Goal: Task Accomplishment & Management: Complete application form

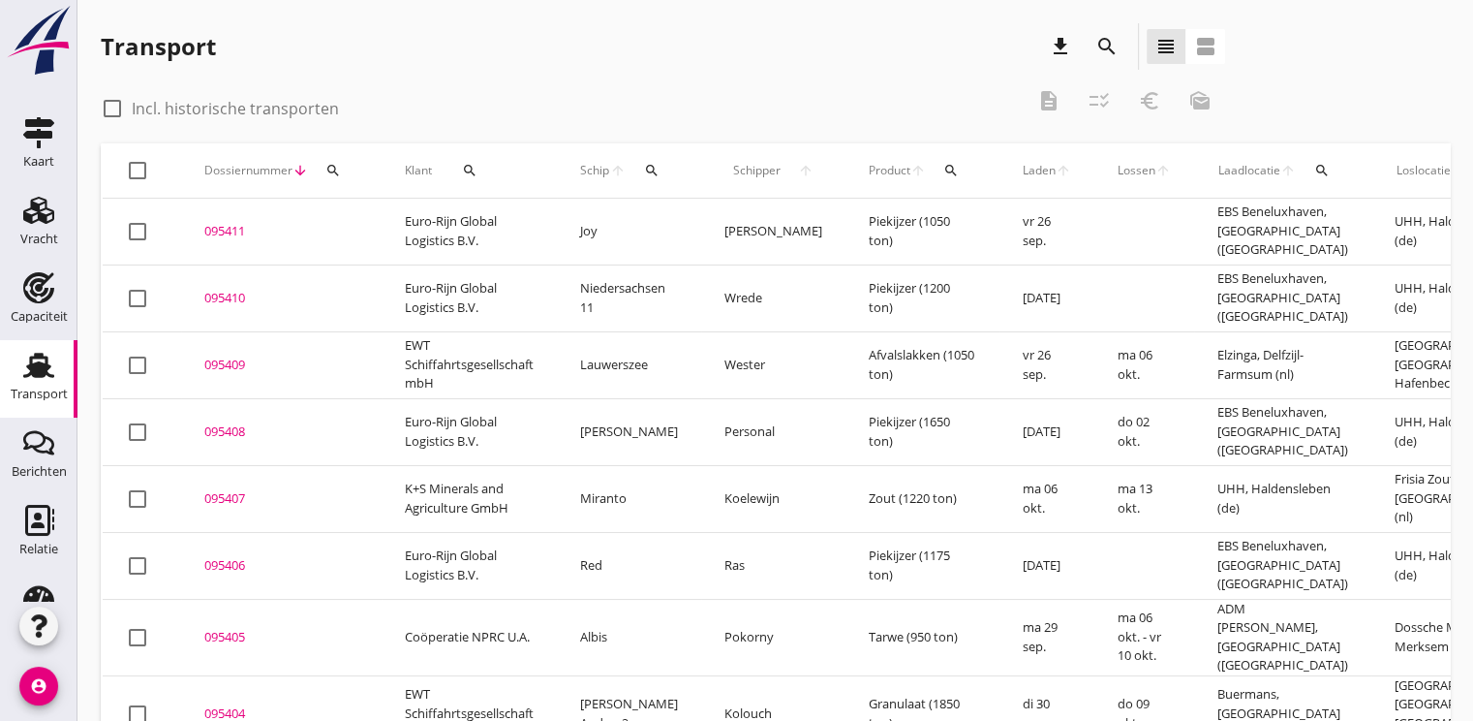
click at [325, 173] on icon "search" at bounding box center [332, 170] width 15 height 15
click at [333, 232] on input "Zoeken op dossiernummer..." at bounding box center [423, 226] width 201 height 31
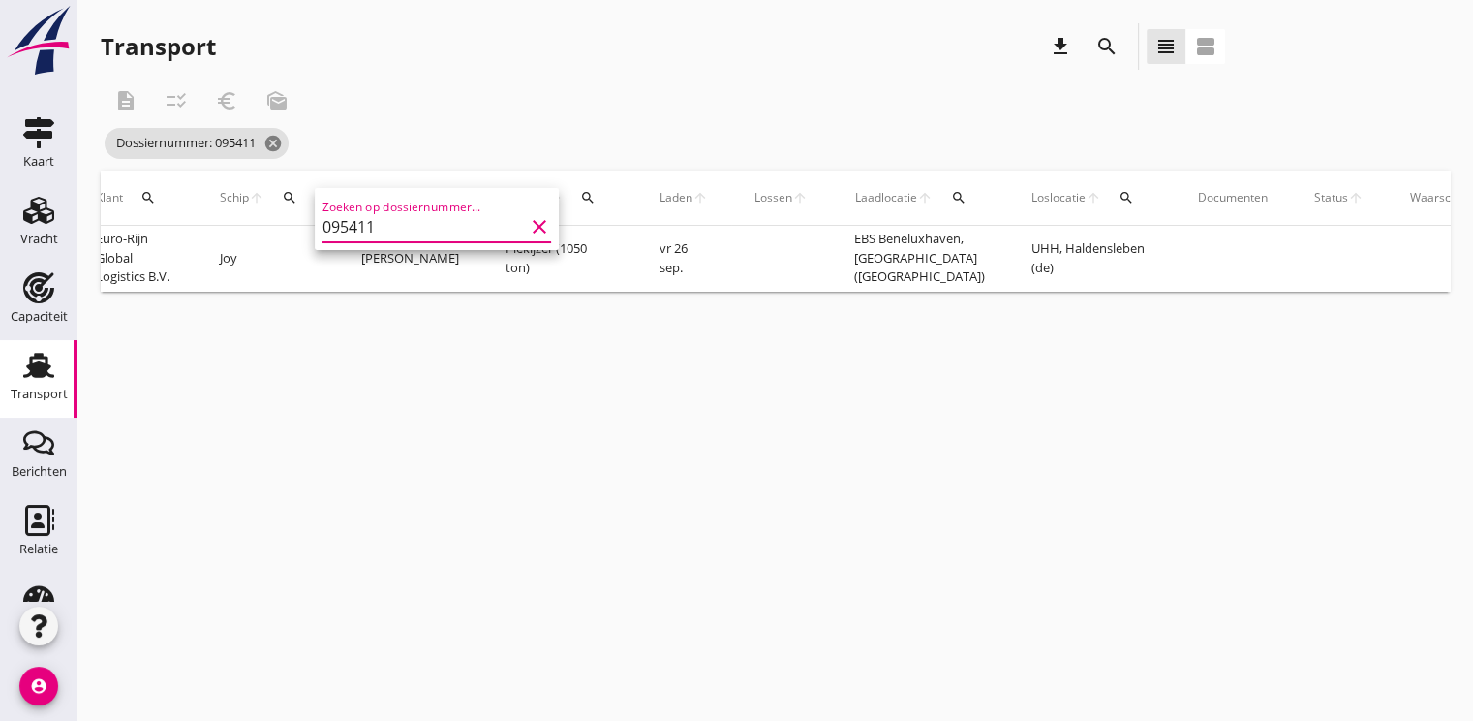
scroll to position [0, 449]
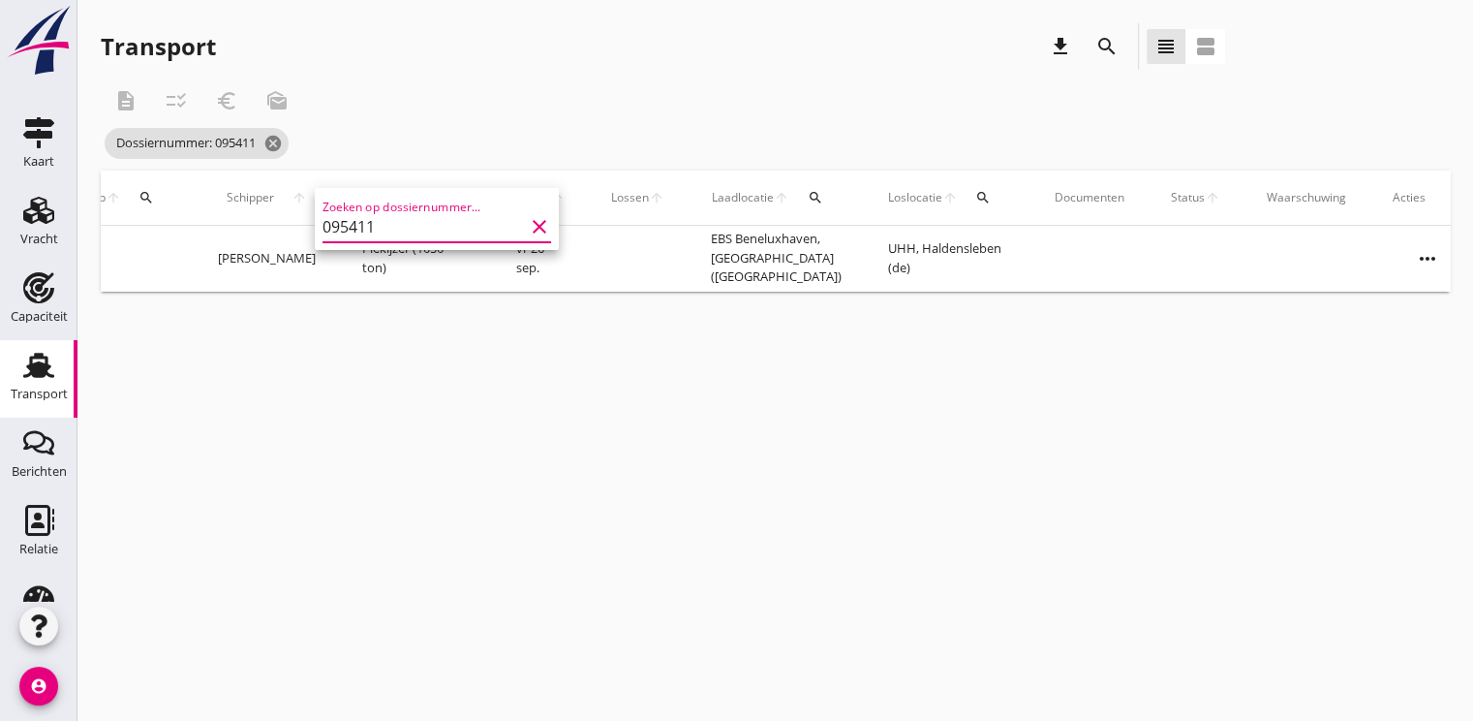
type input "095411"
click at [1407, 271] on icon "more_horiz" at bounding box center [1428, 258] width 54 height 54
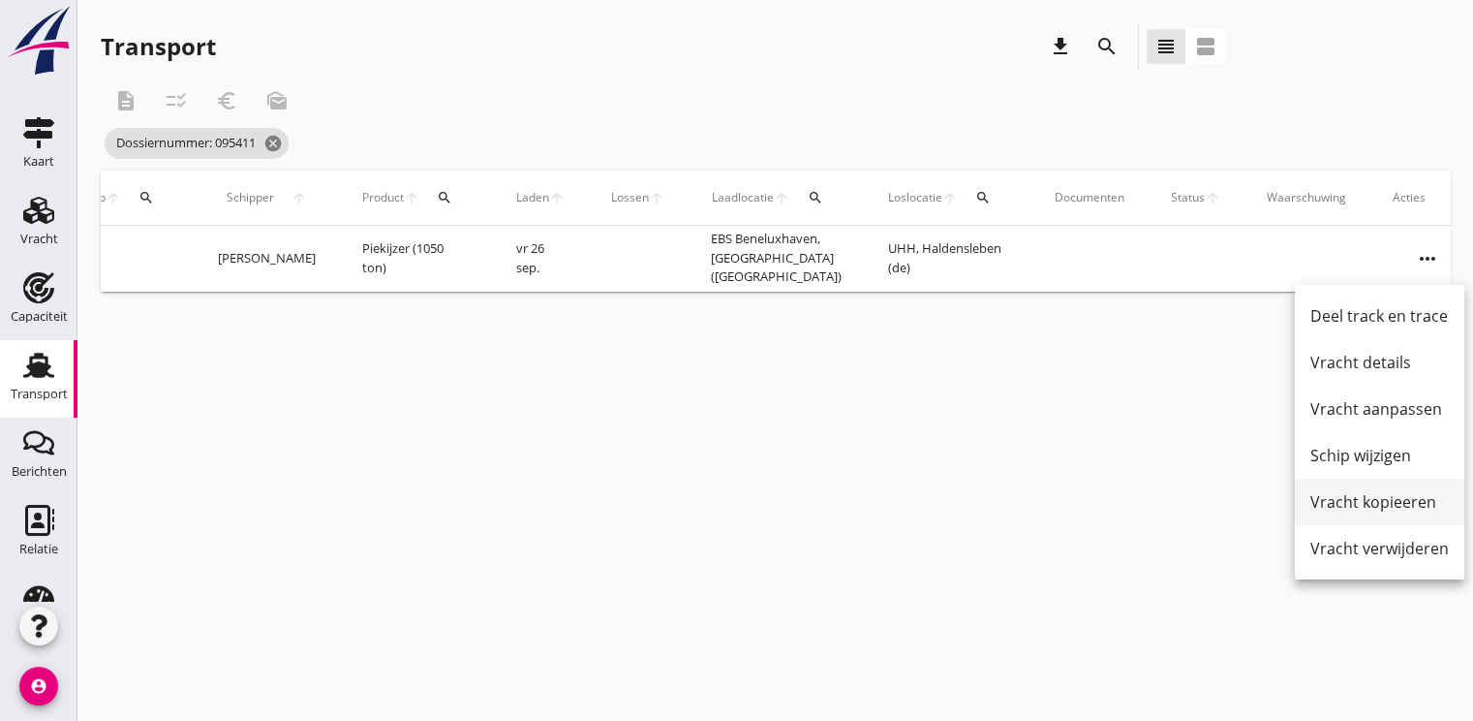
click at [1350, 500] on div "Vracht kopieeren" at bounding box center [1379, 501] width 139 height 23
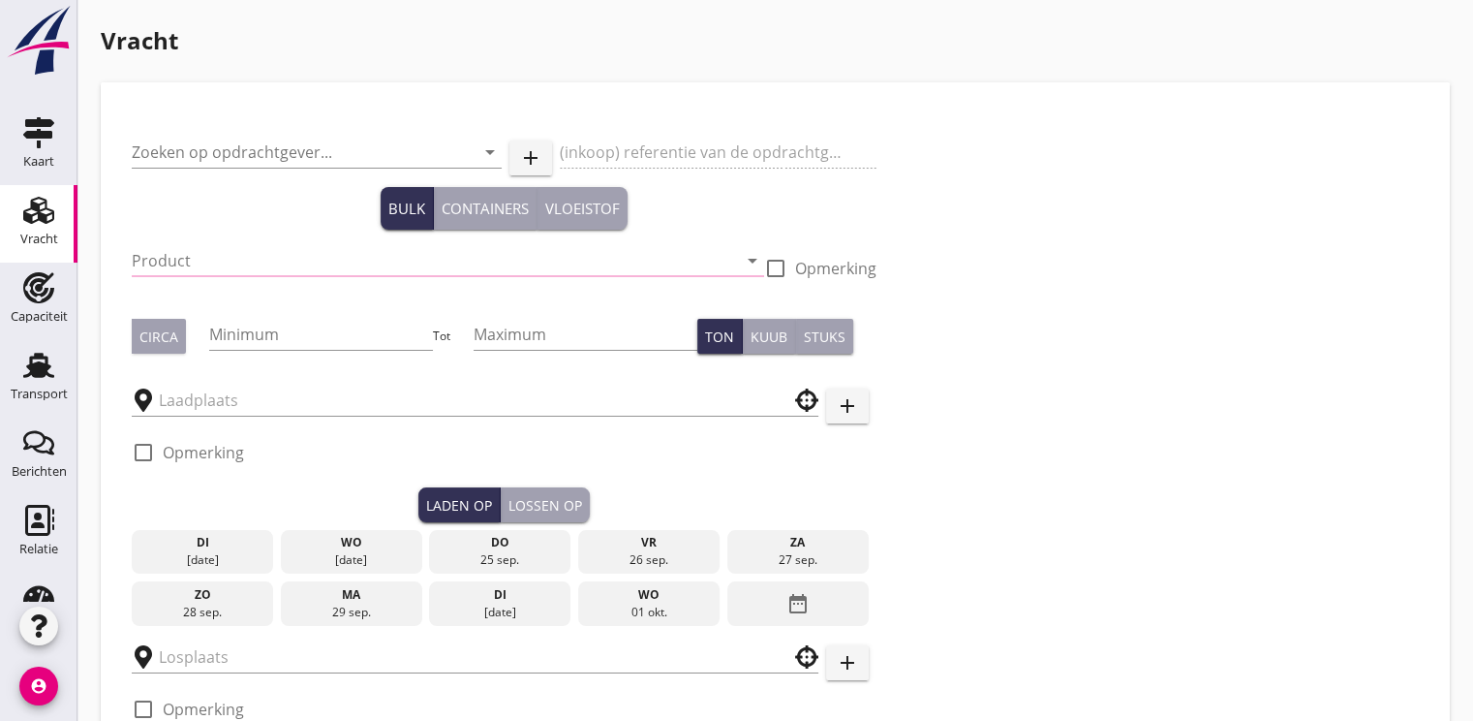
type input "Euro-Rijn Global Logistics B.V."
type input "Piekijzer (5121)"
type input "1050"
checkbox input "true"
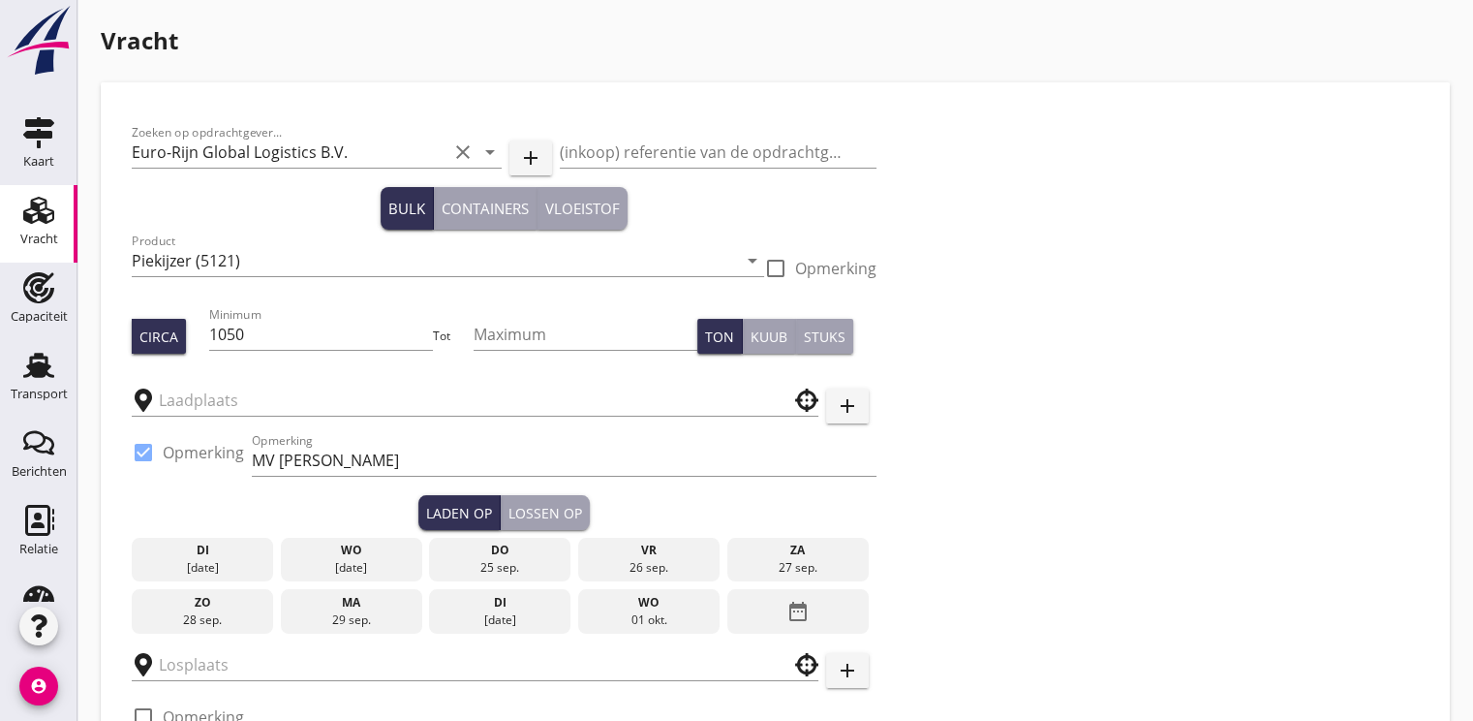
type input "EBS Beneluxhaven"
type input "UHH"
checkbox input "true"
type input "14"
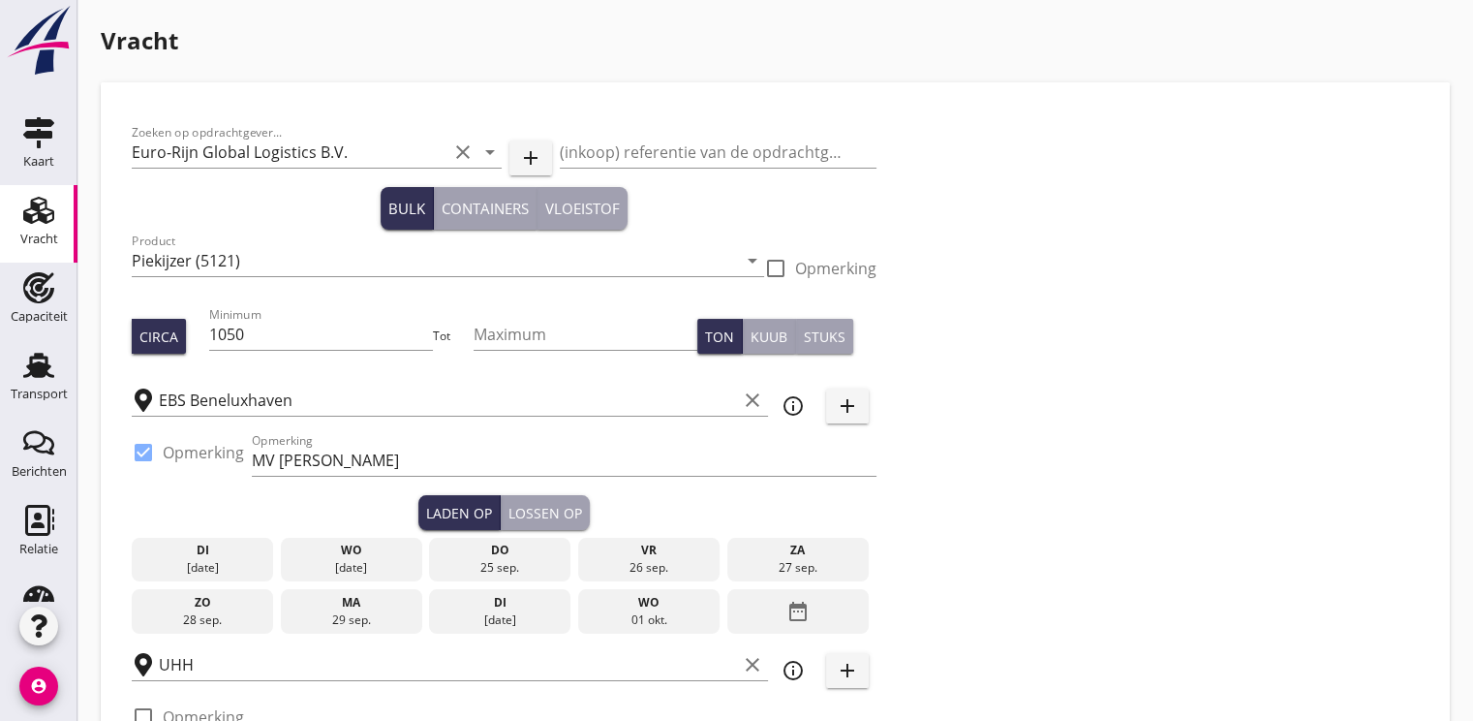
type textarea "1 of 2 soorten Laaddagen met dagen van 24 uur"
checkbox input "false"
radio input "false"
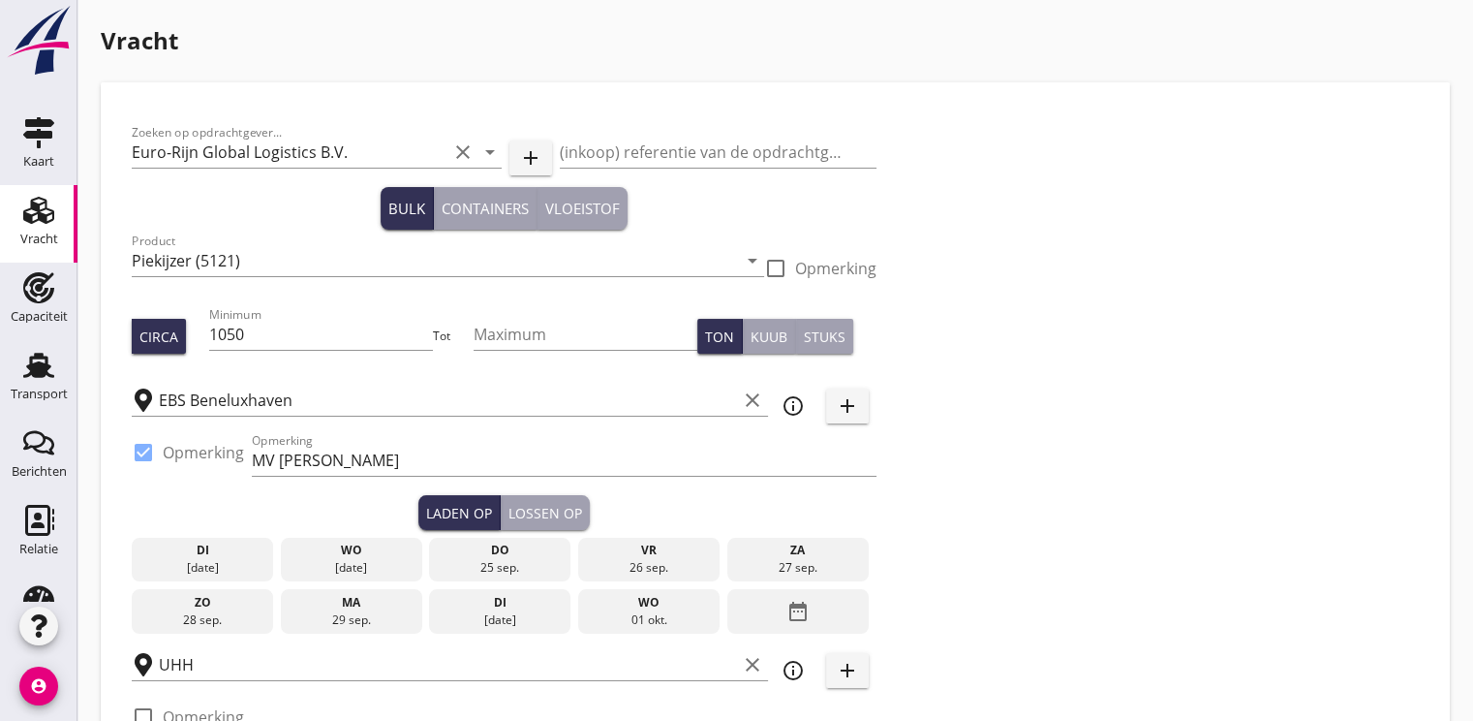
checkbox input "true"
type input "2"
radio input "false"
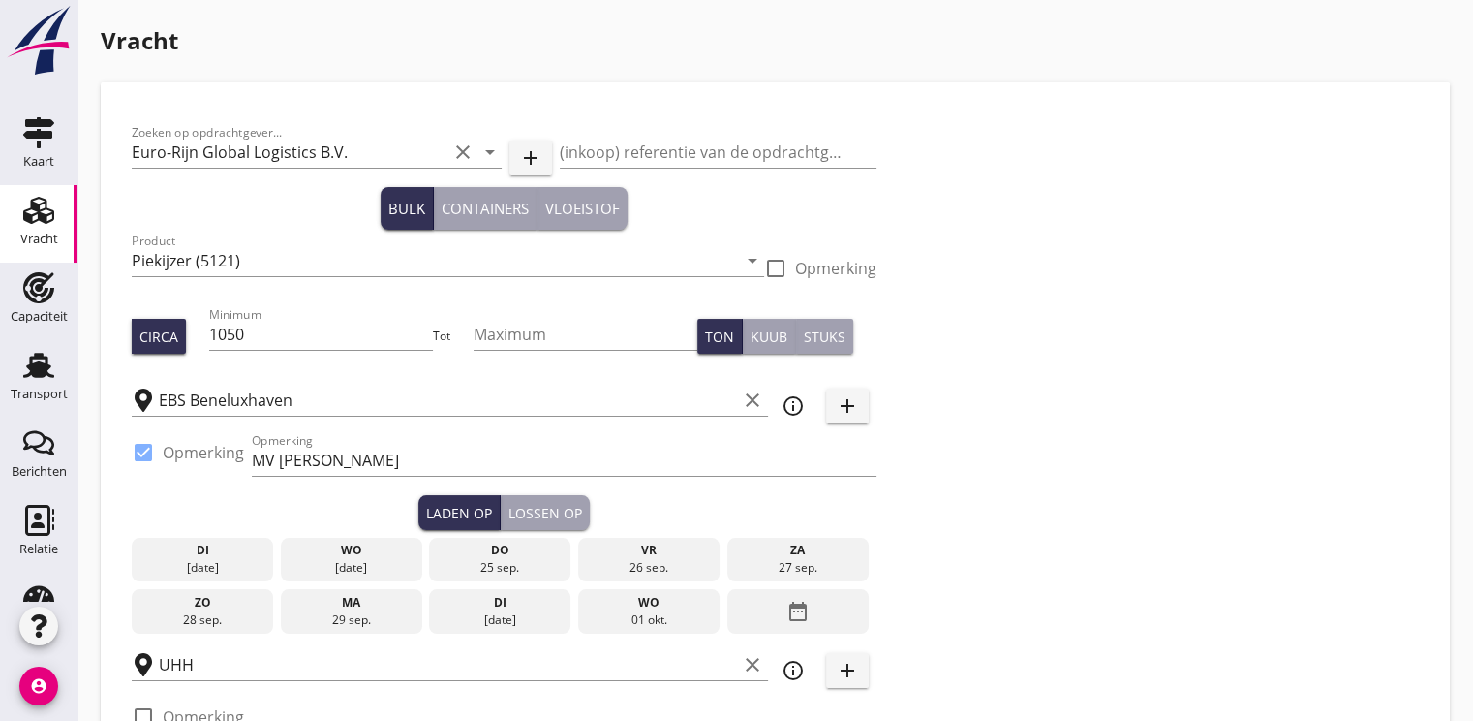
radio input "true"
type input "15"
checkbox input "false"
radio input "false"
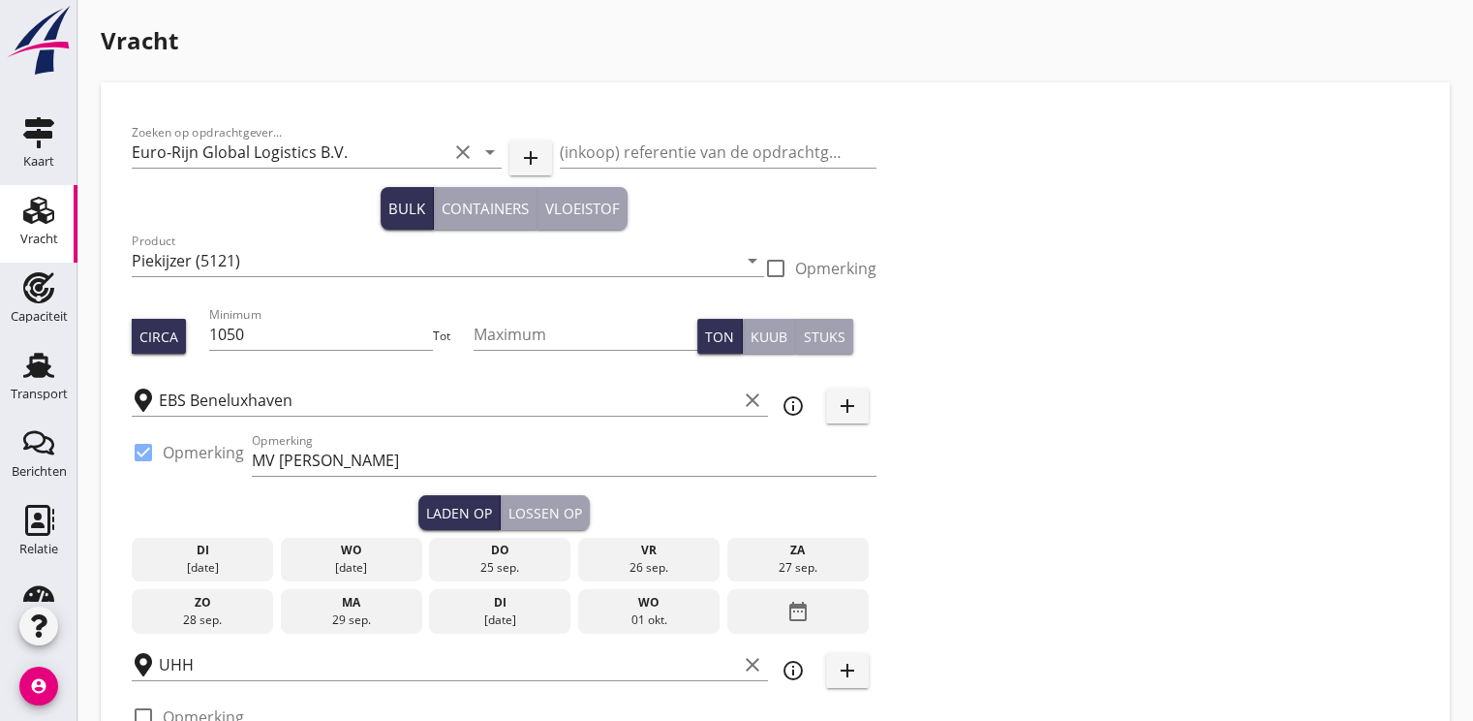
radio input "false"
checkbox input "true"
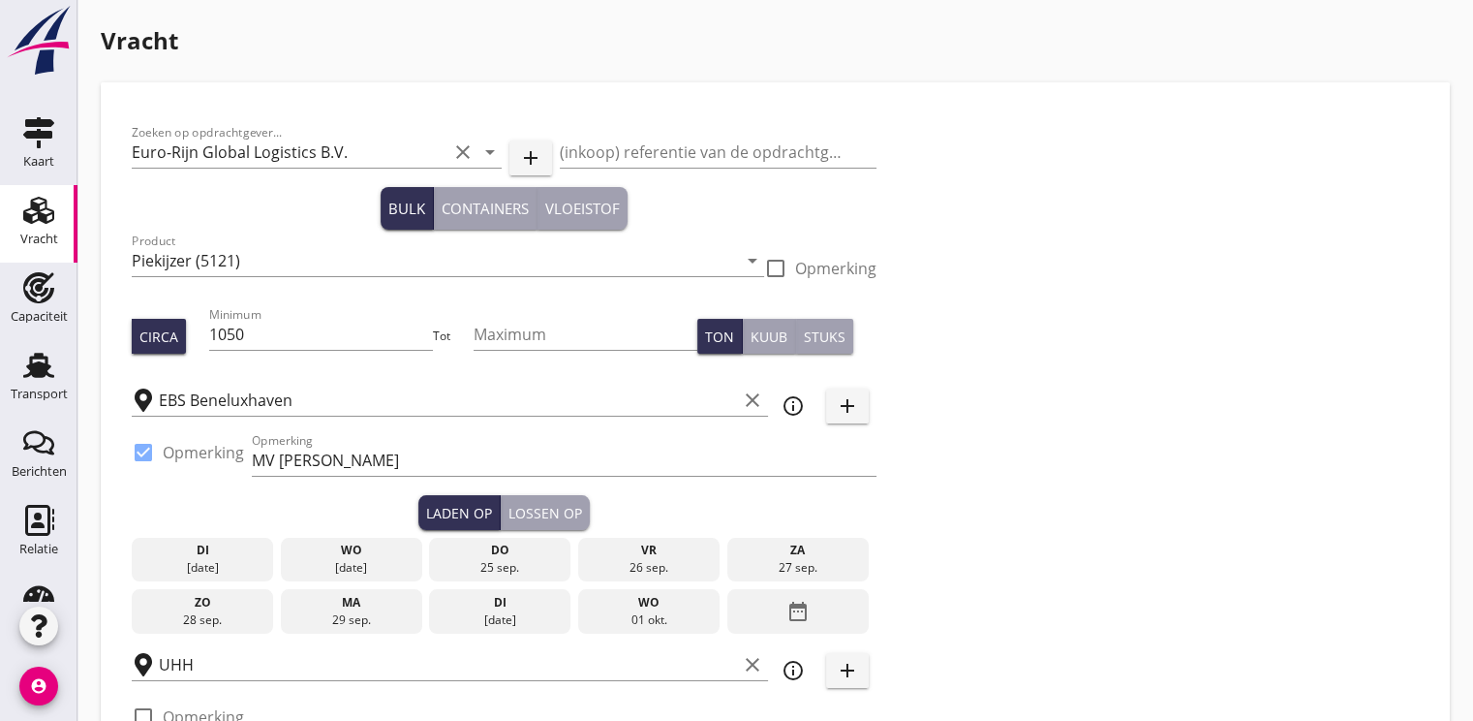
type input "48"
click at [251, 332] on input "1050" at bounding box center [321, 334] width 225 height 31
type input "1"
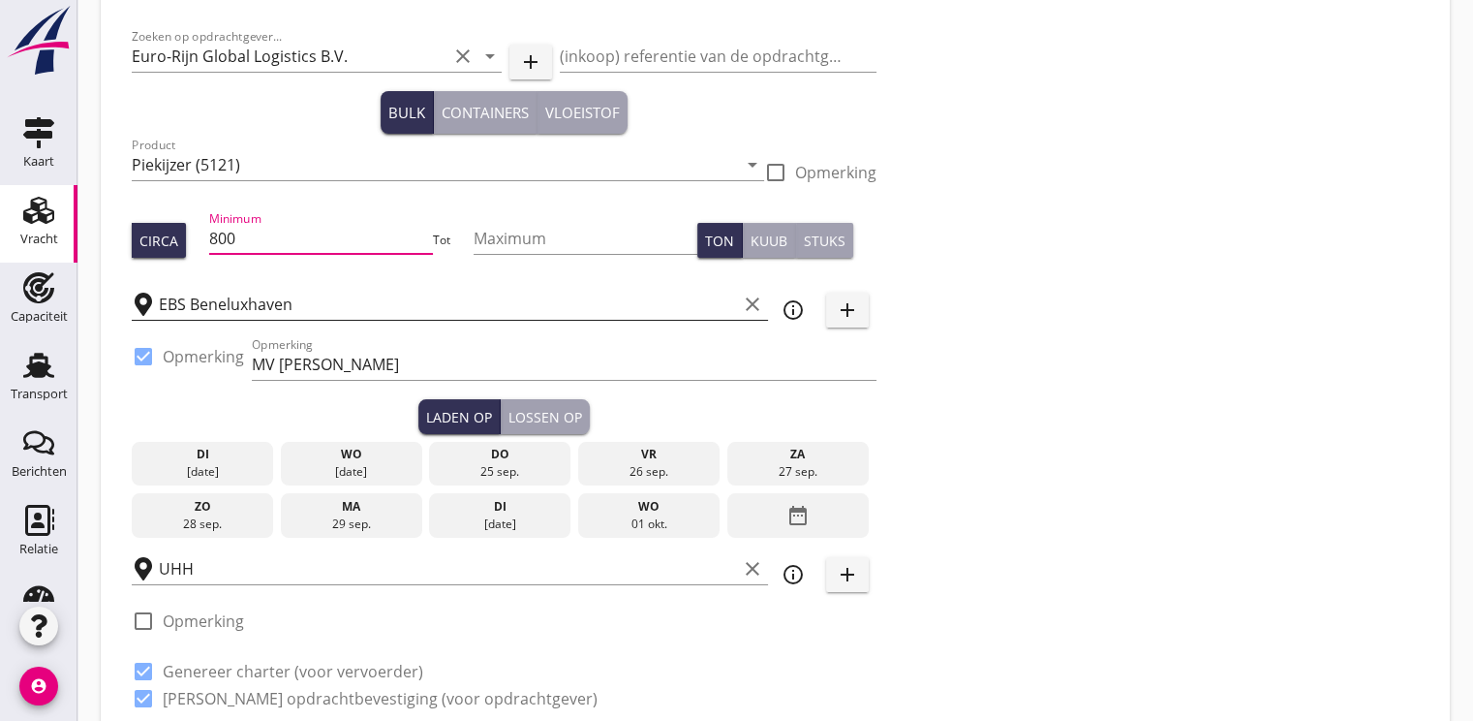
scroll to position [291, 0]
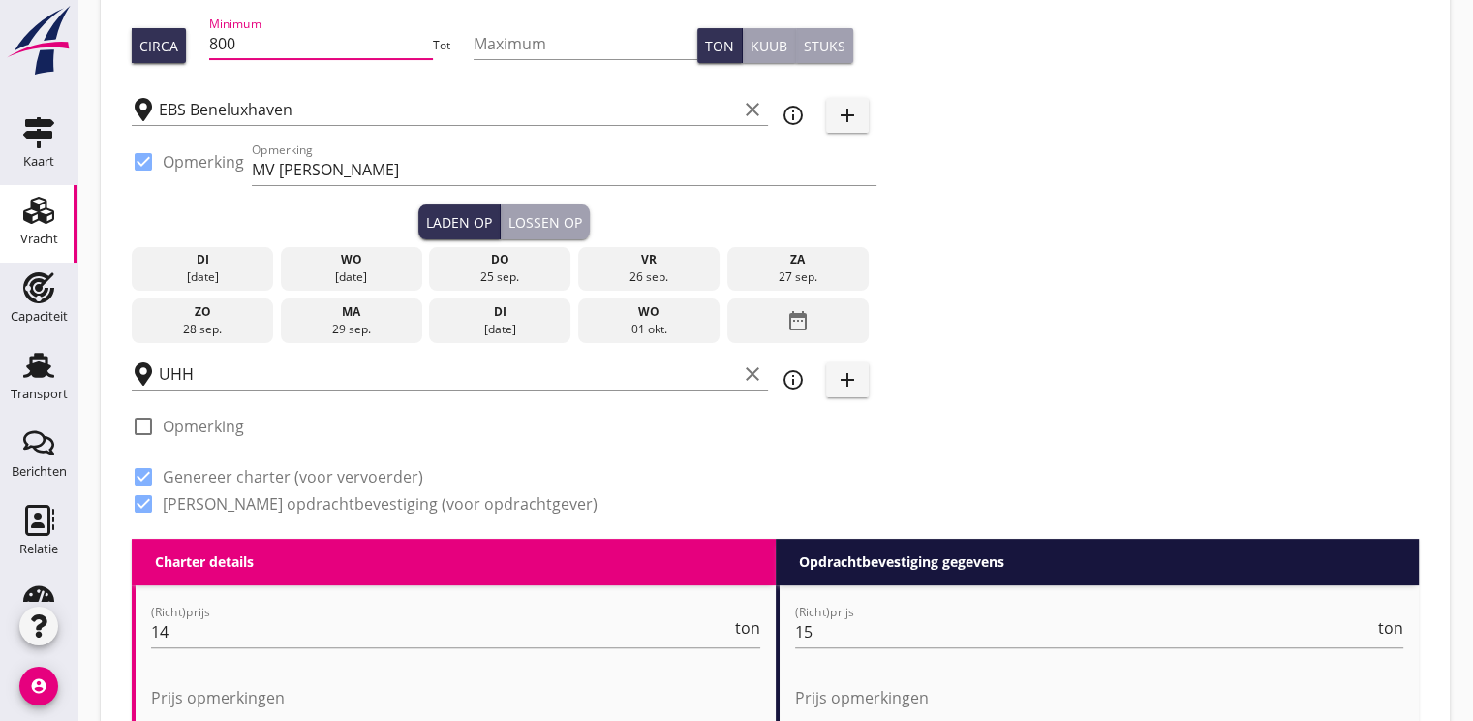
type input "800"
click at [484, 259] on div "do" at bounding box center [500, 259] width 132 height 17
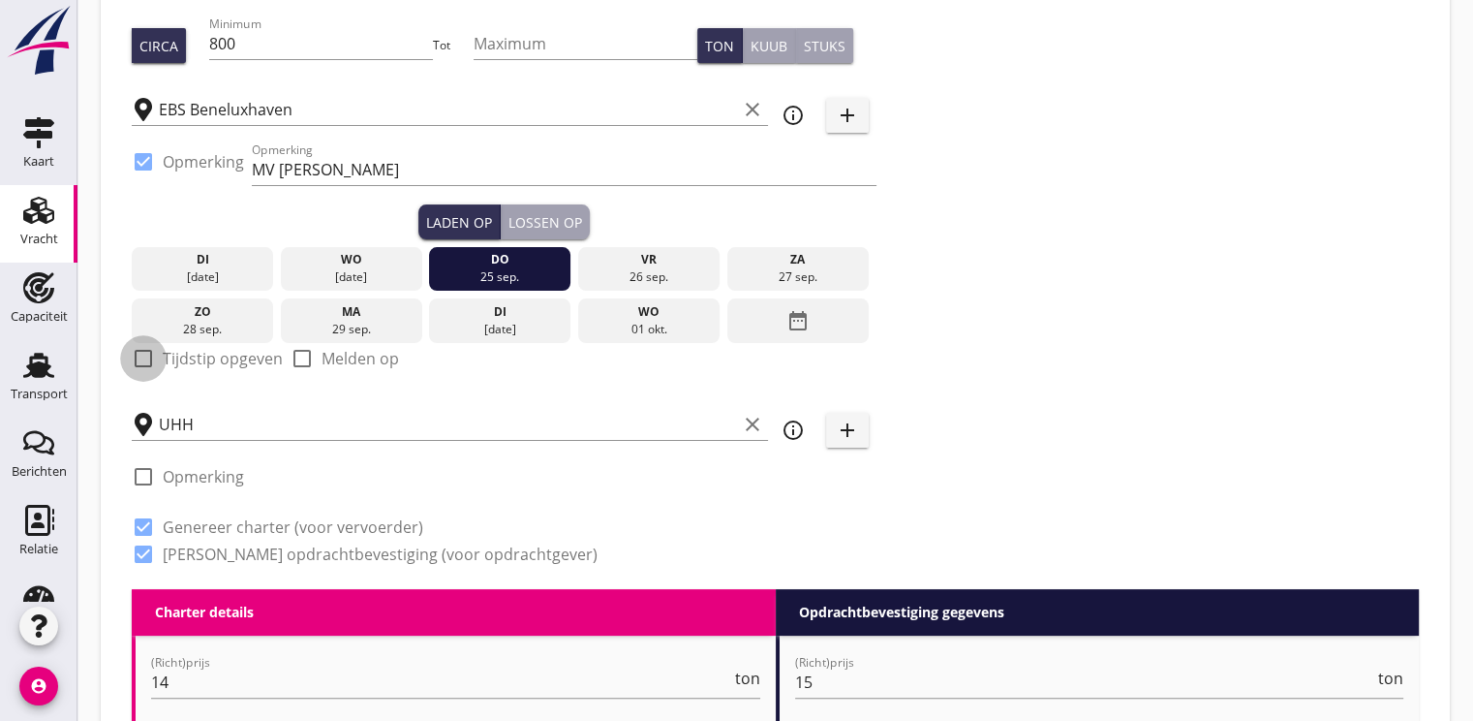
drag, startPoint x: 147, startPoint y: 355, endPoint x: 202, endPoint y: 354, distance: 55.2
click at [146, 355] on div at bounding box center [143, 358] width 33 height 33
checkbox input "true"
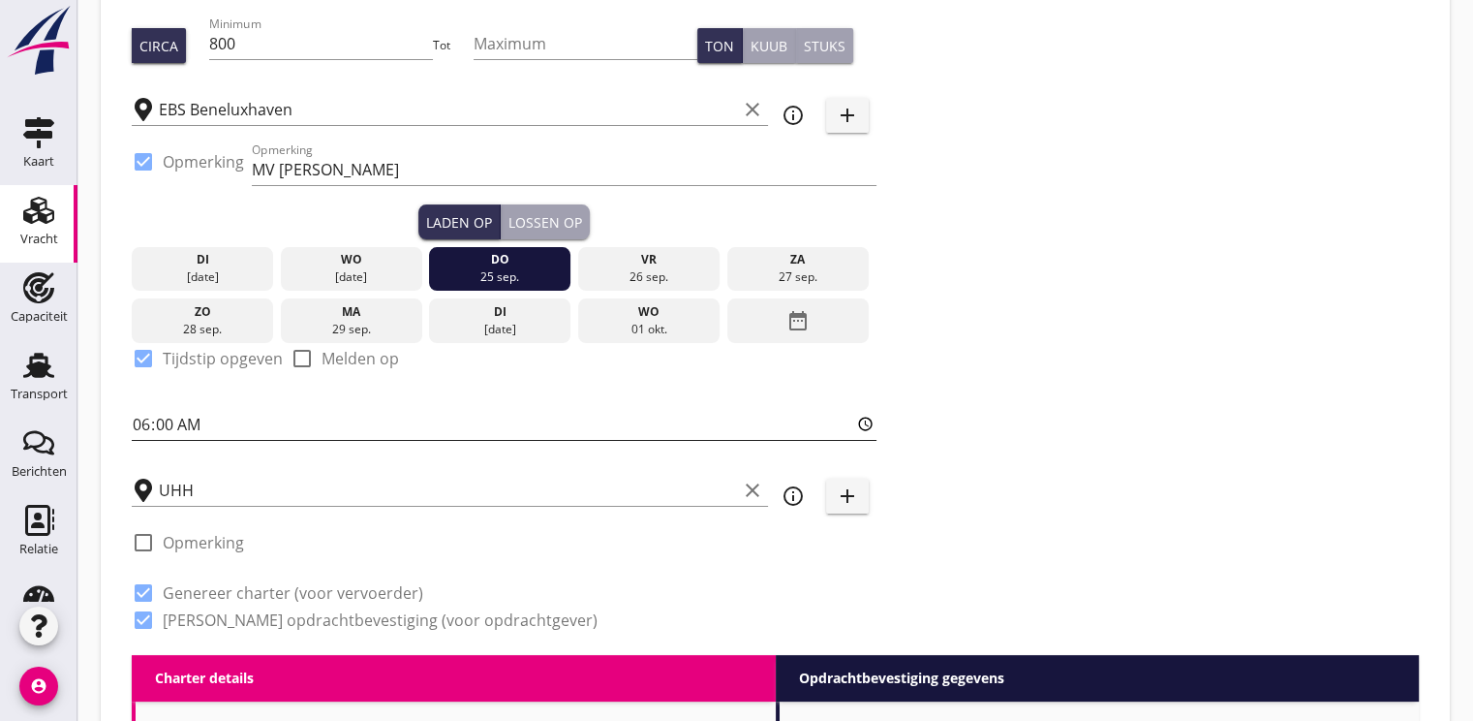
click at [139, 428] on input "06:00" at bounding box center [504, 424] width 745 height 31
type input "12:00"
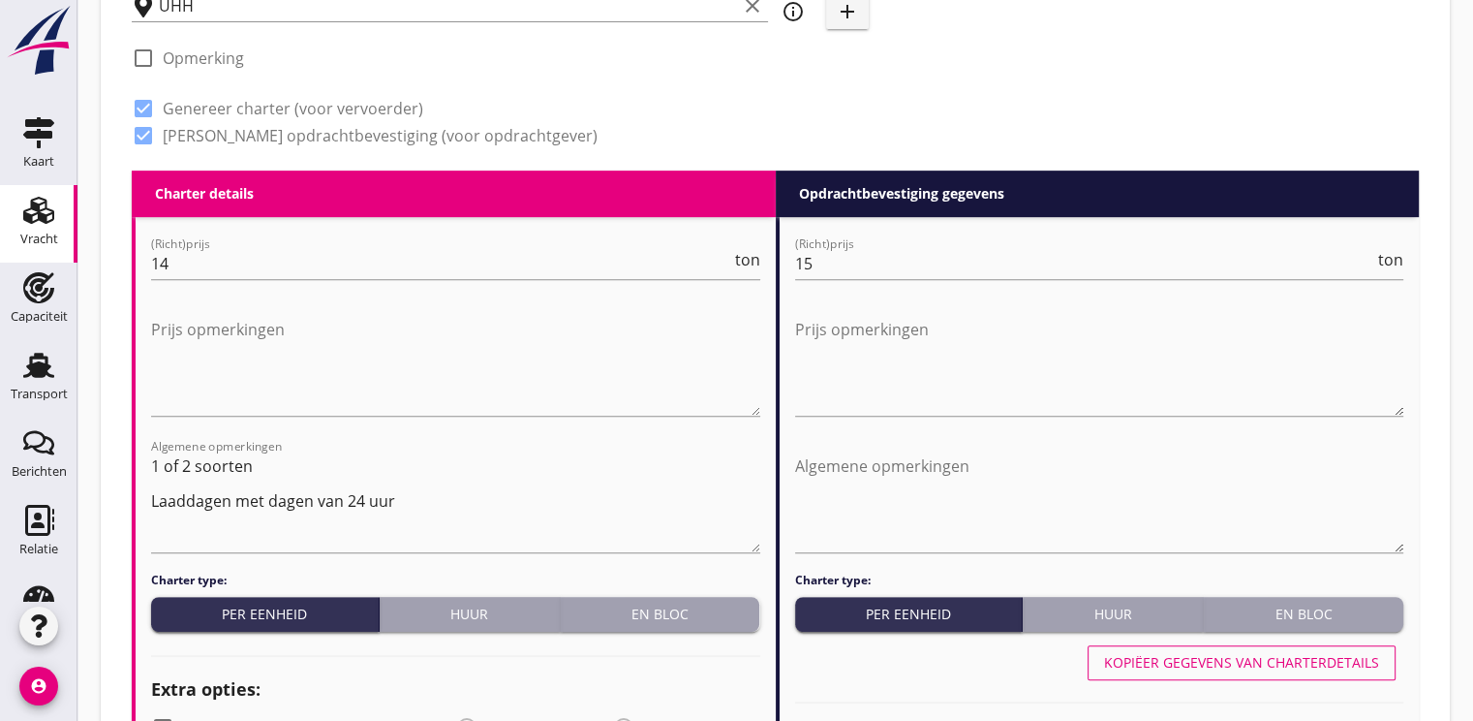
scroll to position [872, 0]
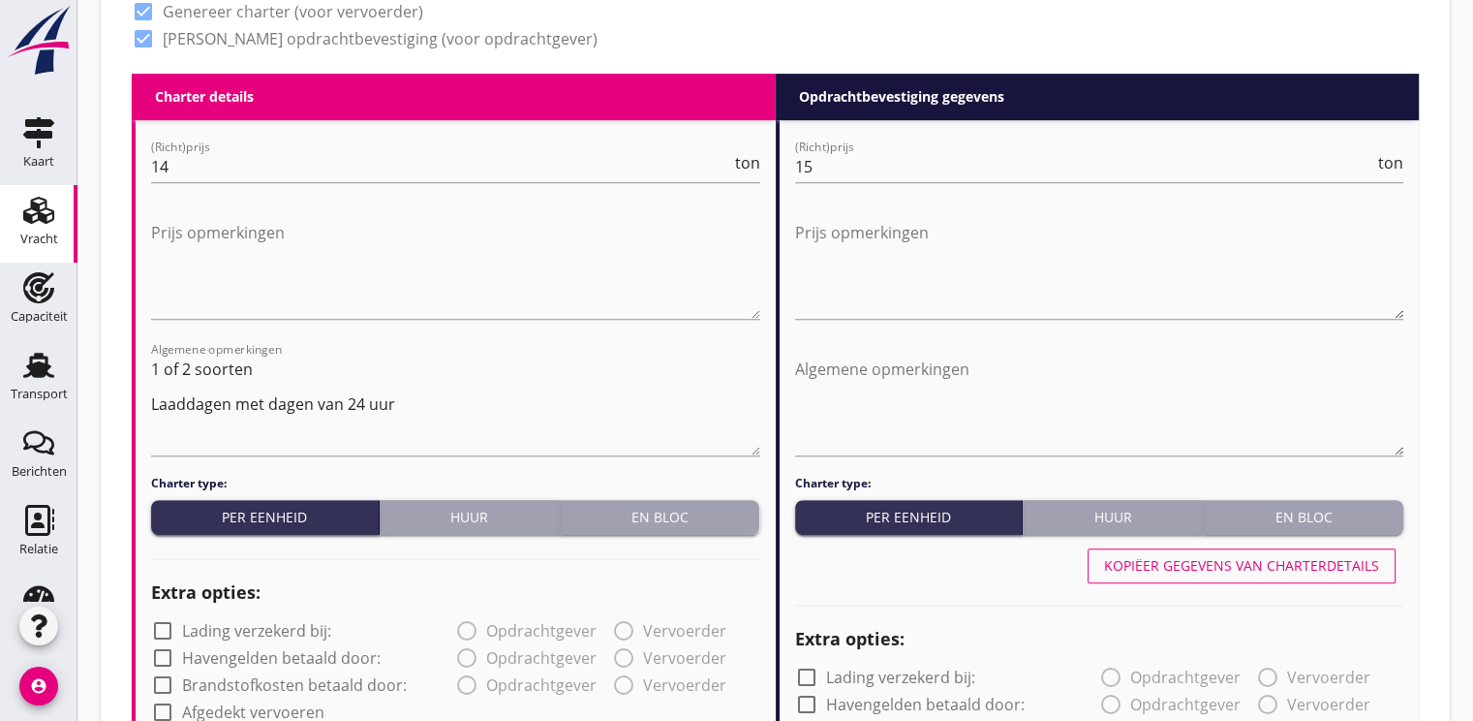
click at [446, 511] on div "Huur" at bounding box center [469, 517] width 165 height 20
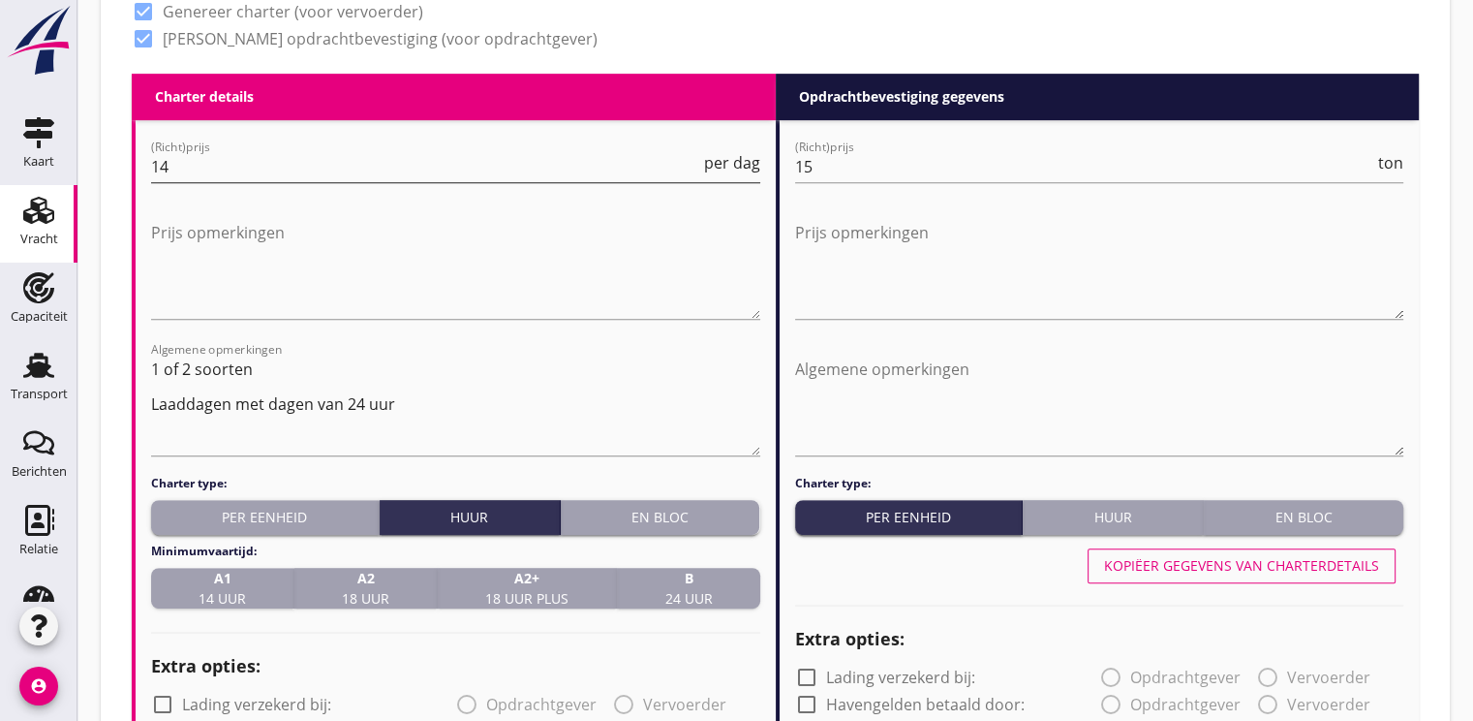
click at [211, 154] on input "14" at bounding box center [425, 166] width 549 height 31
type input "1"
type input "750"
click at [847, 174] on input "15" at bounding box center [1085, 166] width 580 height 31
click at [1309, 527] on div "En bloc" at bounding box center [1304, 517] width 184 height 20
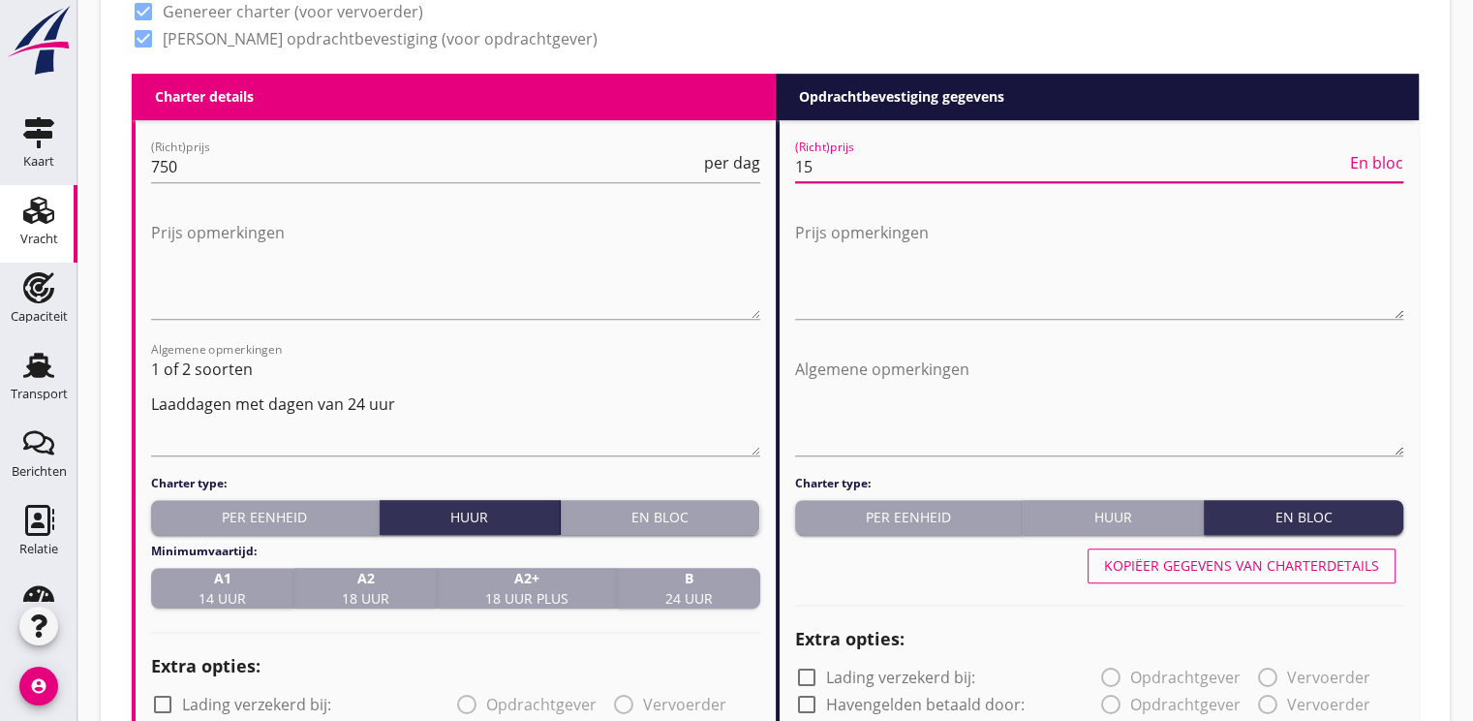
click at [841, 180] on input "15" at bounding box center [1071, 166] width 552 height 31
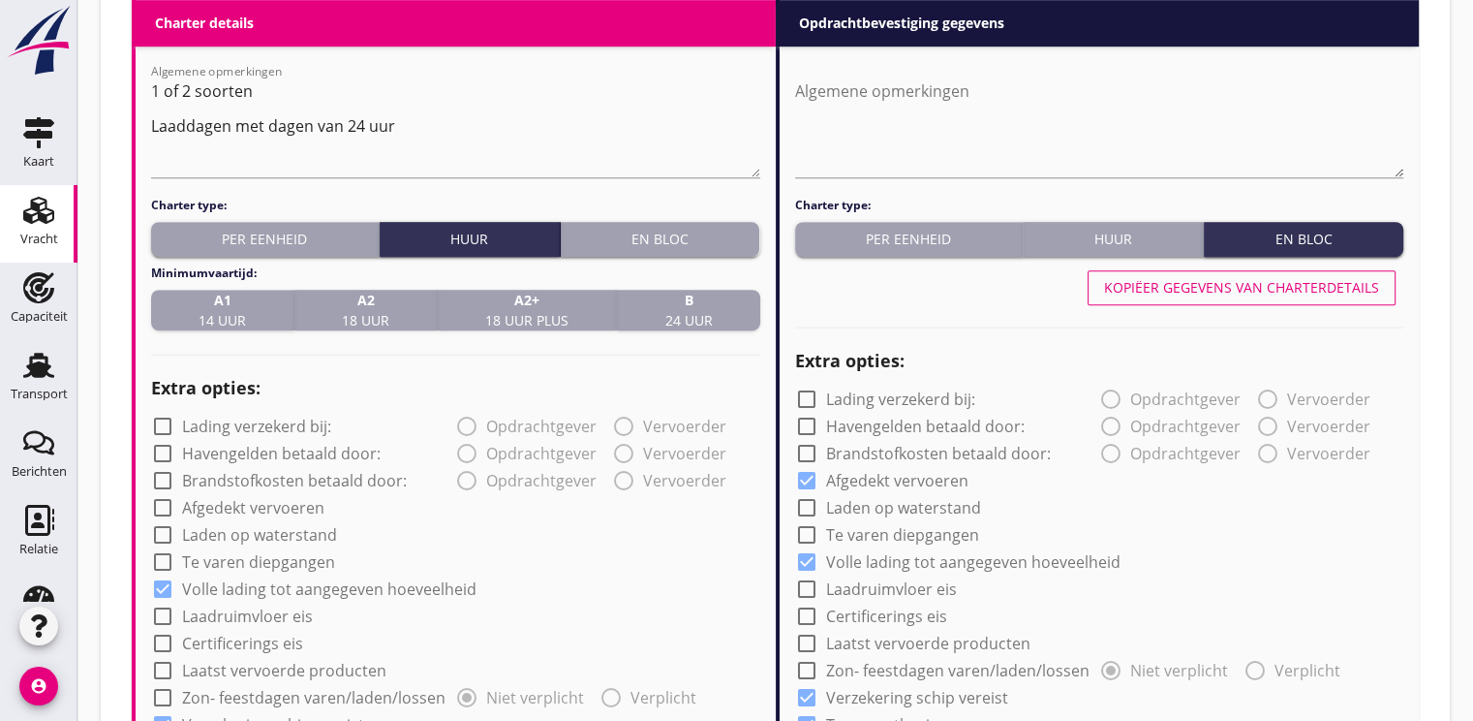
scroll to position [1162, 0]
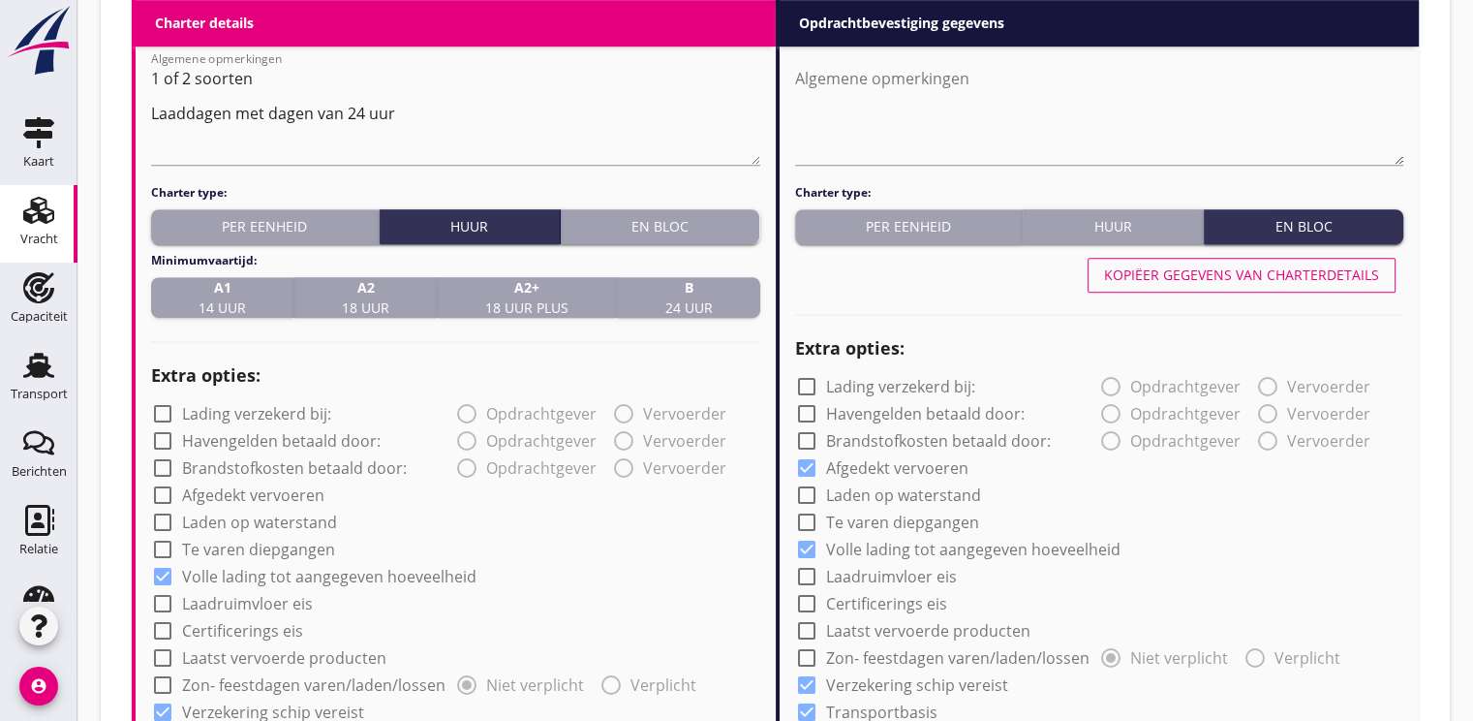
type input "14750"
click at [228, 302] on span "A1 14 uur" at bounding box center [222, 297] width 47 height 41
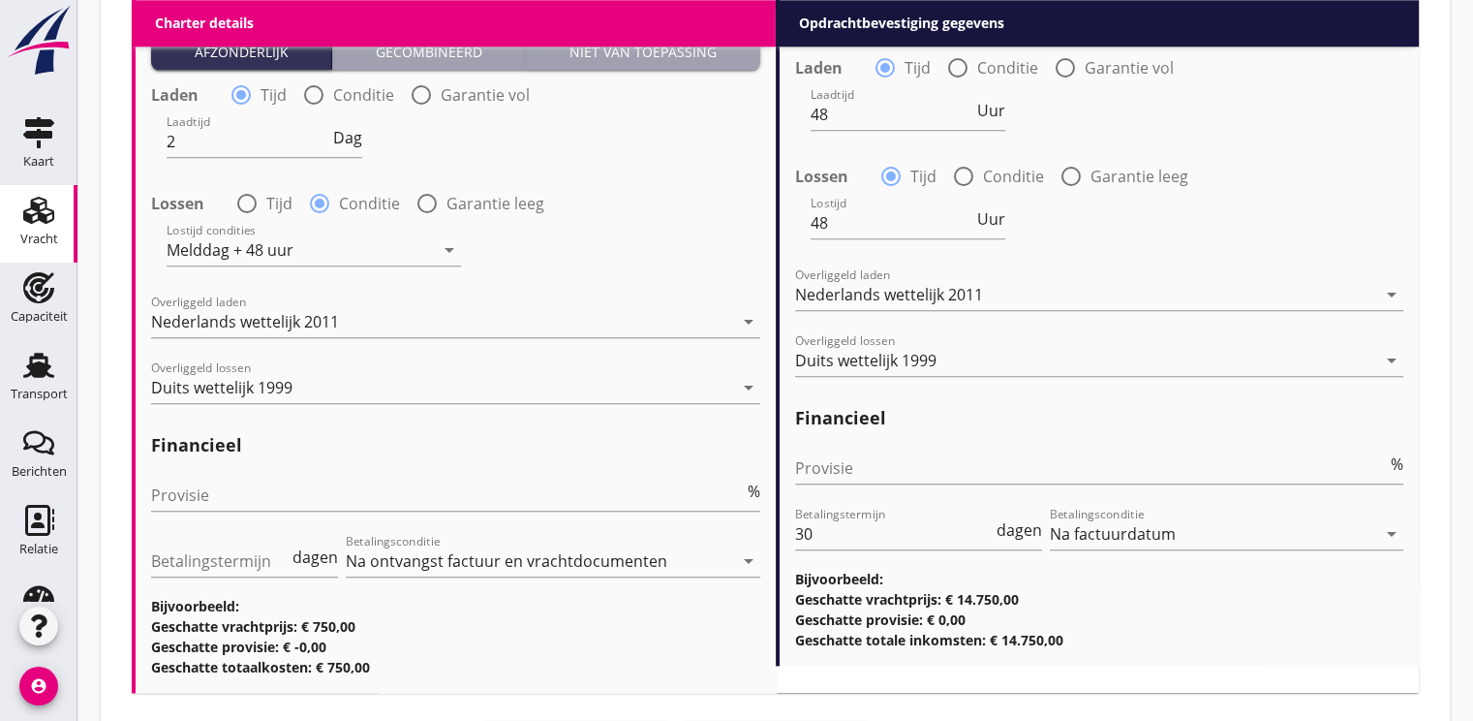
scroll to position [2228, 0]
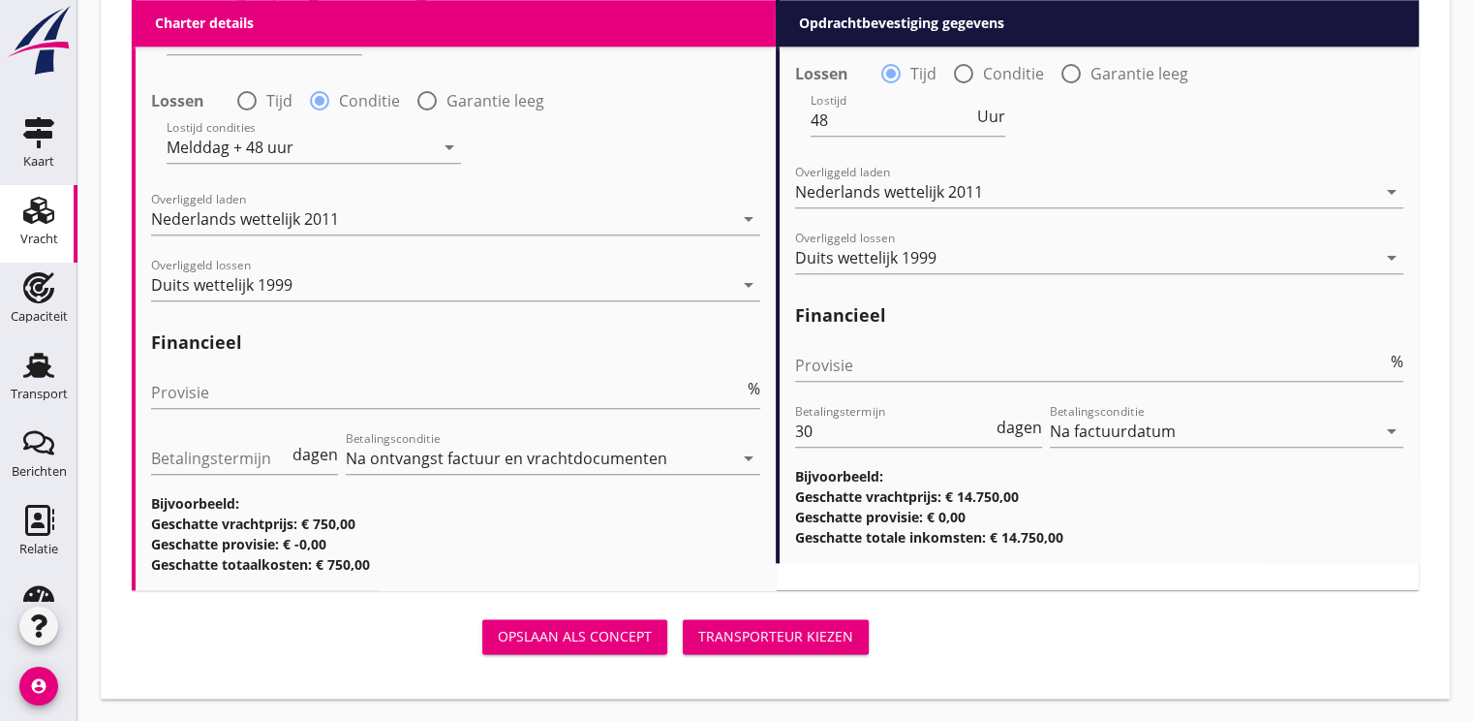
click at [834, 645] on div "Transporteur kiezen" at bounding box center [775, 636] width 155 height 20
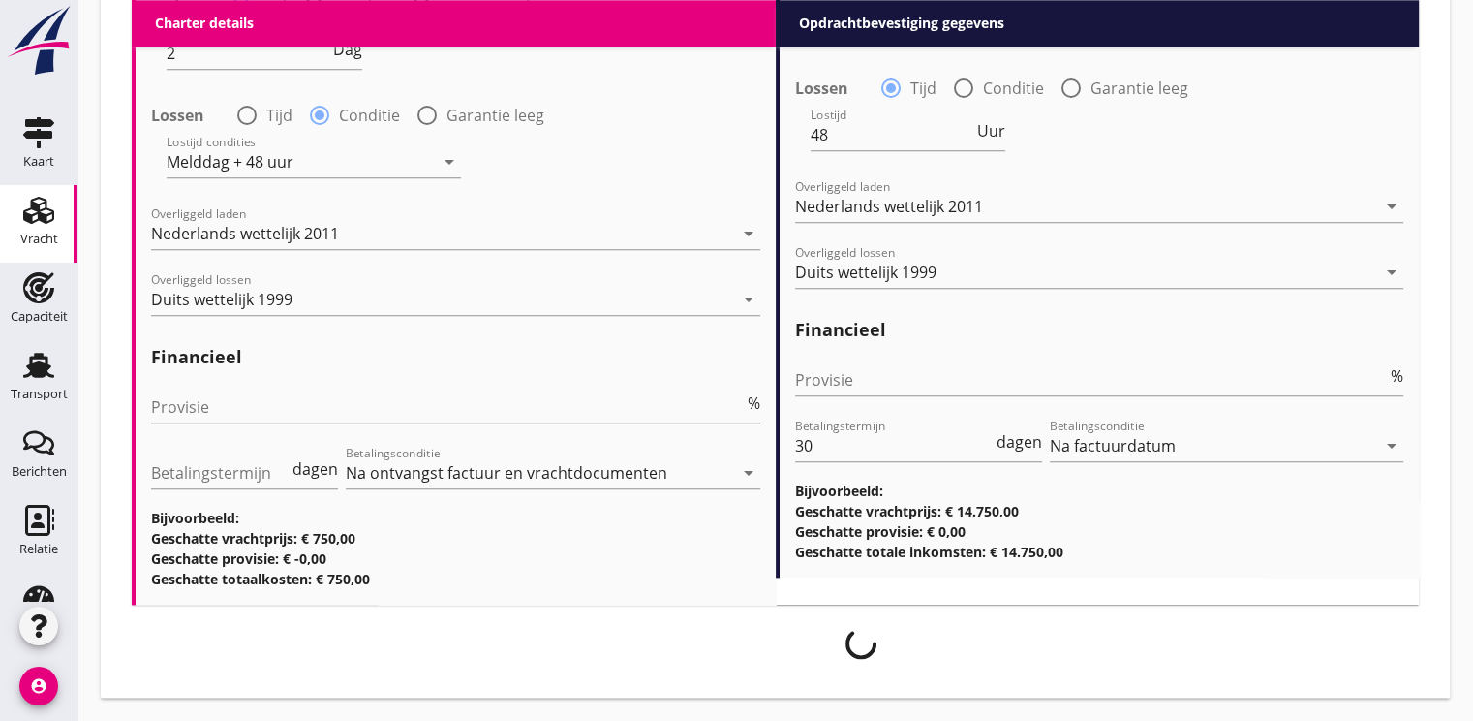
scroll to position [2212, 0]
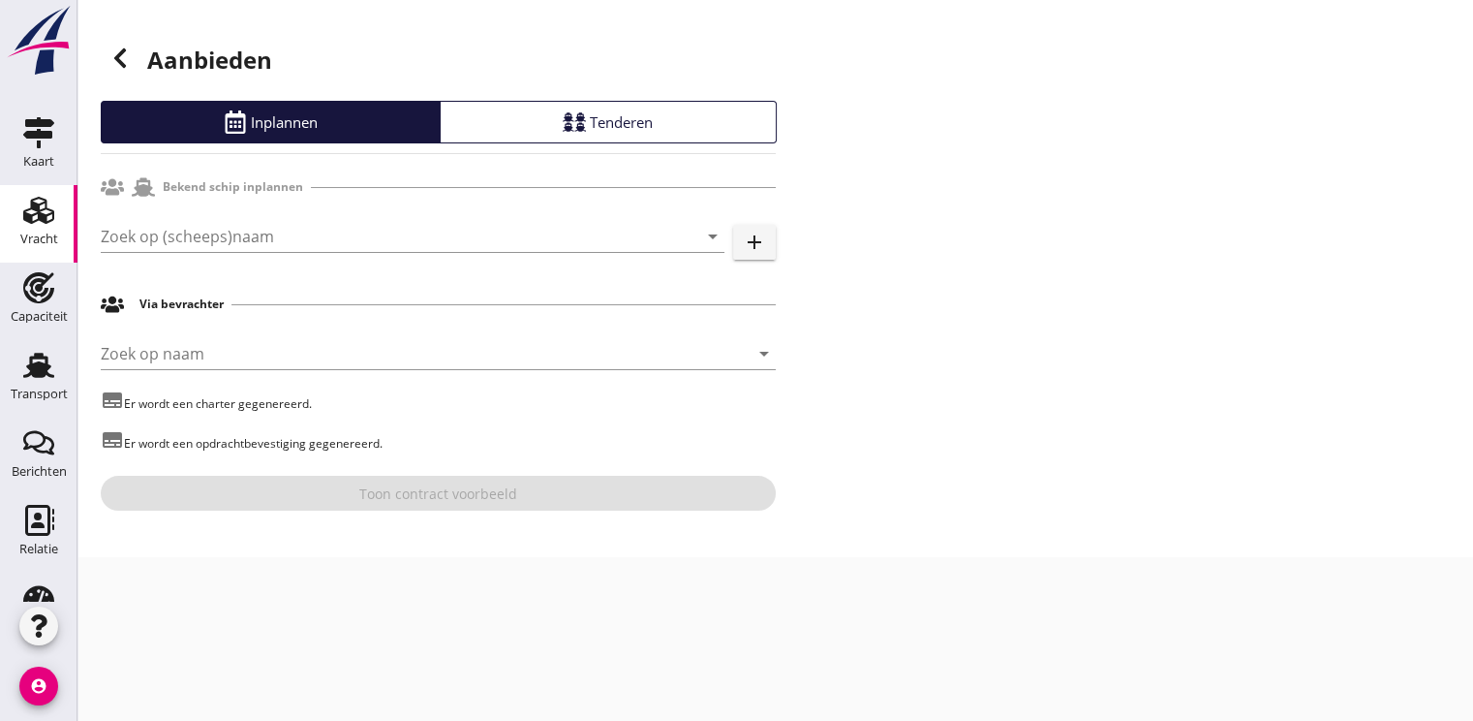
click at [255, 215] on div "Zoek op (scheeps)naam arrow_drop_down add" at bounding box center [438, 240] width 675 height 62
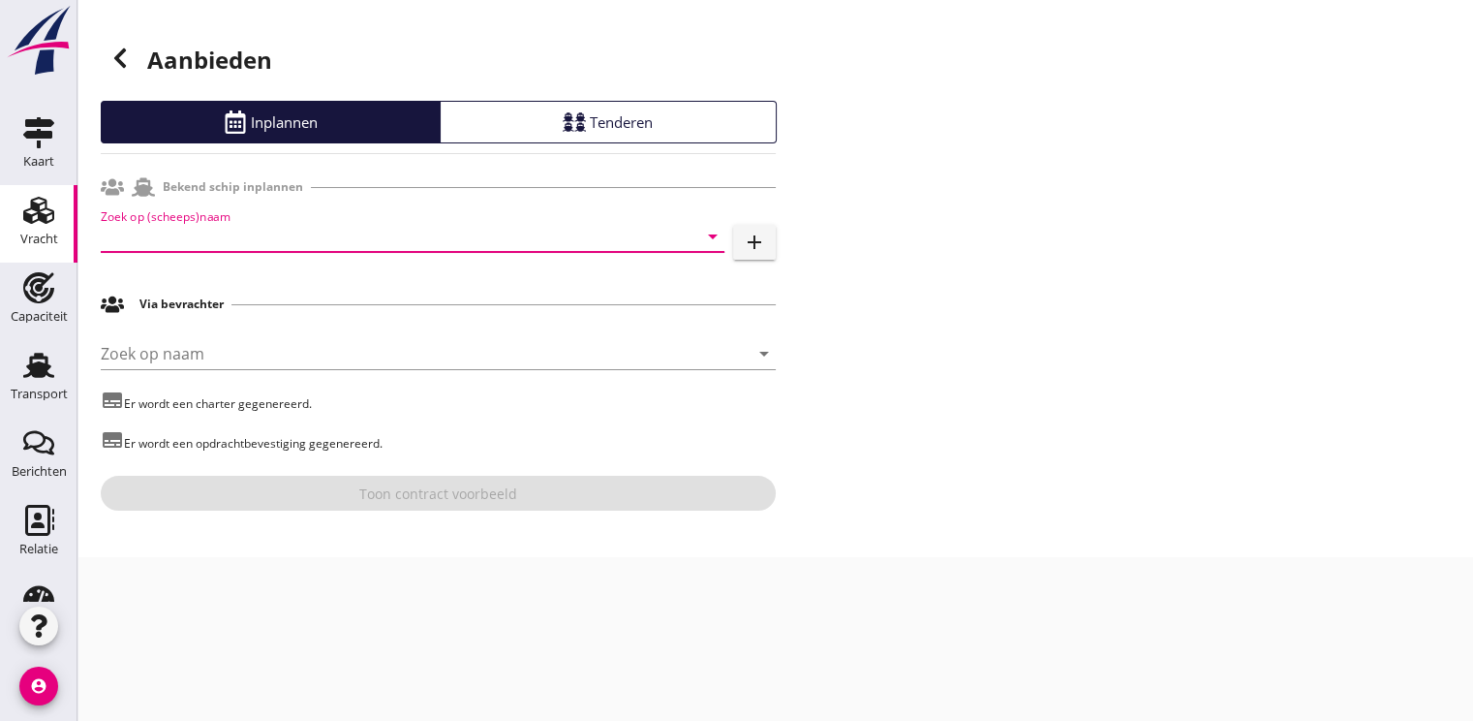
click at [229, 224] on input "Zoek op (scheeps)naam" at bounding box center [386, 236] width 570 height 31
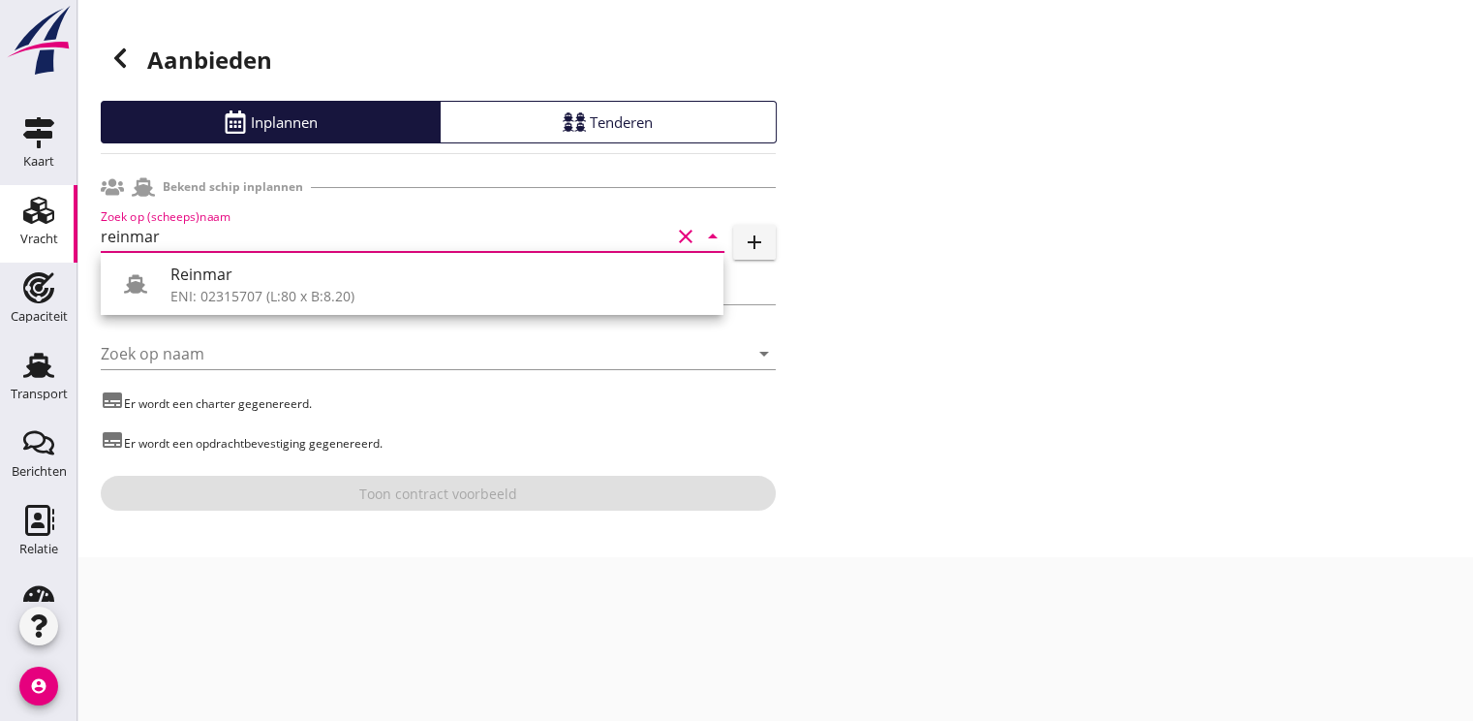
click at [234, 271] on div "Reinmar" at bounding box center [439, 273] width 538 height 23
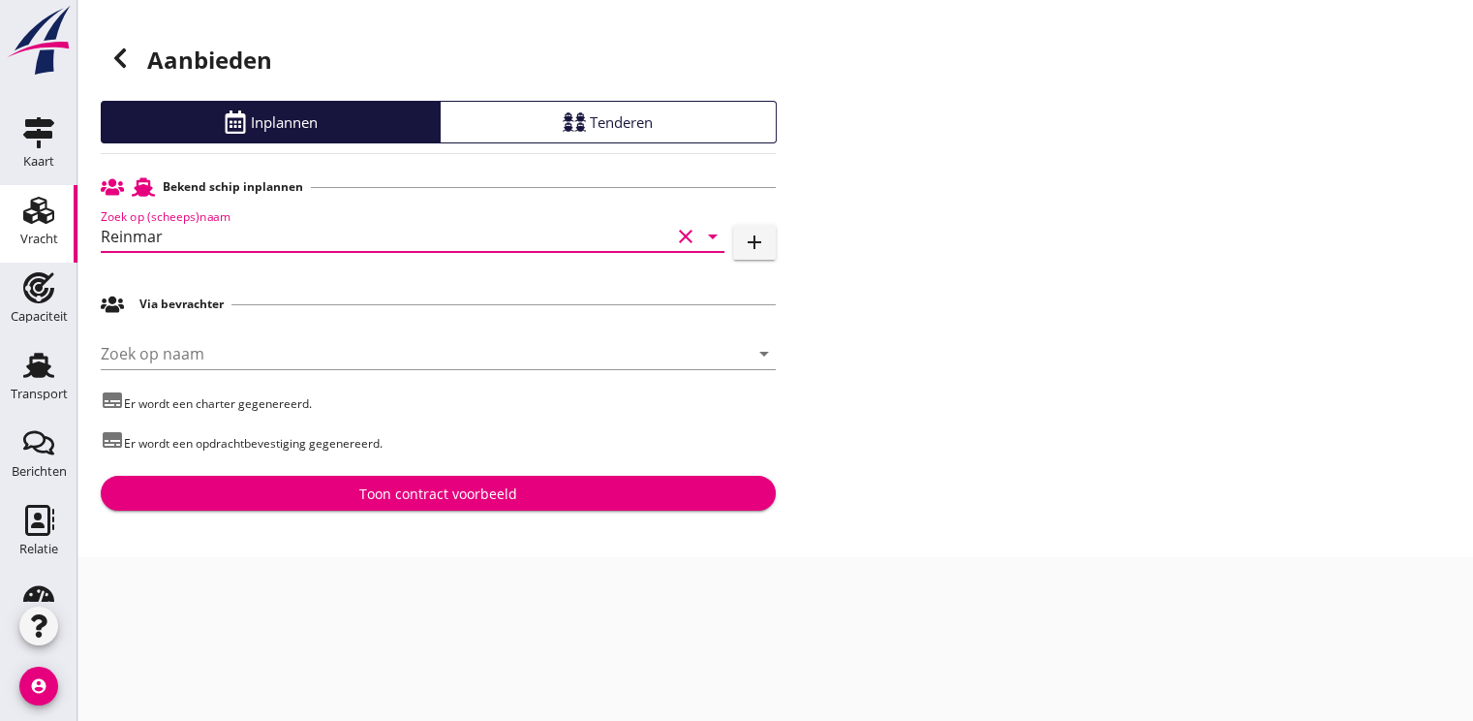
type input "Reinmar"
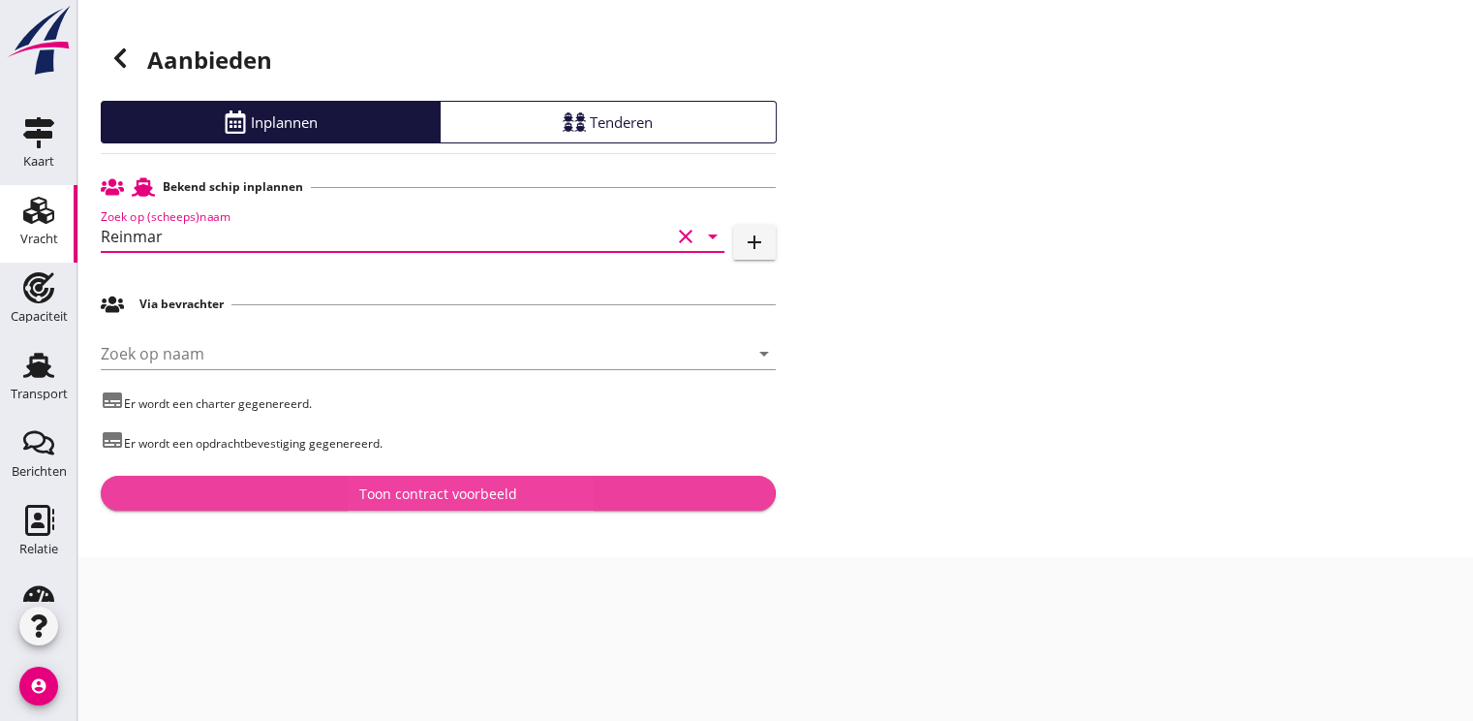
click at [411, 497] on div "Toon contract voorbeeld" at bounding box center [438, 493] width 158 height 20
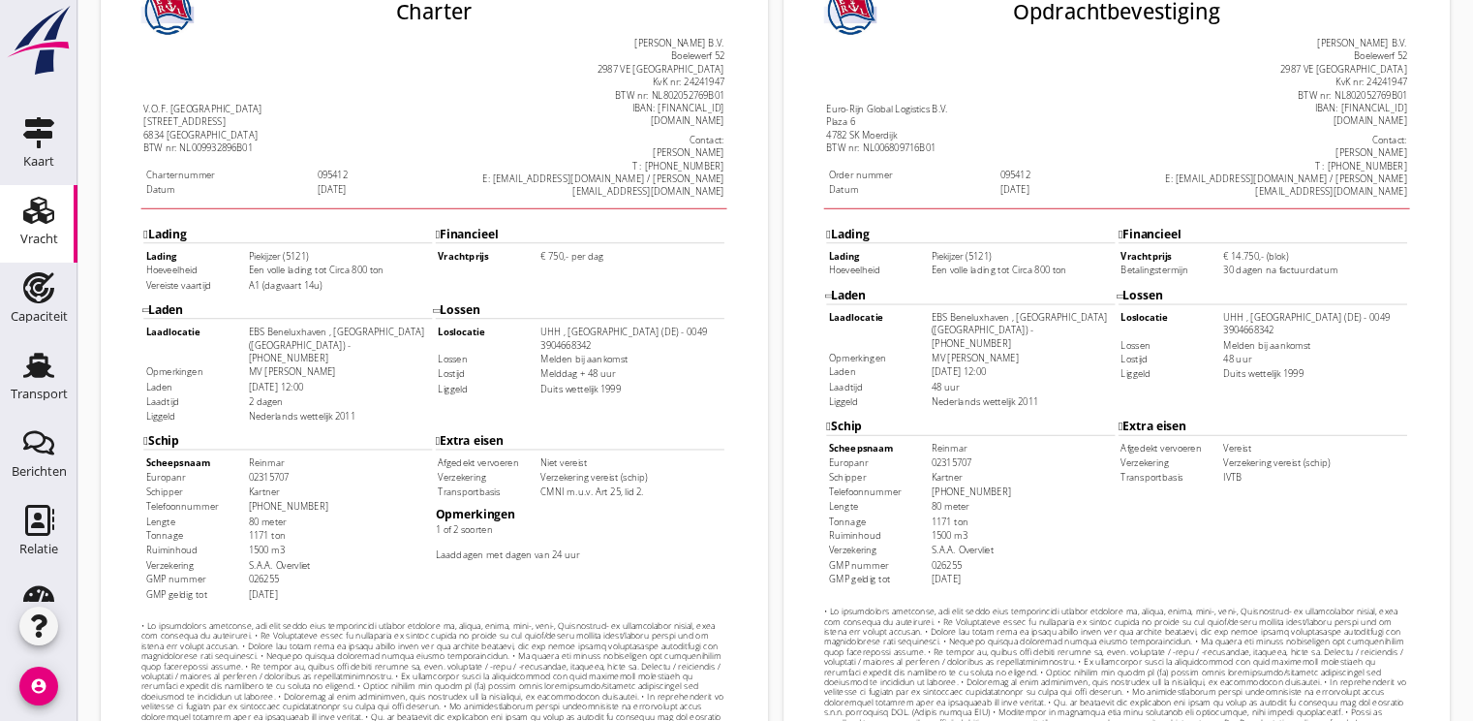
scroll to position [569, 0]
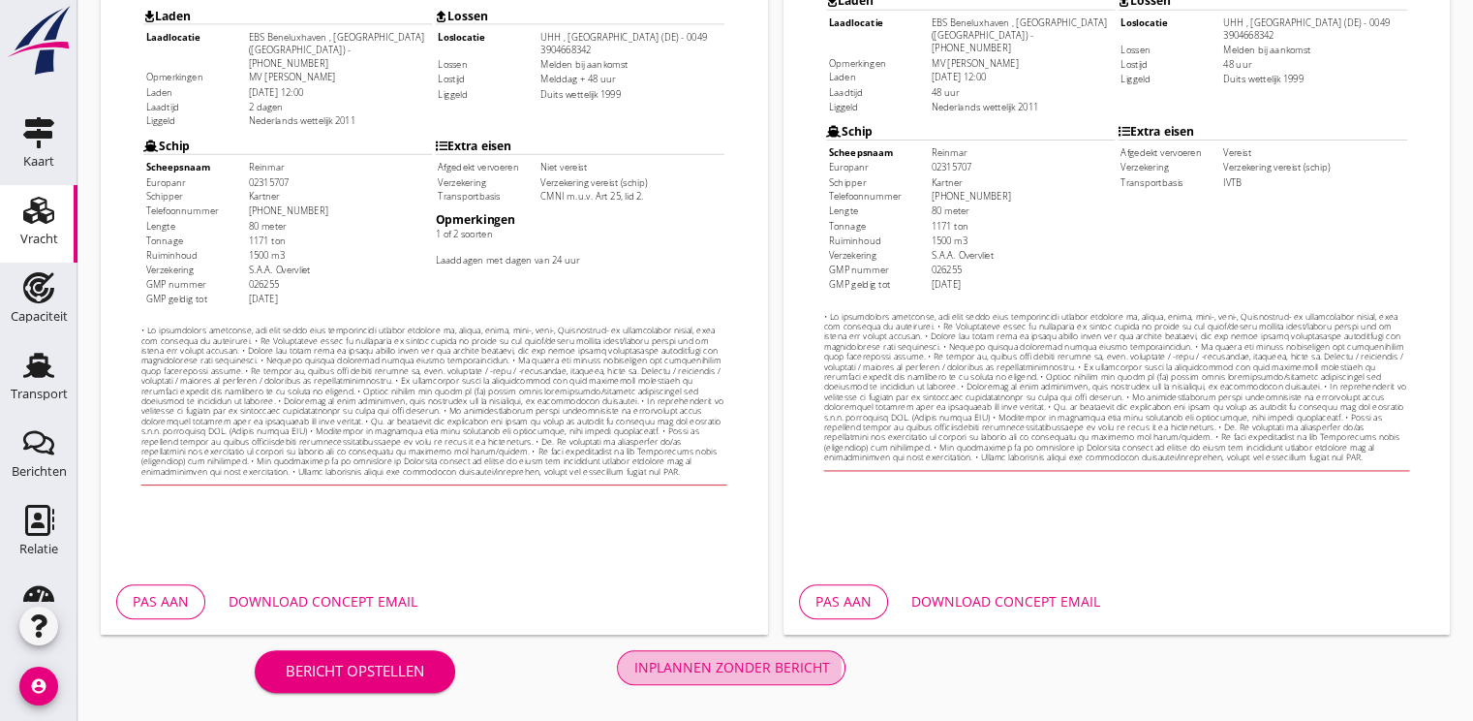
click at [744, 669] on div "Inplannen zonder bericht" at bounding box center [731, 667] width 196 height 20
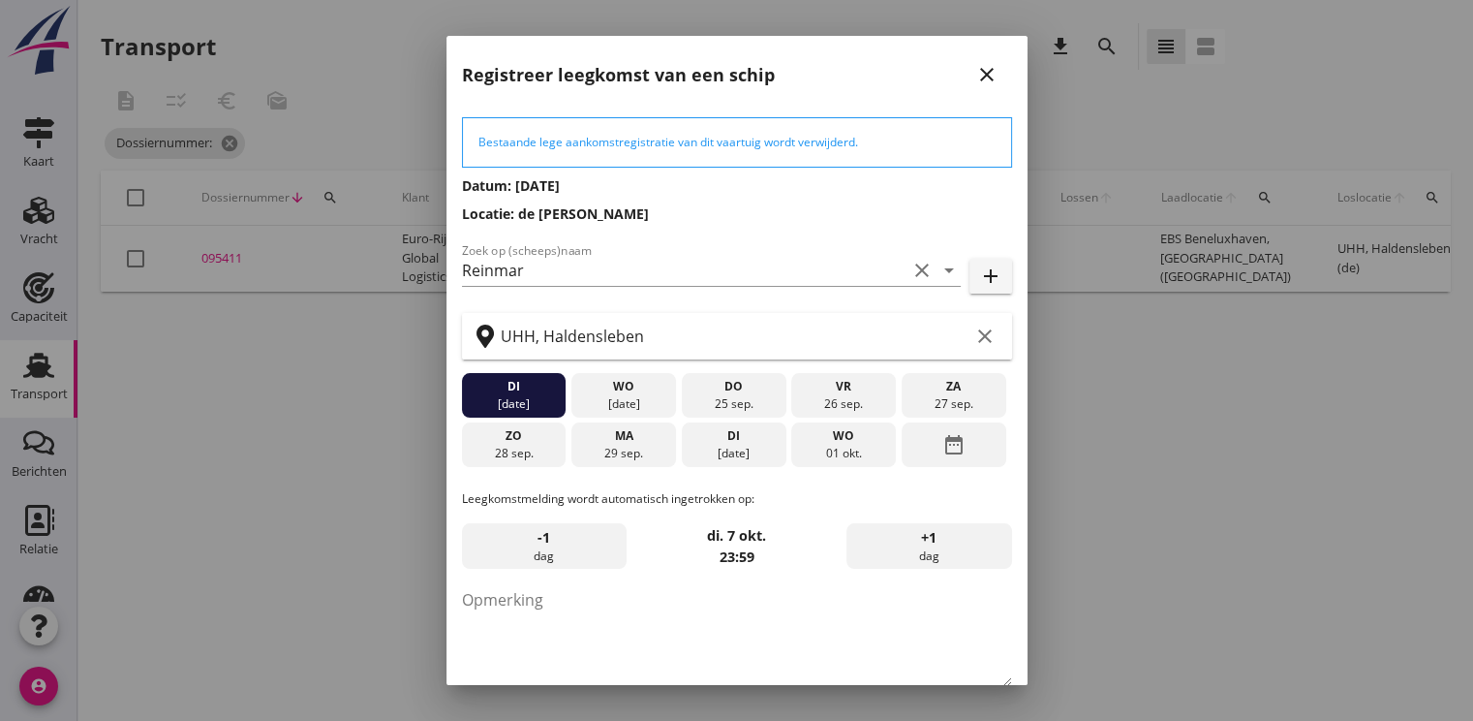
scroll to position [101, 0]
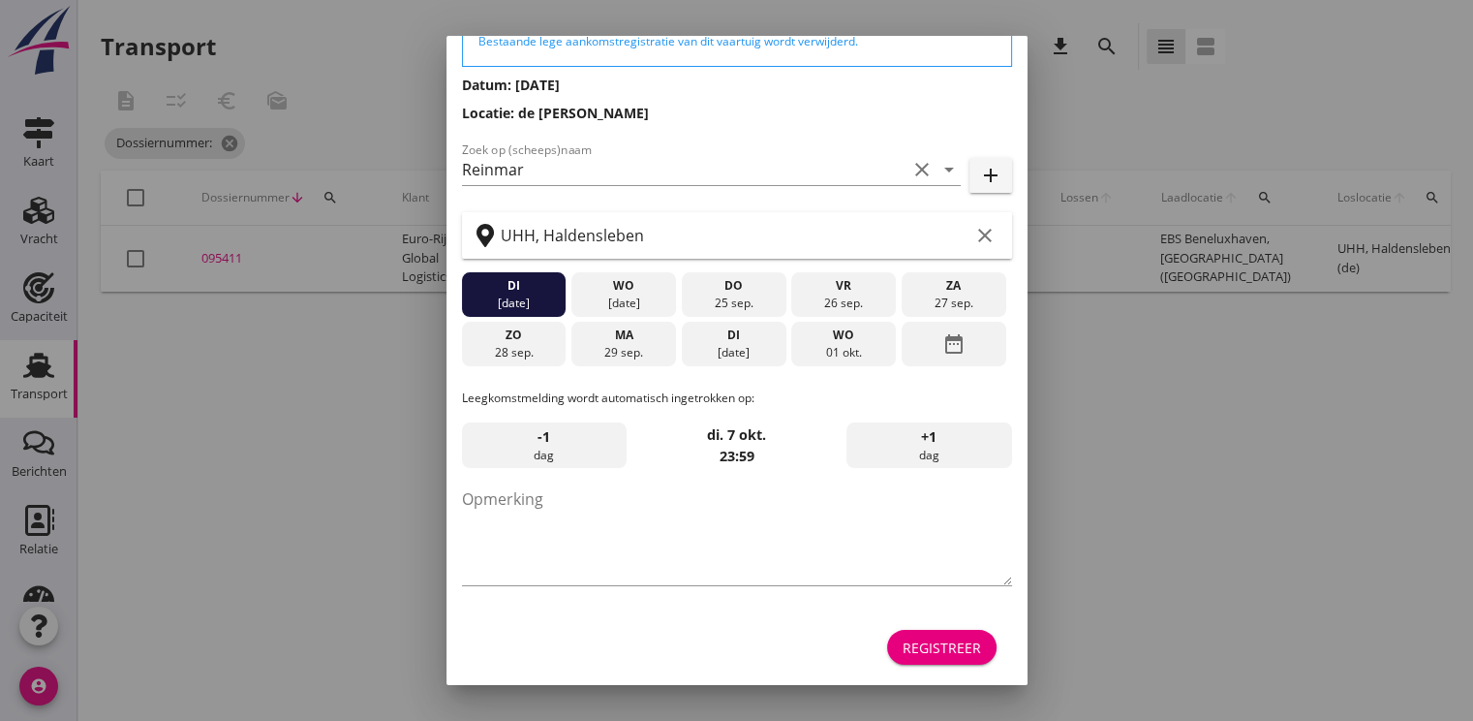
click at [920, 640] on div "Registreer" at bounding box center [942, 647] width 78 height 20
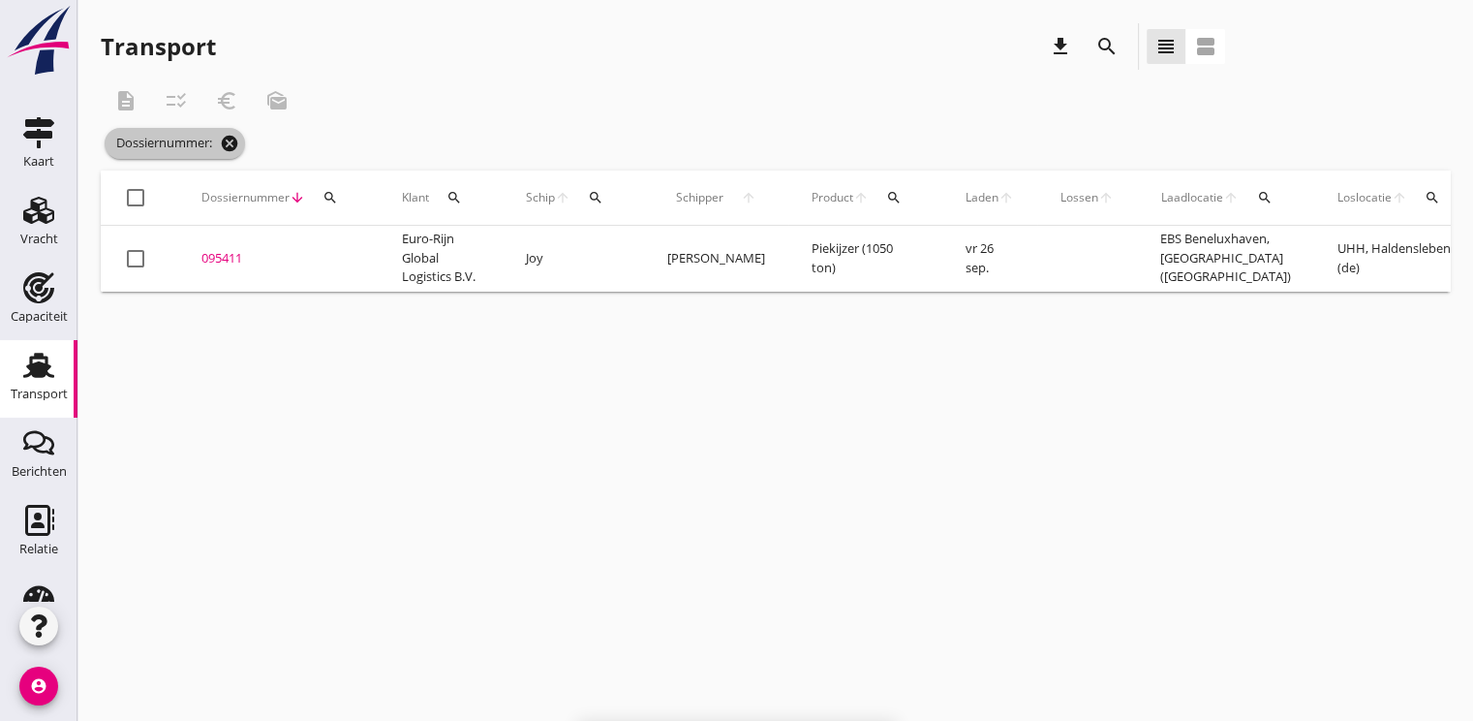
click at [225, 137] on icon "cancel" at bounding box center [229, 143] width 19 height 19
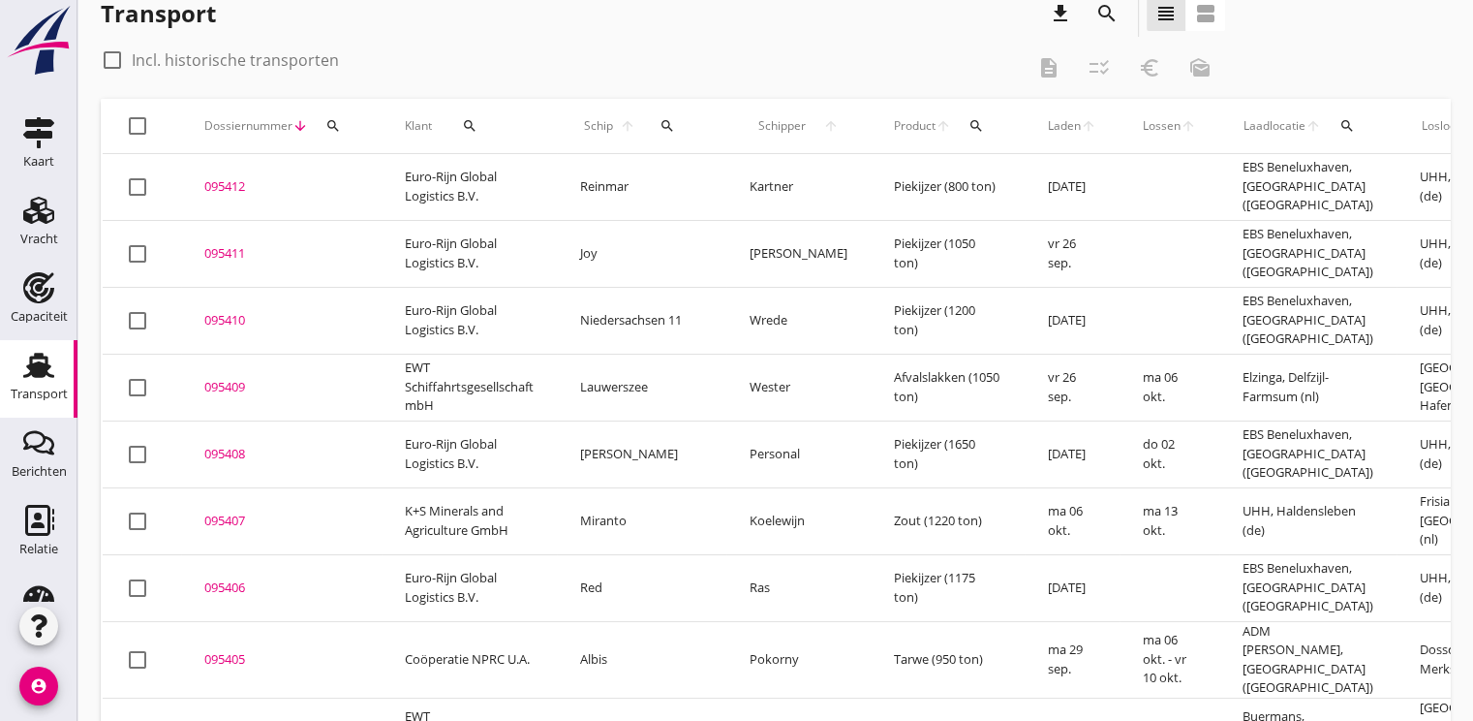
scroll to position [0, 0]
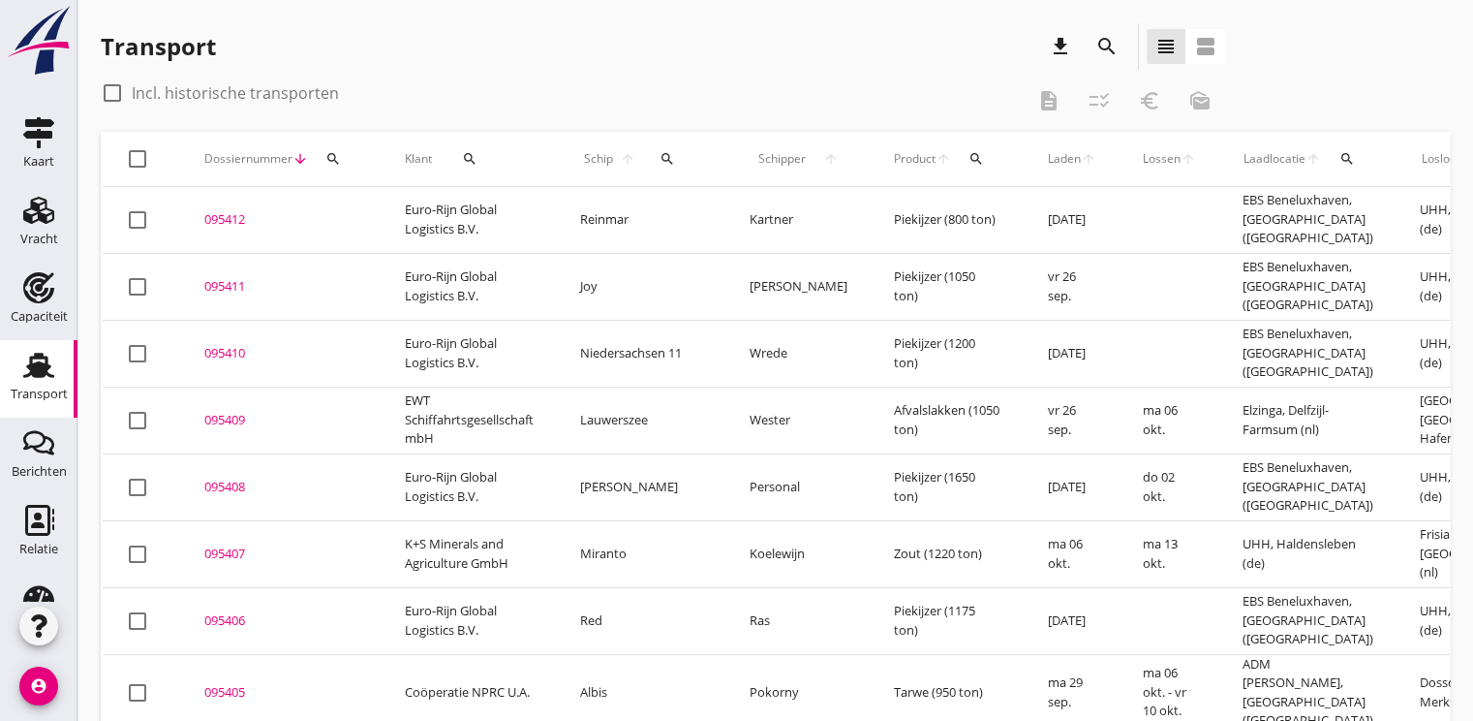
click at [336, 166] on icon "search" at bounding box center [332, 158] width 15 height 15
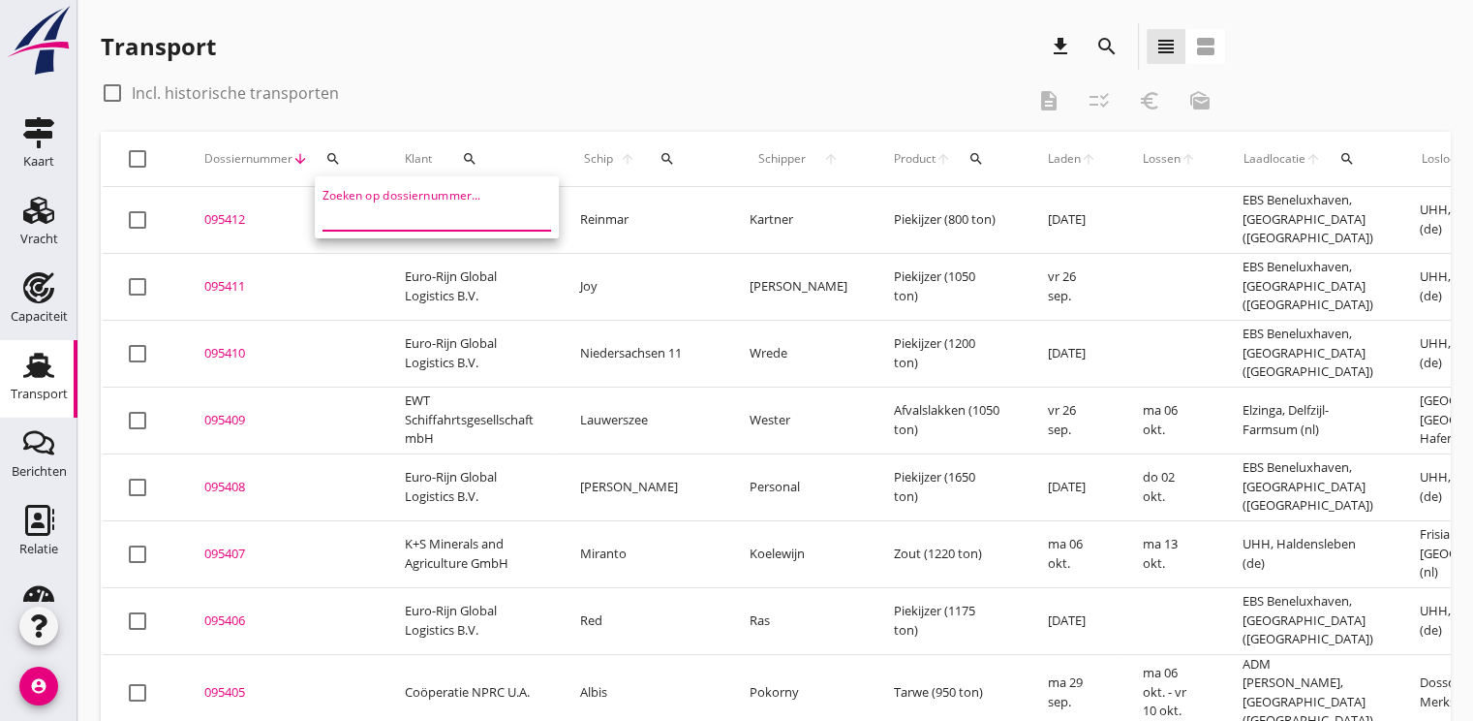
click at [346, 220] on input "Zoeken op dossiernummer..." at bounding box center [423, 215] width 201 height 31
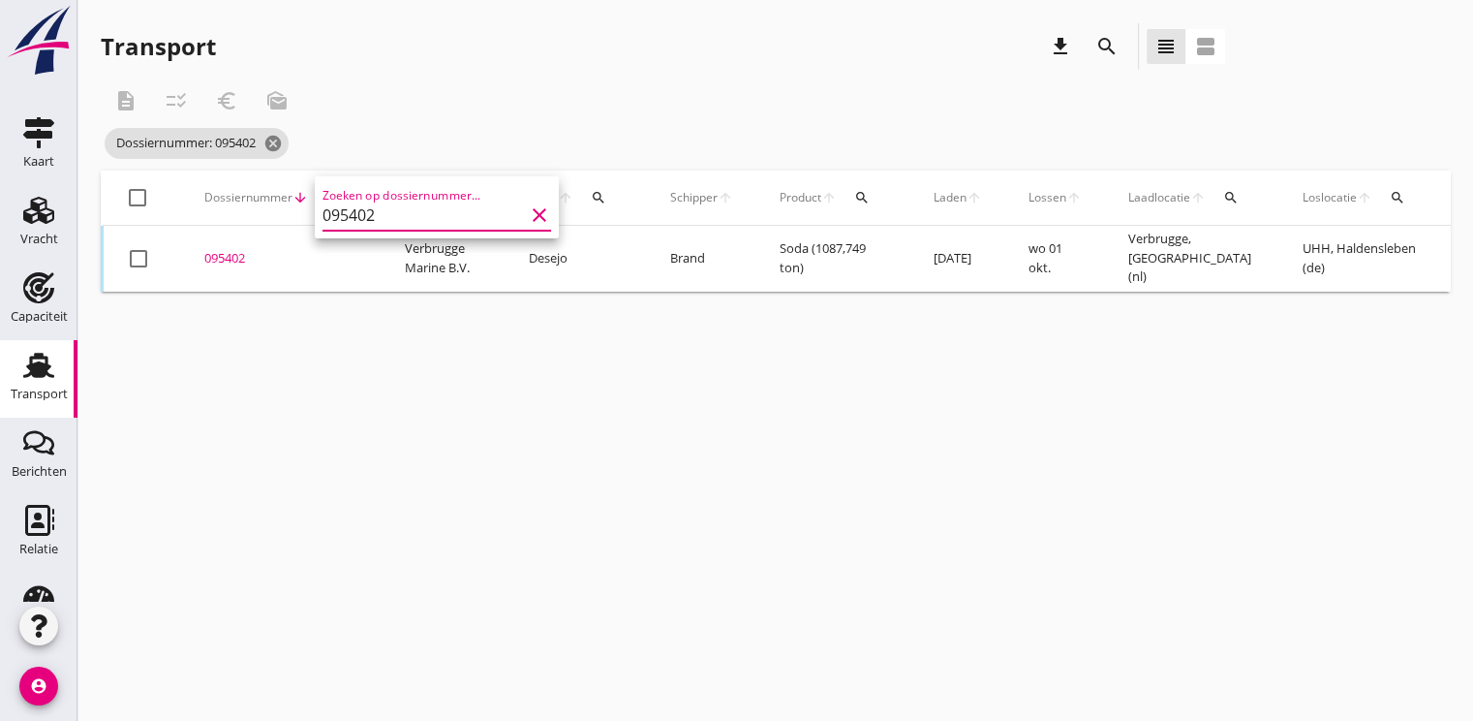
scroll to position [0, 498]
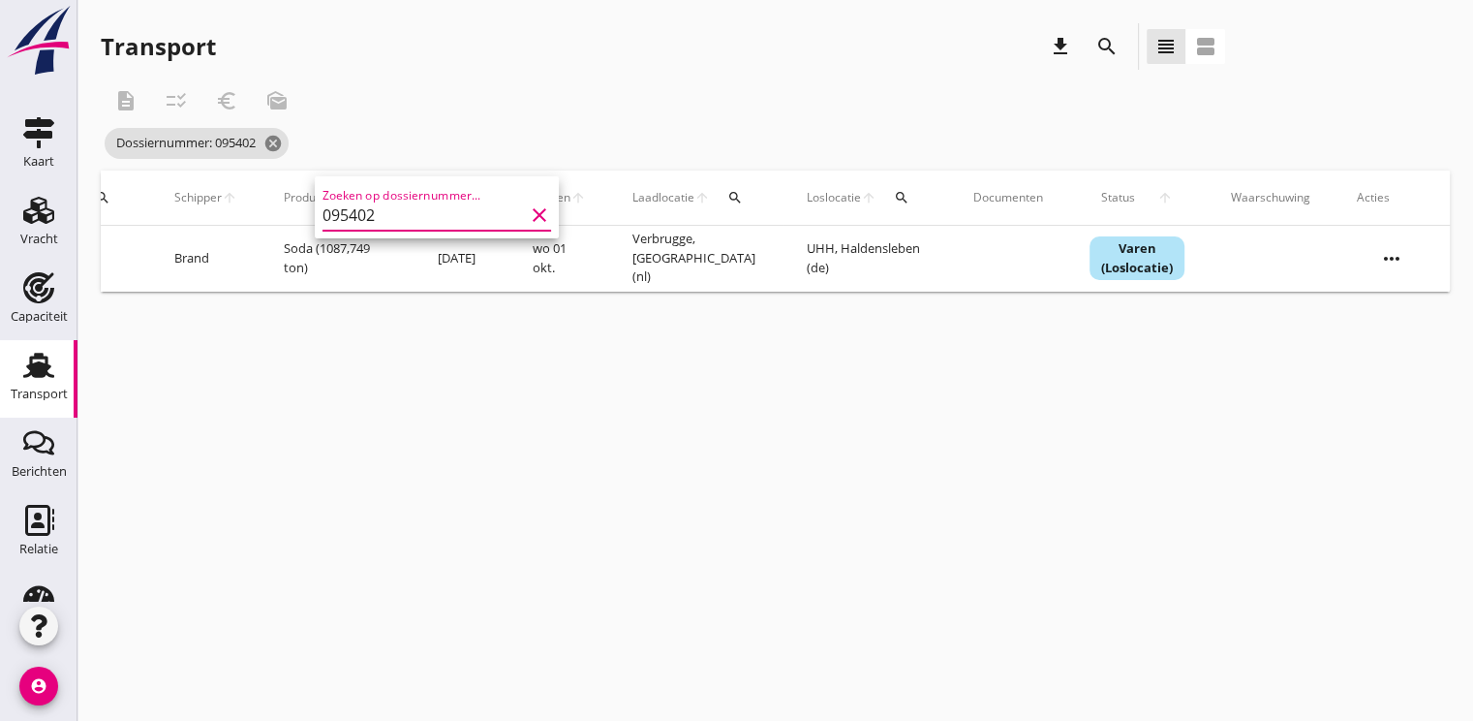
type input "095402"
click at [1391, 257] on icon "more_horiz" at bounding box center [1392, 258] width 54 height 54
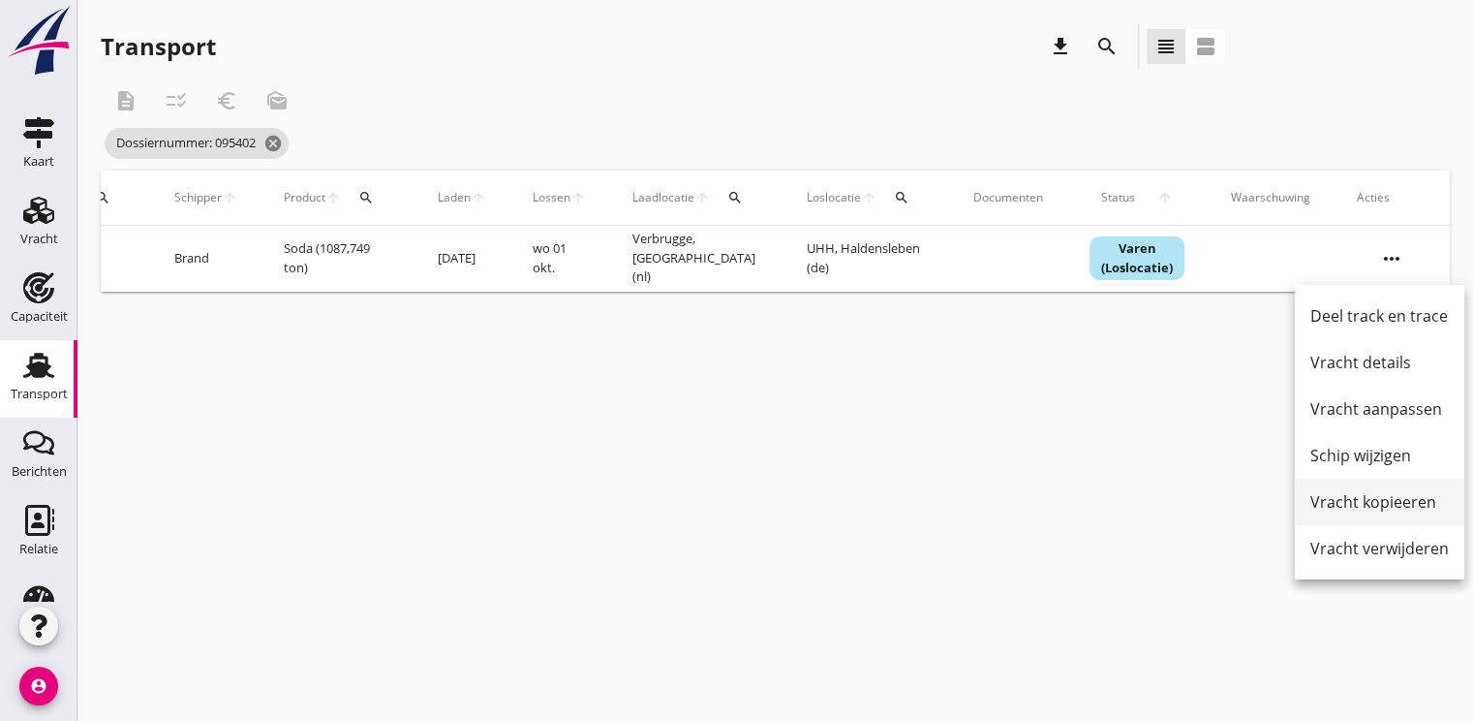
click at [1395, 500] on div "Vracht kopieeren" at bounding box center [1379, 501] width 139 height 23
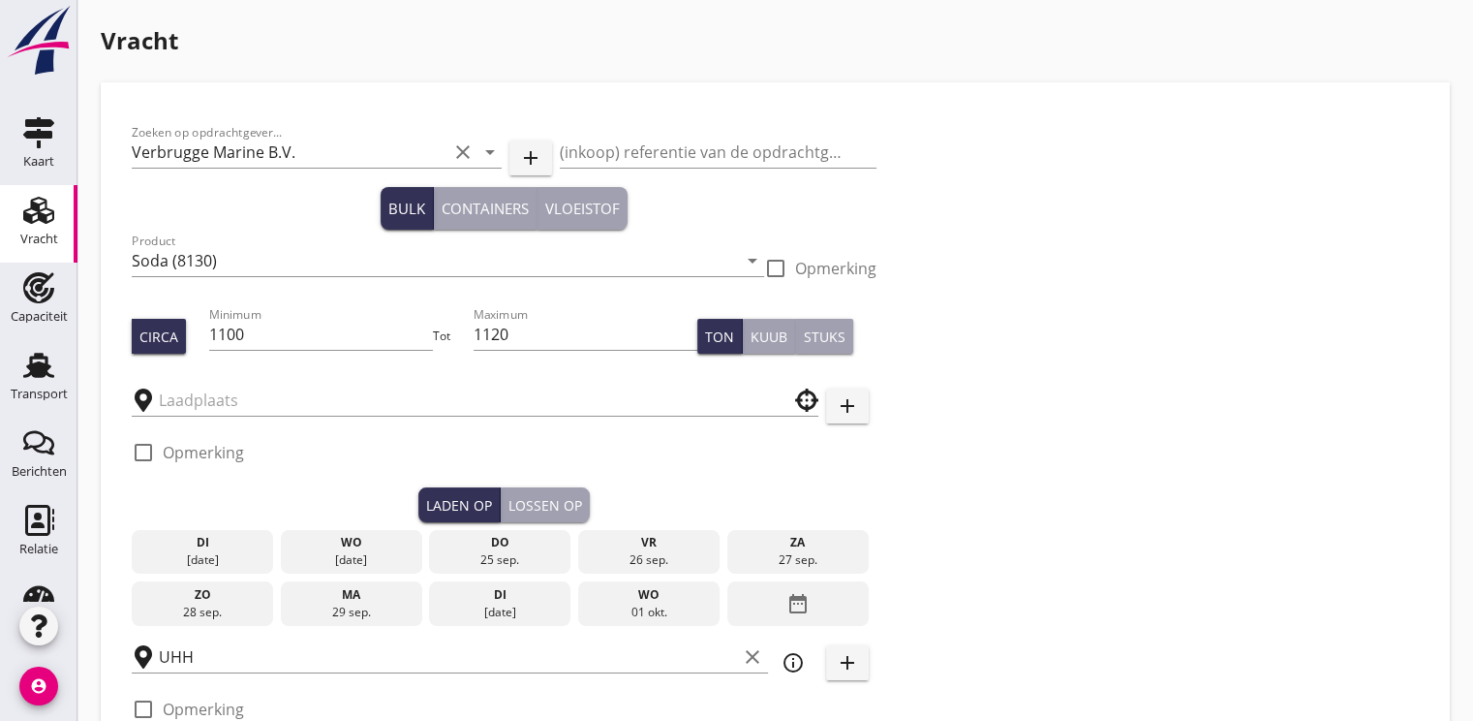
type input "Verbrugge"
checkbox input "true"
click at [266, 328] on input "1100" at bounding box center [321, 334] width 225 height 31
type input "1"
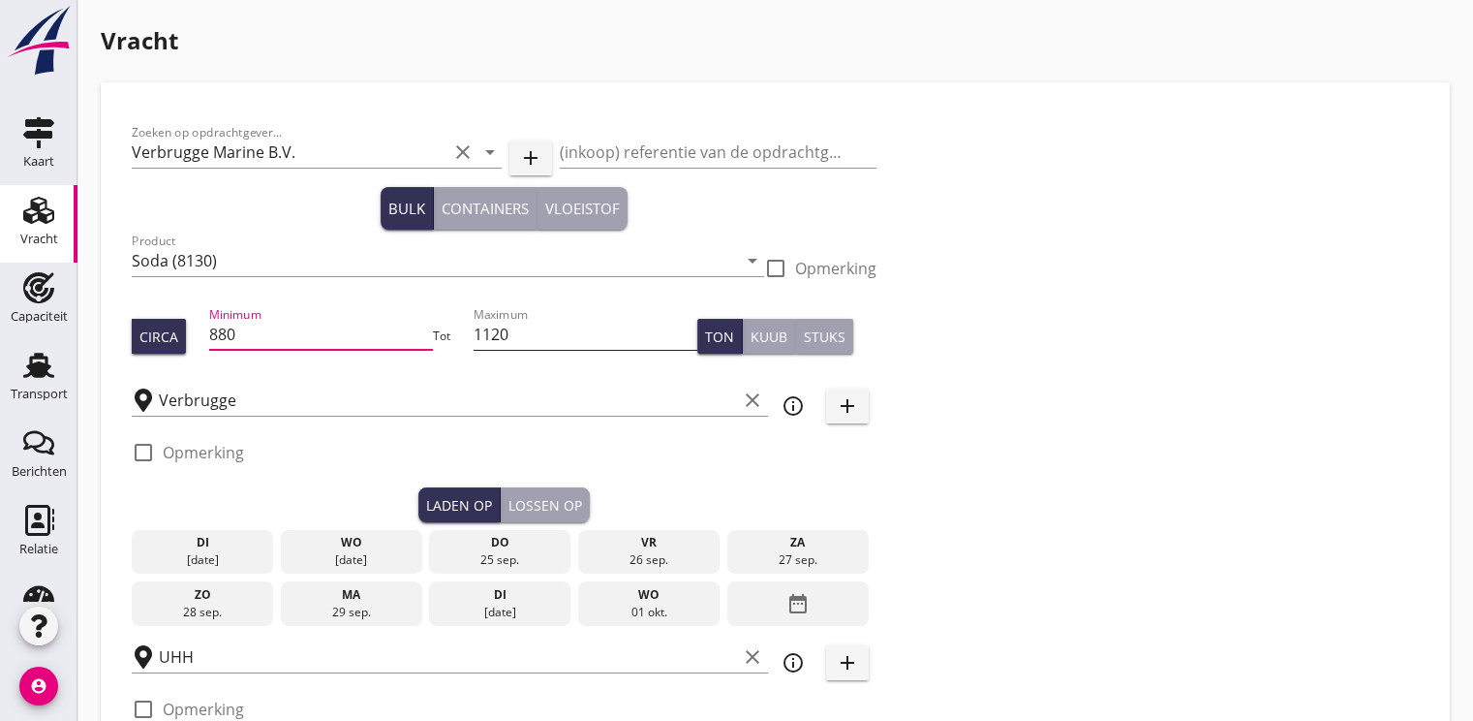
type input "880"
click at [526, 332] on input "1120" at bounding box center [586, 334] width 225 height 31
type input "1"
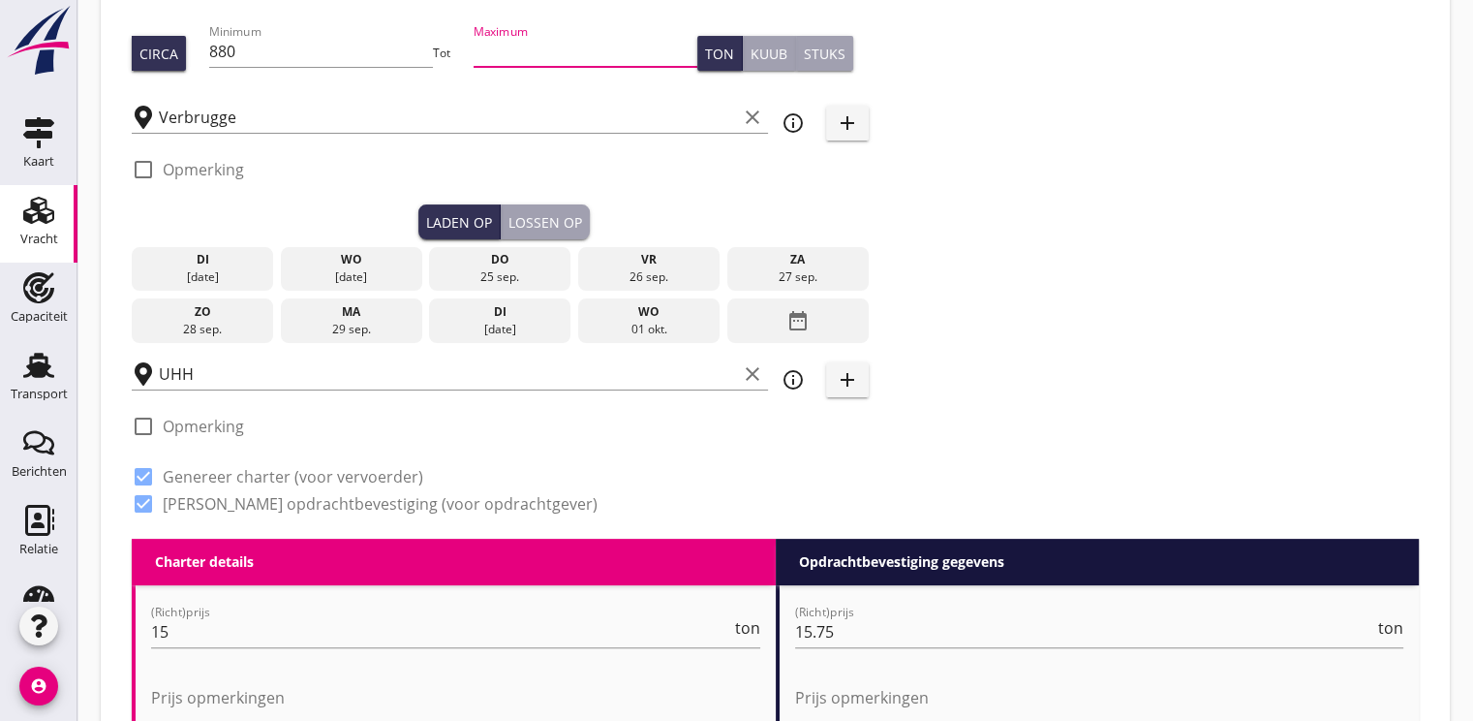
scroll to position [291, 0]
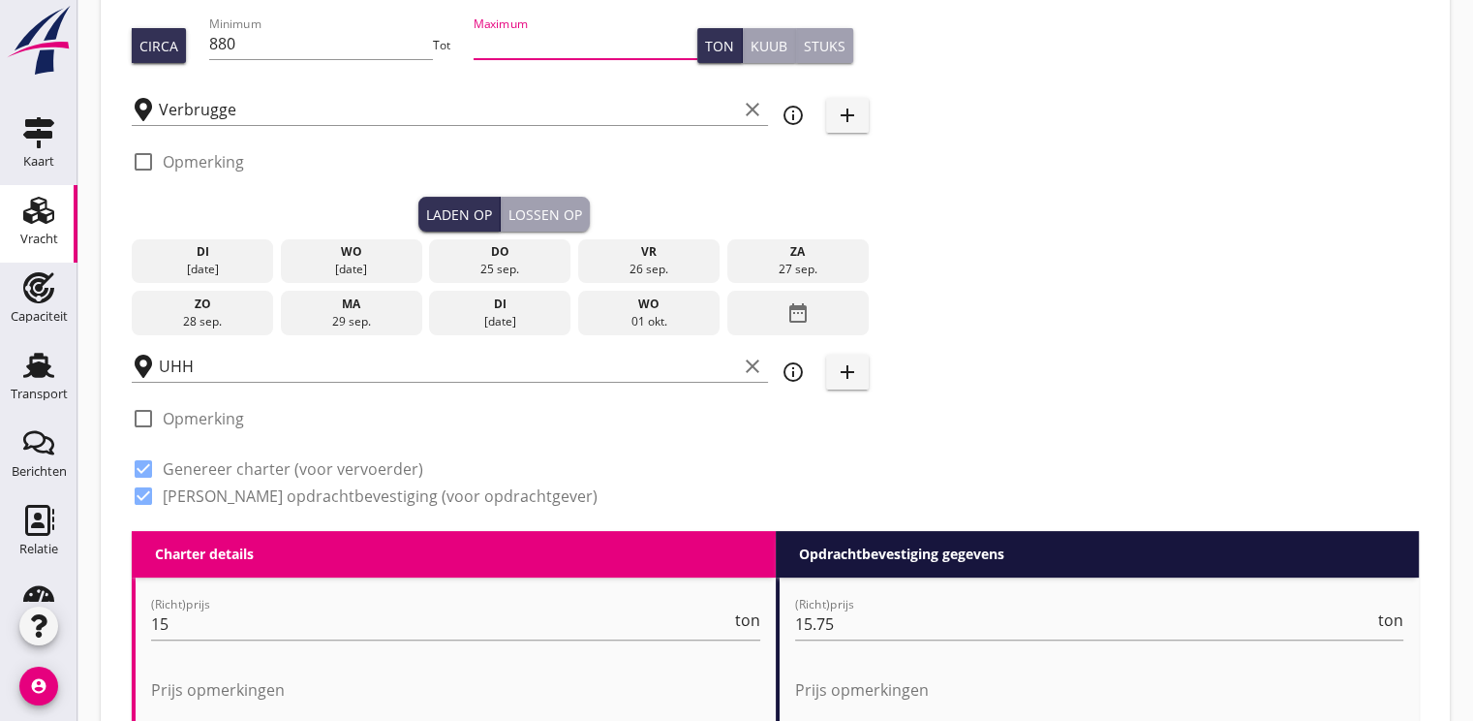
click at [662, 261] on div "26 sep." at bounding box center [649, 269] width 132 height 17
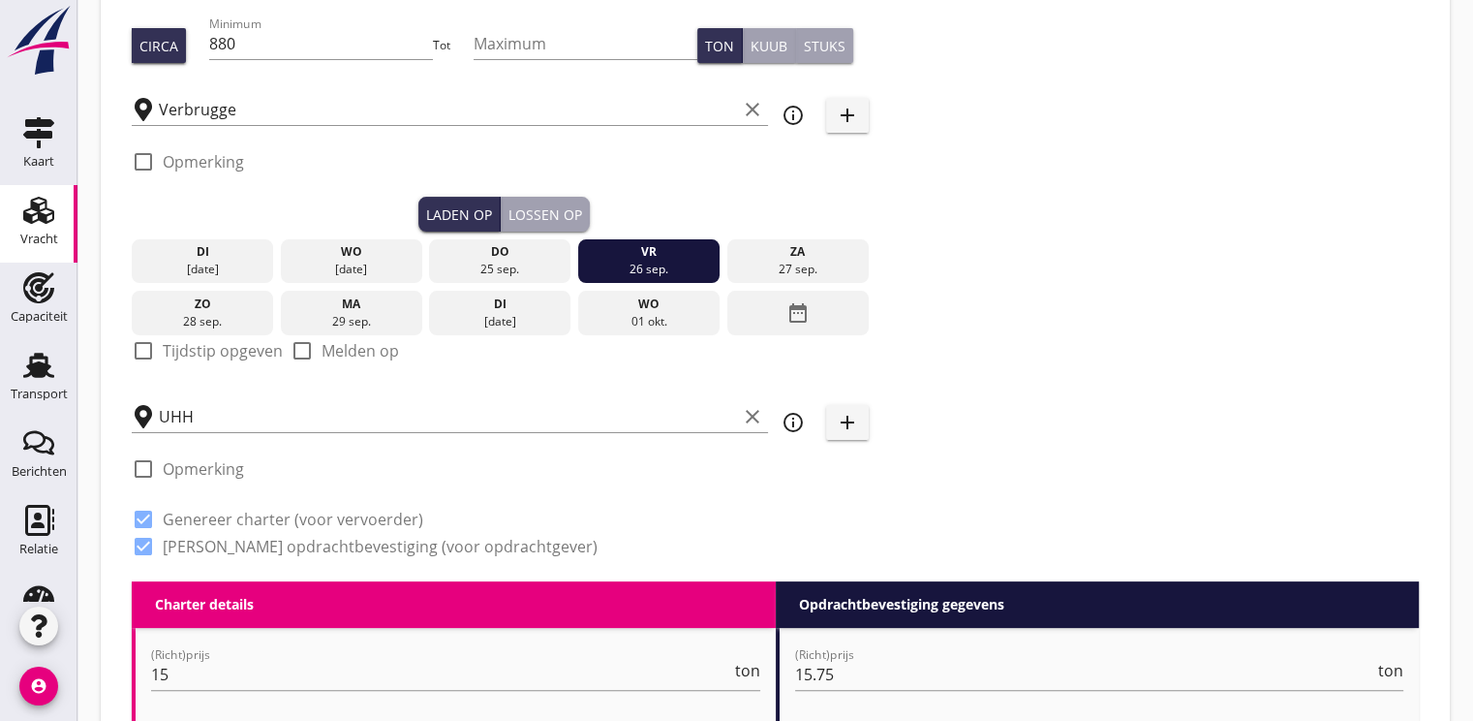
click at [153, 351] on div at bounding box center [143, 350] width 33 height 33
checkbox input "true"
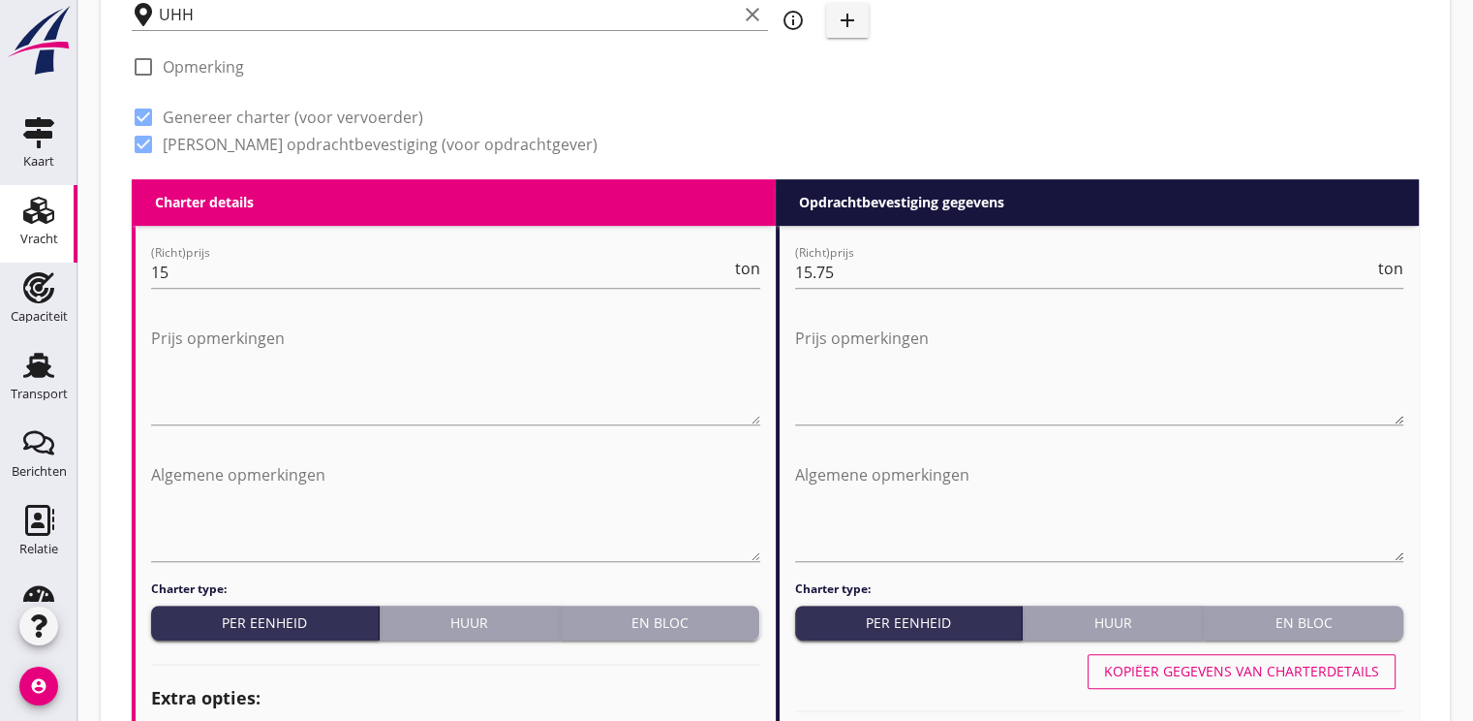
scroll to position [775, 0]
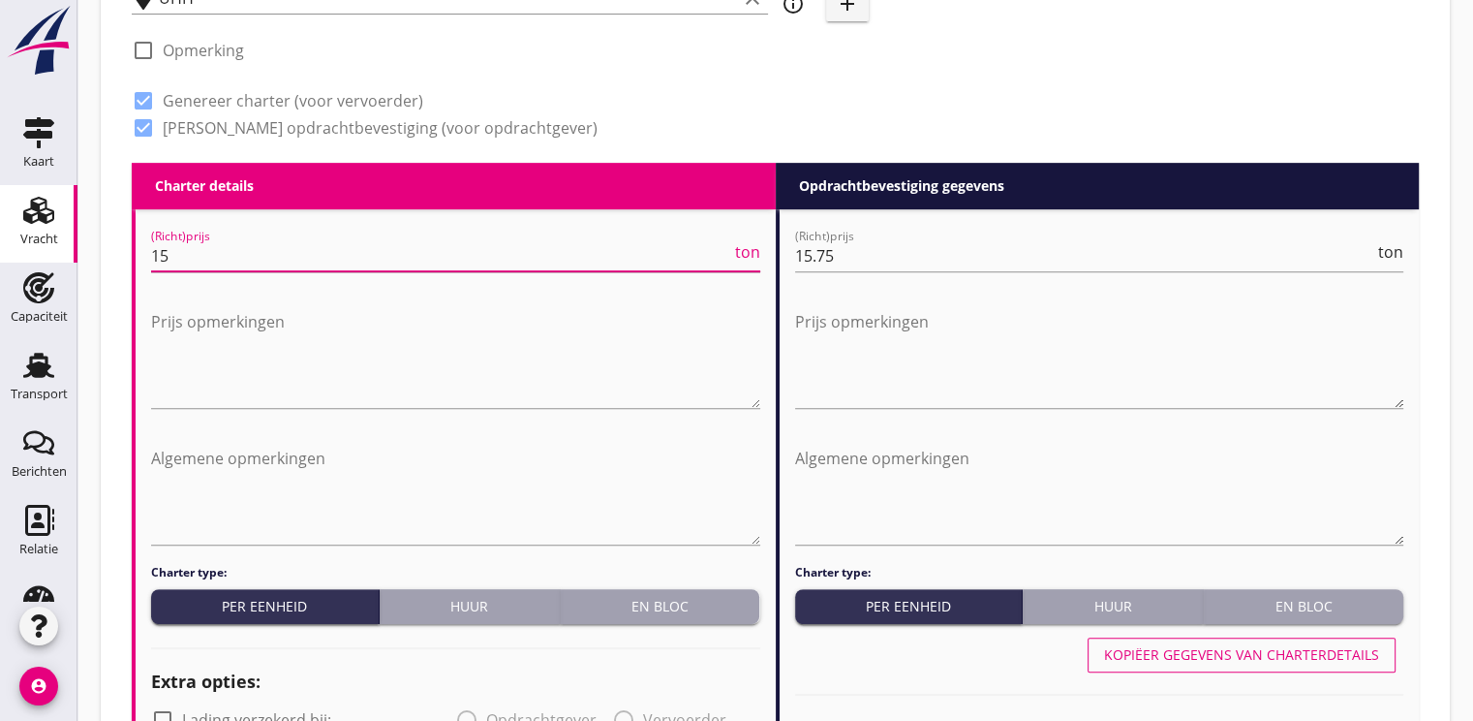
click at [228, 260] on input "15" at bounding box center [441, 255] width 580 height 31
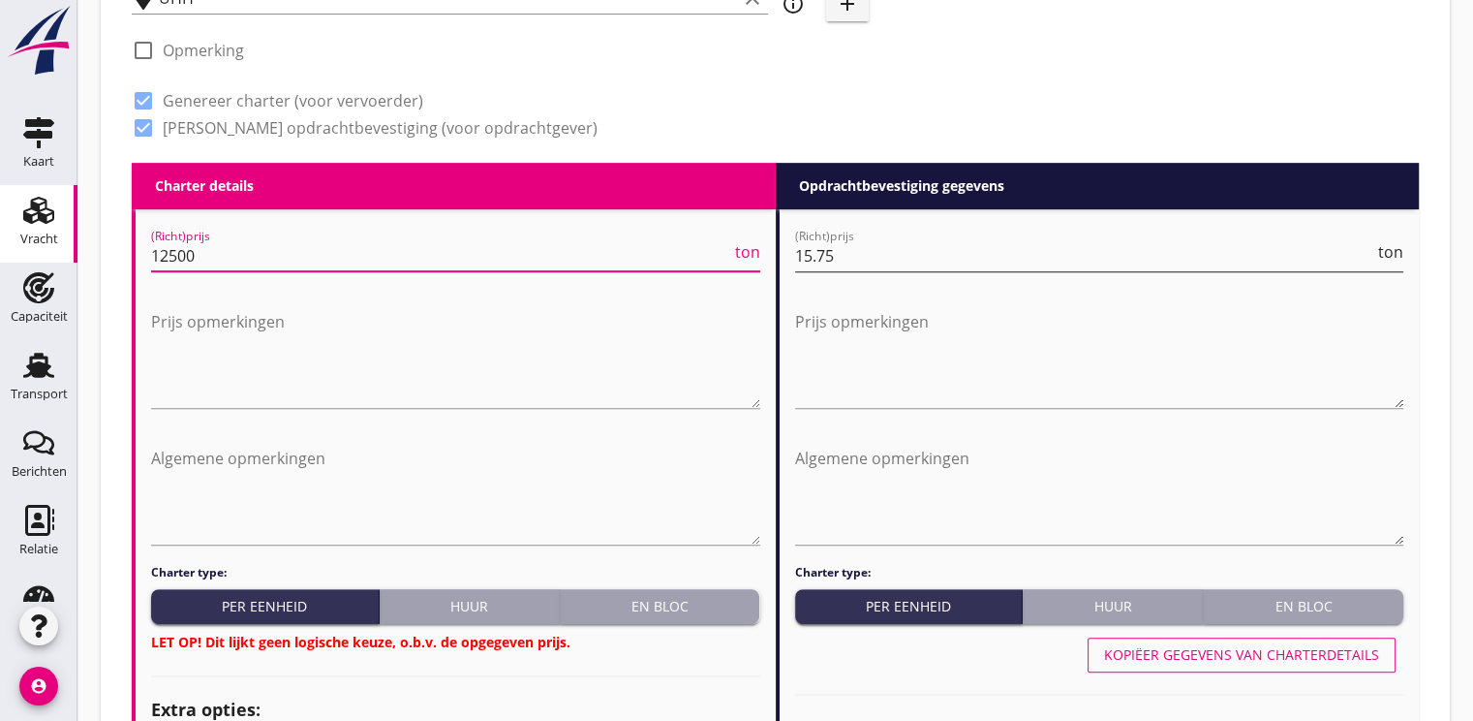
type input "12500"
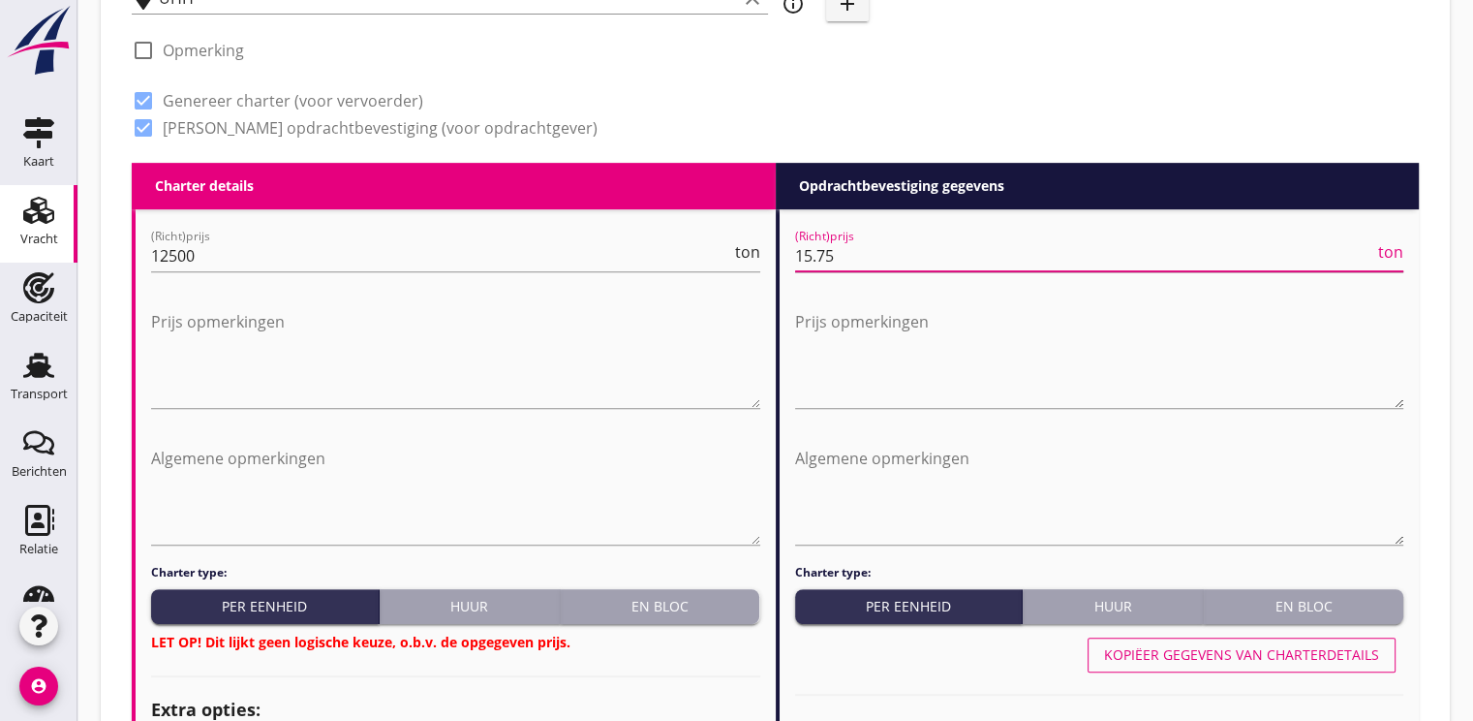
click at [847, 250] on input "15.75" at bounding box center [1085, 255] width 580 height 31
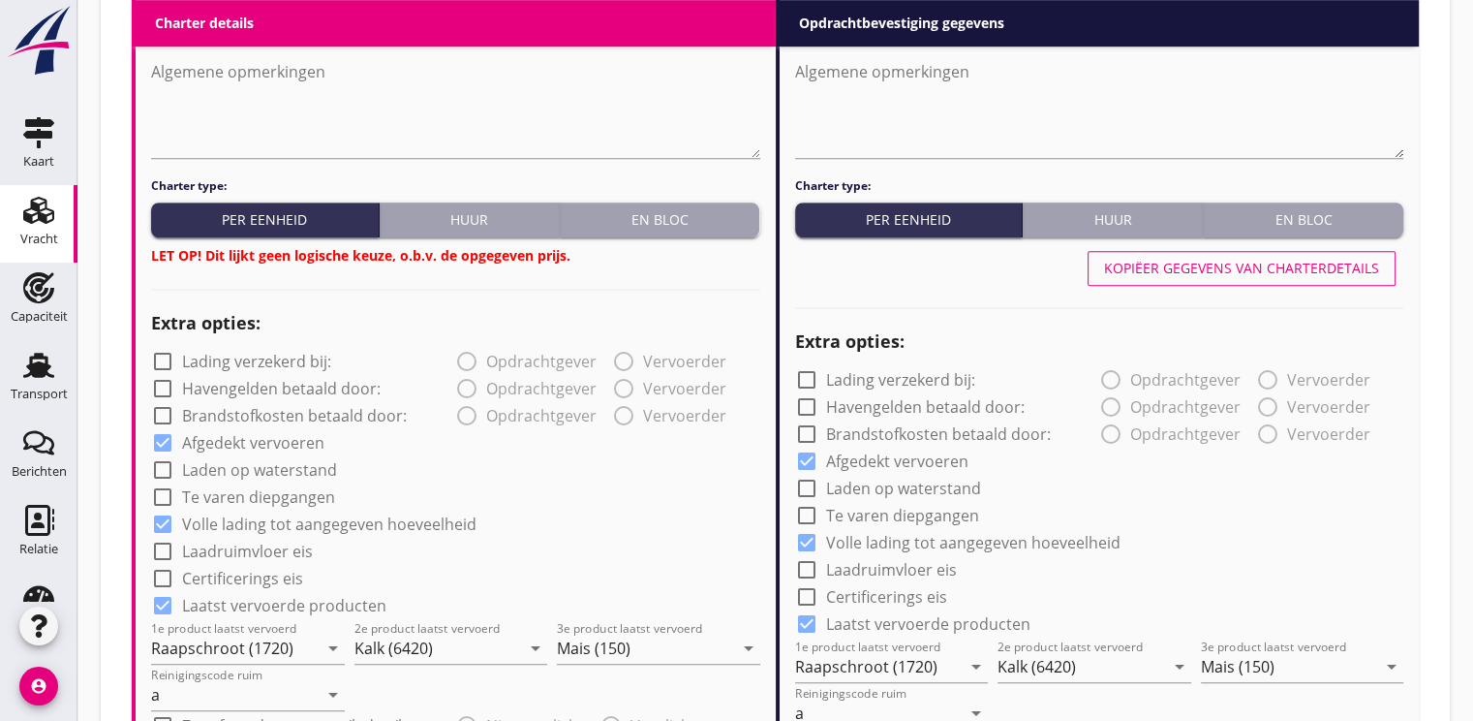
scroll to position [1162, 0]
type input "15.50"
click at [659, 218] on div "En bloc" at bounding box center [661, 218] width 184 height 20
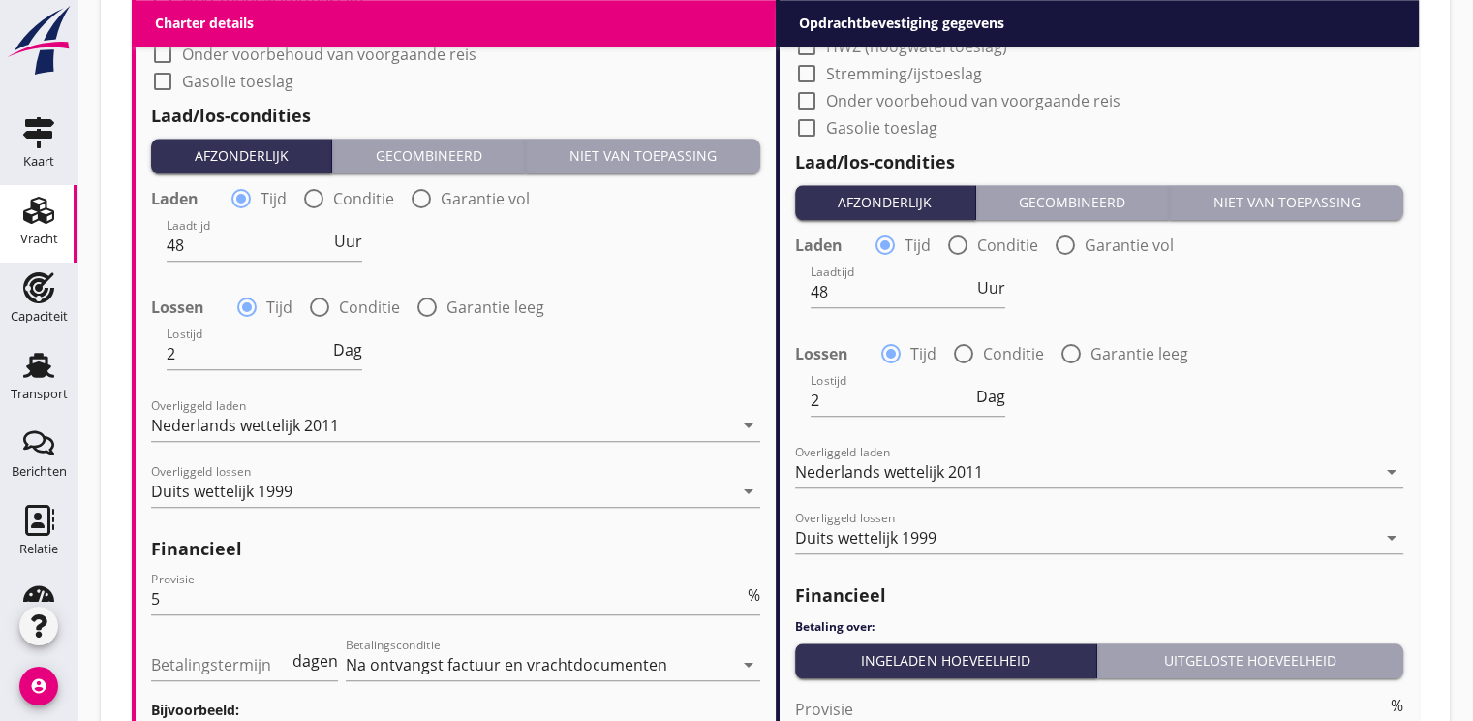
scroll to position [2034, 0]
click at [221, 248] on input "48" at bounding box center [249, 244] width 164 height 31
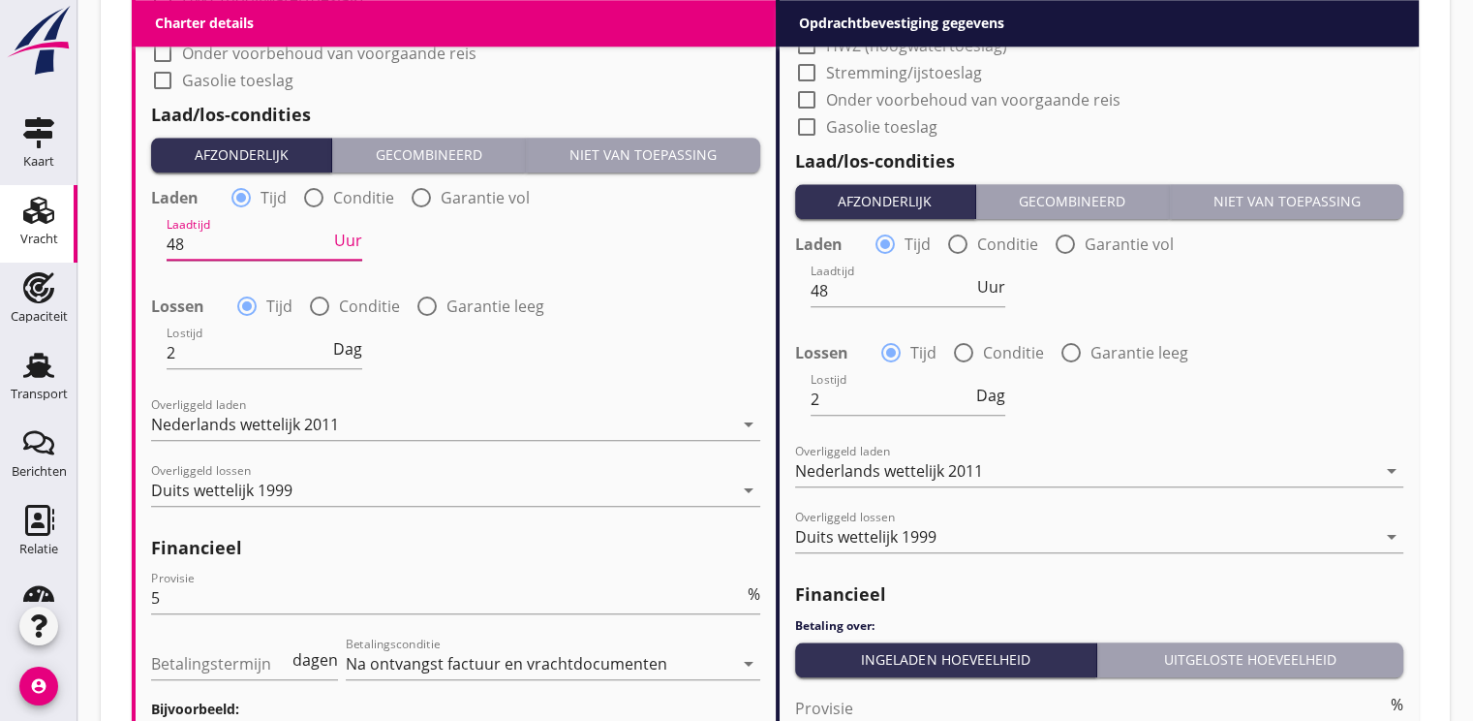
type input "4"
click at [356, 248] on span "Uur" at bounding box center [348, 239] width 28 height 15
type input "2"
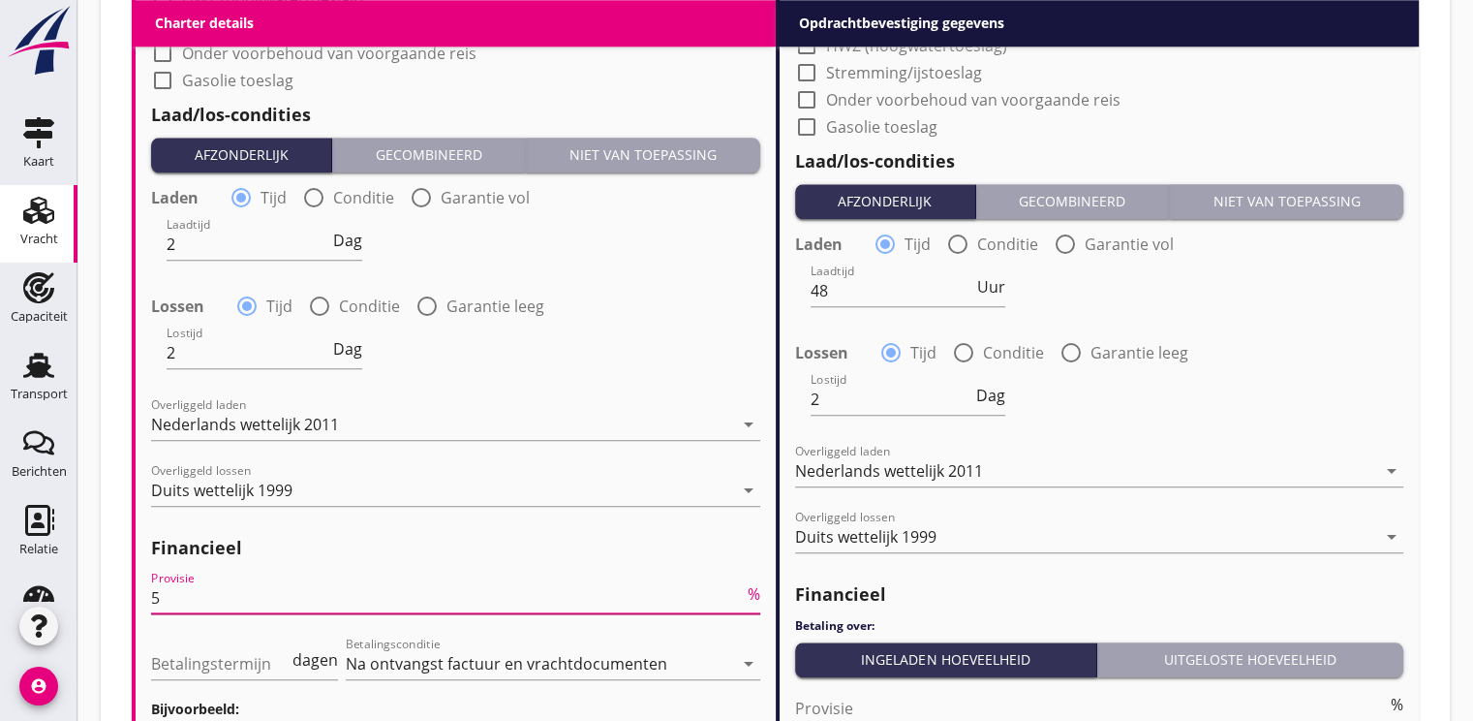
click at [307, 604] on input "5" at bounding box center [447, 597] width 593 height 31
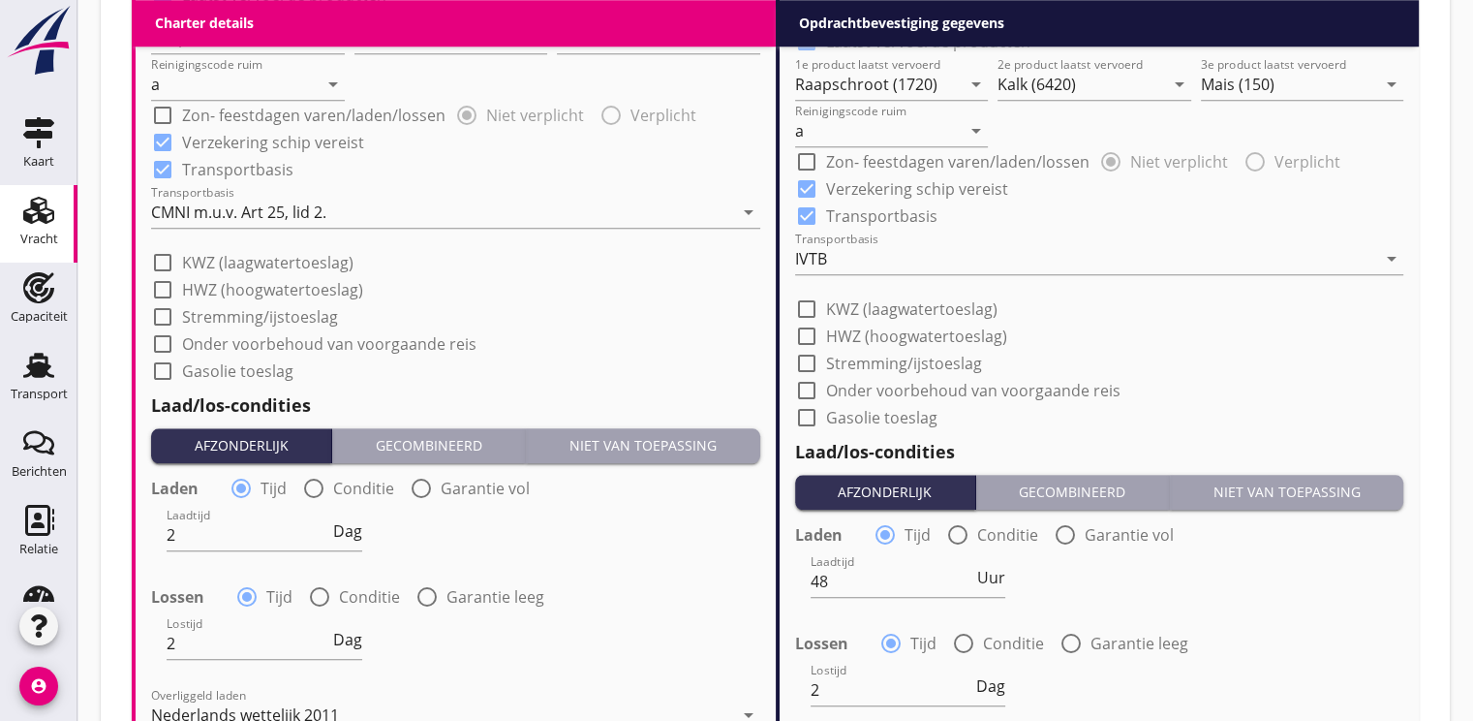
scroll to position [1356, 0]
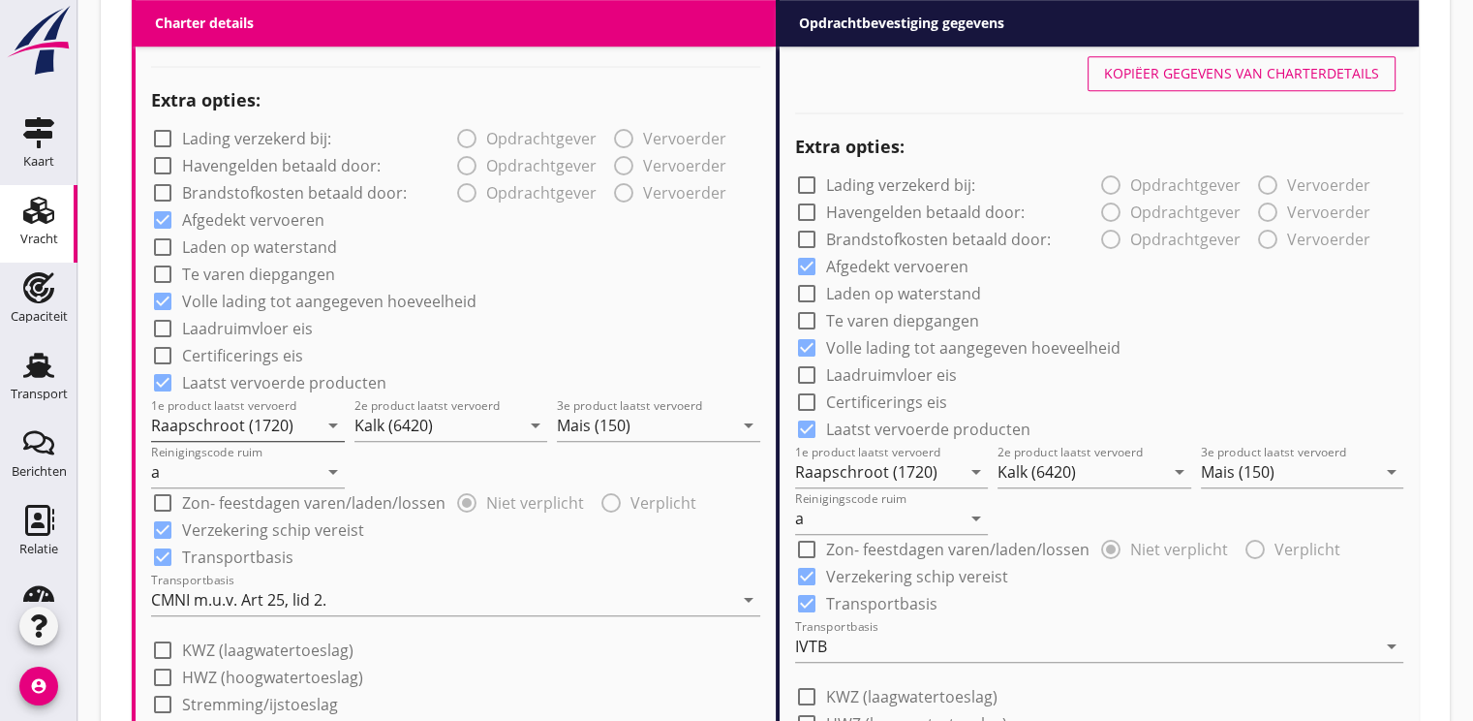
click at [294, 428] on input "Raapschroot (1720)" at bounding box center [234, 425] width 167 height 31
drag, startPoint x: 236, startPoint y: 473, endPoint x: 314, endPoint y: 447, distance: 81.5
click at [238, 472] on div "Schelpen (1793)" at bounding box center [248, 471] width 162 height 23
type input "Schelpen (1793)"
click at [468, 422] on input "Kalk (6420)" at bounding box center [437, 425] width 167 height 31
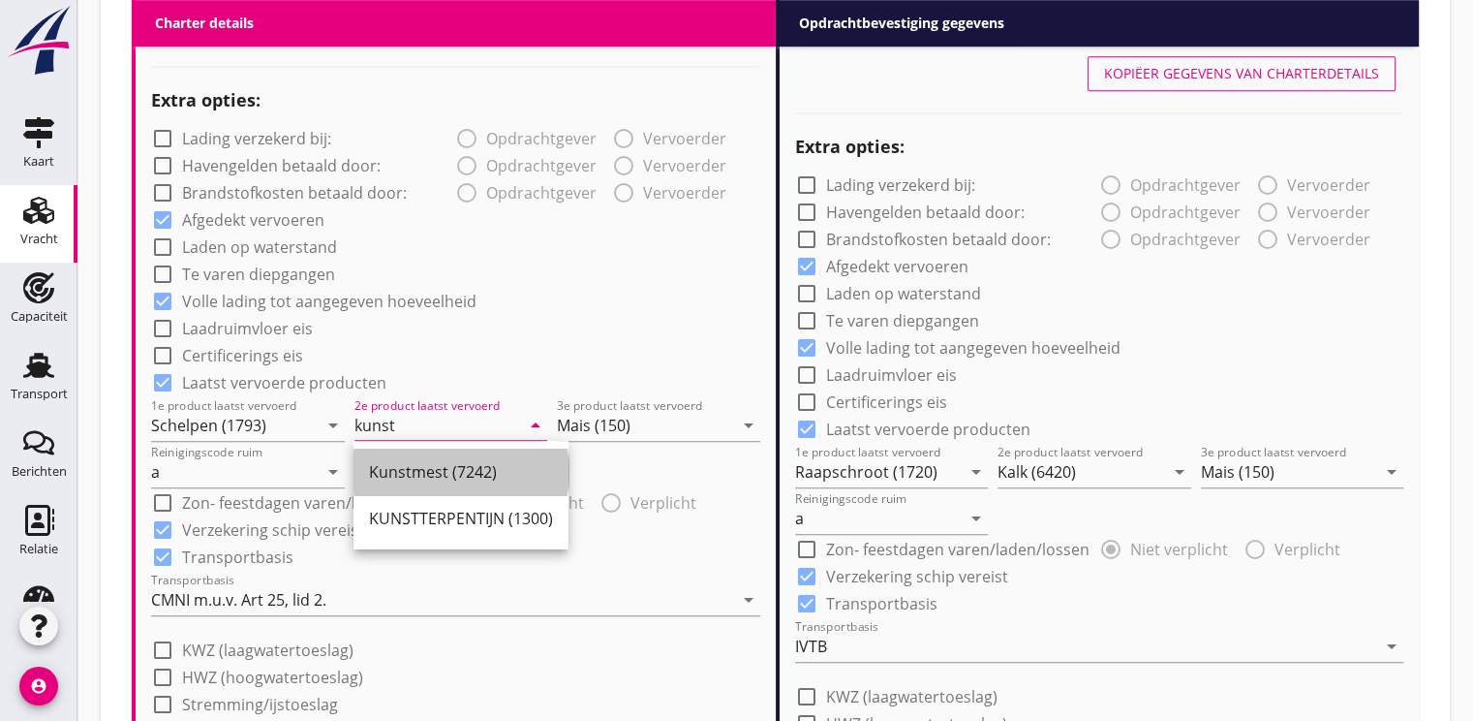
drag, startPoint x: 393, startPoint y: 465, endPoint x: 570, endPoint y: 463, distance: 177.3
click at [397, 465] on div "Kunstmest (7242)" at bounding box center [461, 471] width 184 height 23
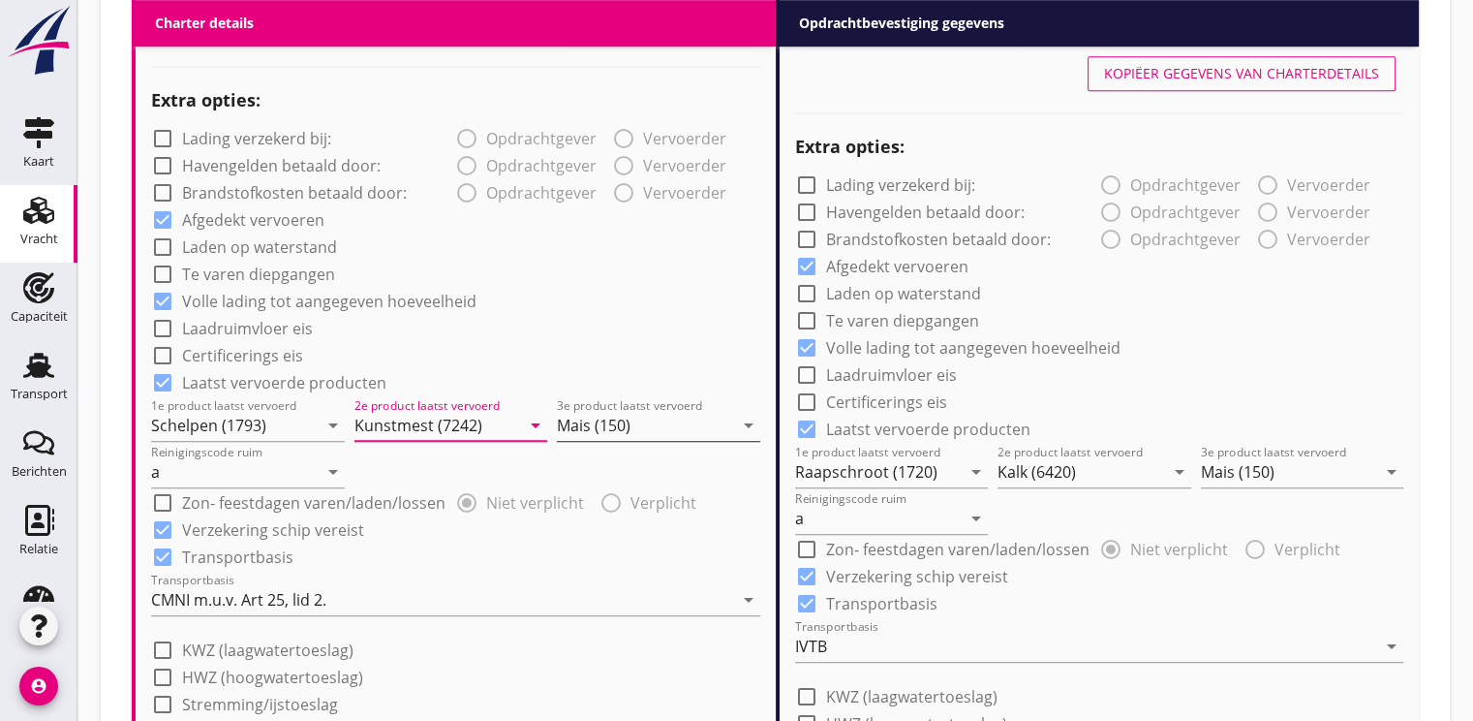
type input "Kunstmest (7242)"
click at [657, 428] on input "Mais (150)" at bounding box center [645, 425] width 176 height 31
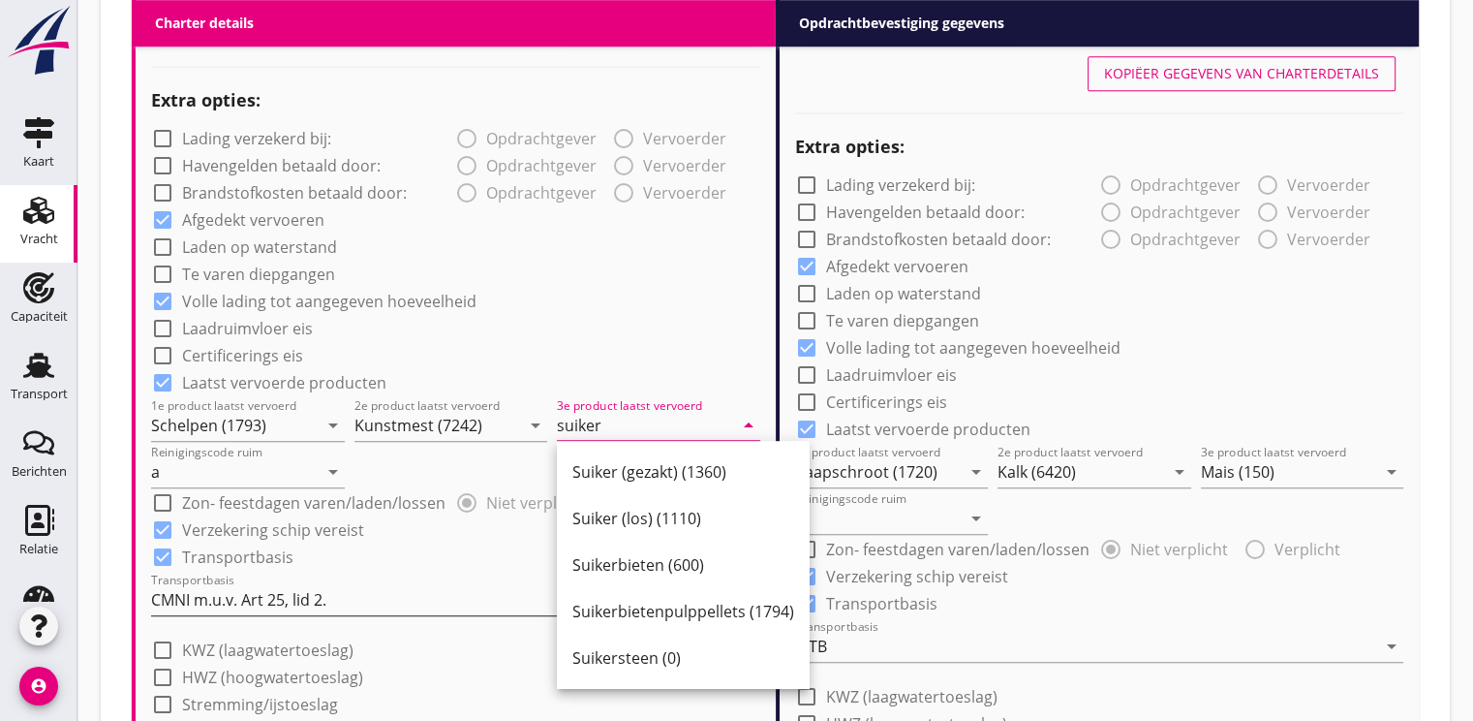
drag, startPoint x: 716, startPoint y: 622, endPoint x: 744, endPoint y: 585, distance: 46.3
click at [716, 619] on div "Suikerbietenpulppellets (1794)" at bounding box center [683, 611] width 222 height 23
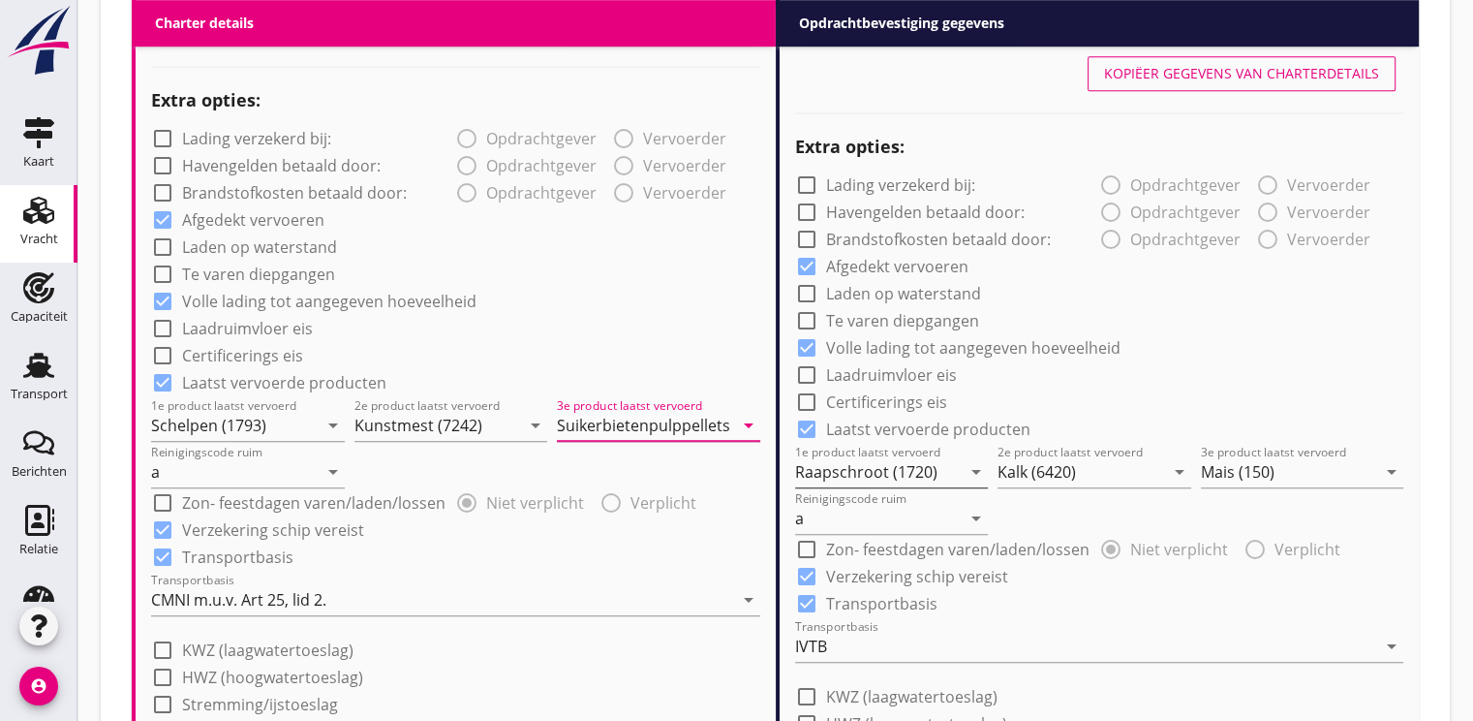
type input "Suikerbietenpulppellets (1794)"
click at [915, 460] on input "Raapschroot (1720)" at bounding box center [878, 471] width 167 height 31
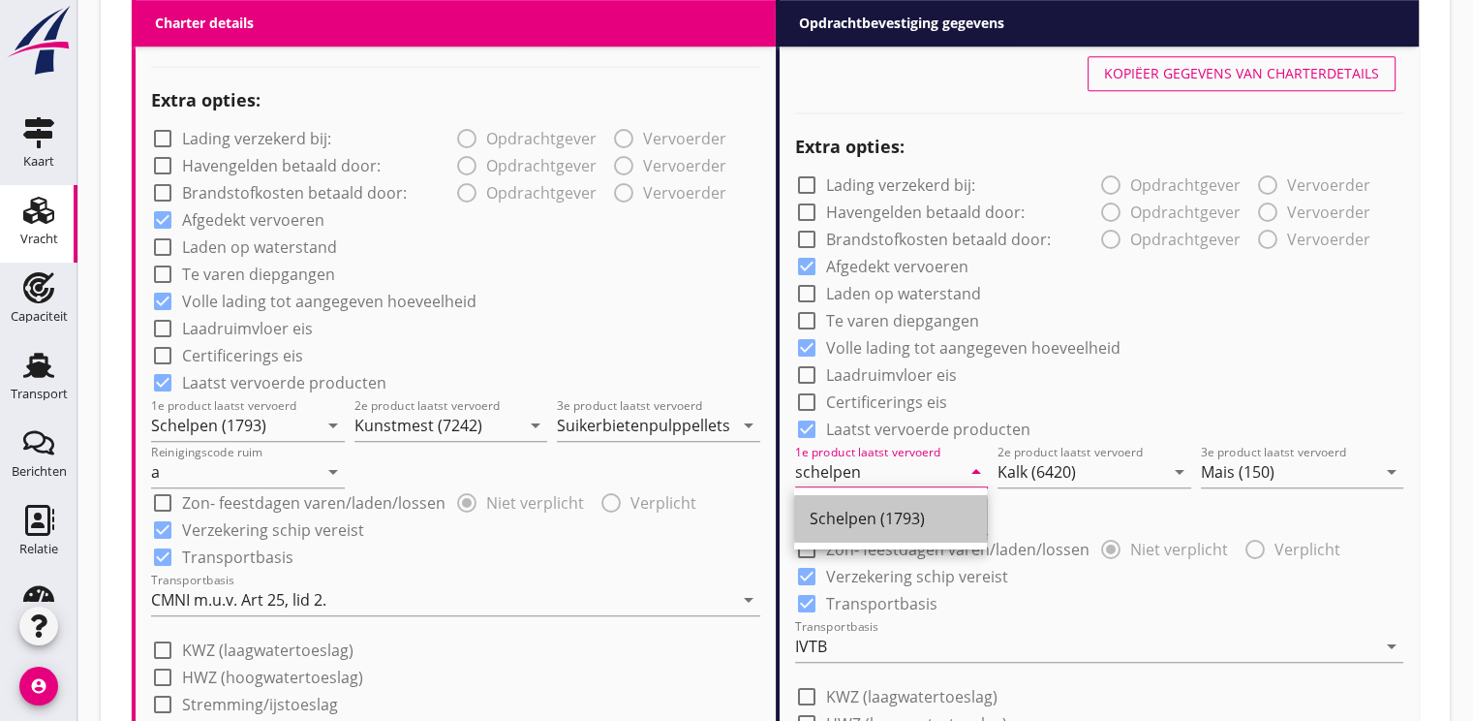
drag, startPoint x: 910, startPoint y: 520, endPoint x: 1023, endPoint y: 494, distance: 115.4
click at [918, 519] on div "Schelpen (1793)" at bounding box center [891, 518] width 162 height 23
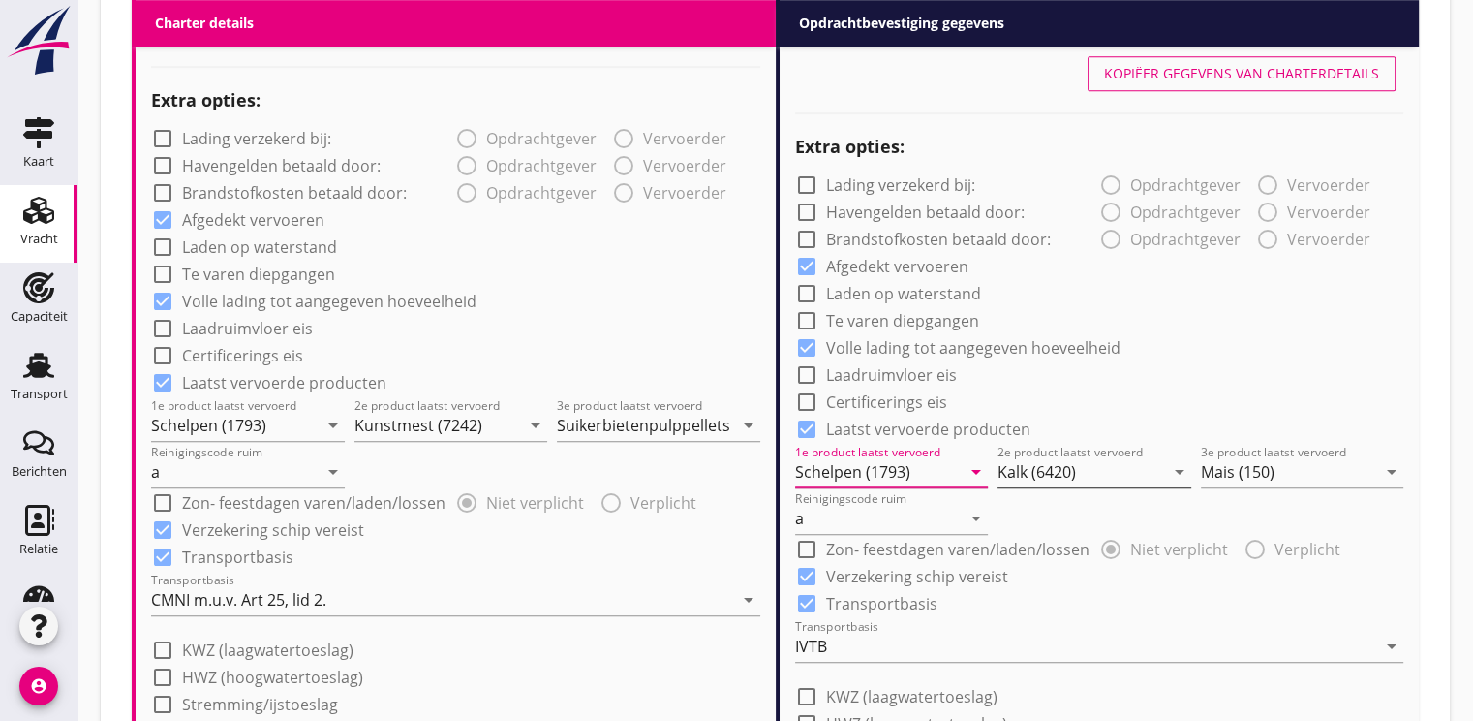
type input "Schelpen (1793)"
click at [1064, 477] on input "Kalk (6420)" at bounding box center [1081, 471] width 167 height 31
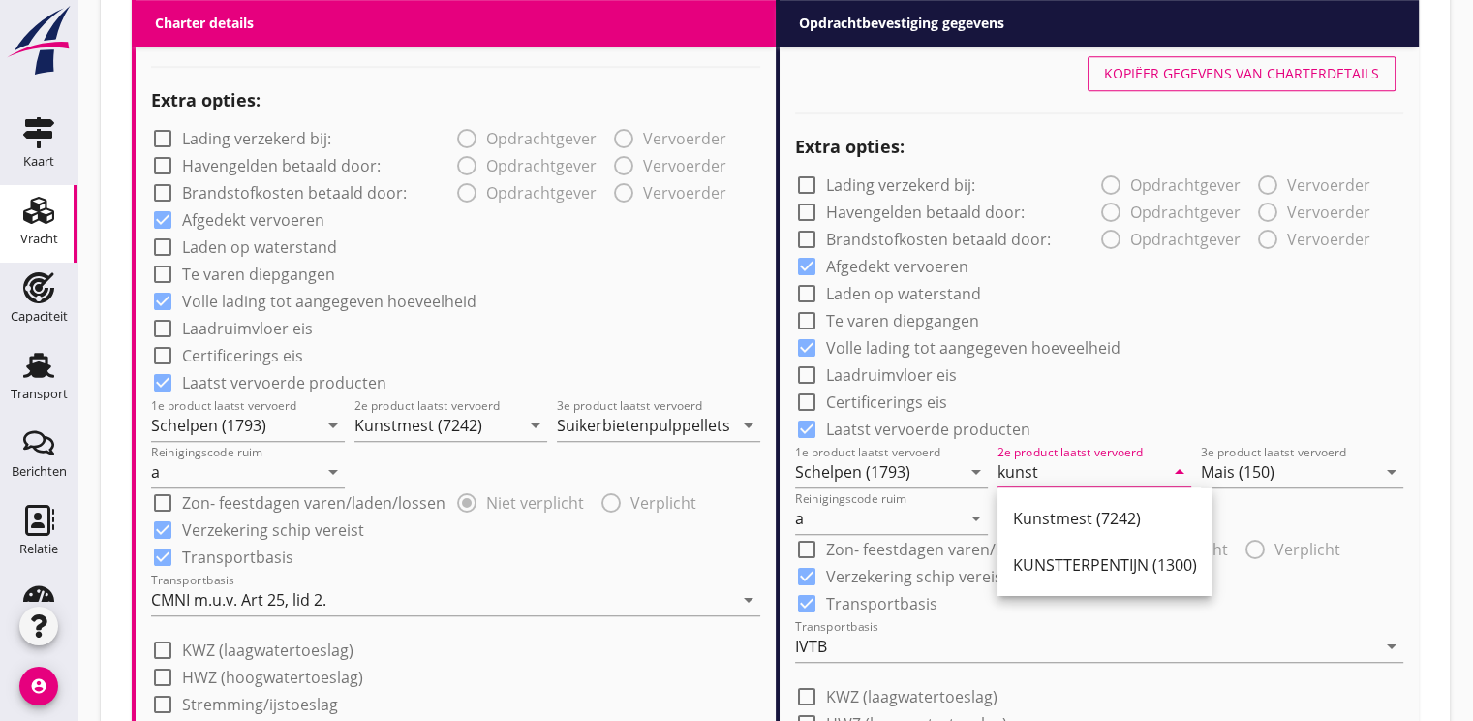
drag, startPoint x: 1058, startPoint y: 523, endPoint x: 1150, endPoint y: 490, distance: 97.7
click at [1069, 519] on div "Kunstmest (7242)" at bounding box center [1105, 518] width 184 height 23
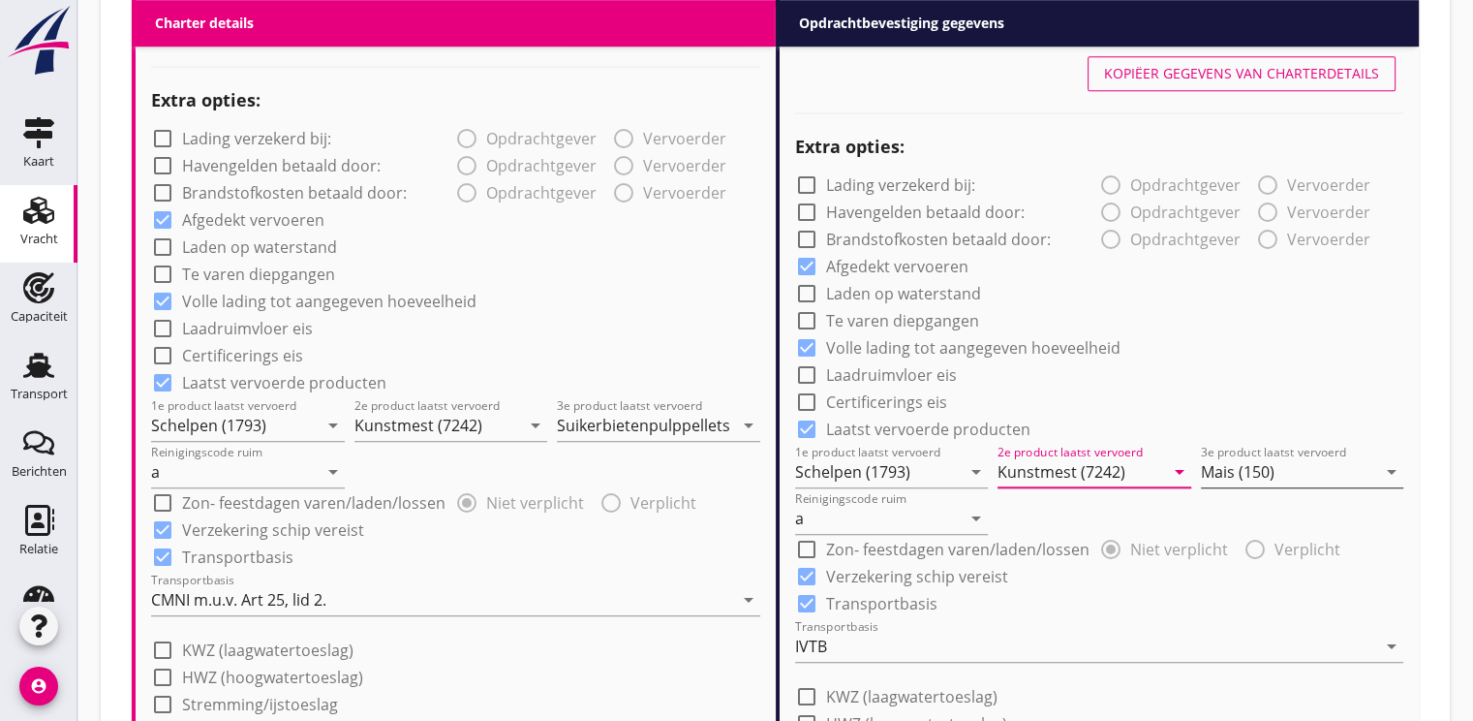
type input "Kunstmest (7242)"
click at [1201, 477] on input "Mais (150)" at bounding box center [1289, 471] width 176 height 31
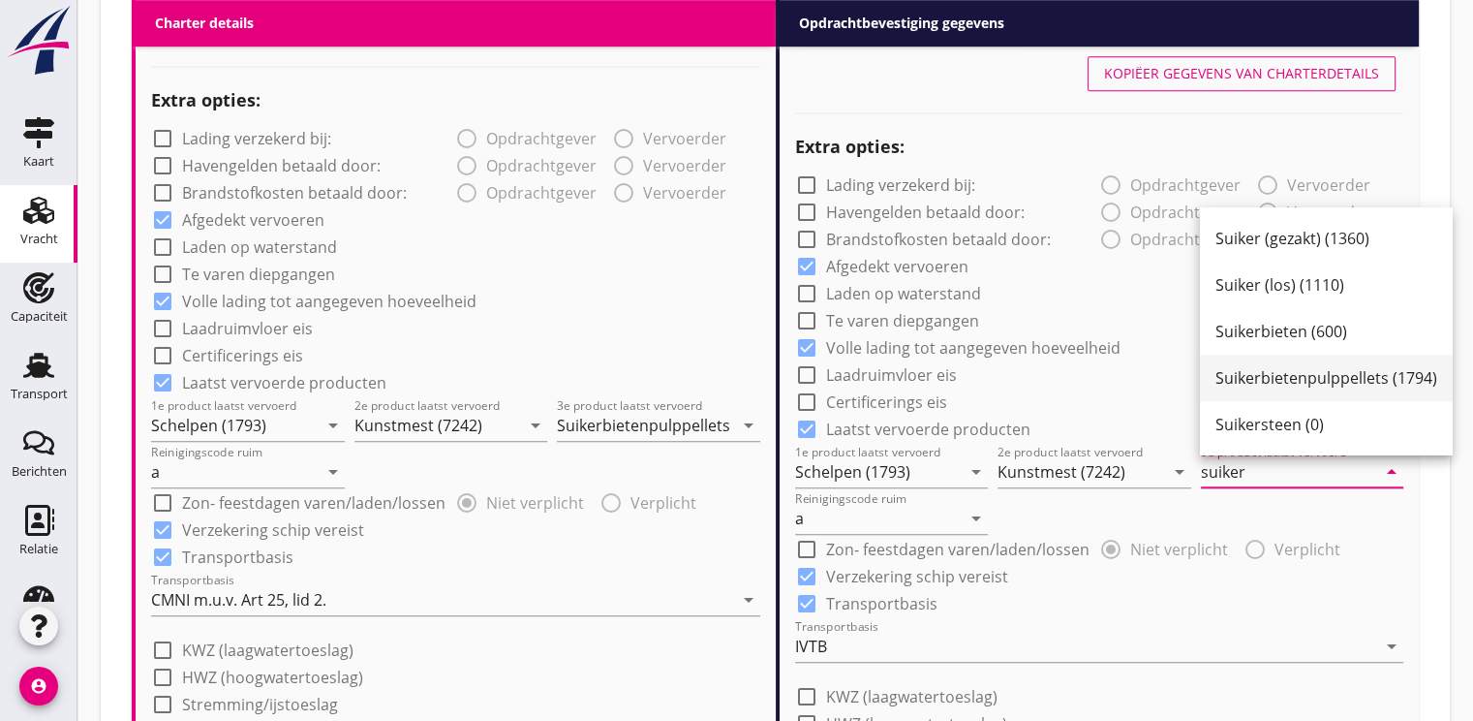
click at [1210, 384] on link "Suikerbietenpulppellets (1794)" at bounding box center [1326, 377] width 253 height 46
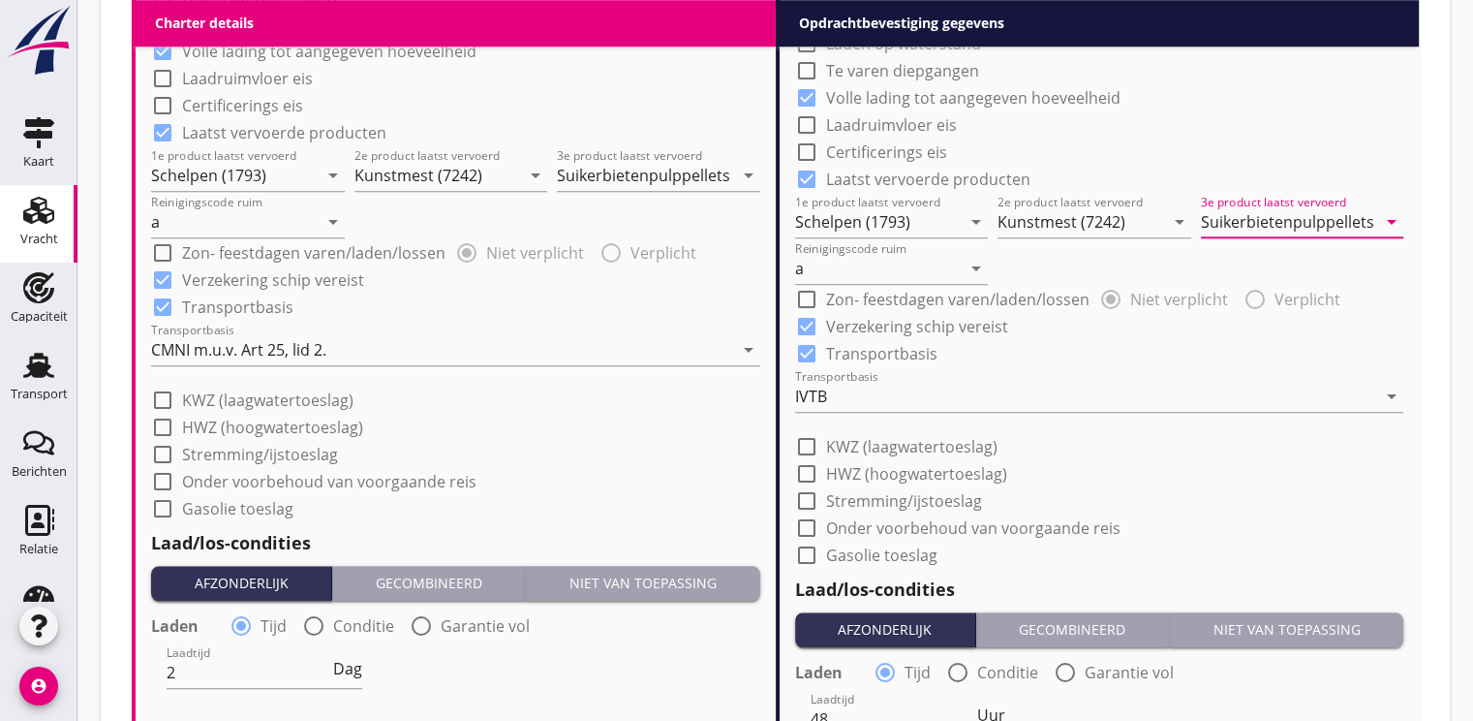
scroll to position [1647, 0]
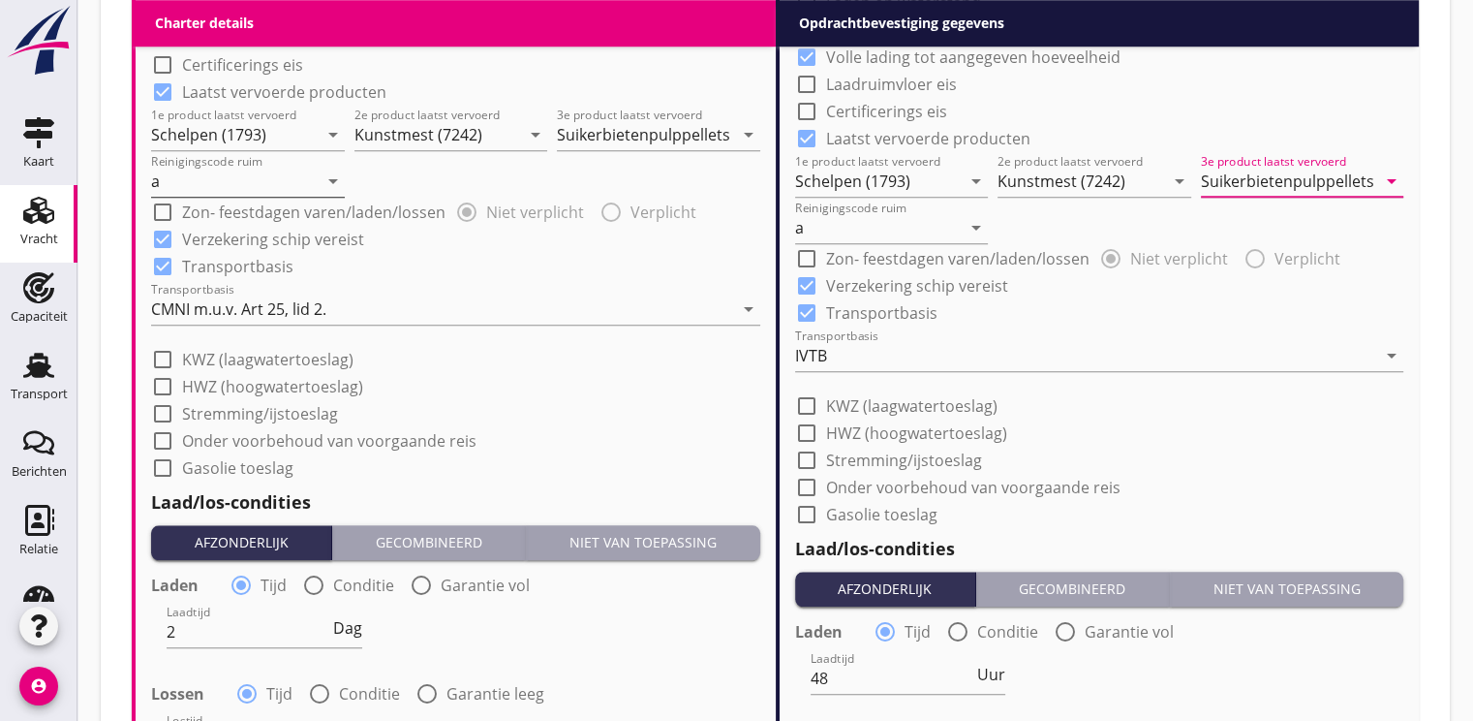
type input "Suikerbietenpulppellets (1794)"
click at [248, 175] on input "a" at bounding box center [234, 181] width 167 height 31
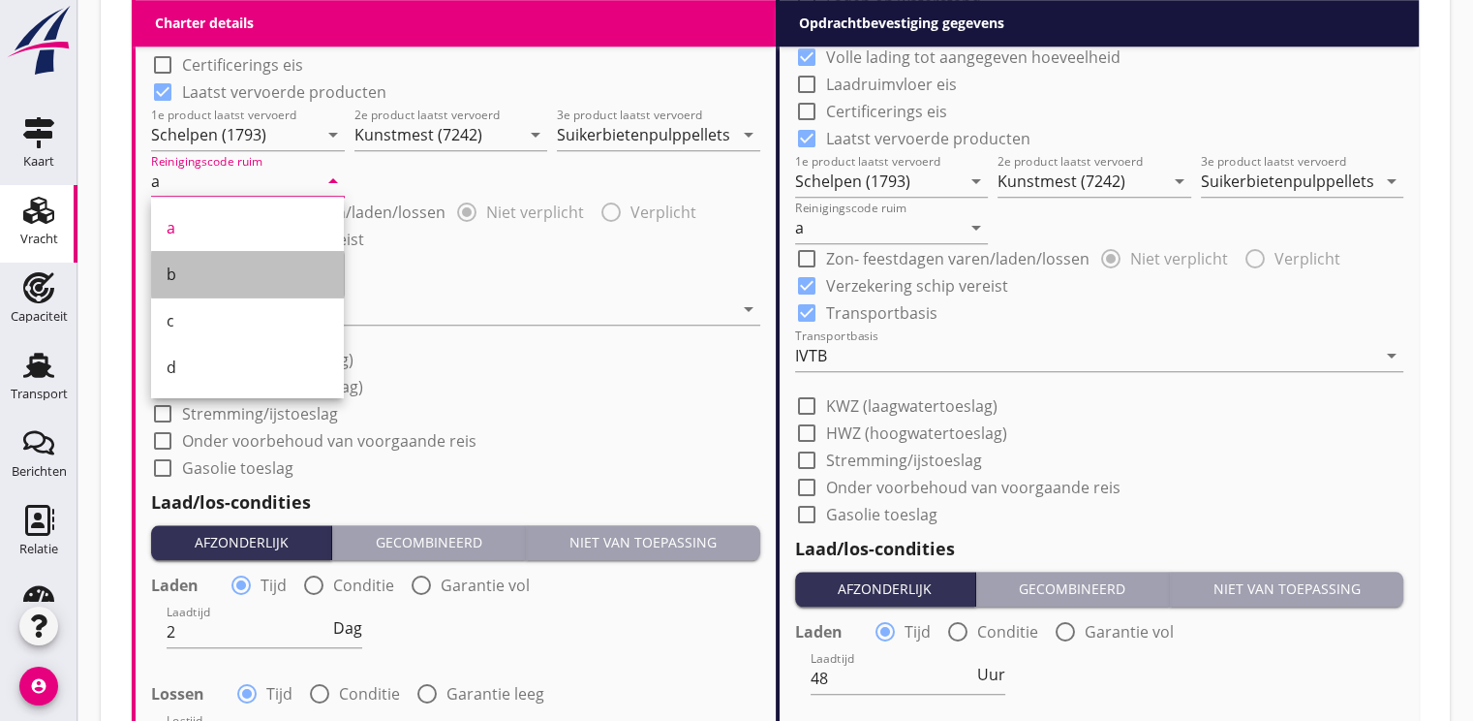
click at [225, 272] on div "b" at bounding box center [248, 273] width 162 height 23
type input "b"
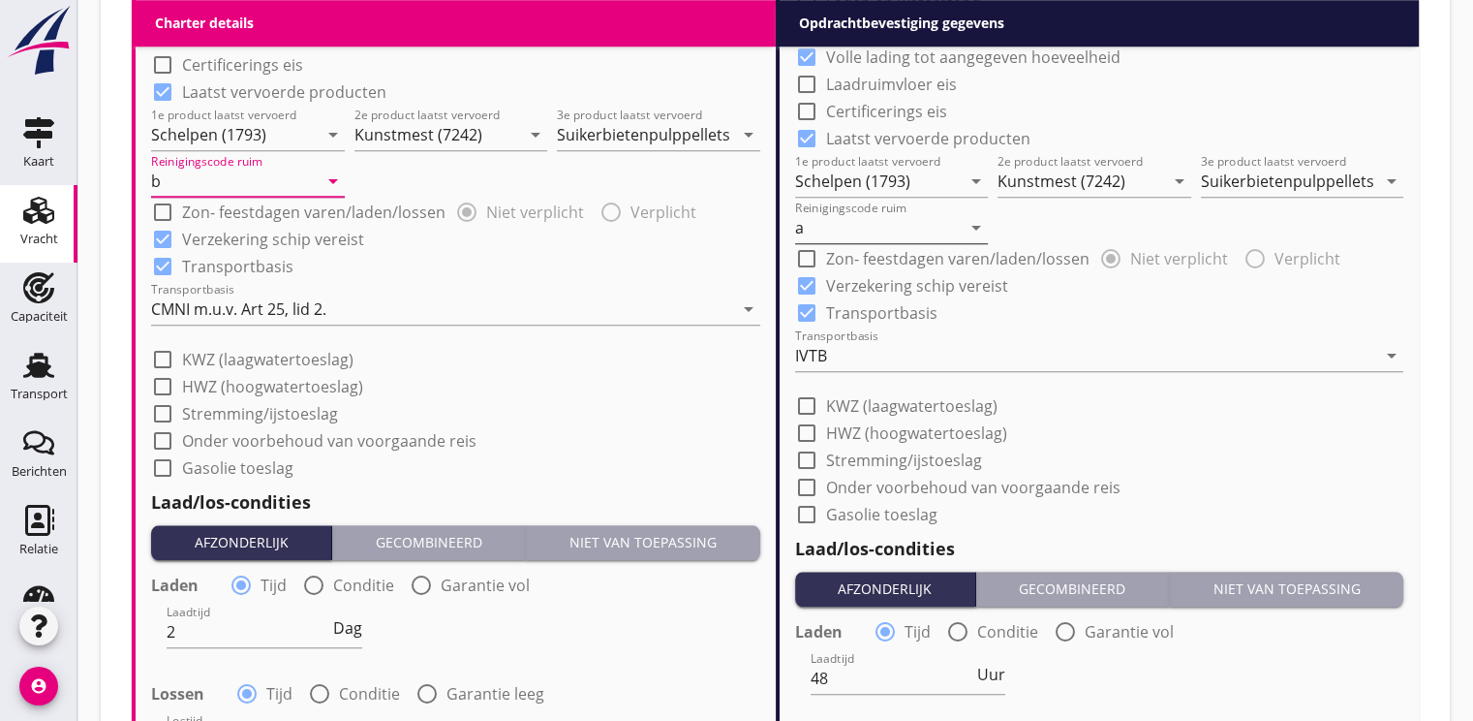
click at [817, 232] on input "a" at bounding box center [878, 227] width 167 height 31
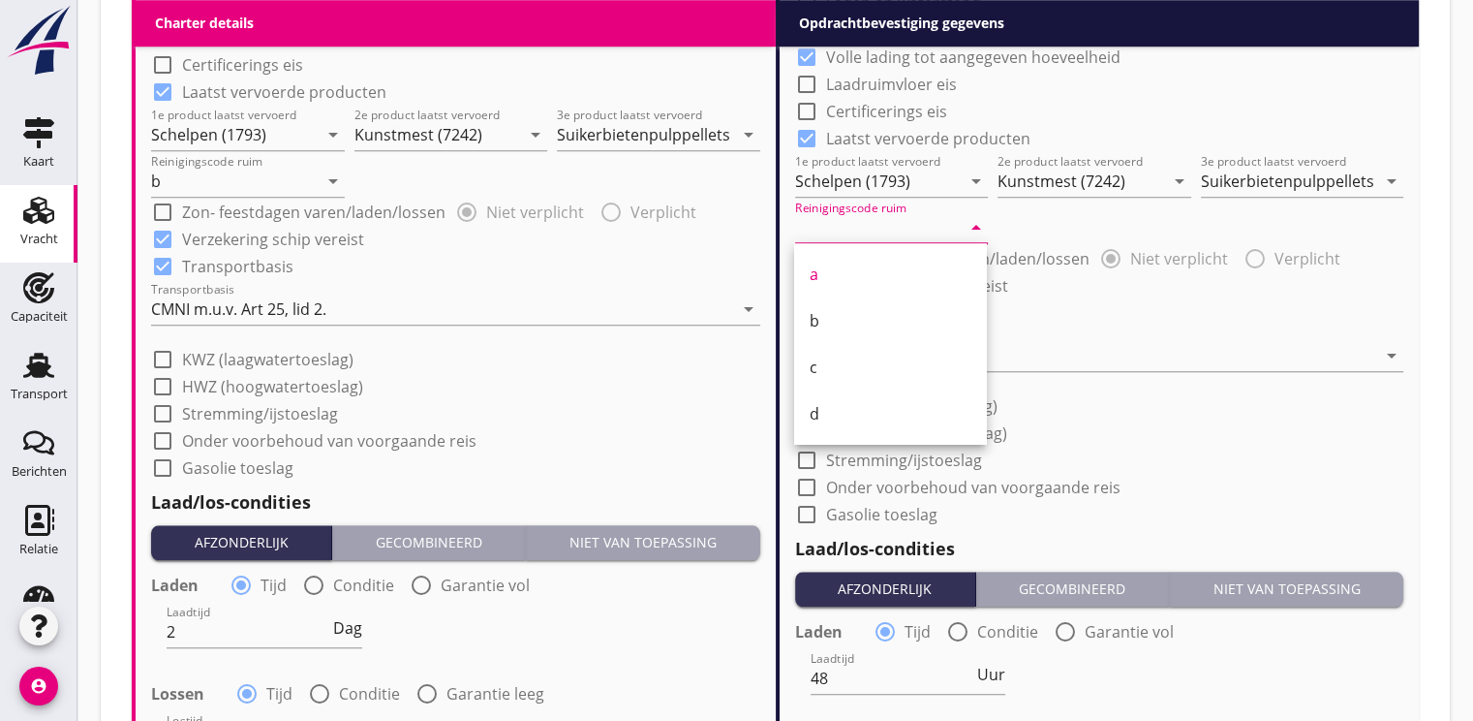
click at [833, 322] on div "b" at bounding box center [891, 320] width 162 height 23
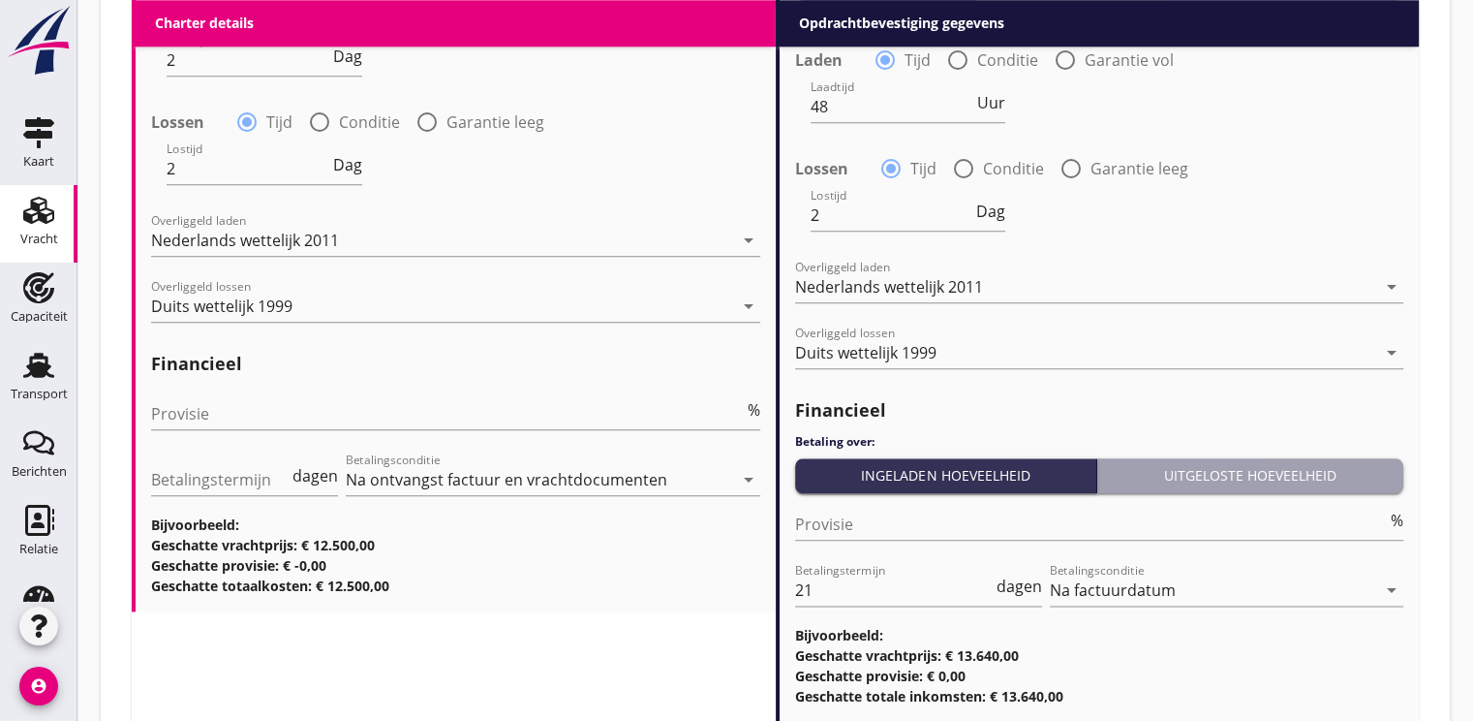
scroll to position [2350, 0]
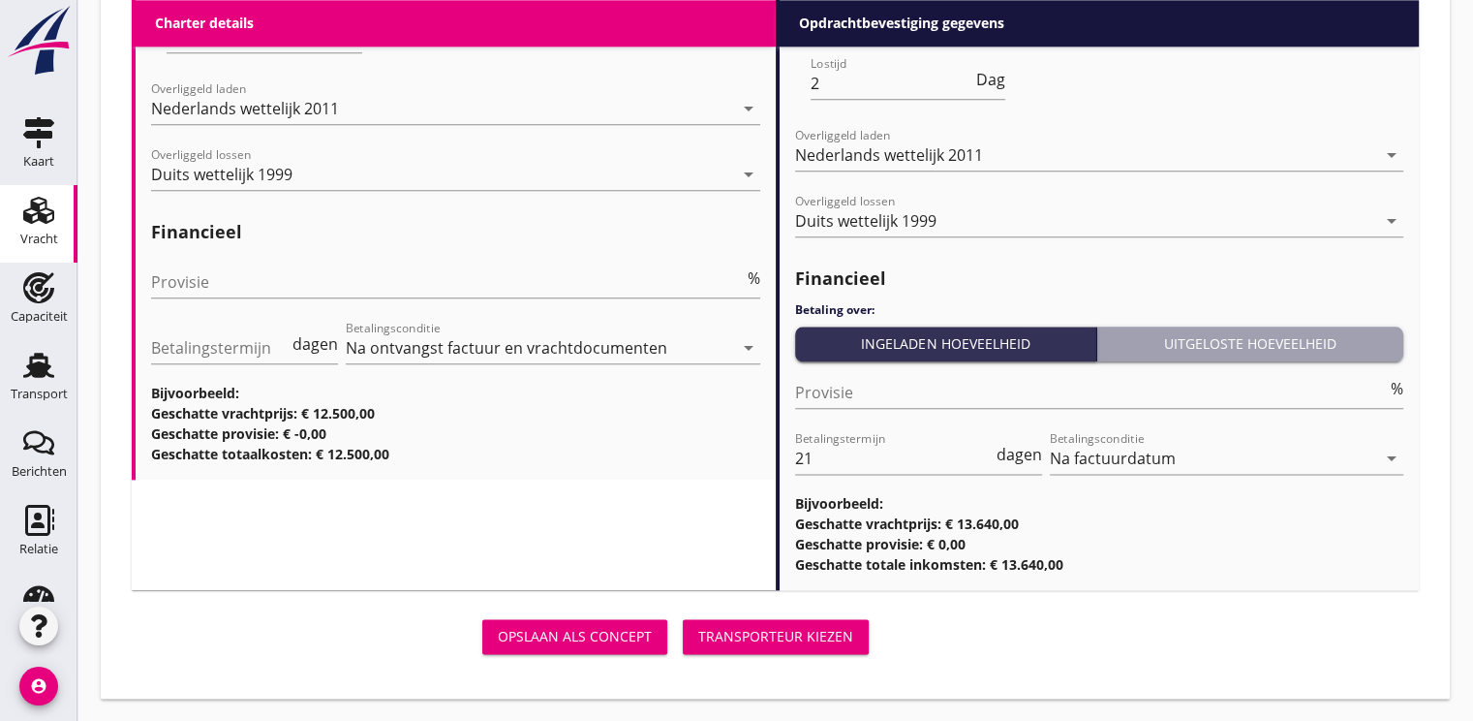
type input "b"
click at [821, 635] on div "Transporteur kiezen" at bounding box center [775, 636] width 155 height 20
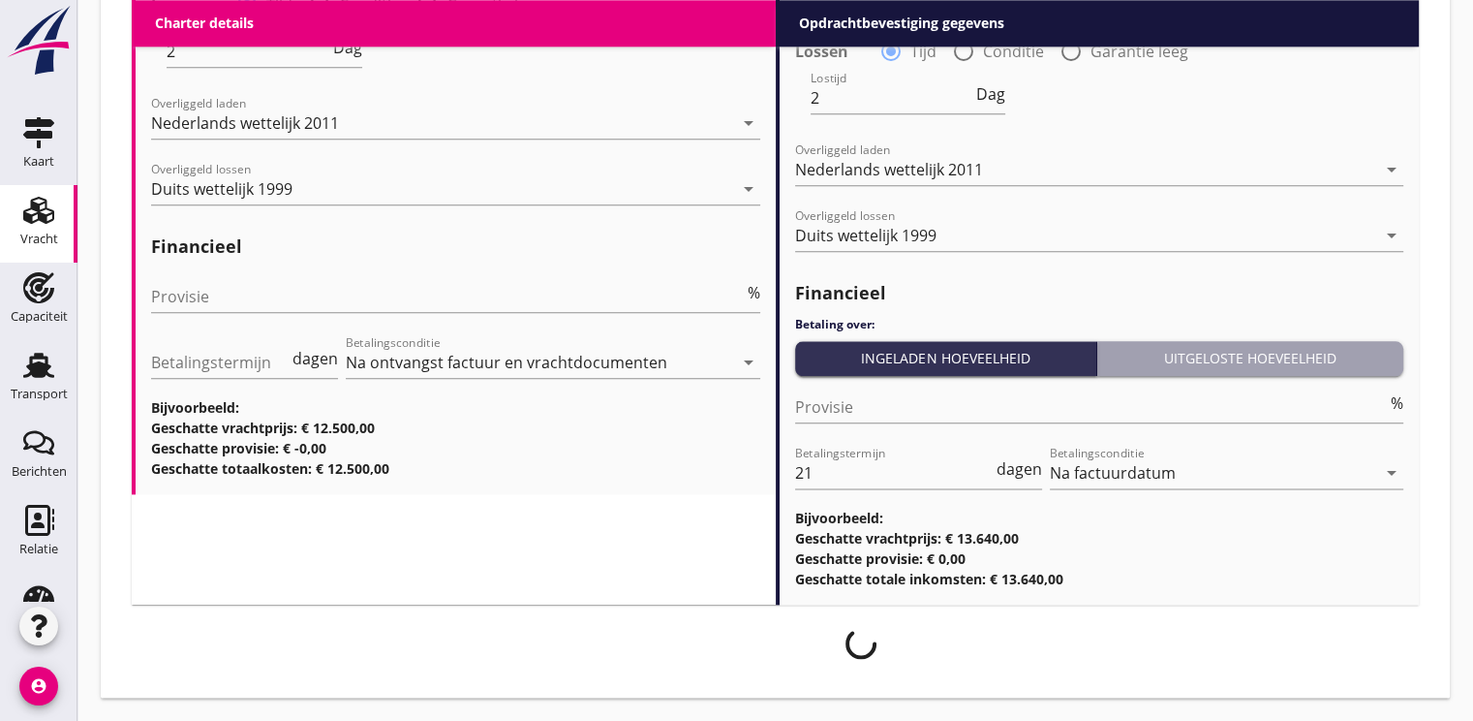
scroll to position [2334, 0]
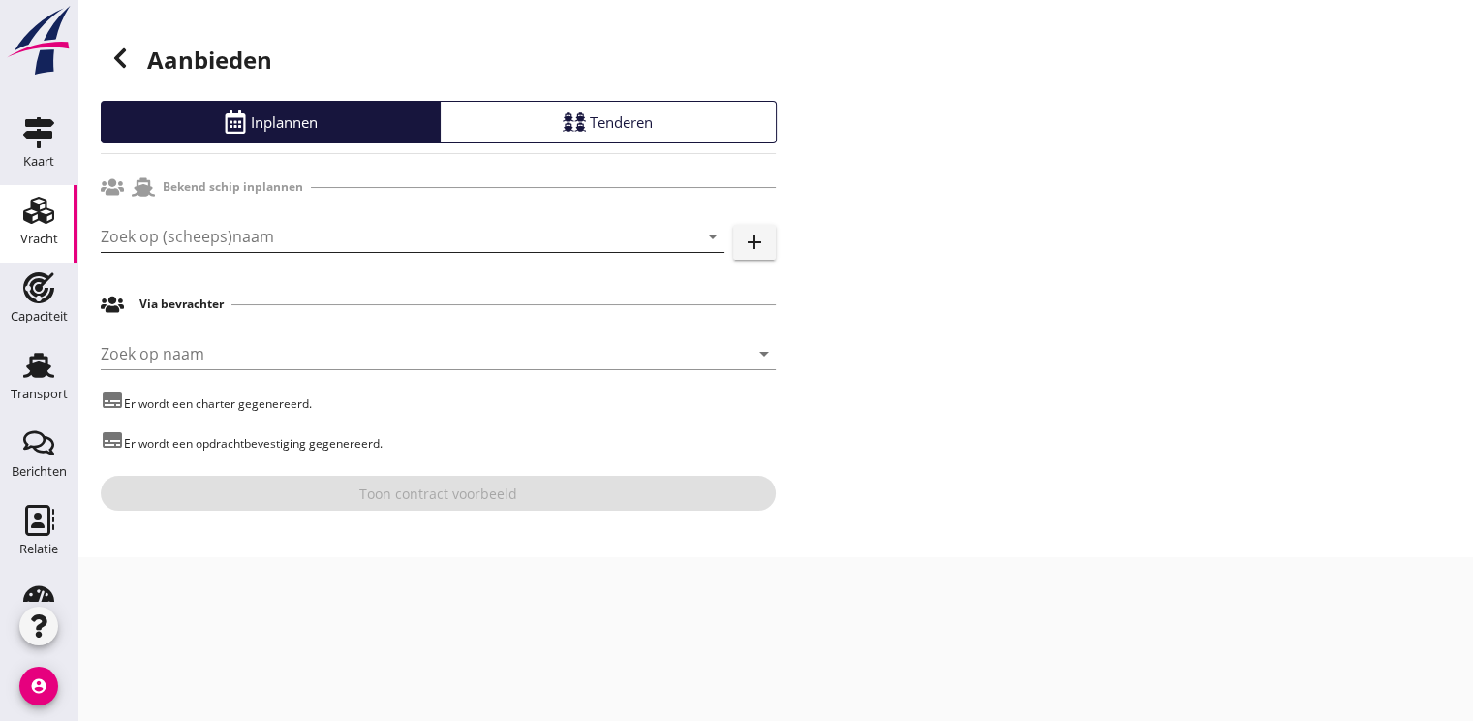
click at [224, 237] on input "Zoek op (scheeps)naam" at bounding box center [386, 236] width 570 height 31
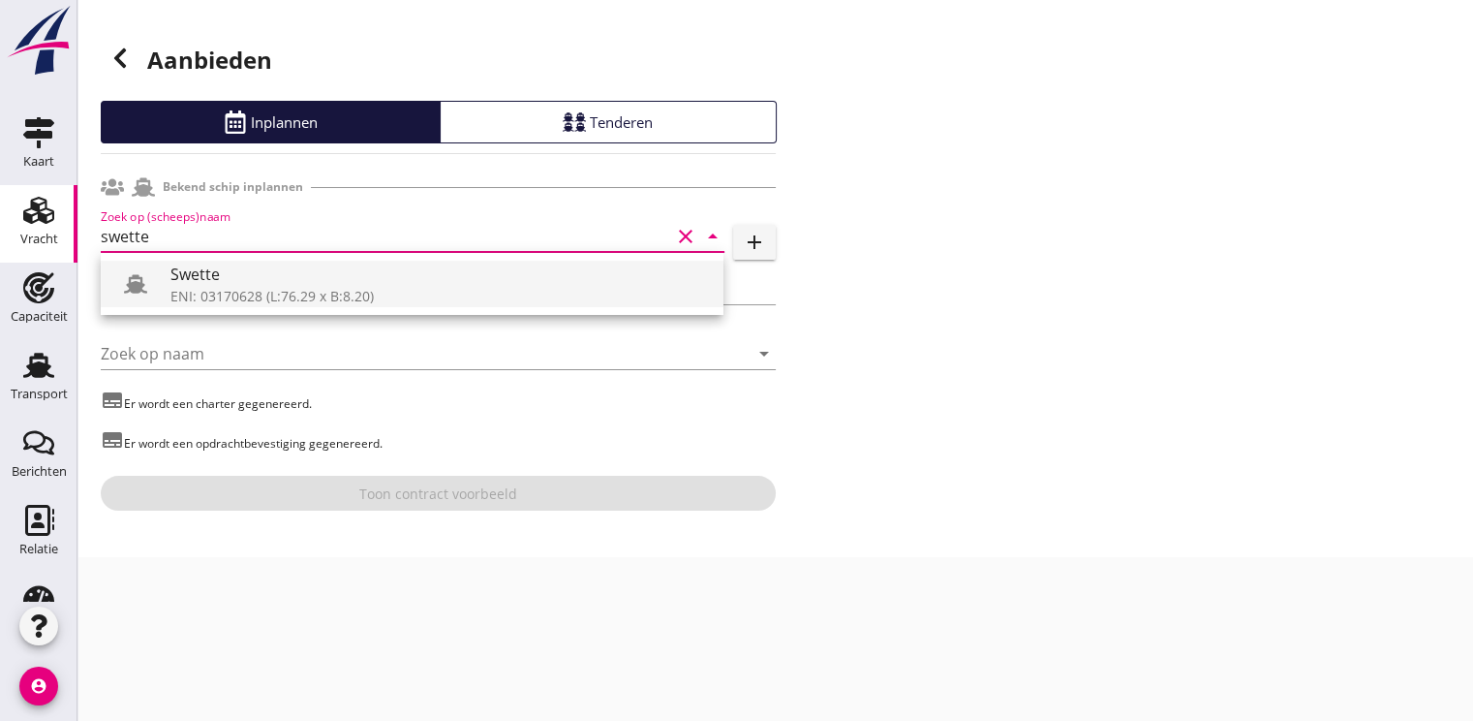
click at [227, 275] on div "Swette" at bounding box center [439, 273] width 538 height 23
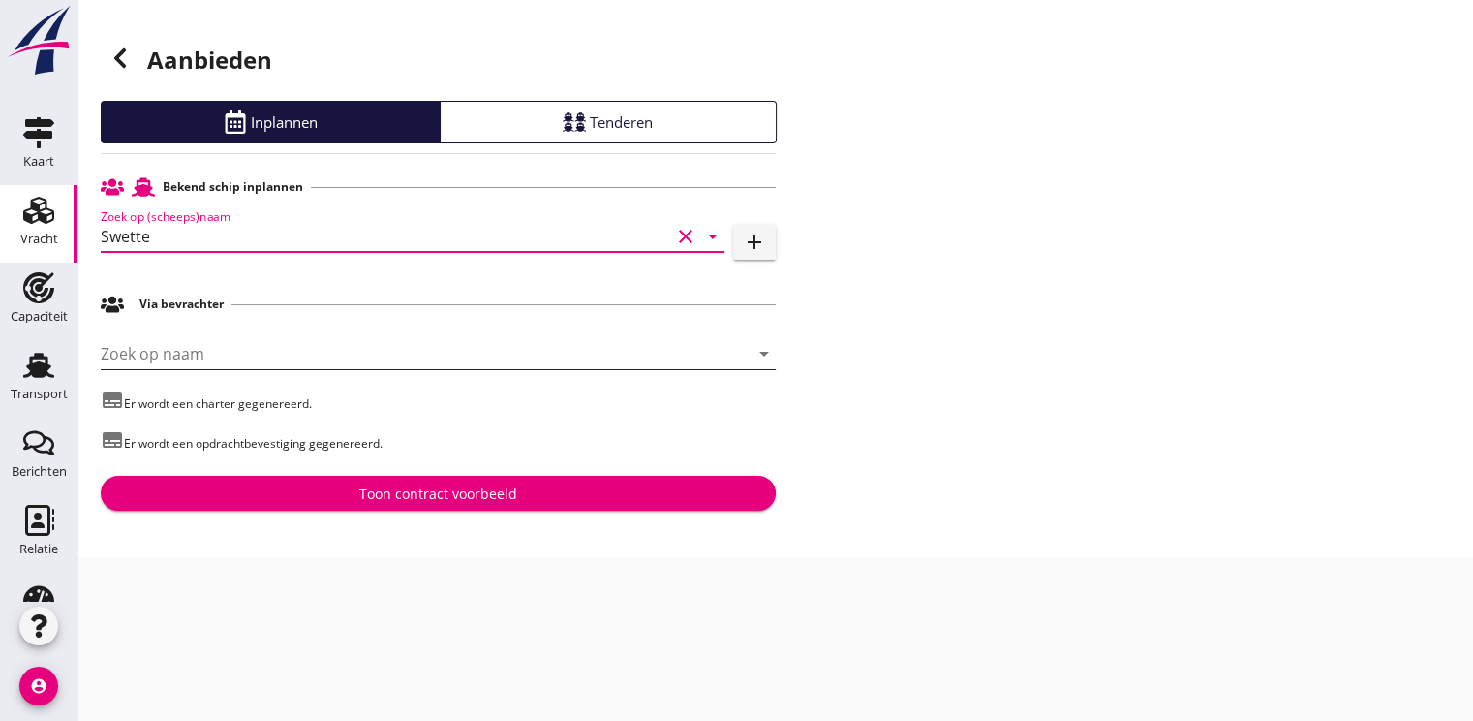
type input "Swette"
click at [176, 346] on input "Zoek op naam" at bounding box center [411, 353] width 621 height 31
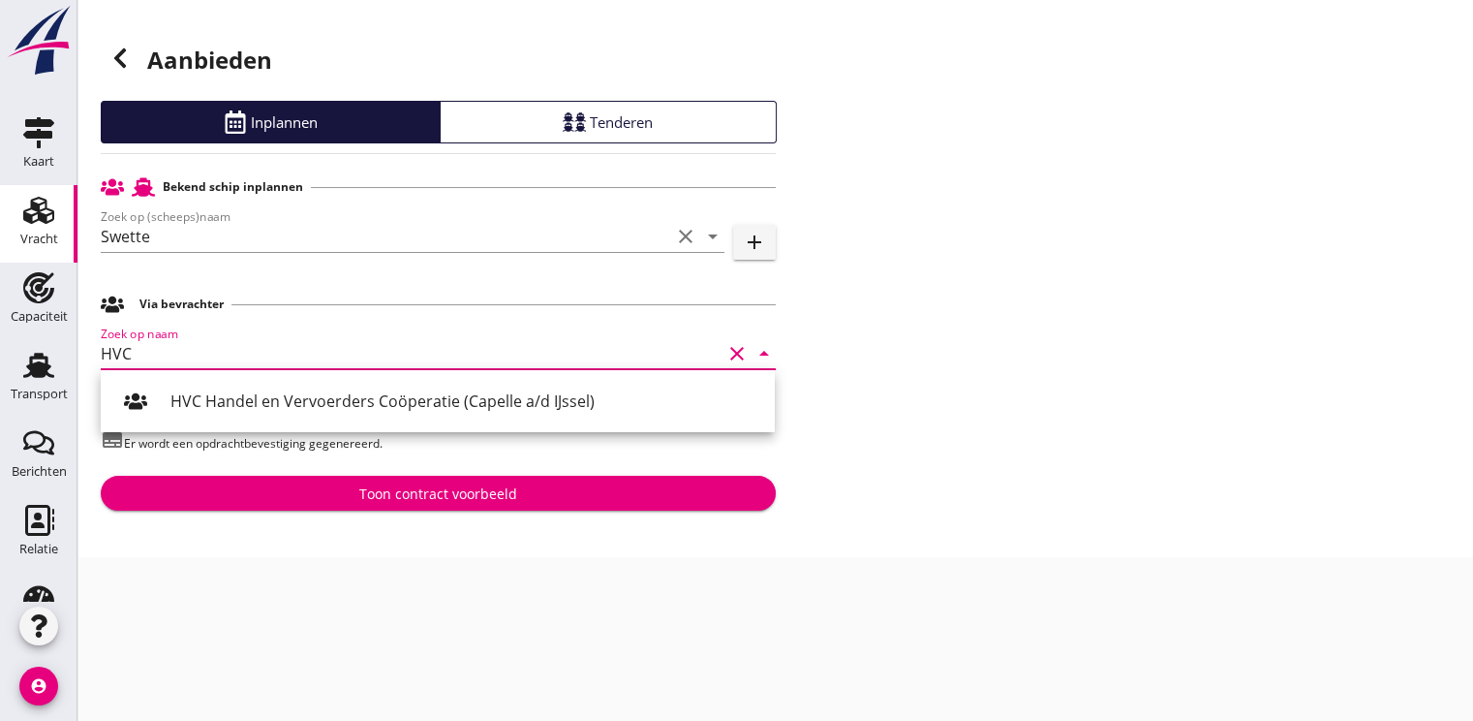
click at [161, 361] on input "HVC" at bounding box center [411, 353] width 621 height 31
type input "H"
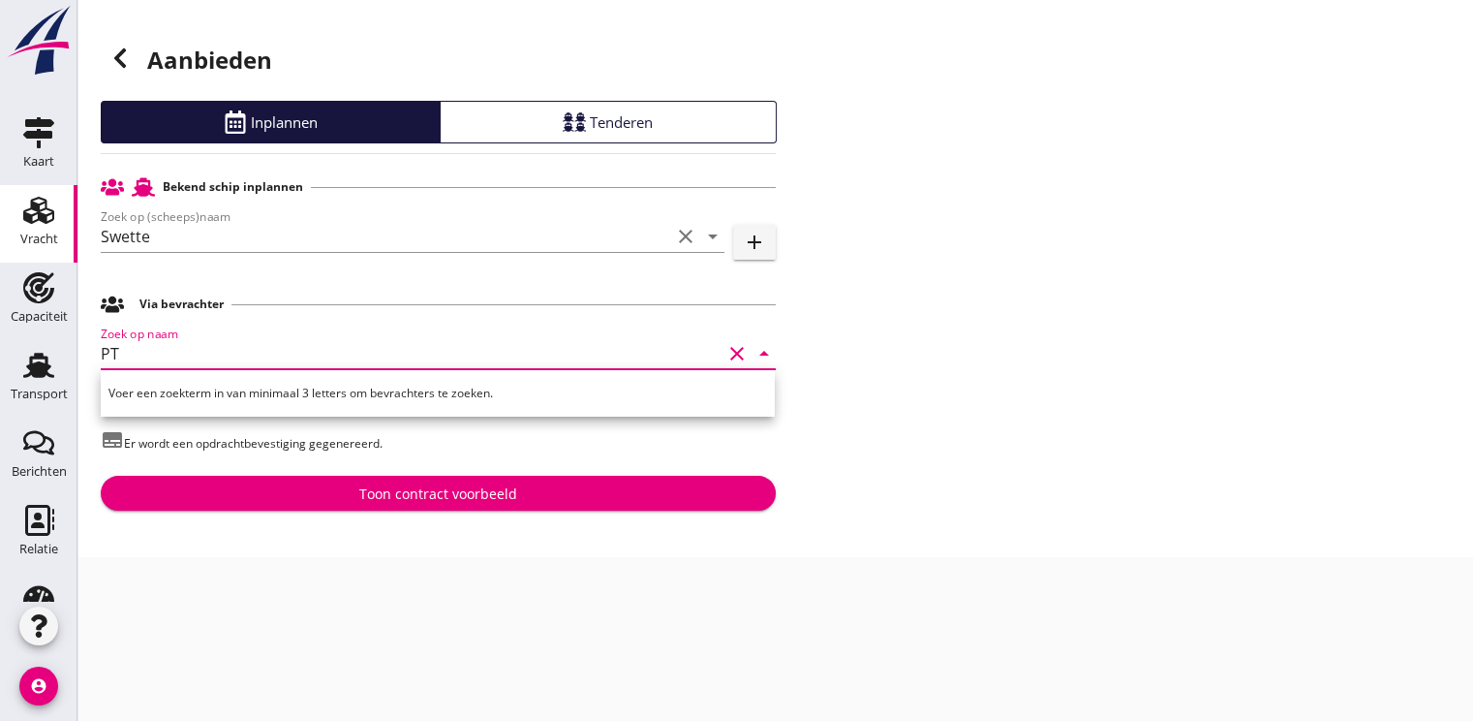
type input "P"
type input "p"
type input "P"
type input "K"
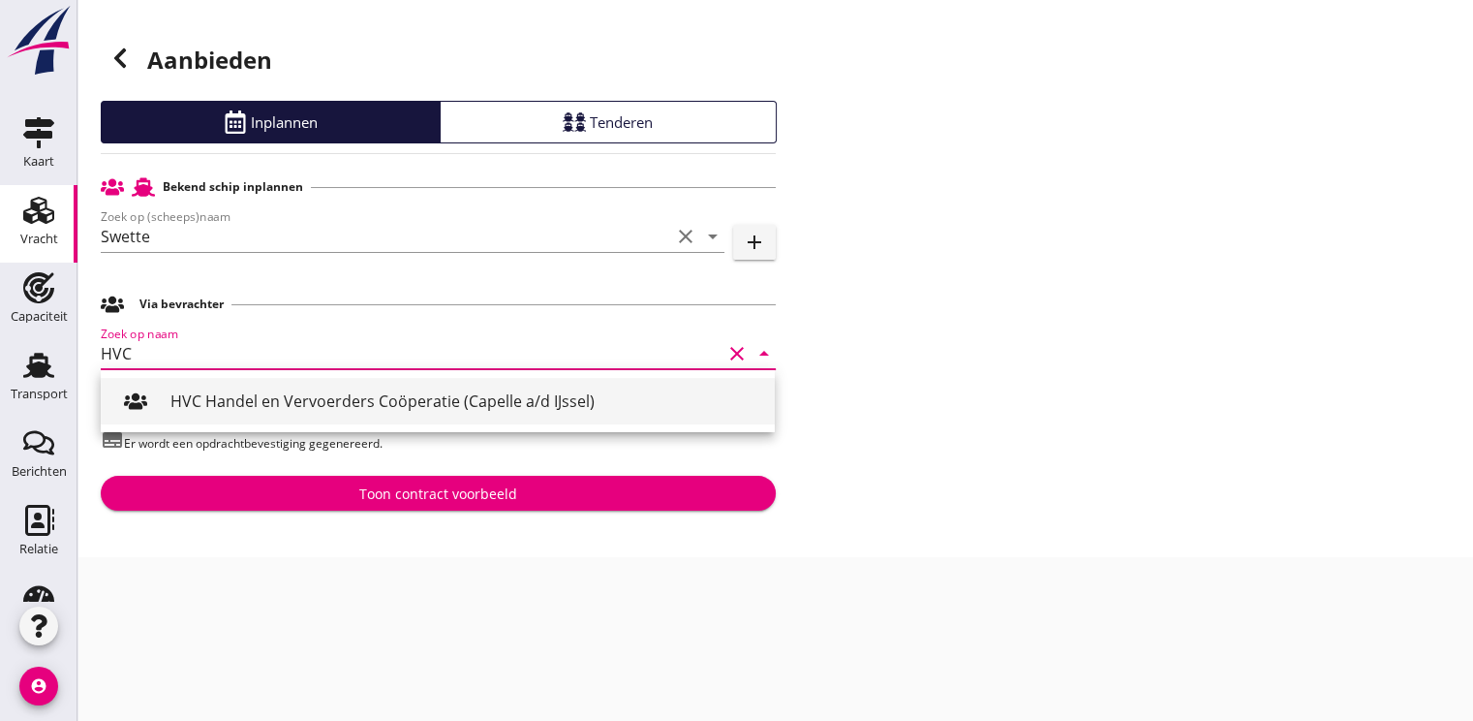
click at [273, 401] on div "HVC Handel en Vervoerders Coöperatie (Capelle a/d IJssel)" at bounding box center [464, 400] width 589 height 23
type input "HVC Handel en Vervoerders Coöperatie (Capelle a/d IJssel)"
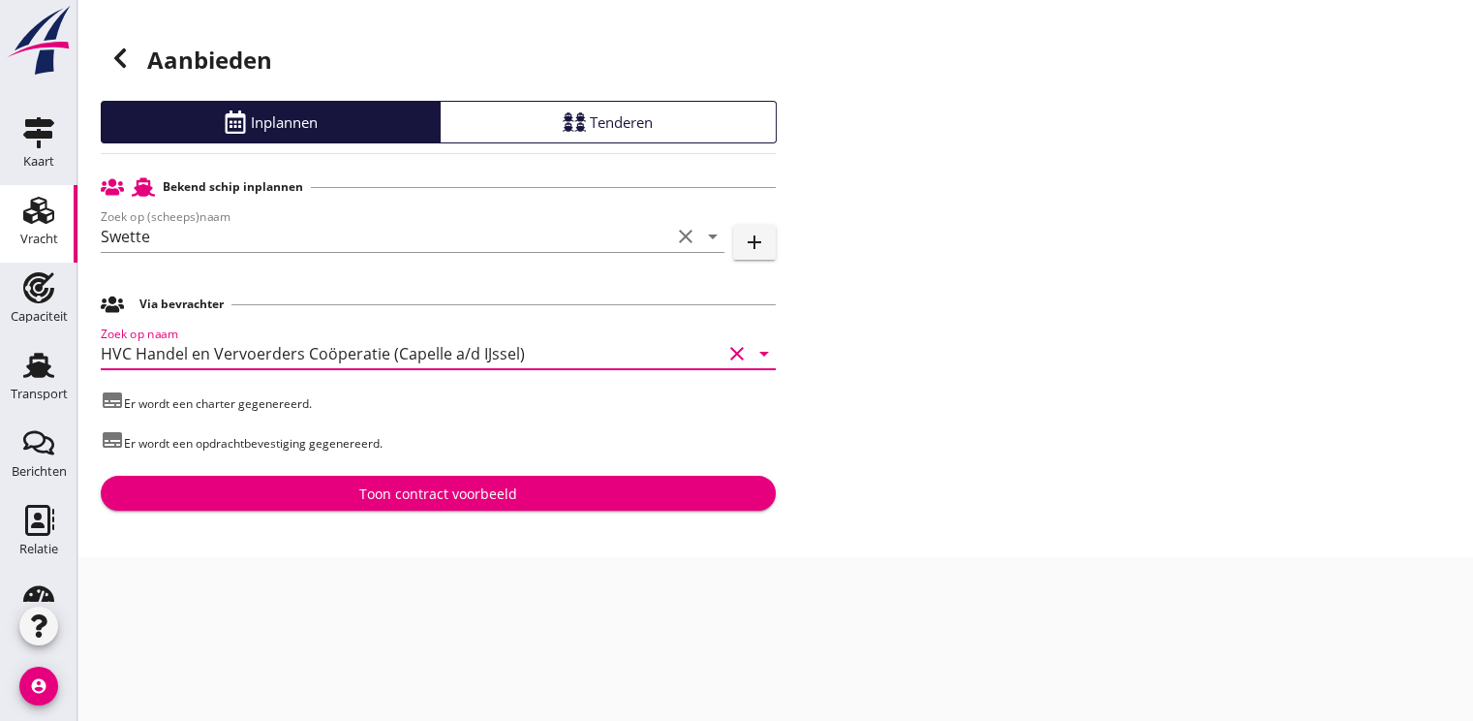
click at [457, 487] on div "Toon contract voorbeeld" at bounding box center [438, 493] width 158 height 20
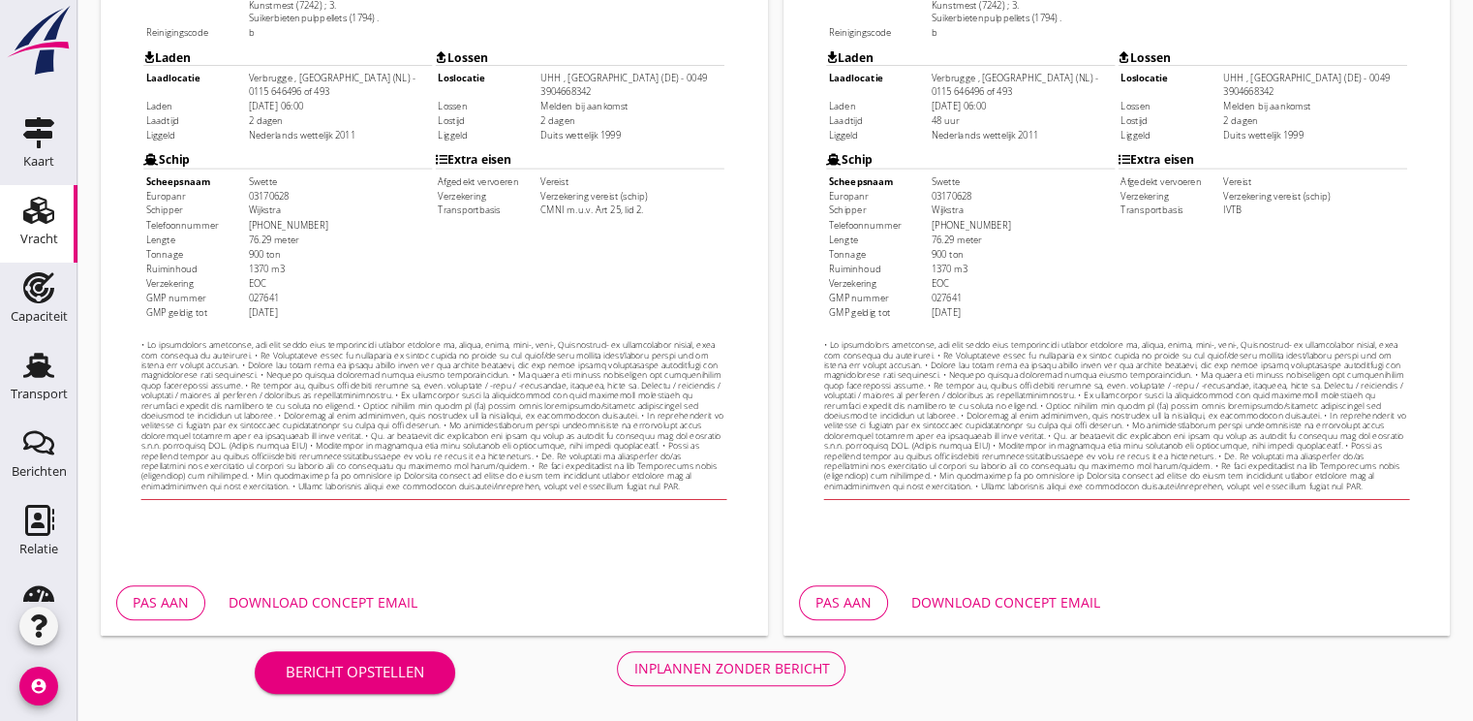
scroll to position [569, 0]
click at [165, 616] on button "Pas aan" at bounding box center [160, 601] width 89 height 35
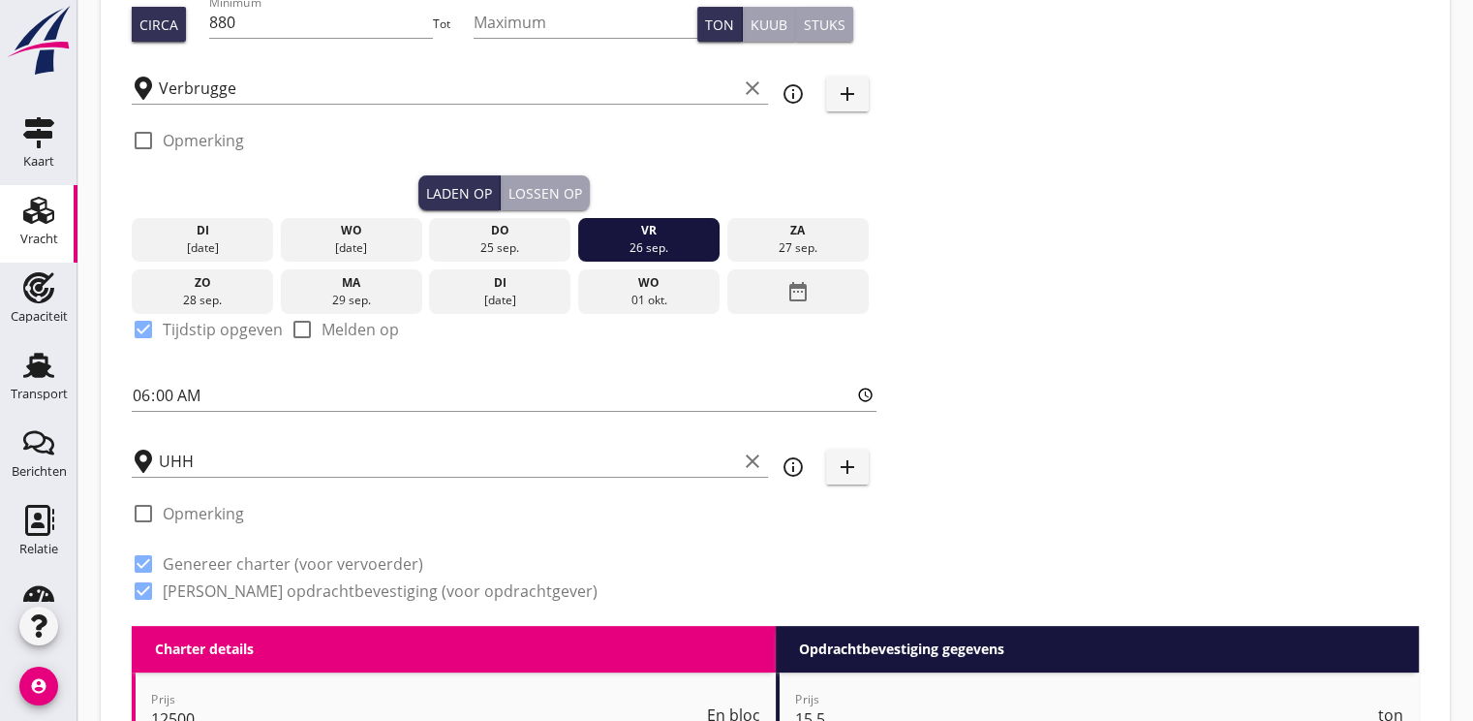
scroll to position [291, 0]
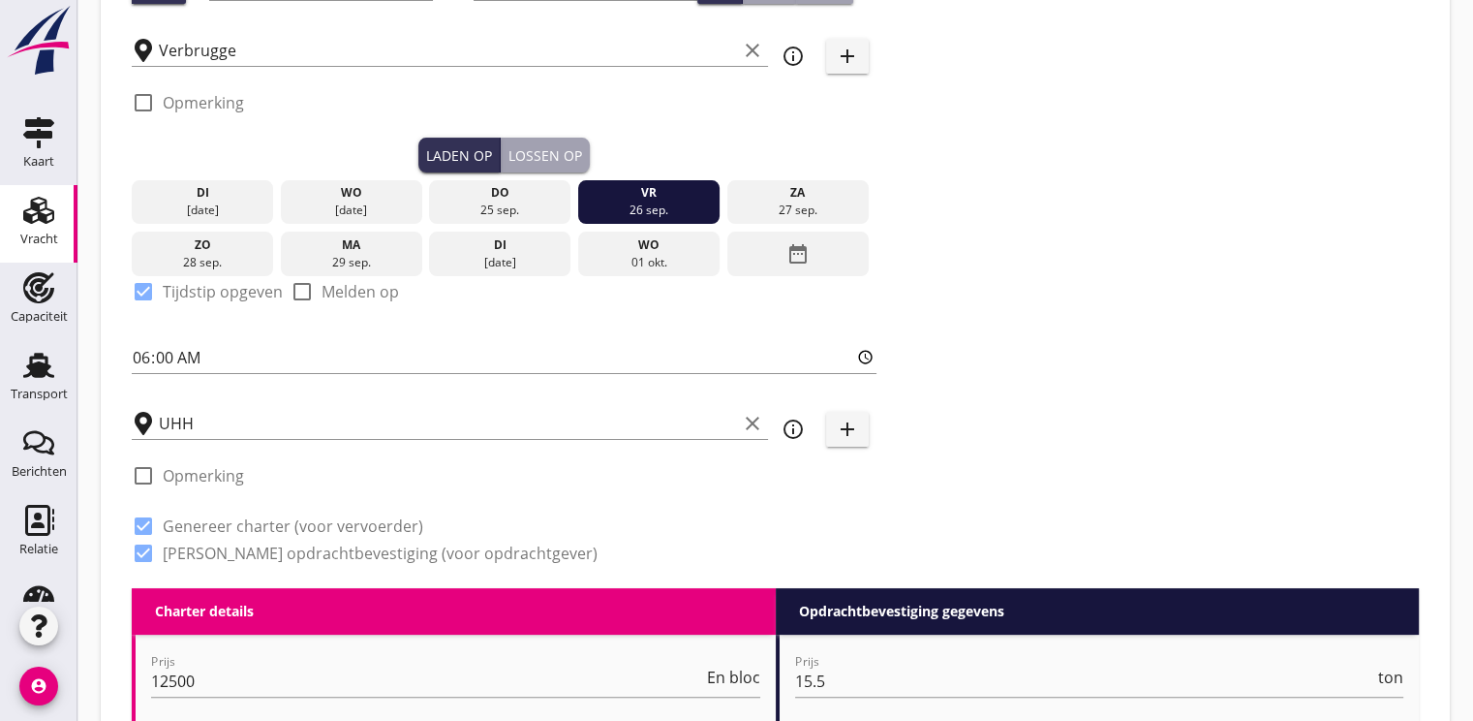
click at [542, 155] on div "Lossen op" at bounding box center [545, 155] width 74 height 20
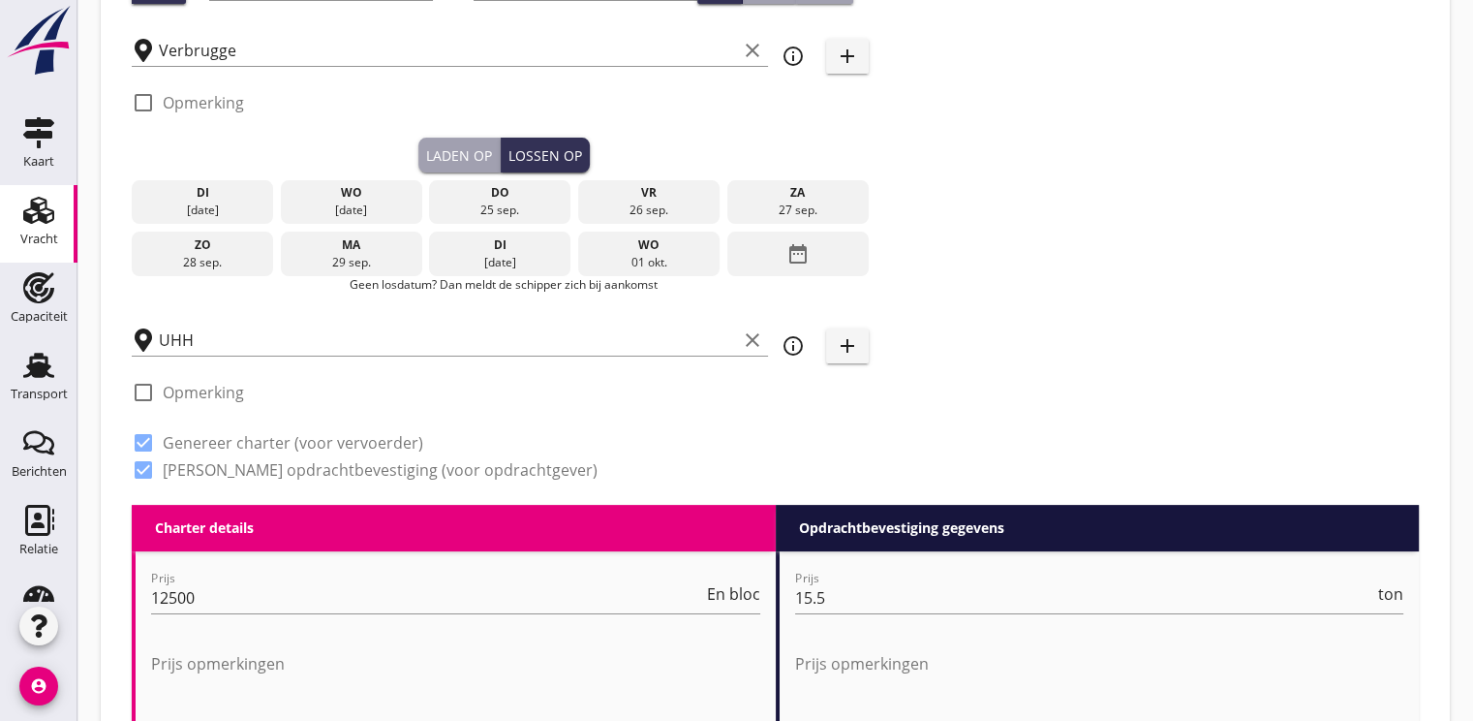
click at [802, 248] on icon "date_range" at bounding box center [797, 253] width 23 height 35
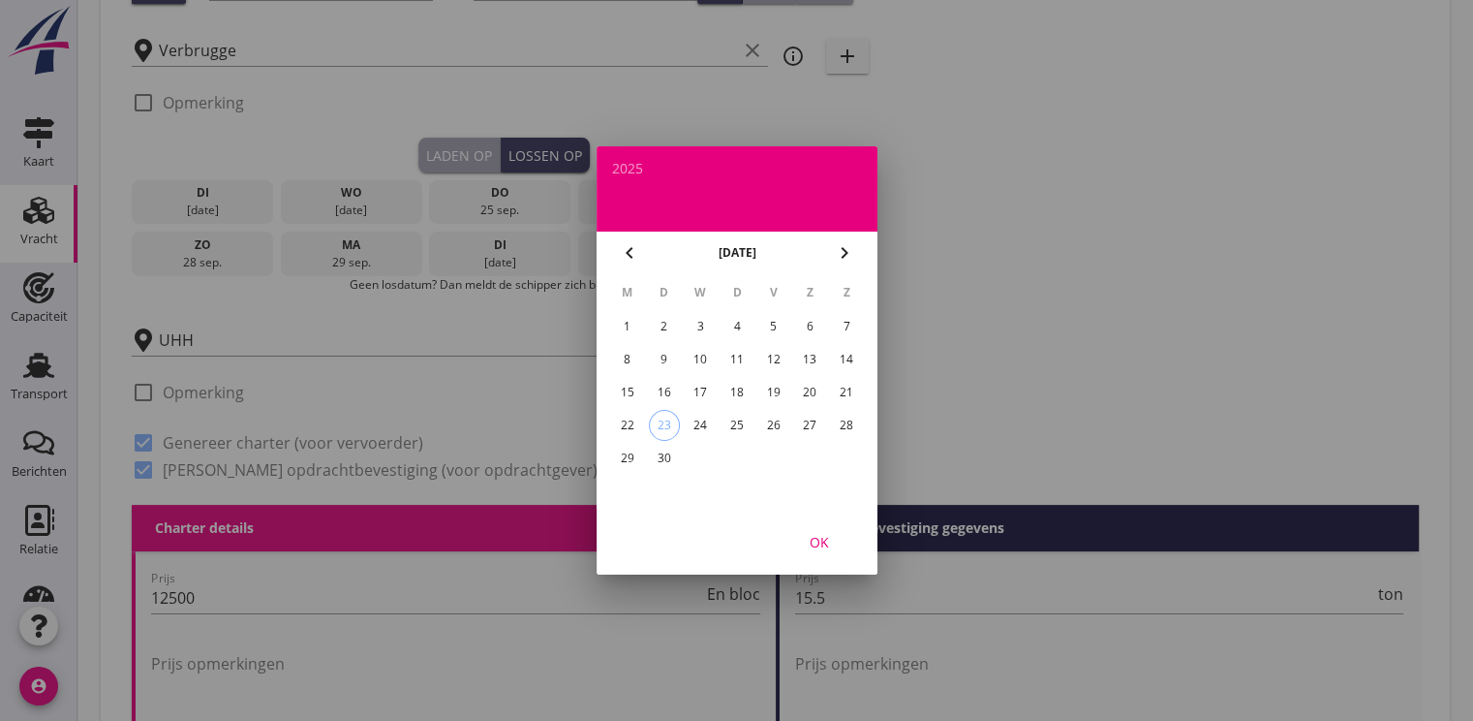
click at [839, 245] on icon "chevron_right" at bounding box center [844, 252] width 23 height 23
click at [624, 353] on div "6" at bounding box center [626, 359] width 31 height 31
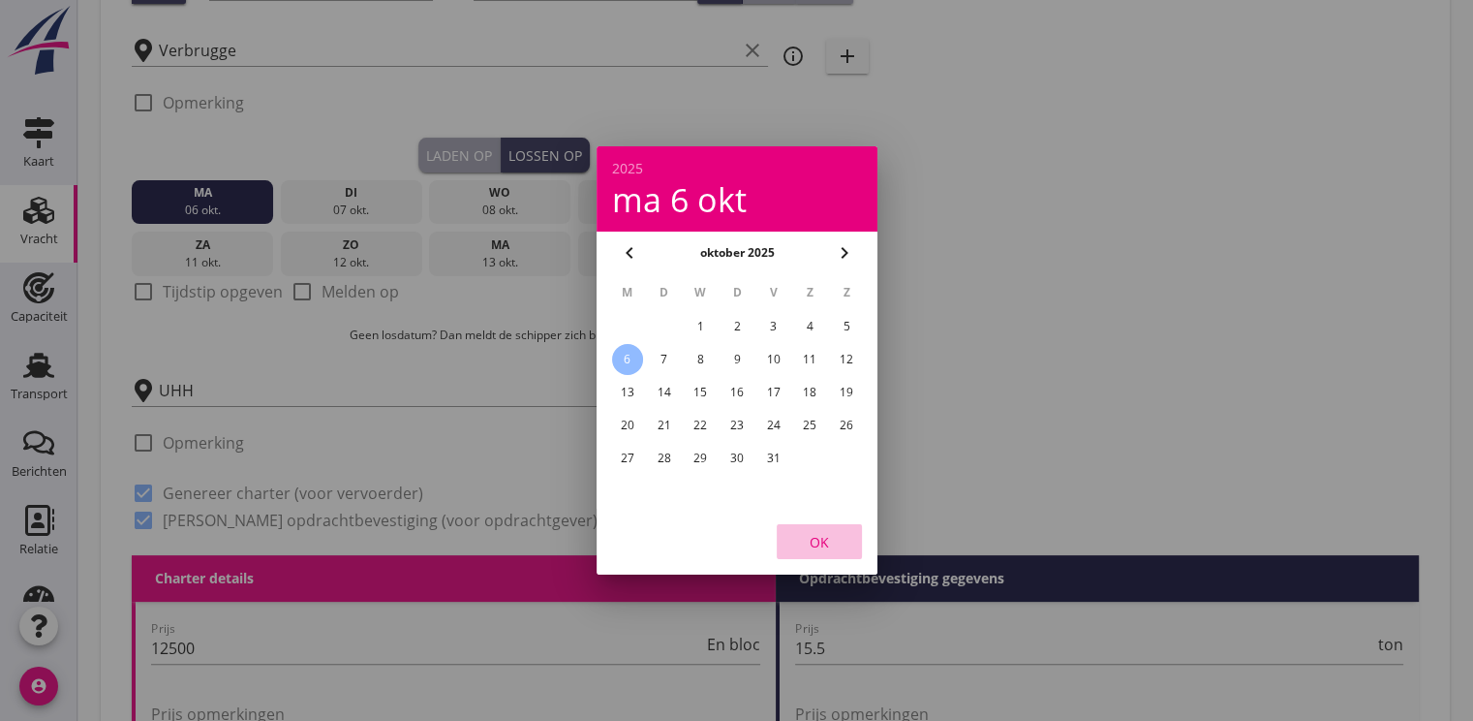
click at [834, 539] on div "OK" at bounding box center [819, 542] width 54 height 20
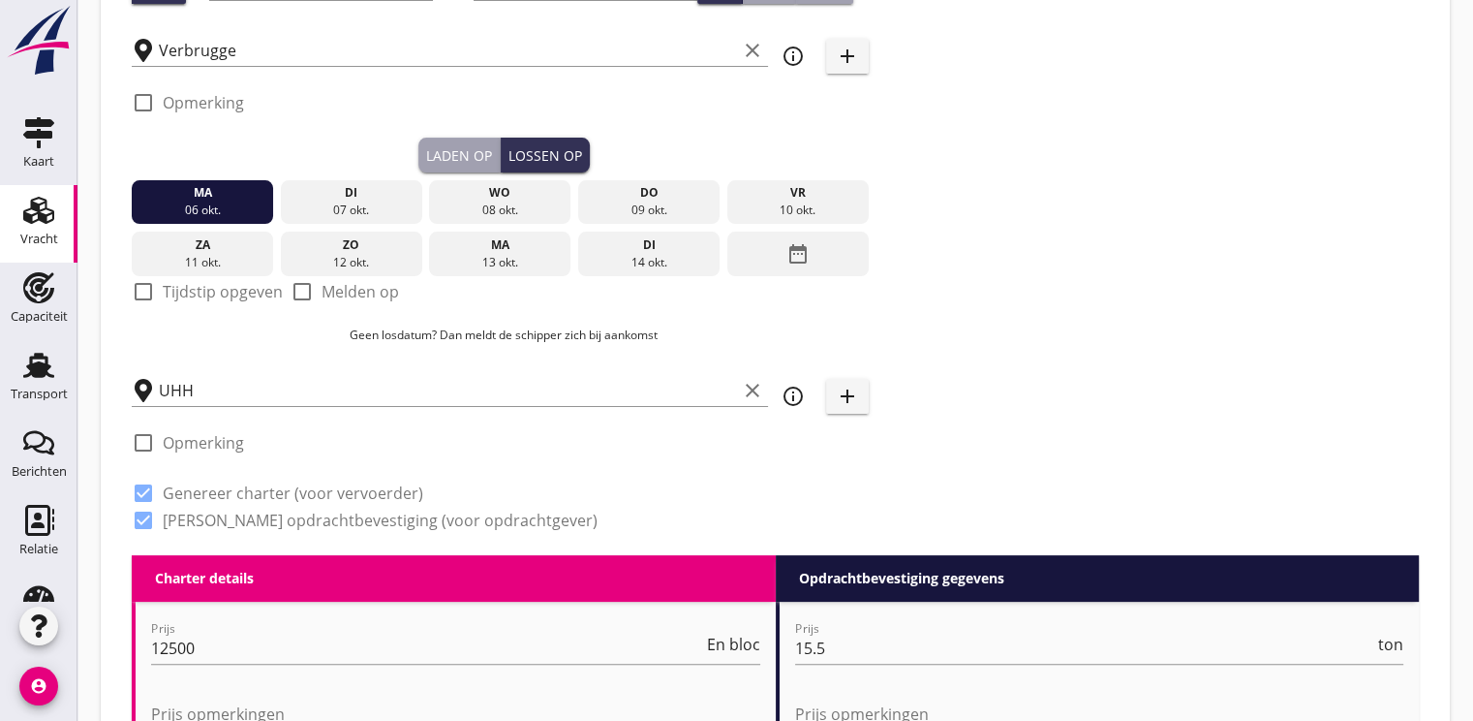
click at [139, 287] on div at bounding box center [143, 291] width 33 height 33
checkbox input "true"
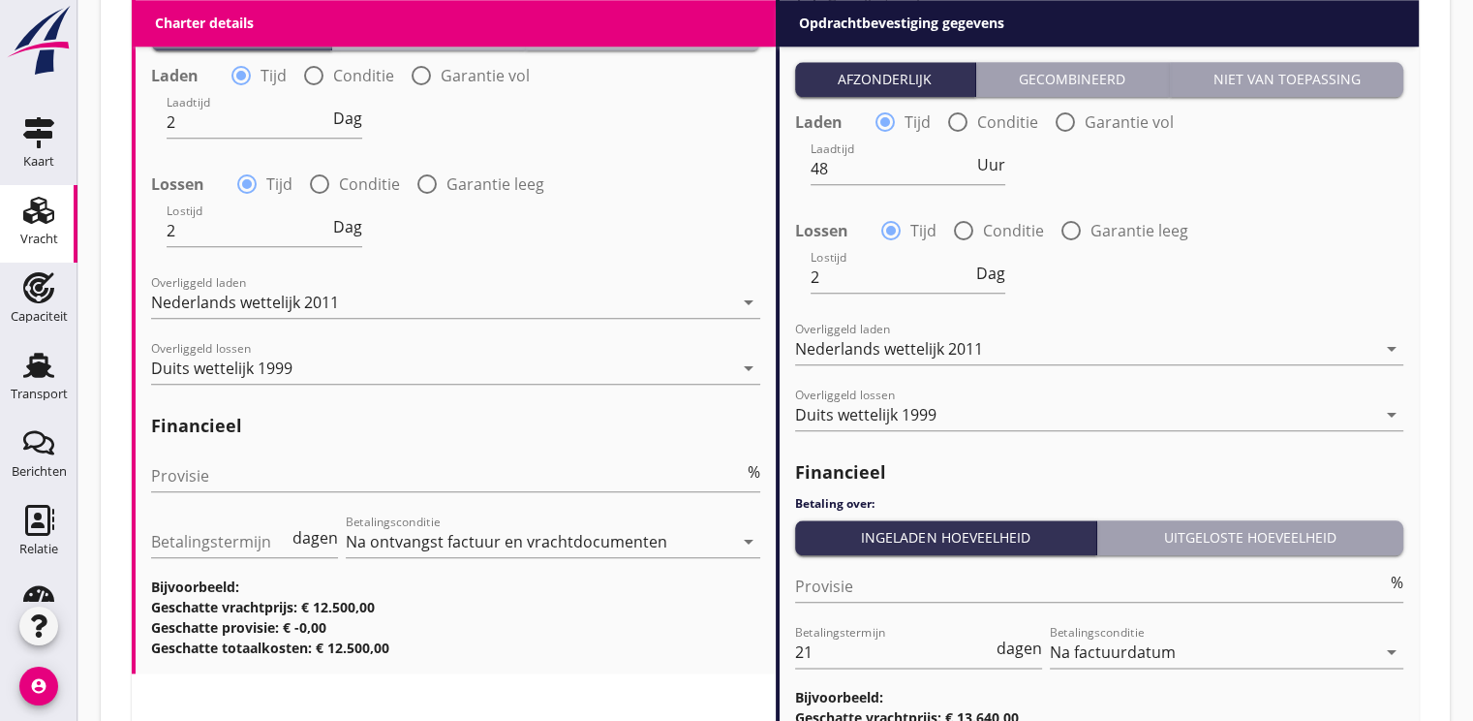
scroll to position [2324, 0]
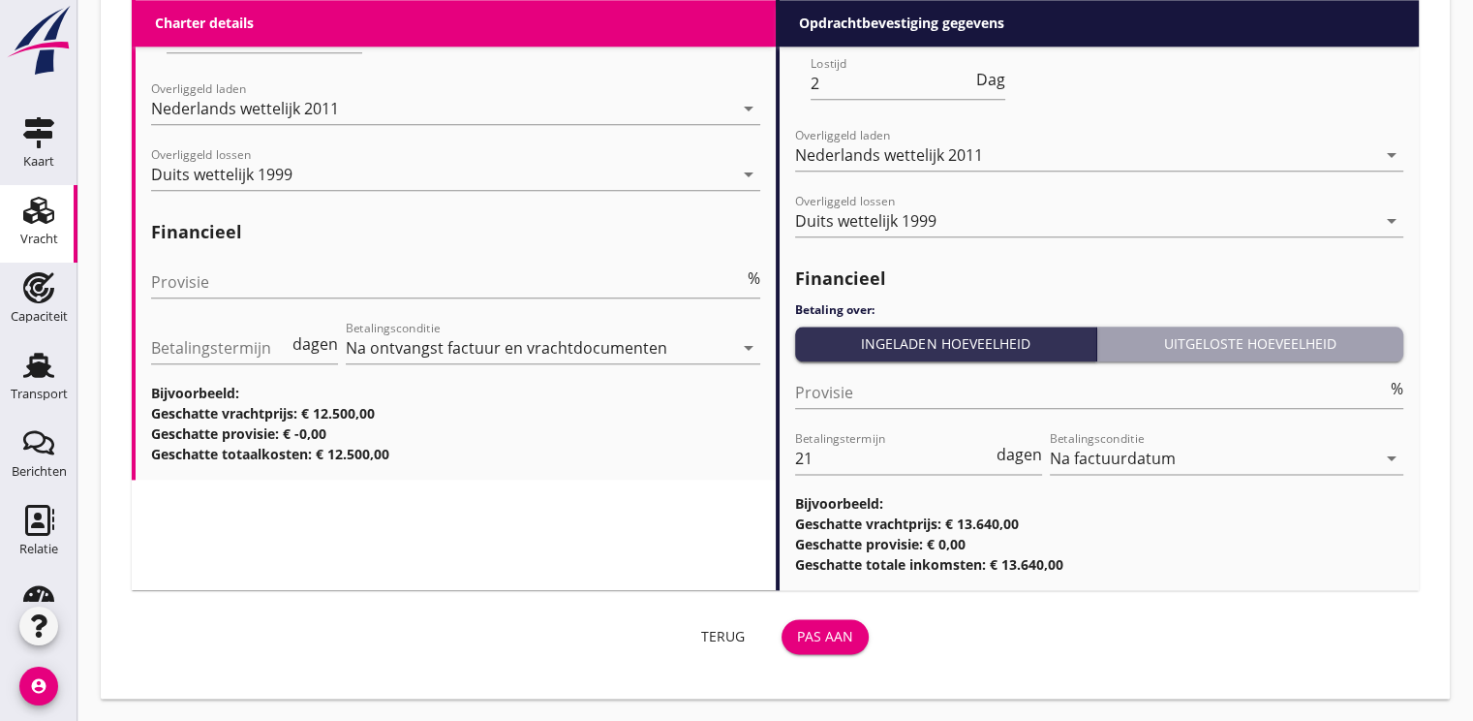
click at [846, 634] on div "Pas aan" at bounding box center [825, 636] width 56 height 20
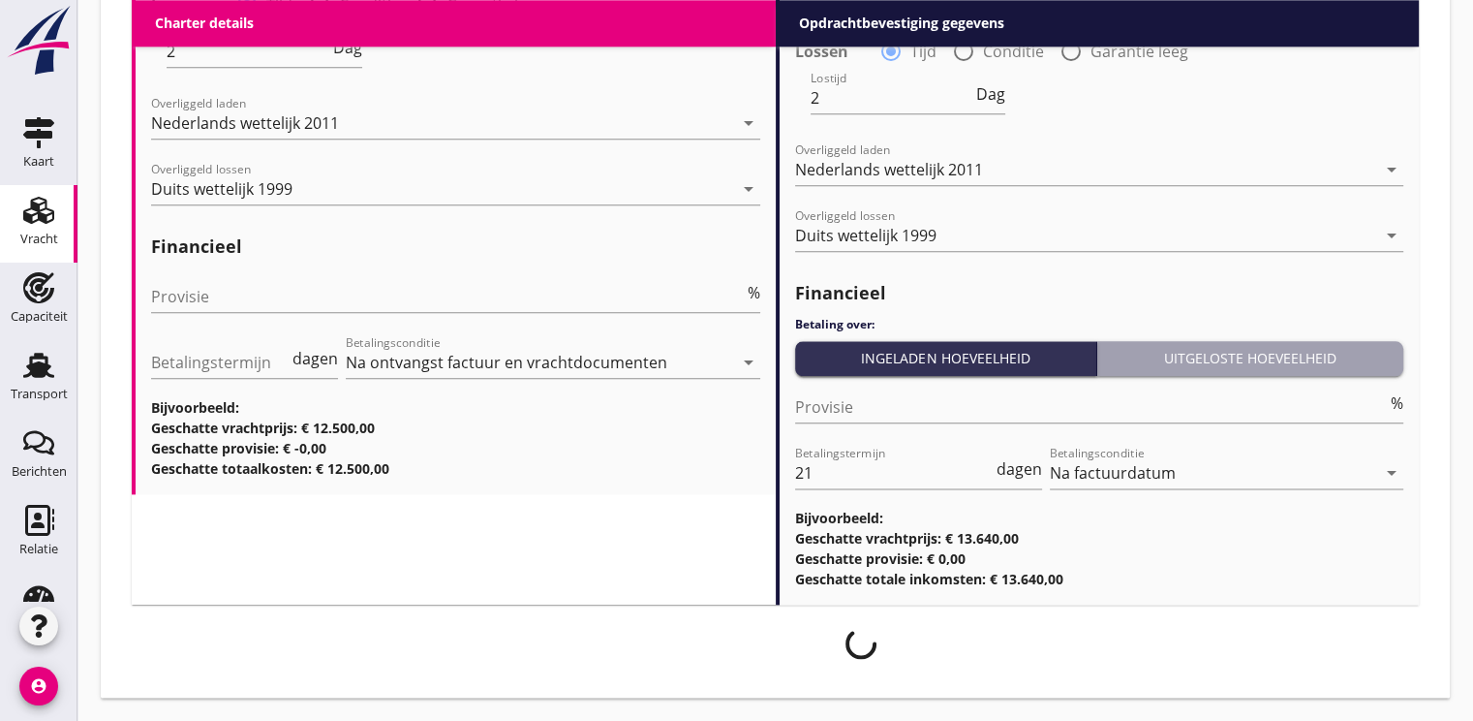
scroll to position [2308, 0]
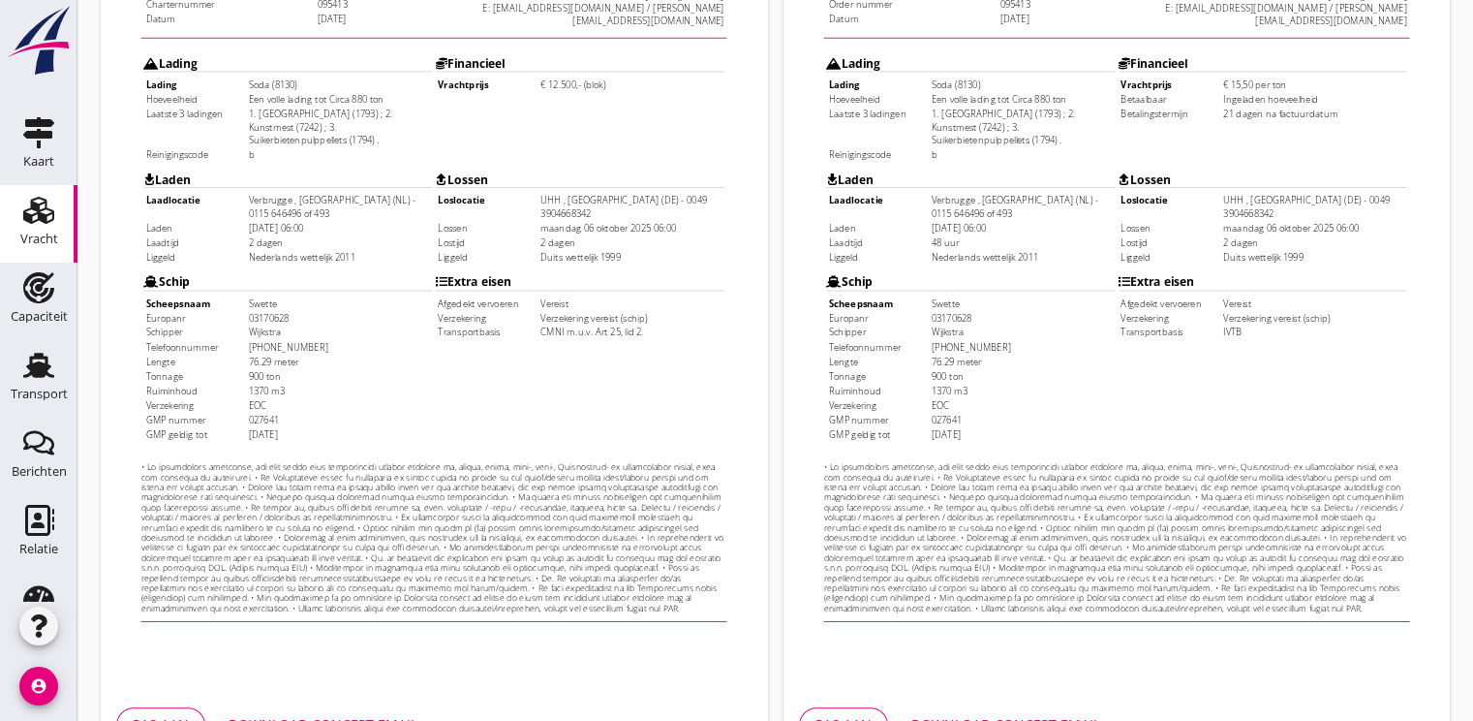
scroll to position [569, 0]
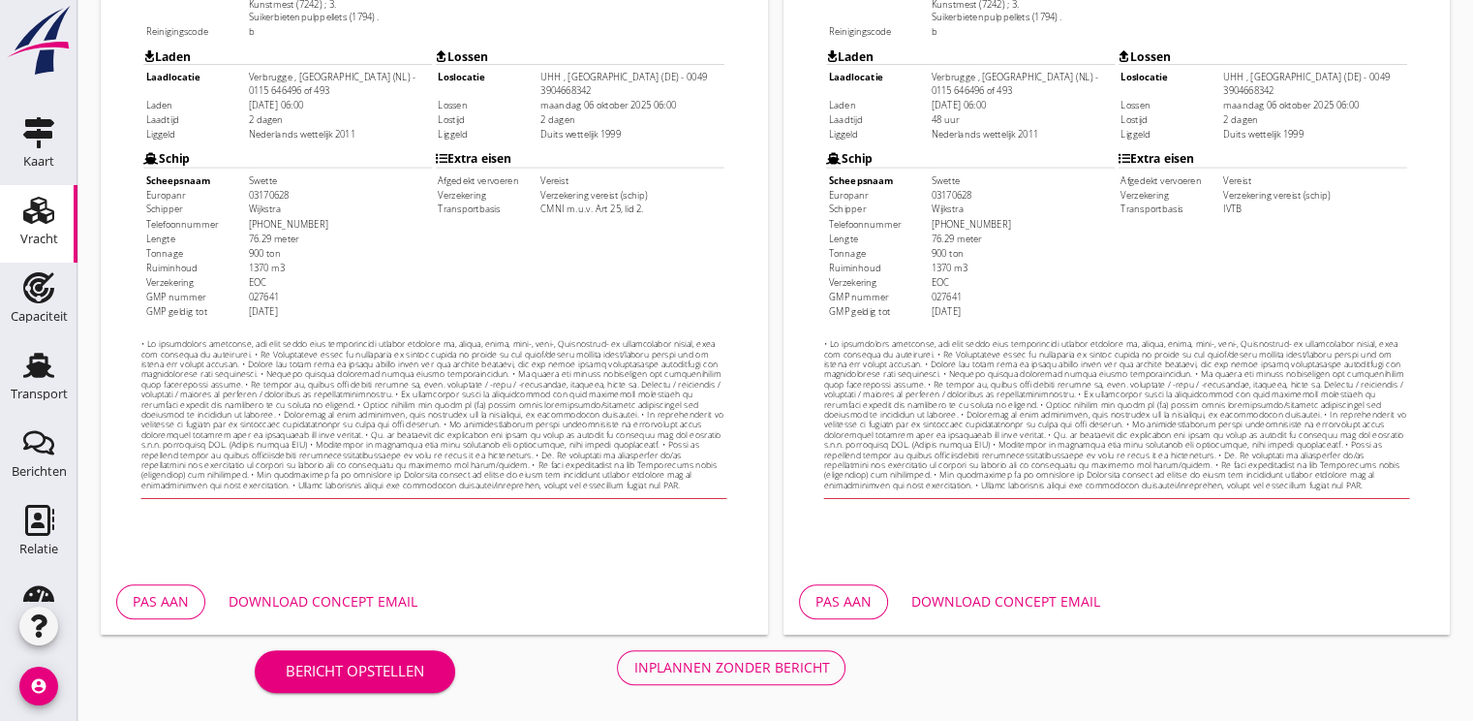
click at [368, 602] on div "Download concept email" at bounding box center [323, 601] width 189 height 20
click at [1038, 607] on div "Download concept email" at bounding box center [1005, 601] width 189 height 20
click at [767, 666] on div "Inplannen zonder bericht" at bounding box center [731, 667] width 196 height 20
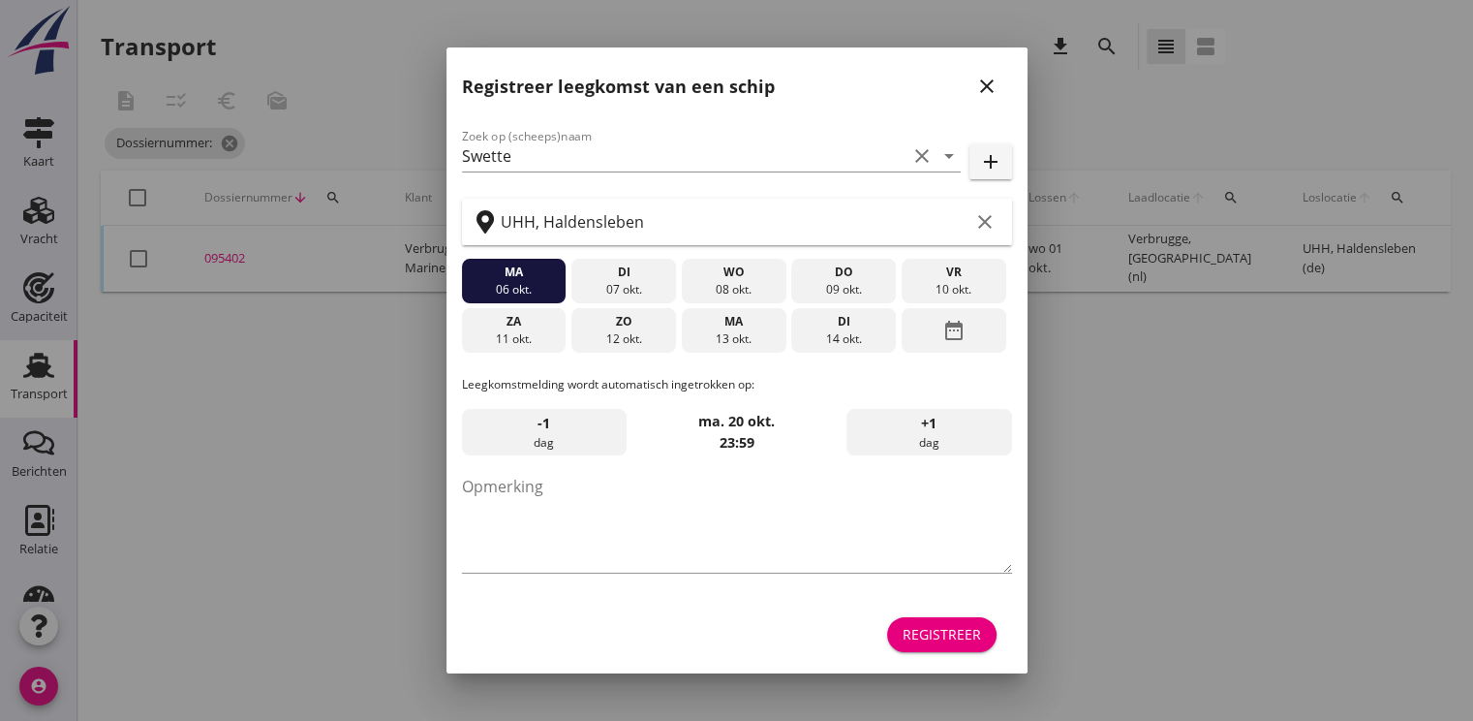
click at [945, 653] on div "Registreer" at bounding box center [737, 634] width 550 height 46
click at [963, 642] on div "Registreer" at bounding box center [942, 634] width 78 height 20
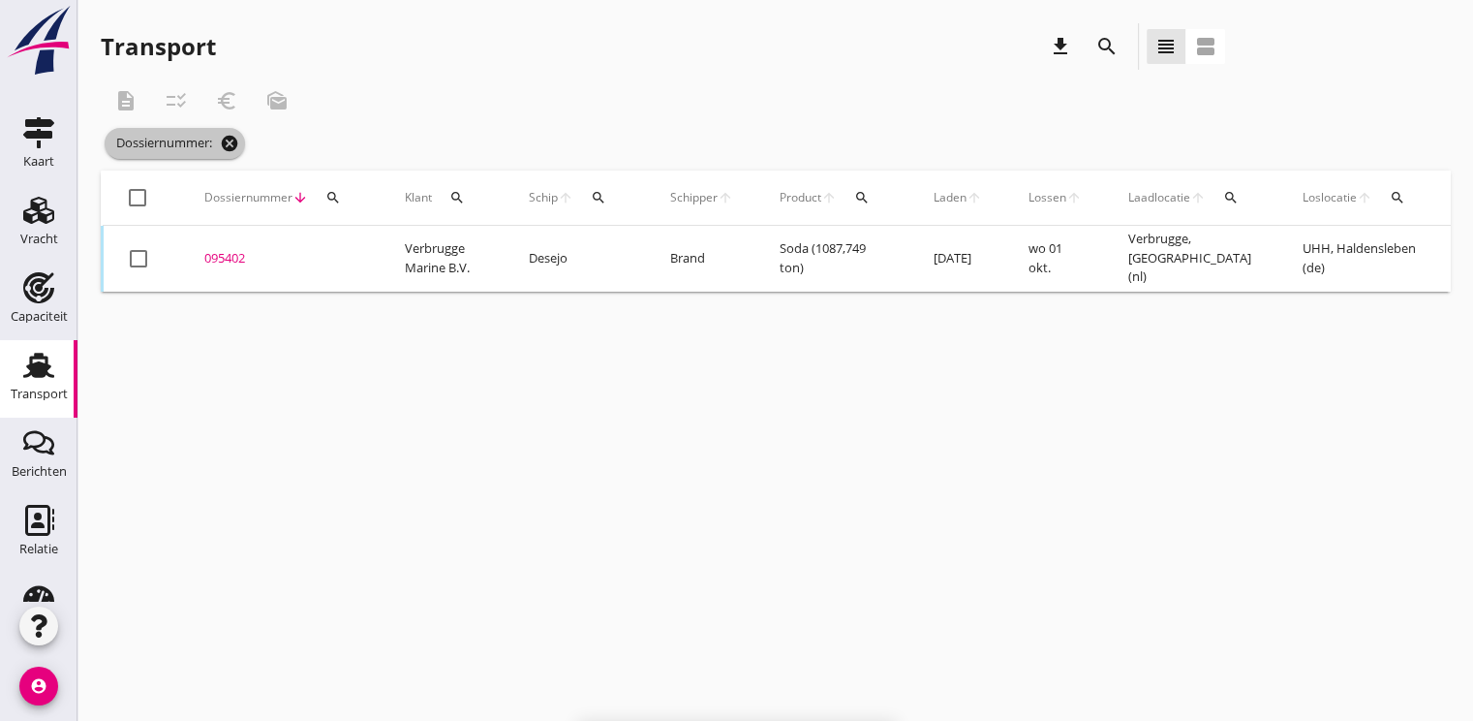
click at [237, 147] on icon "cancel" at bounding box center [229, 143] width 19 height 19
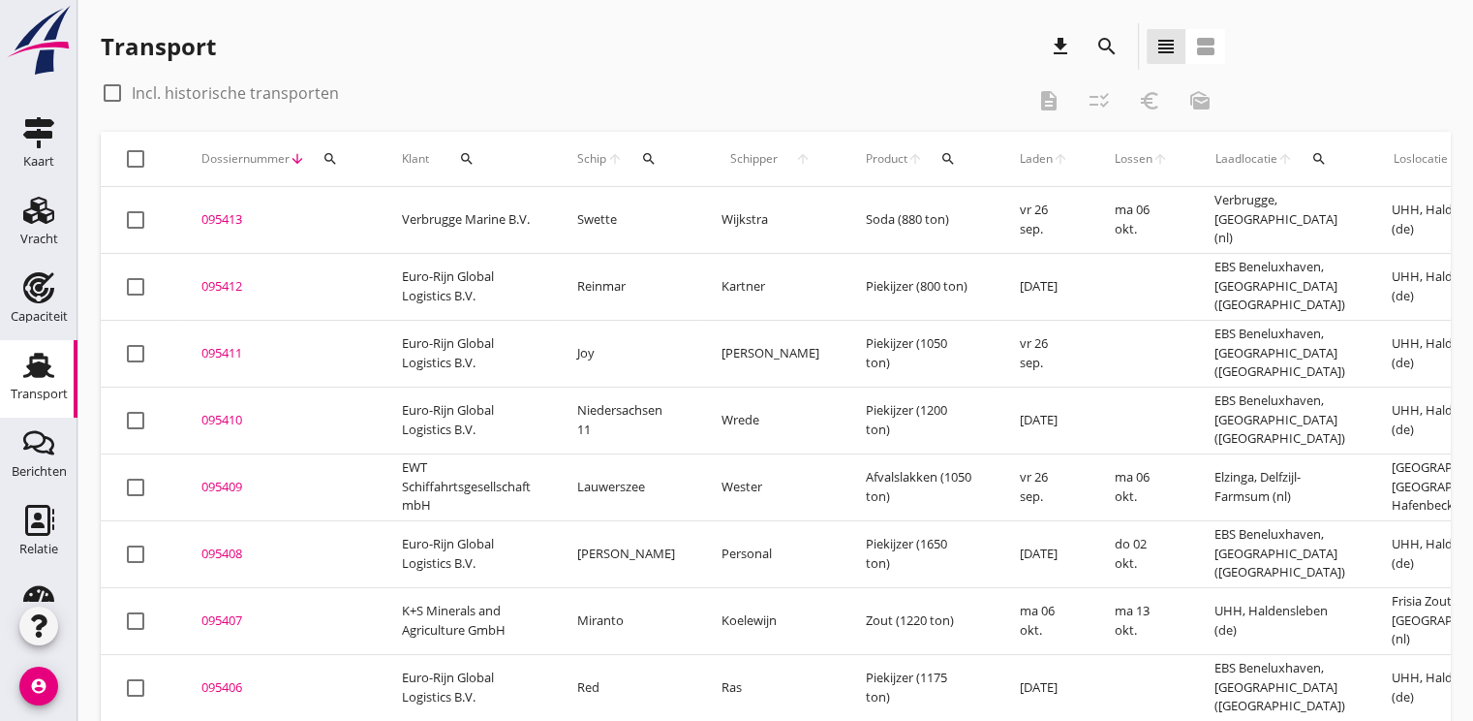
click at [318, 161] on div "search" at bounding box center [330, 158] width 35 height 15
click at [352, 211] on input "Zoeken op dossiernummer..." at bounding box center [421, 215] width 201 height 31
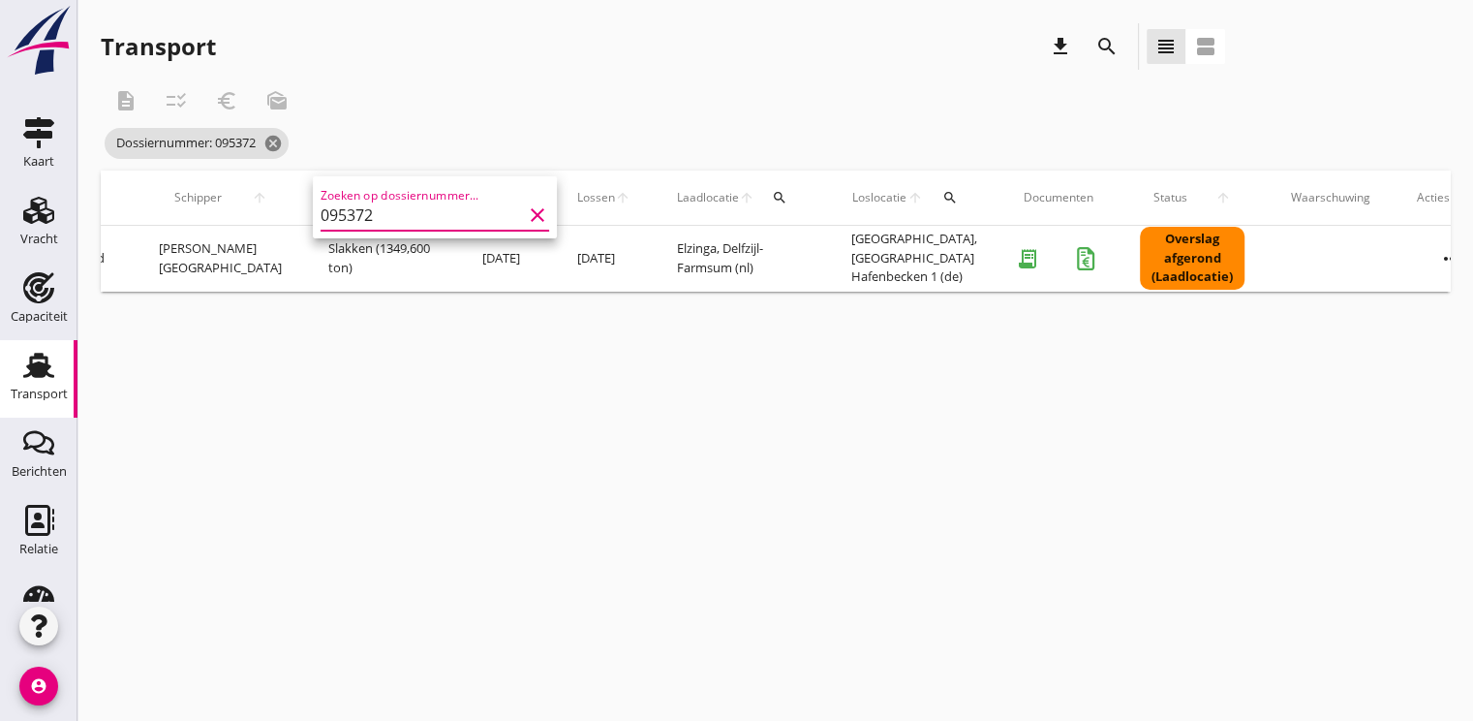
scroll to position [0, 570]
type input "095372"
click at [1417, 256] on icon "more_horiz" at bounding box center [1444, 258] width 54 height 54
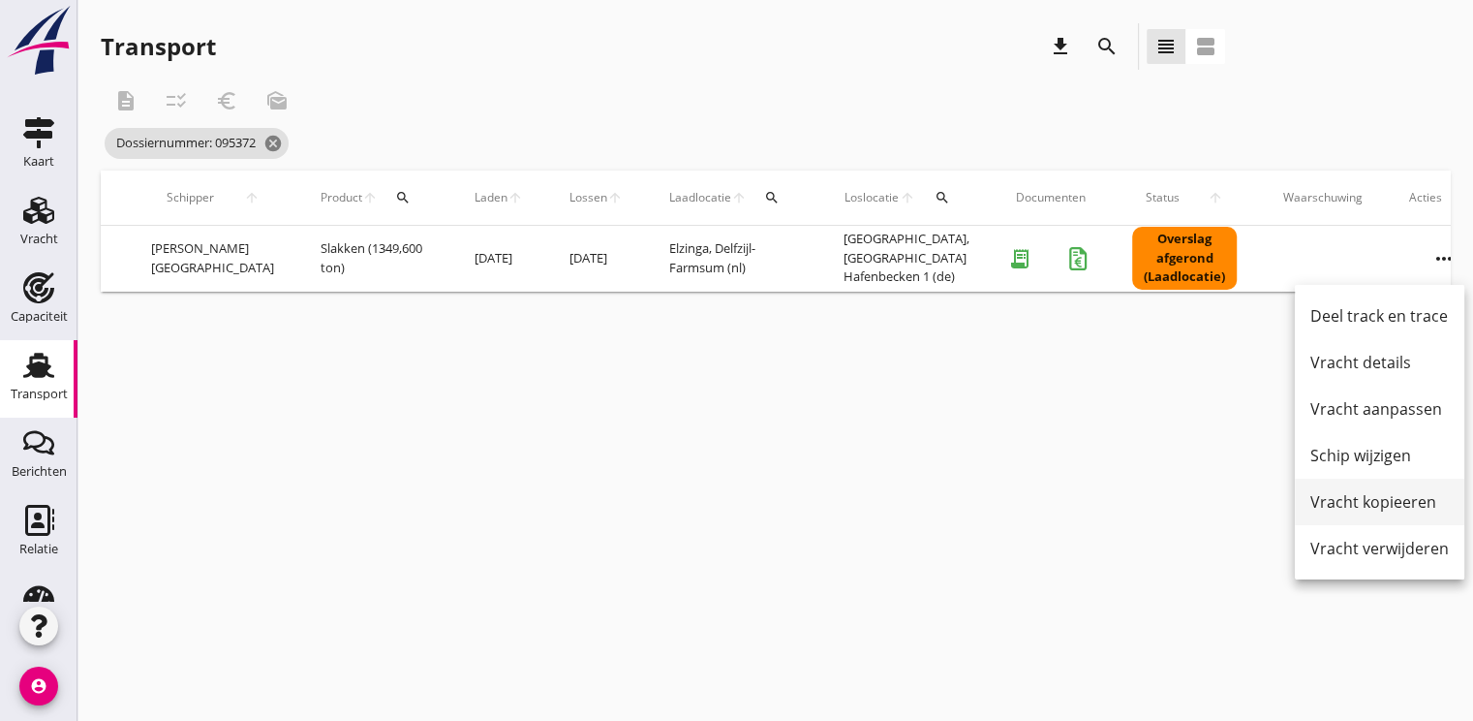
click at [1369, 507] on div "Vracht kopieeren" at bounding box center [1379, 501] width 139 height 23
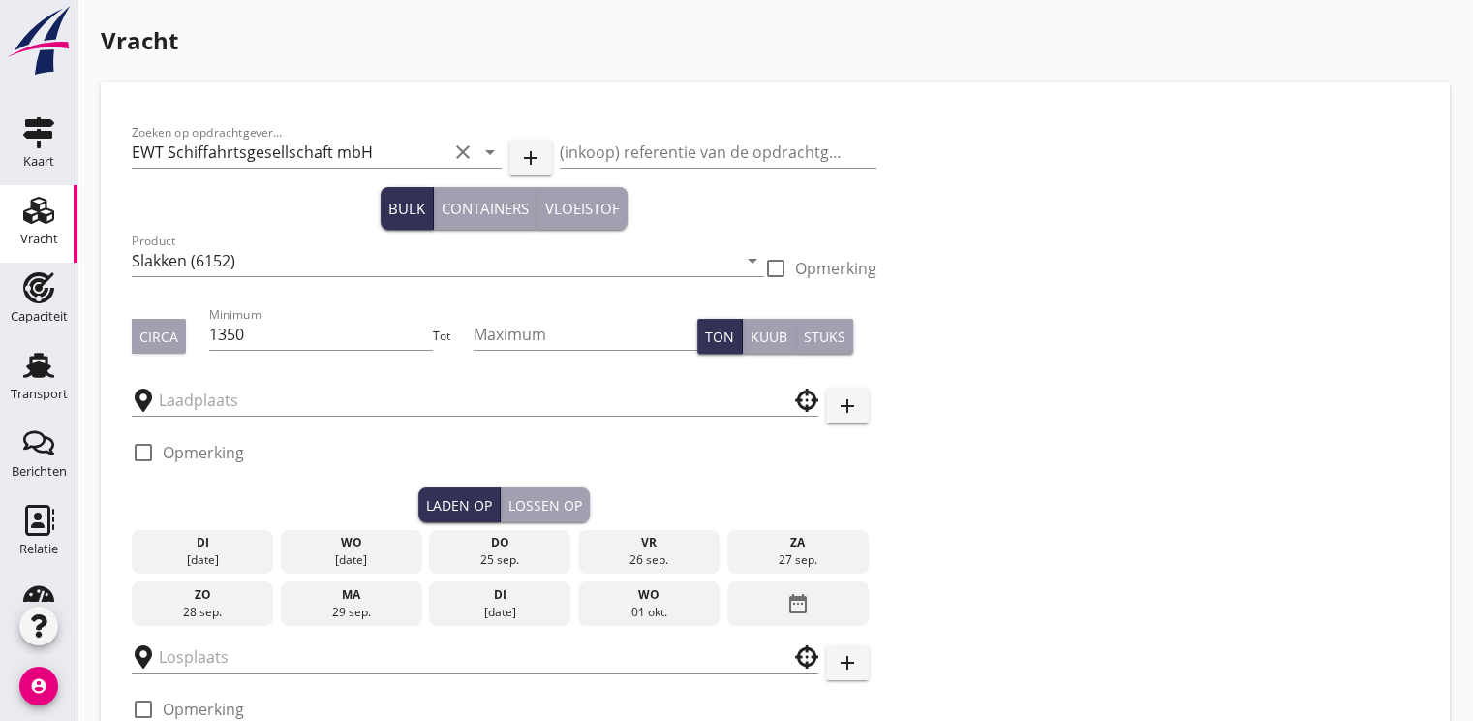
type input "[PERSON_NAME]"
type input "UHM"
checkbox input "true"
click at [323, 348] on input "1350" at bounding box center [321, 334] width 225 height 31
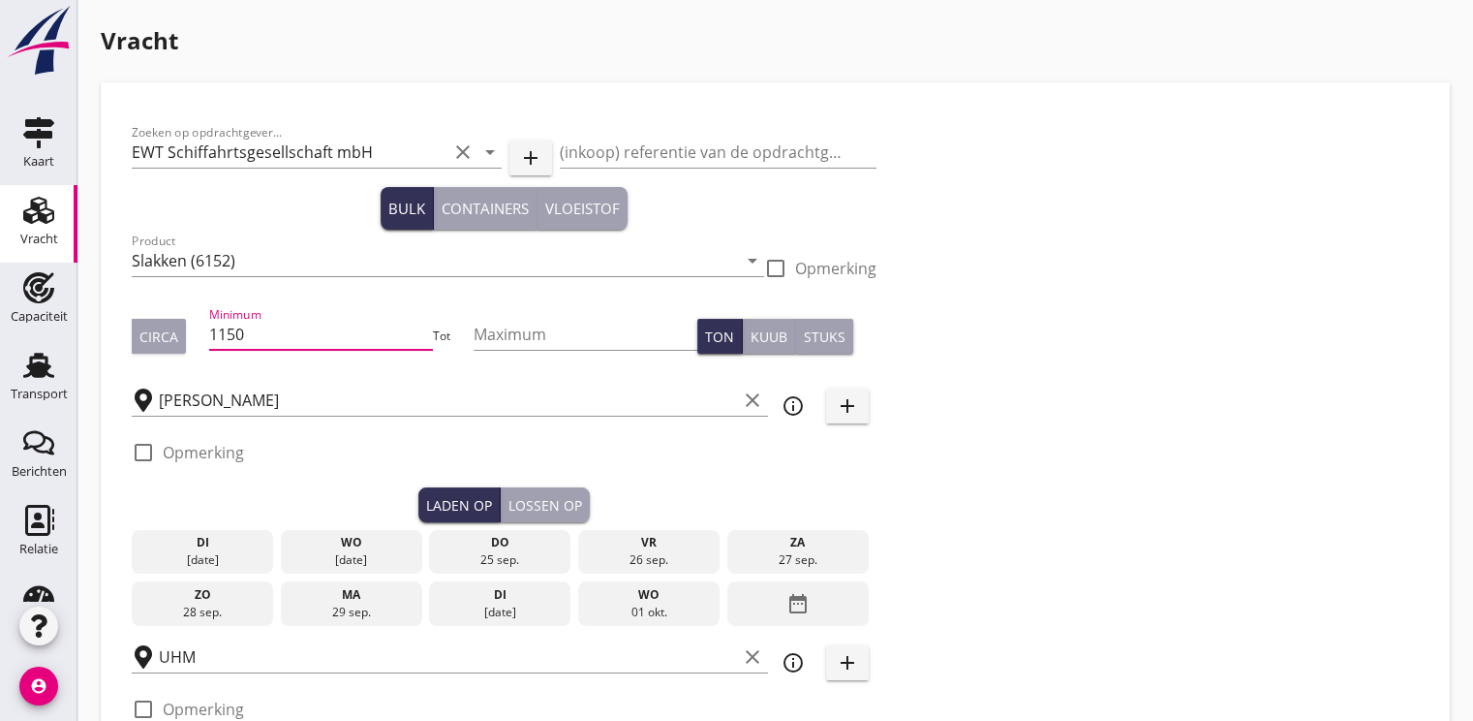
type input "1150"
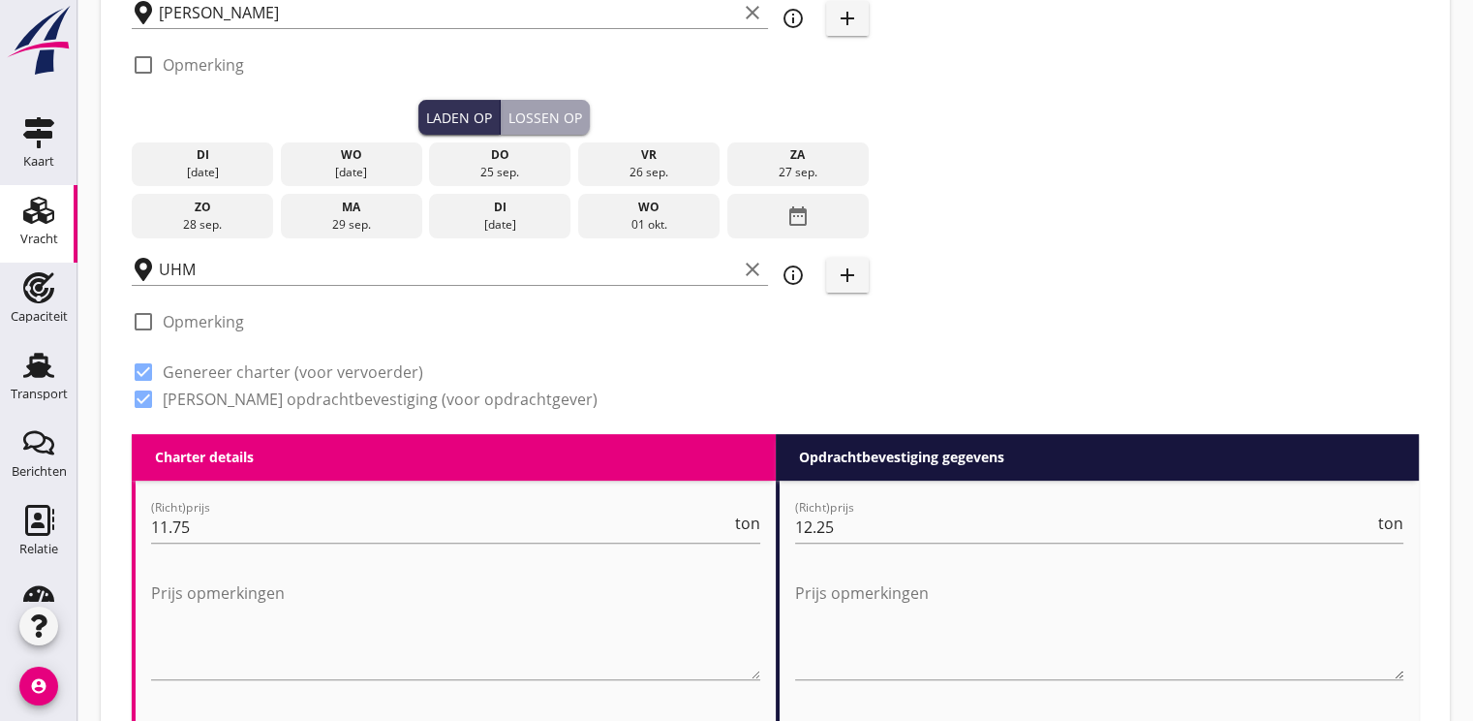
type input "1200"
click at [643, 164] on div "26 sep." at bounding box center [649, 172] width 132 height 17
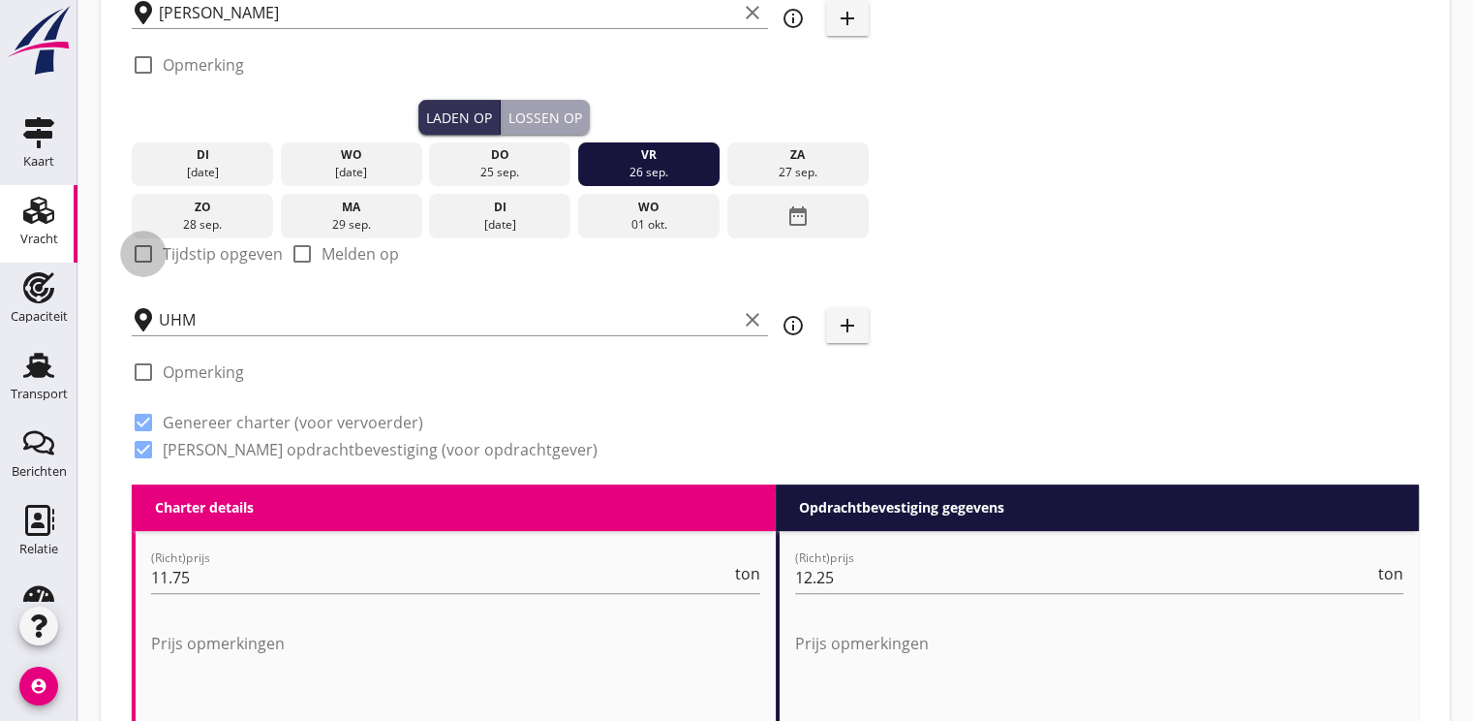
click at [147, 248] on div at bounding box center [143, 253] width 33 height 33
checkbox input "true"
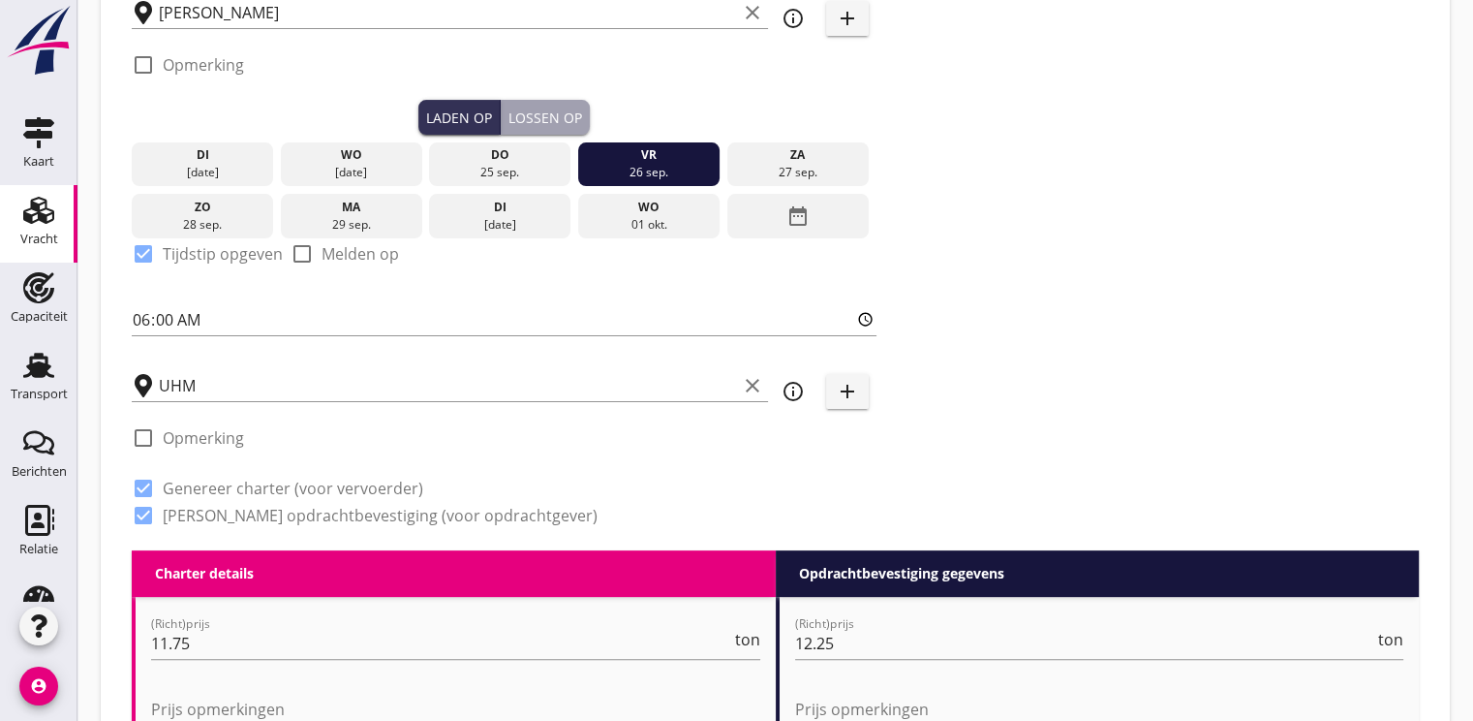
click at [547, 98] on div "check_box_outline_blank Opmerking" at bounding box center [504, 71] width 745 height 58
click at [537, 119] on div "Lossen op" at bounding box center [545, 118] width 74 height 20
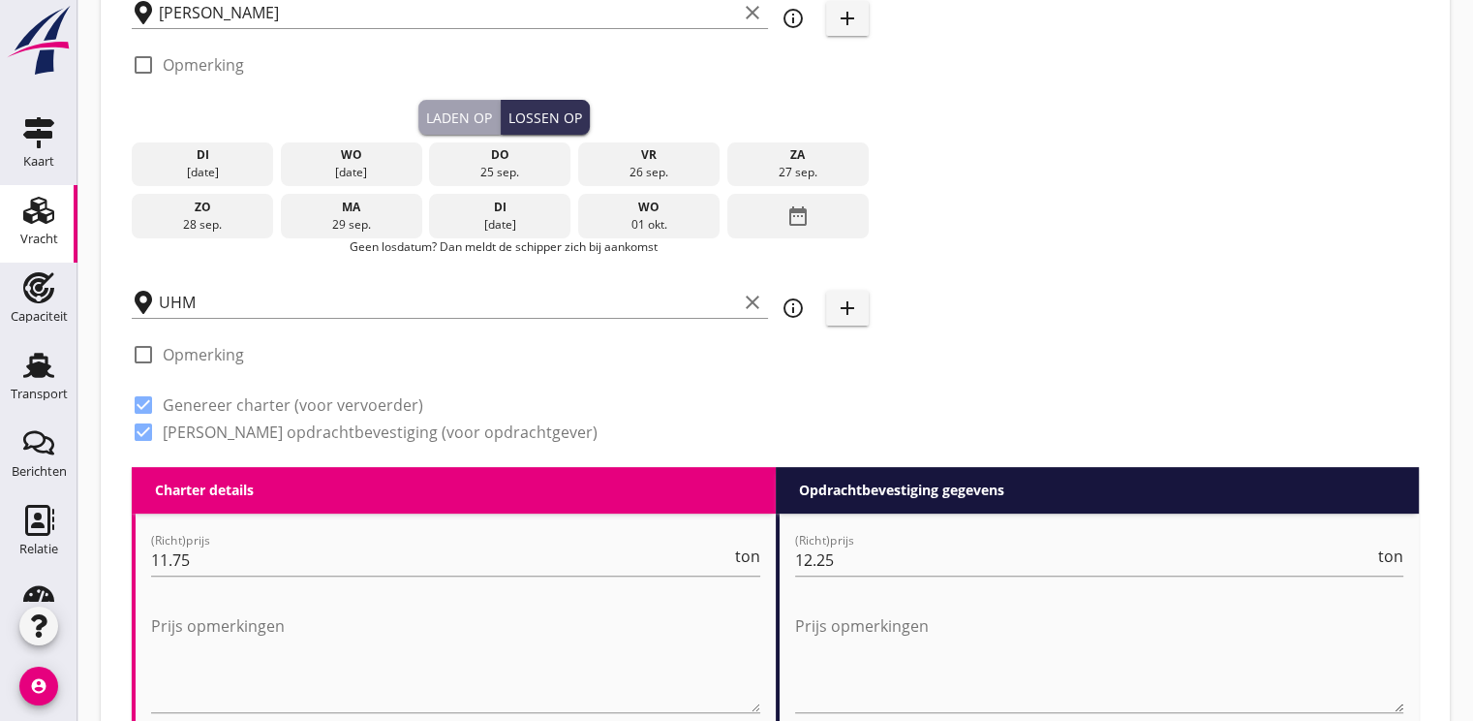
click at [825, 201] on div "date_range" at bounding box center [797, 216] width 141 height 45
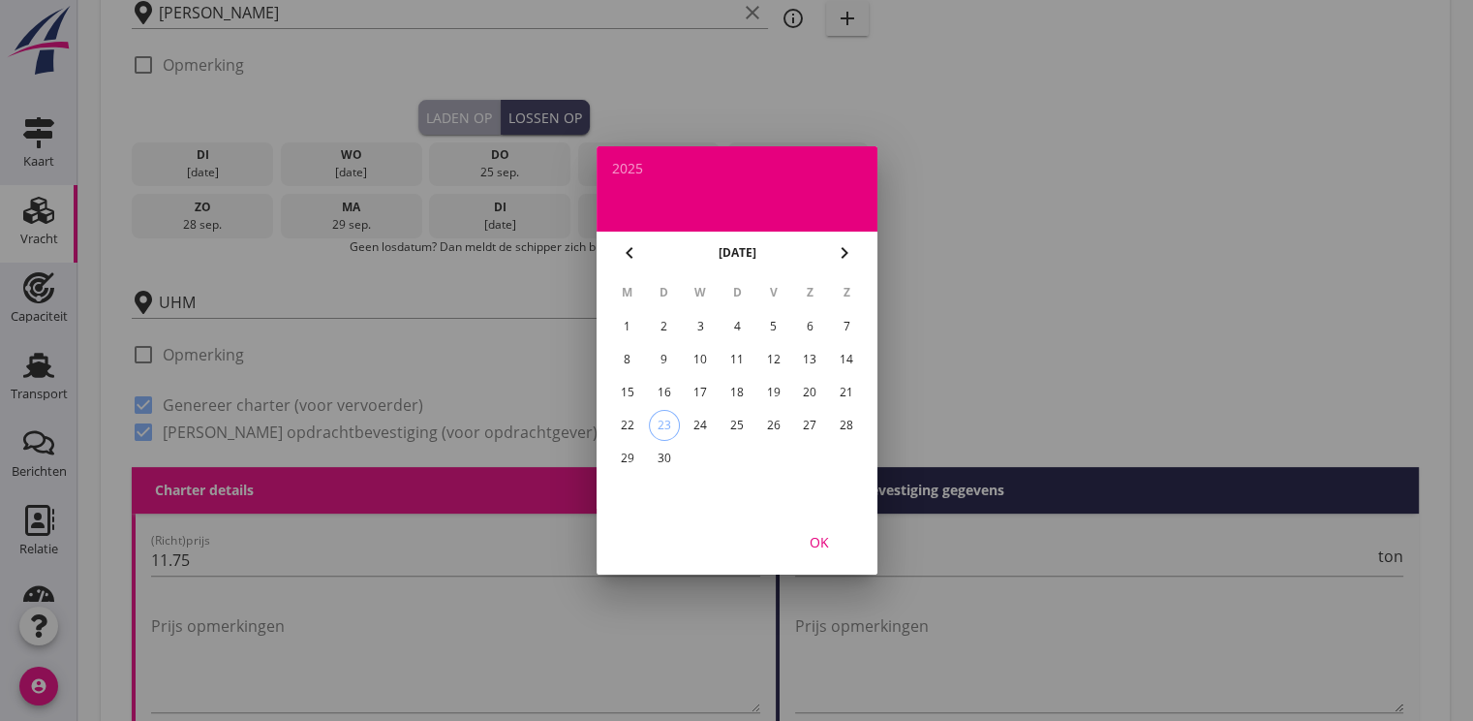
click at [847, 245] on icon "chevron_right" at bounding box center [844, 252] width 23 height 23
click at [725, 322] on div "2" at bounding box center [736, 326] width 31 height 31
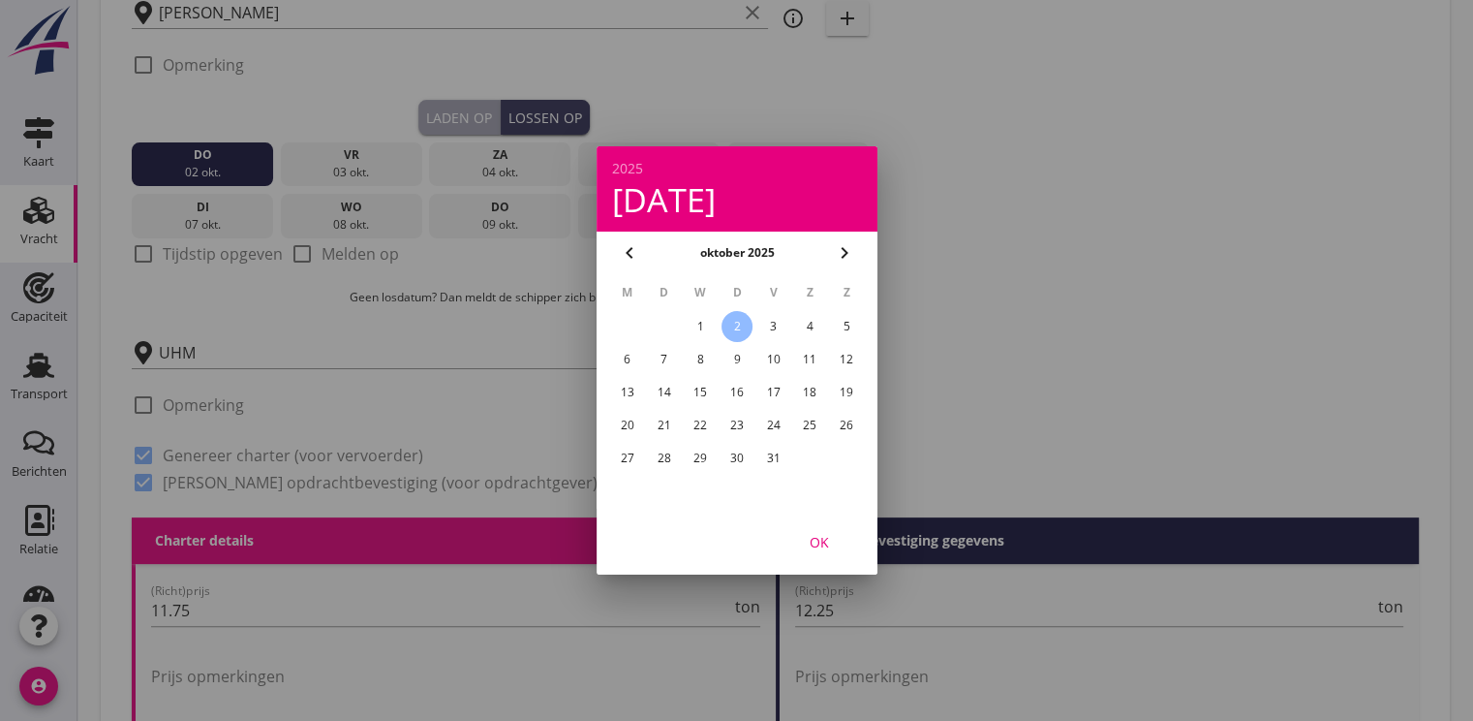
click at [823, 534] on div "OK" at bounding box center [819, 542] width 54 height 20
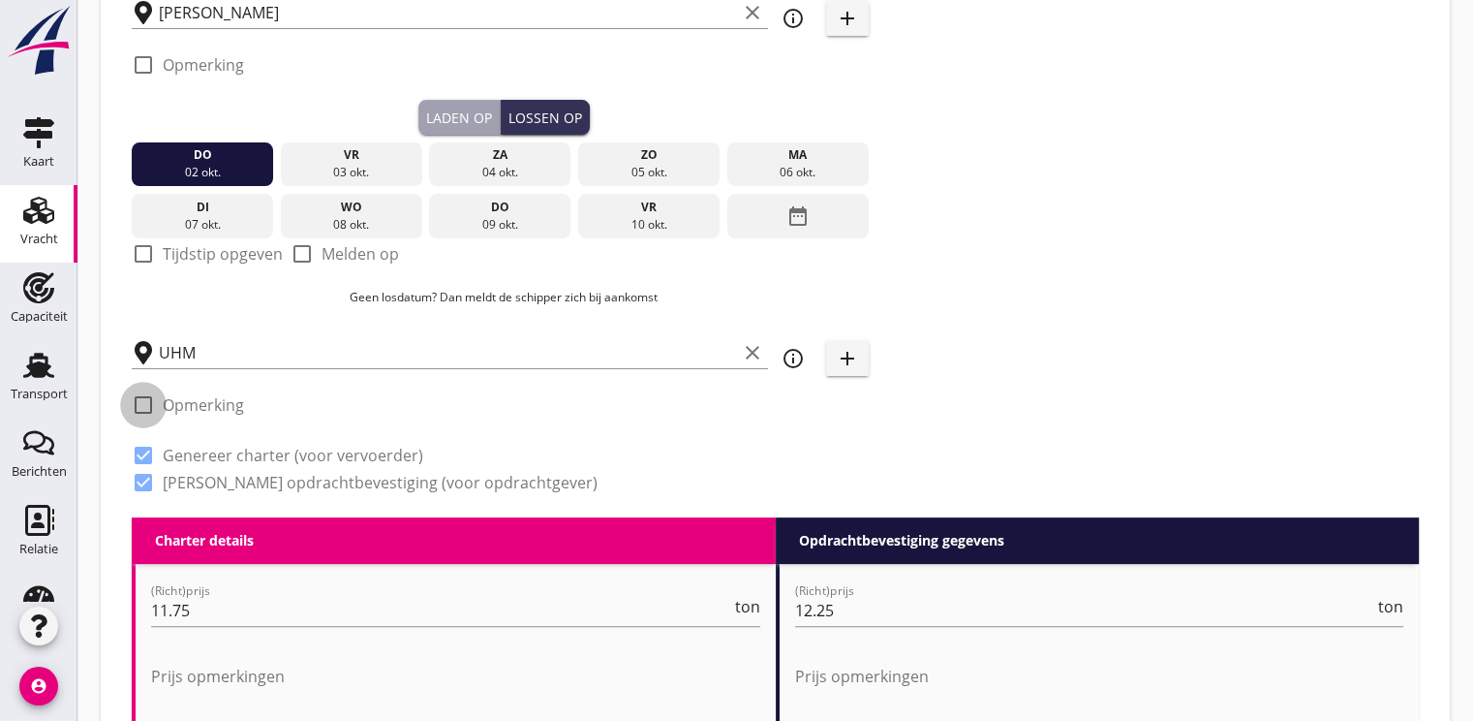
click at [147, 405] on div at bounding box center [143, 404] width 33 height 33
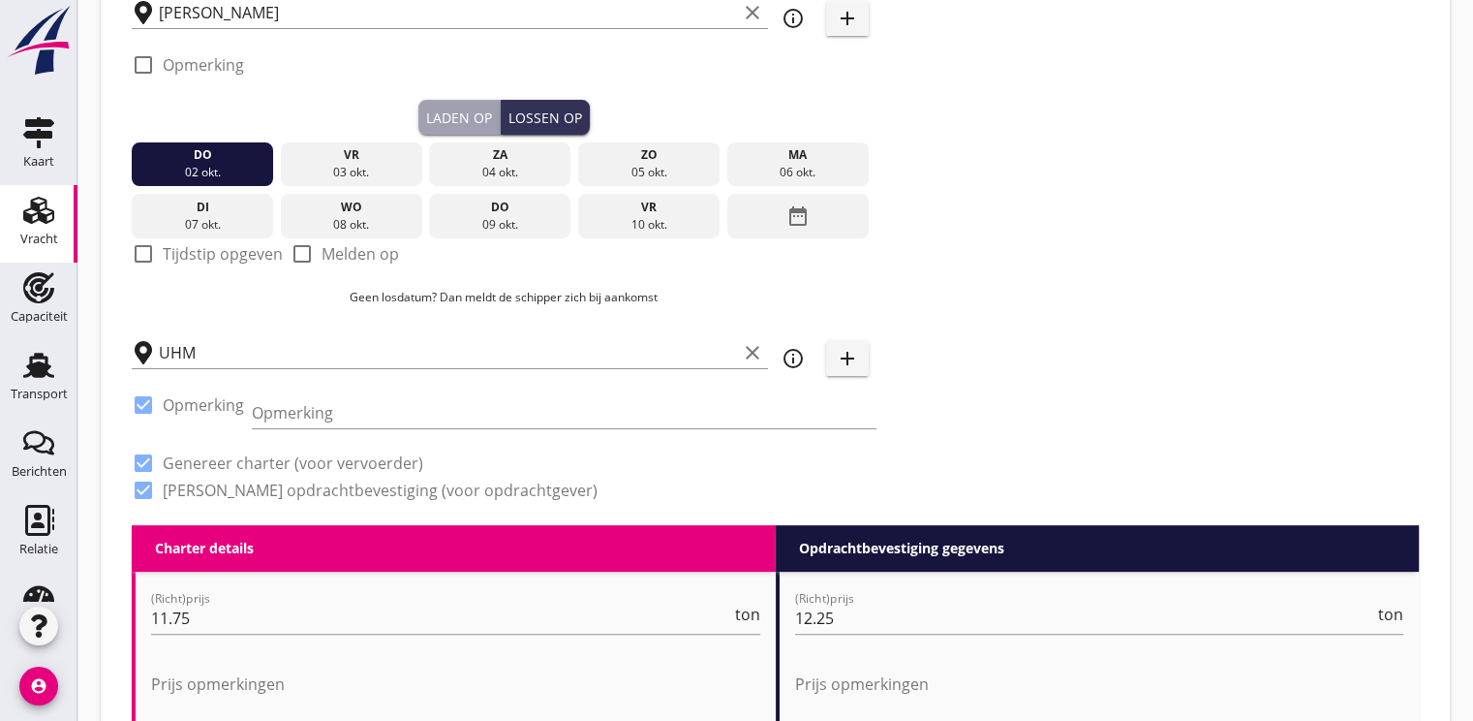
click at [147, 405] on div at bounding box center [143, 404] width 33 height 33
checkbox input "false"
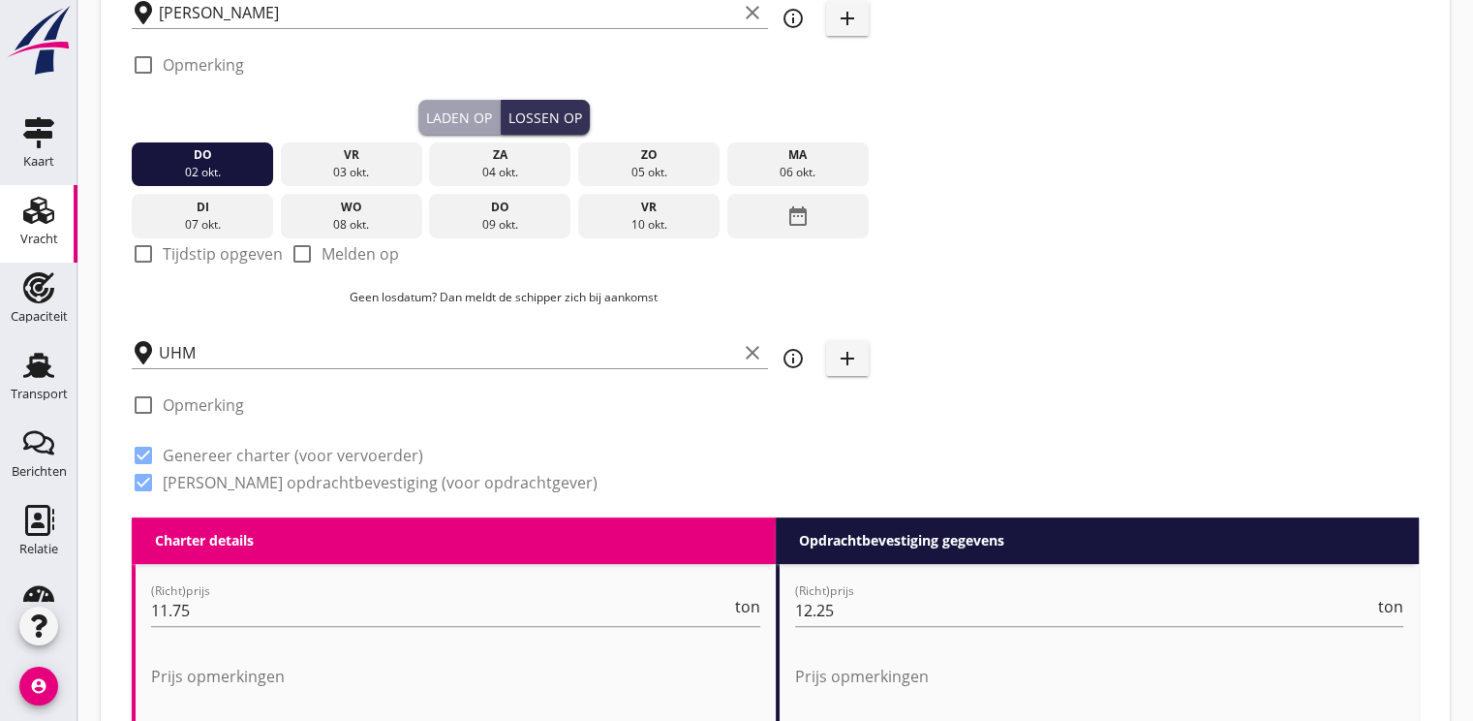
click at [146, 253] on div at bounding box center [143, 253] width 33 height 33
checkbox input "true"
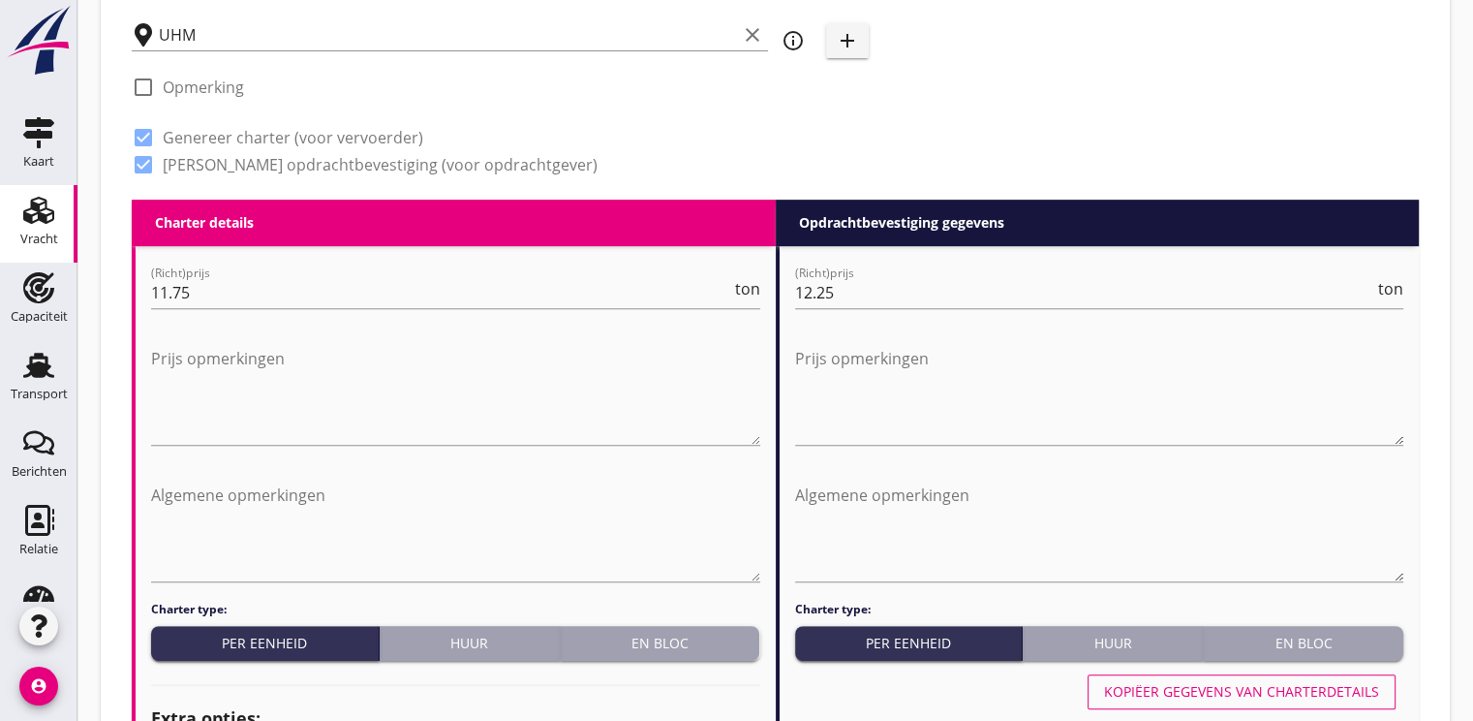
scroll to position [775, 0]
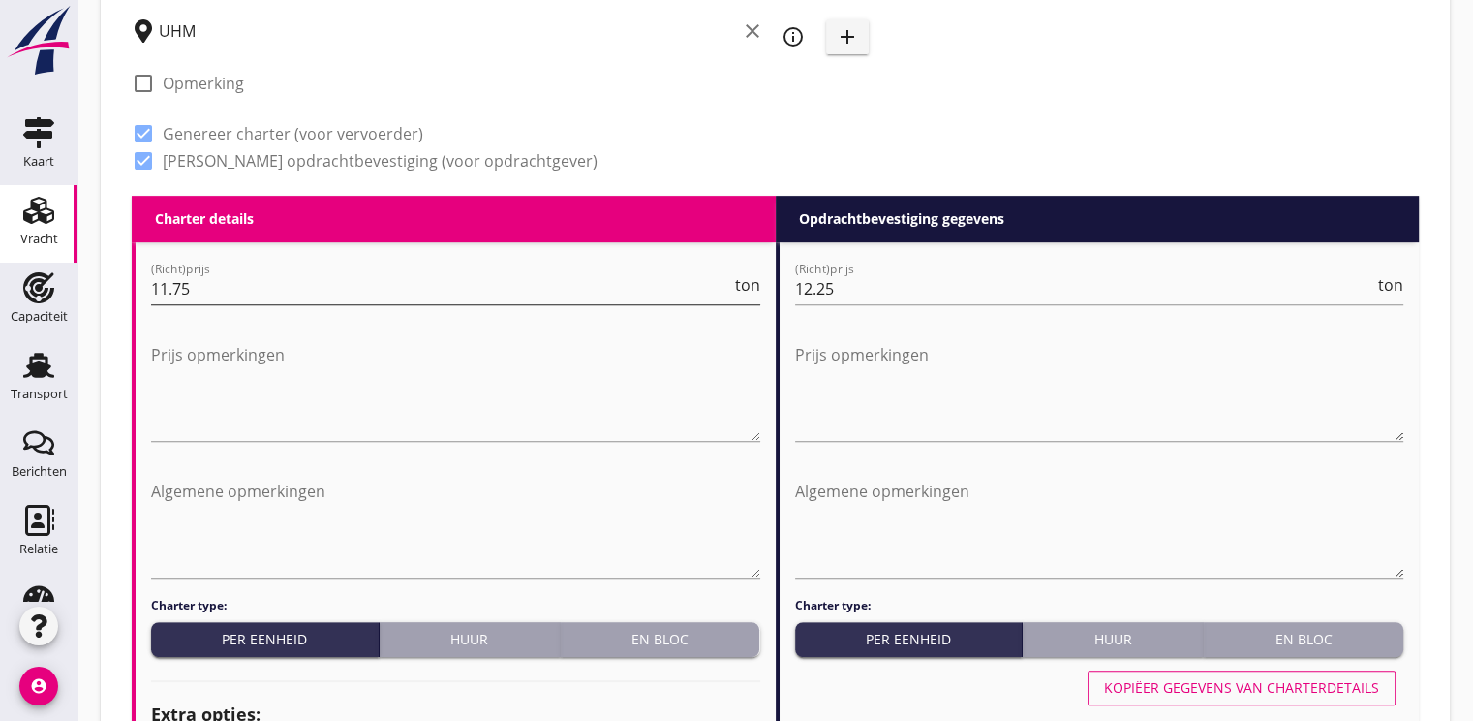
click at [205, 283] on input "11.75" at bounding box center [441, 288] width 580 height 31
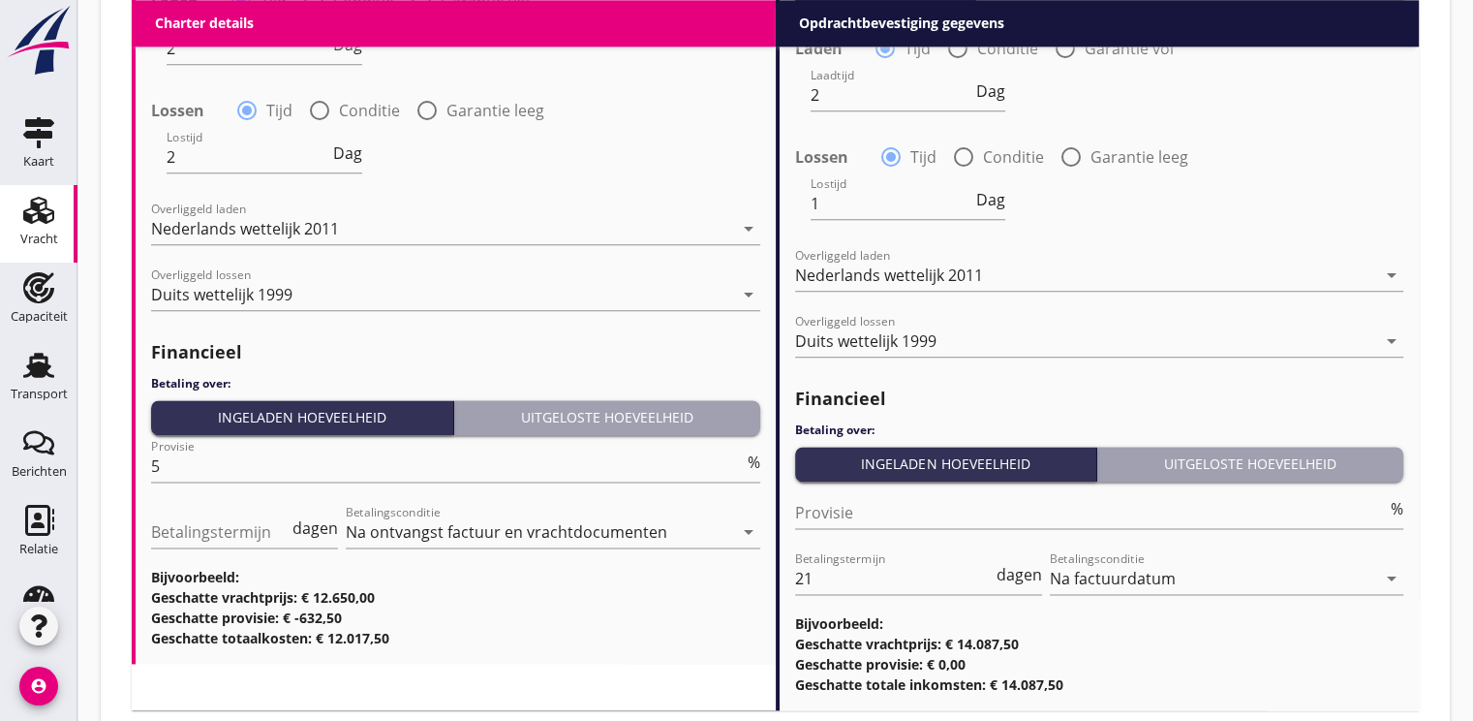
scroll to position [2421, 0]
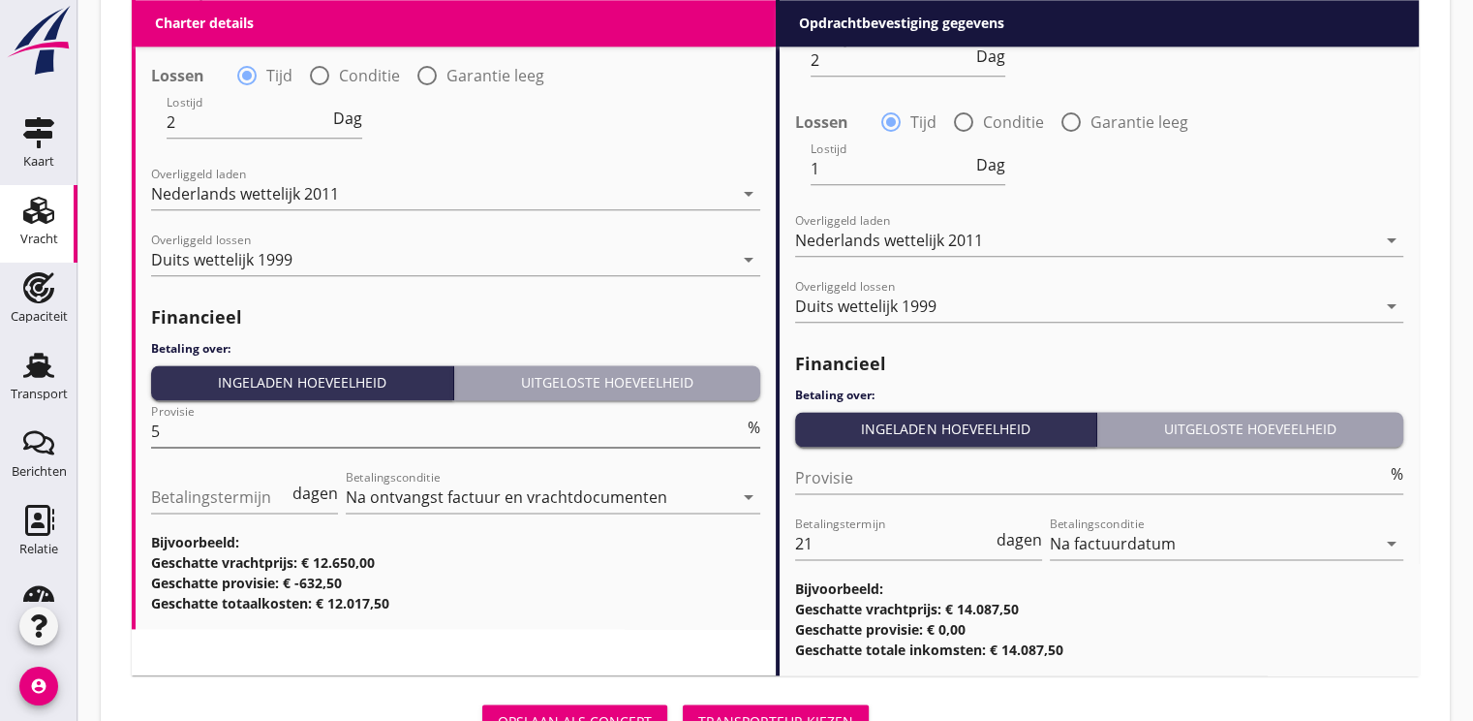
type input "11.00"
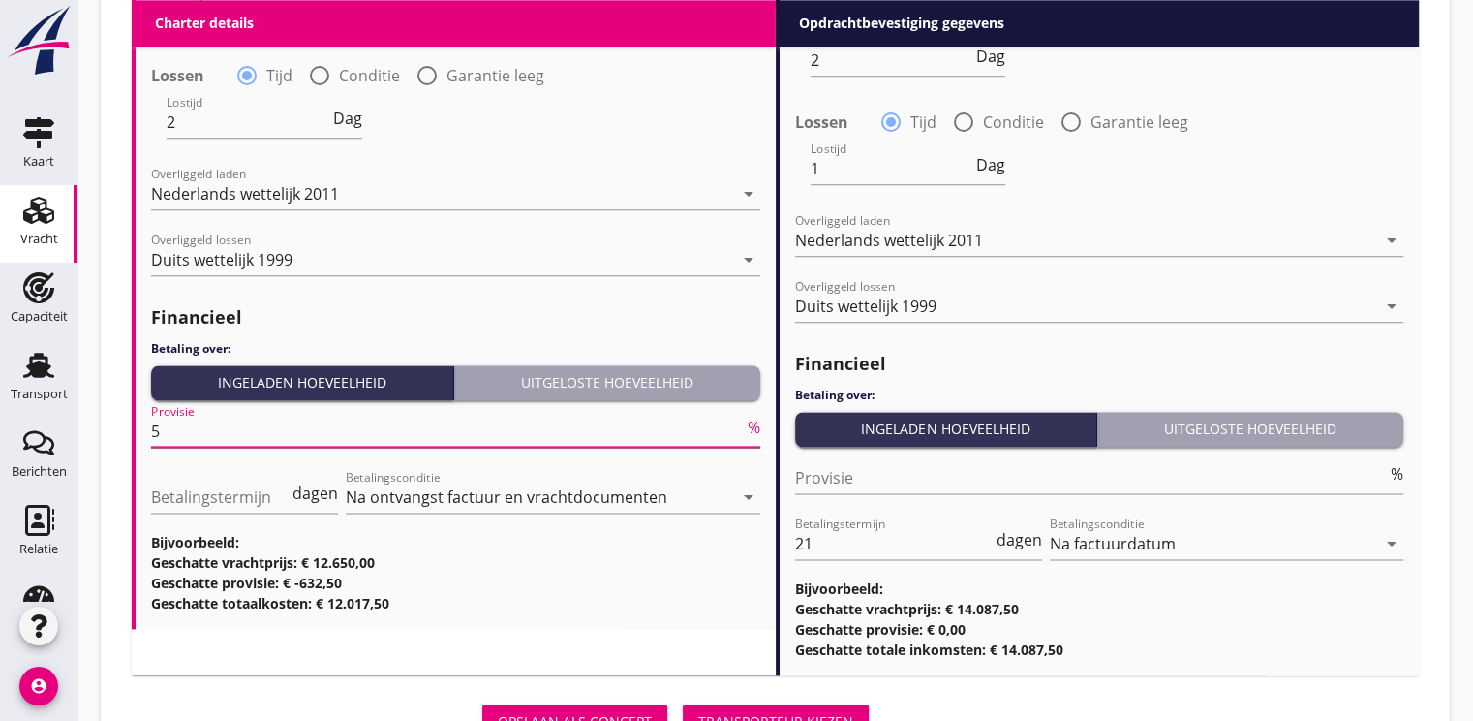
click at [205, 435] on input "5" at bounding box center [447, 431] width 593 height 31
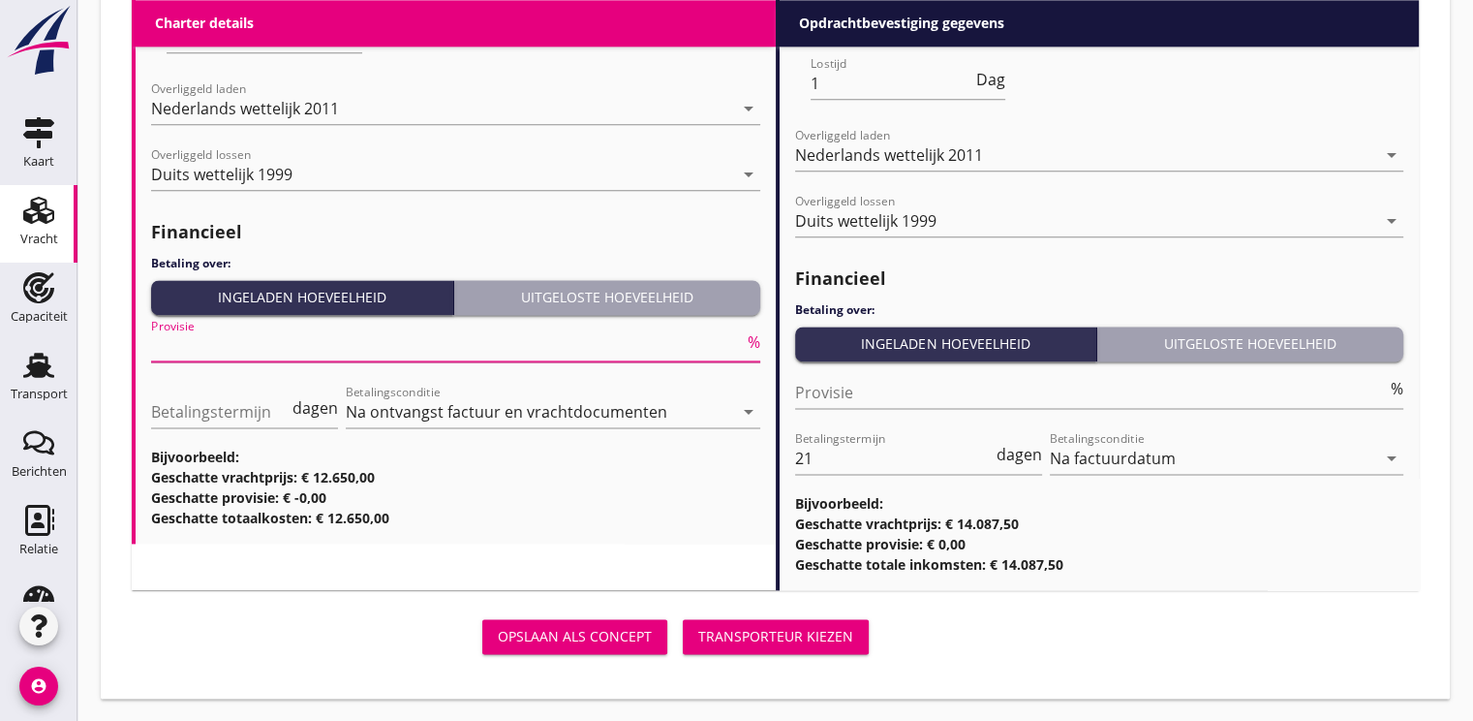
click at [820, 637] on div "Transporteur kiezen" at bounding box center [775, 636] width 155 height 20
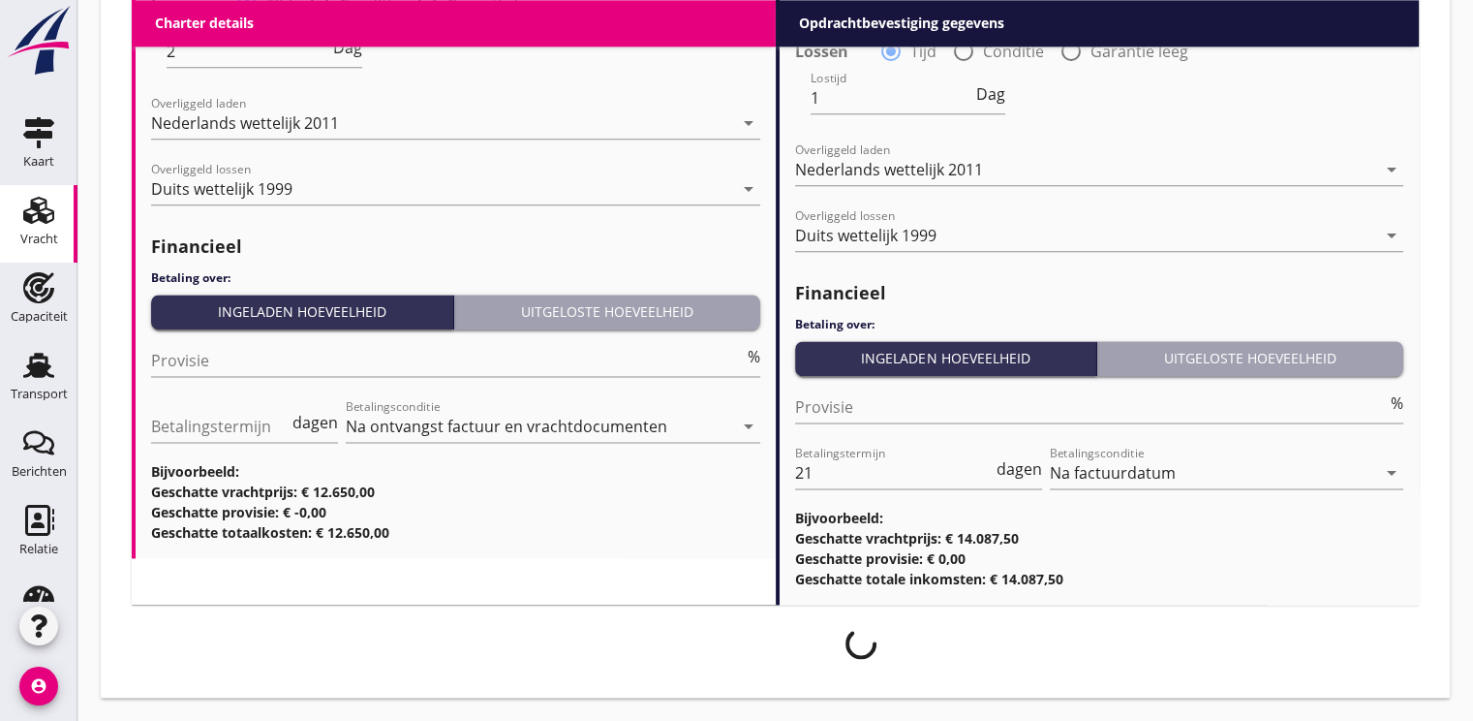
scroll to position [2491, 0]
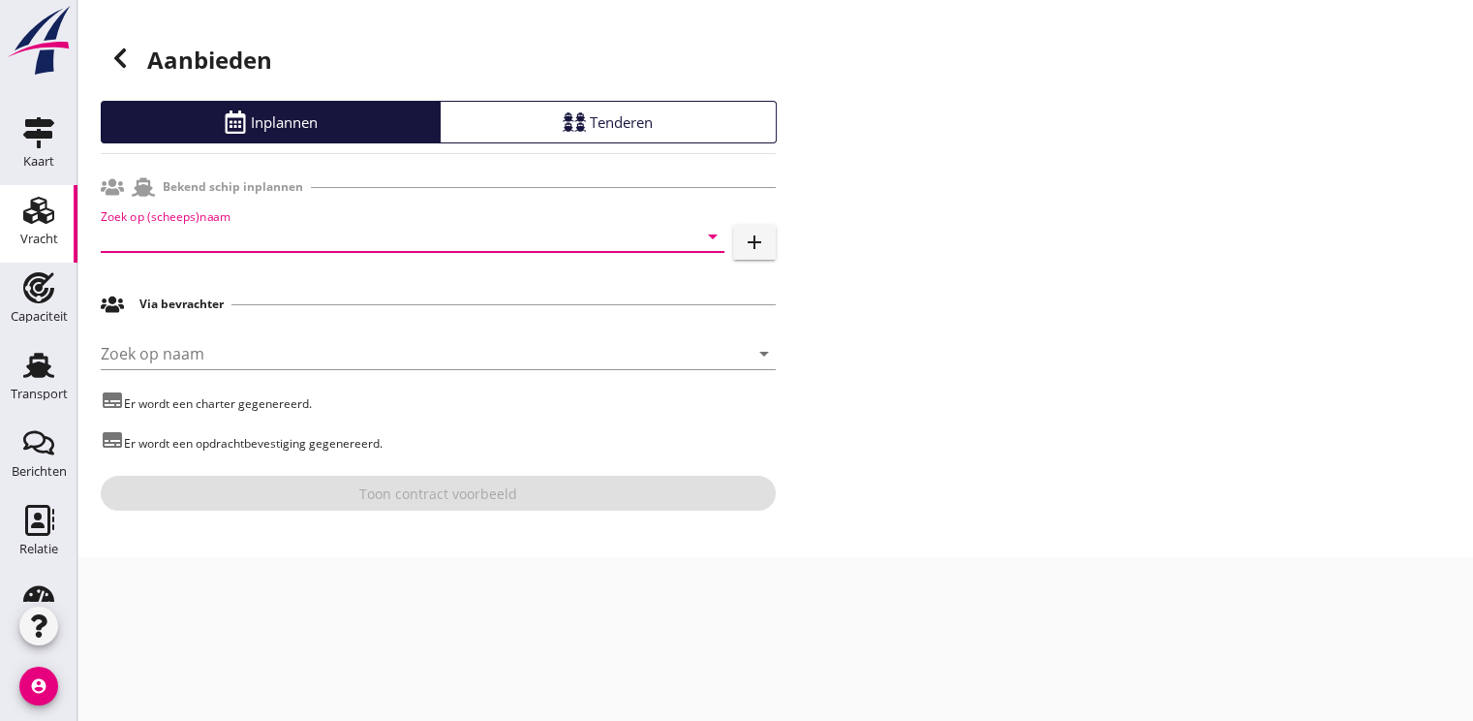
click at [174, 233] on input "Zoek op (scheeps)naam" at bounding box center [386, 236] width 570 height 31
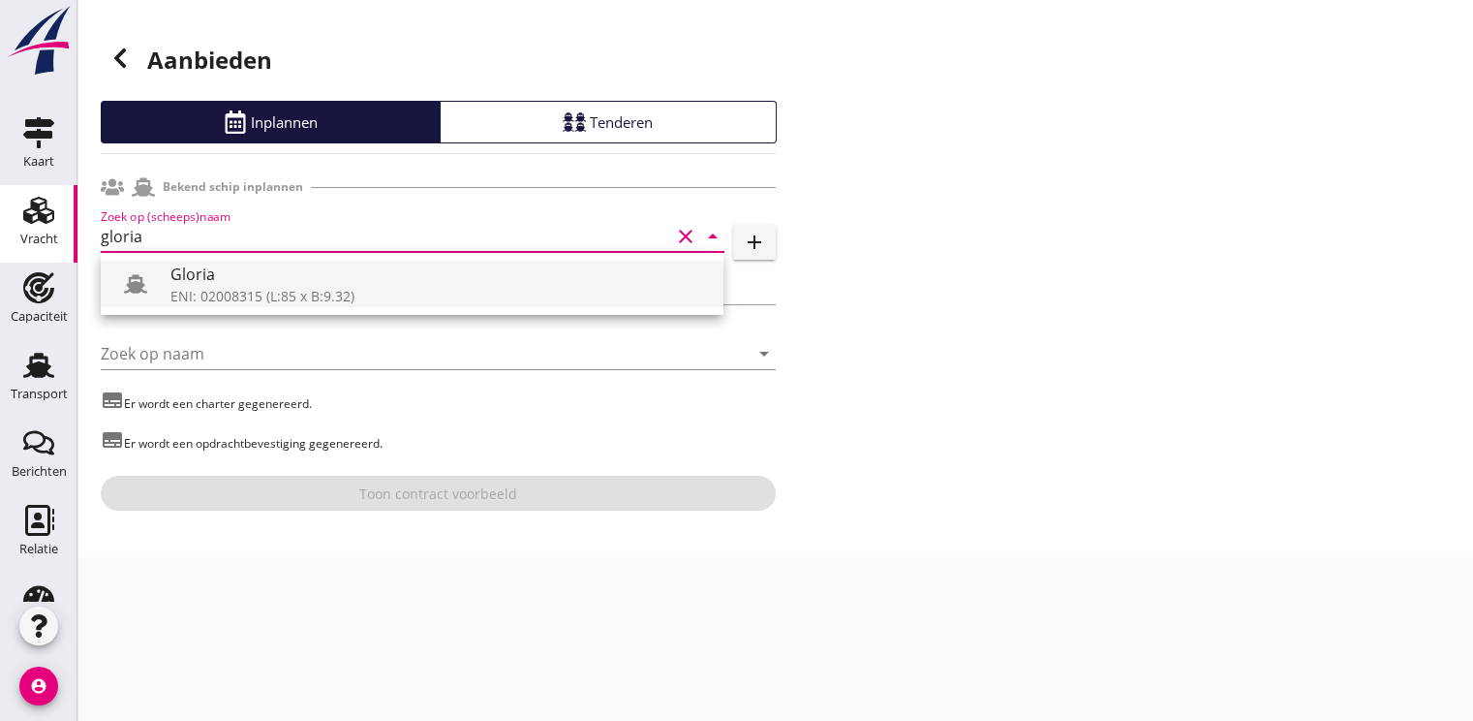
click at [188, 281] on div "Gloria" at bounding box center [439, 273] width 538 height 23
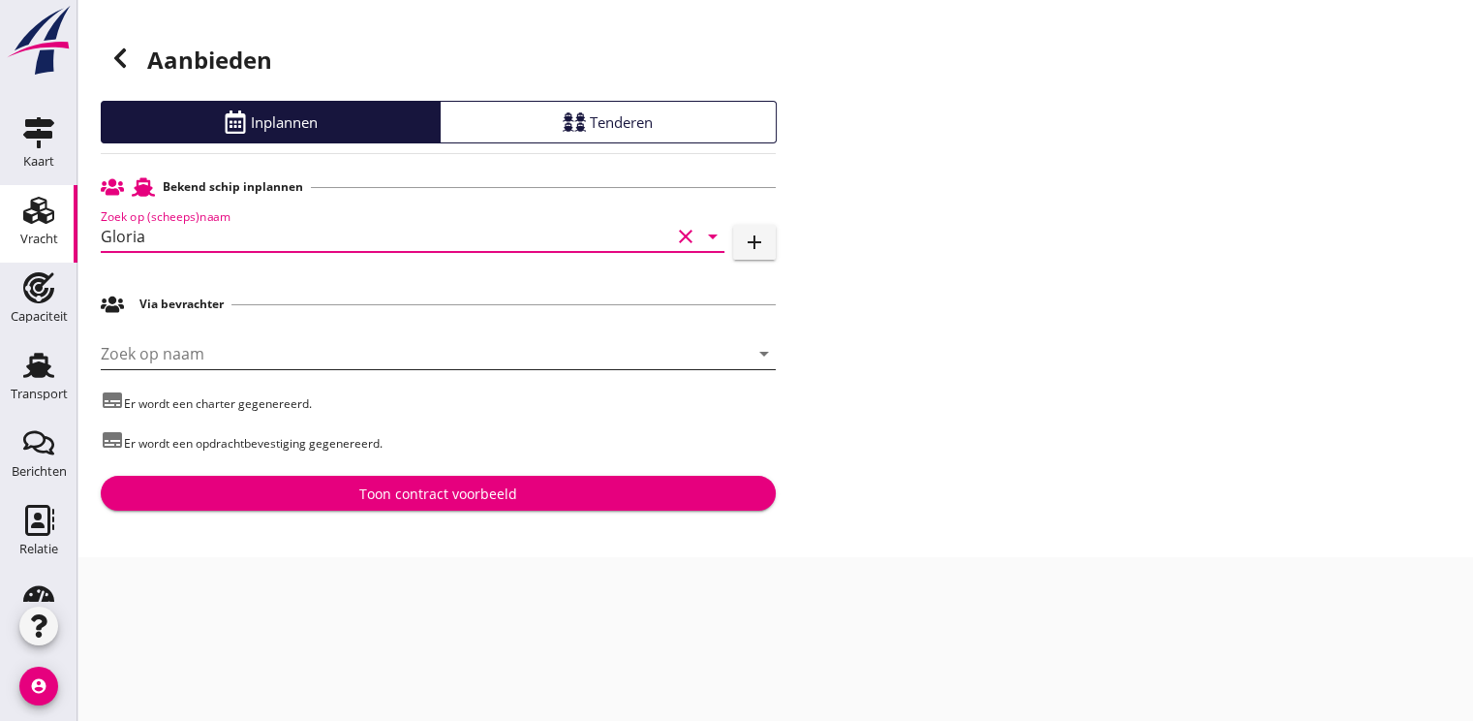
type input "Gloria"
click at [170, 347] on input "Zoek op naam" at bounding box center [411, 353] width 621 height 31
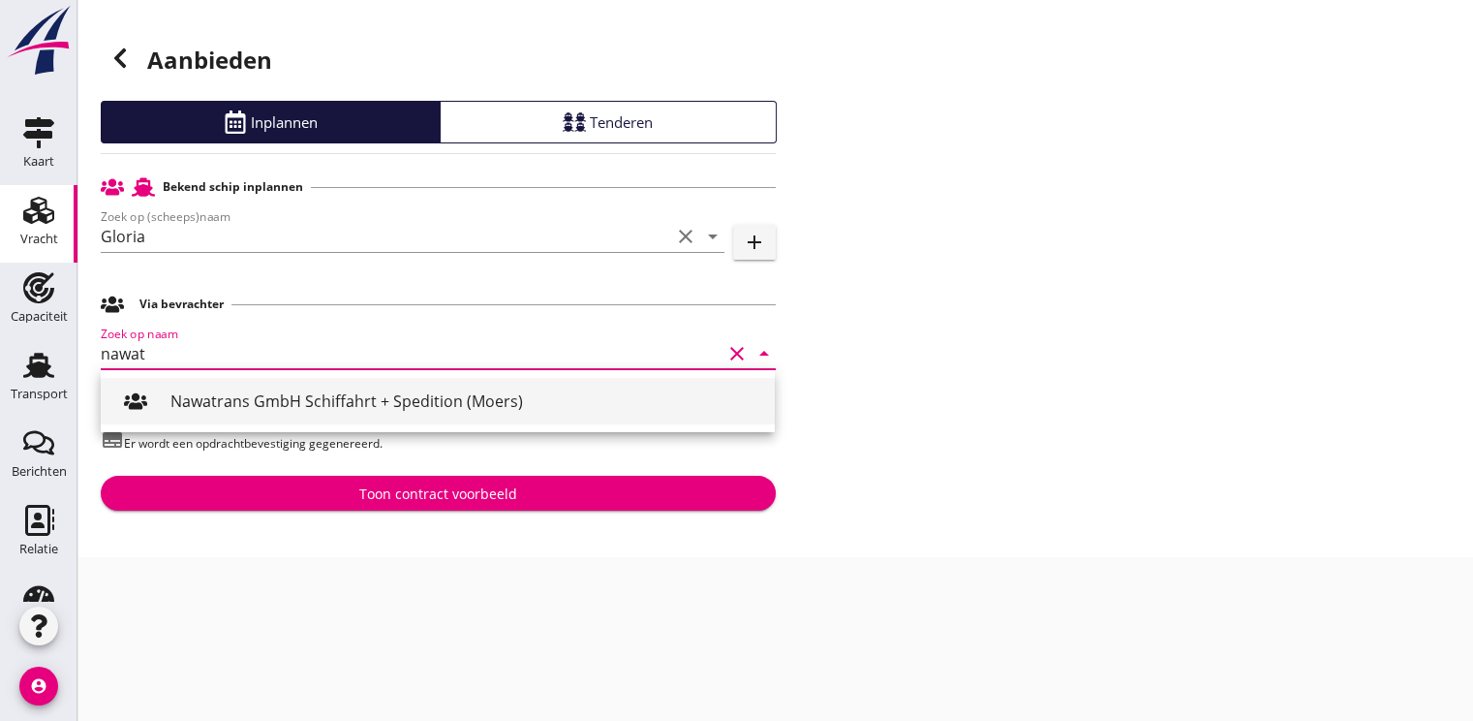
click at [278, 396] on div "Nawatrans GmbH Schiffahrt + Spedition (Moers)" at bounding box center [464, 400] width 589 height 23
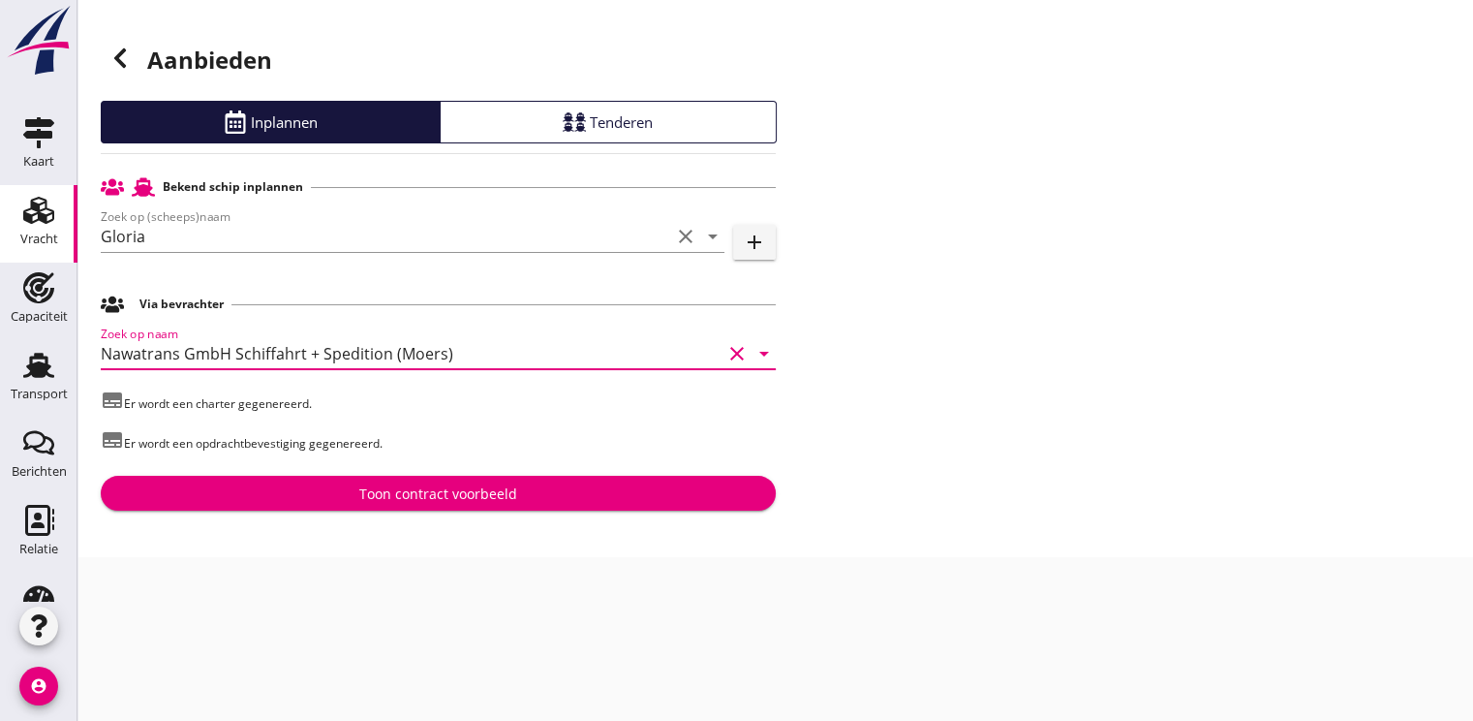
type input "Nawatrans GmbH Schiffahrt + Spedition (Moers)"
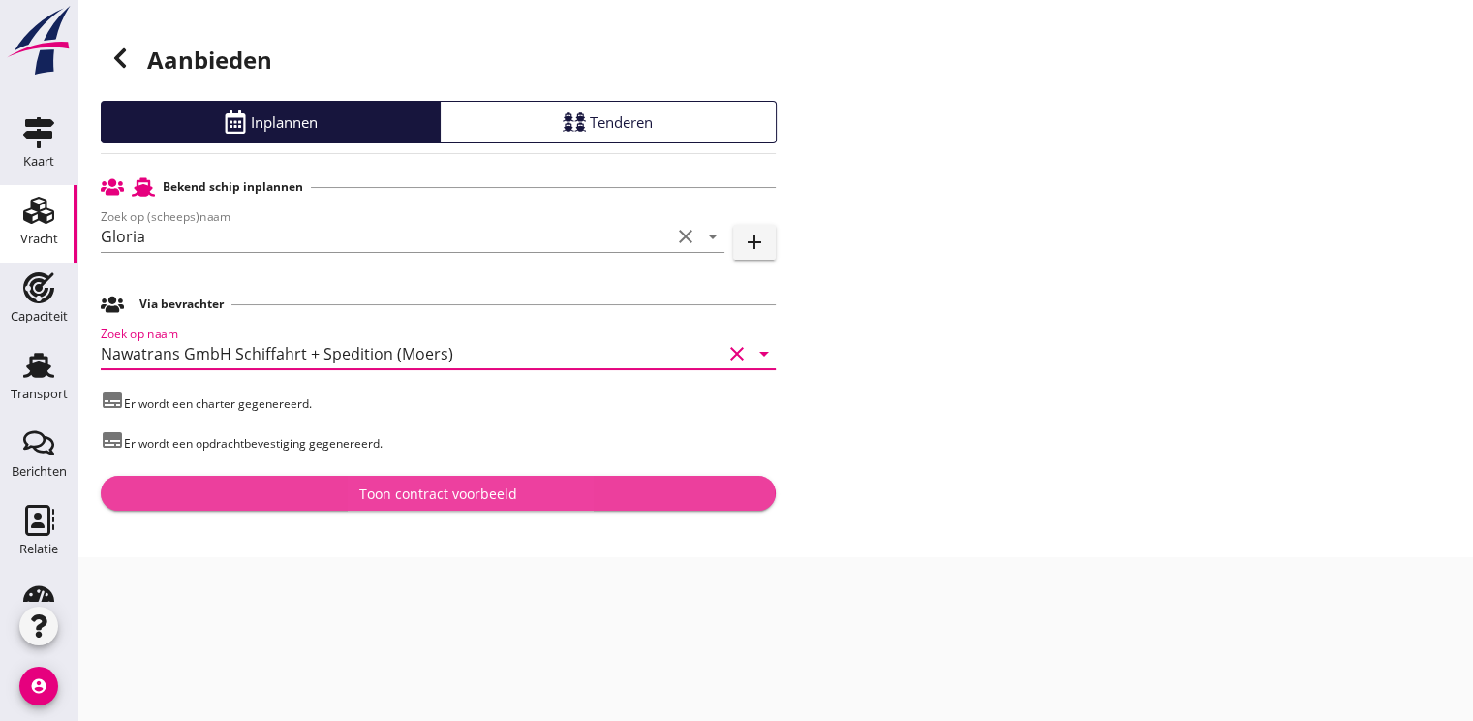
click at [394, 501] on div "Toon contract voorbeeld" at bounding box center [438, 493] width 158 height 20
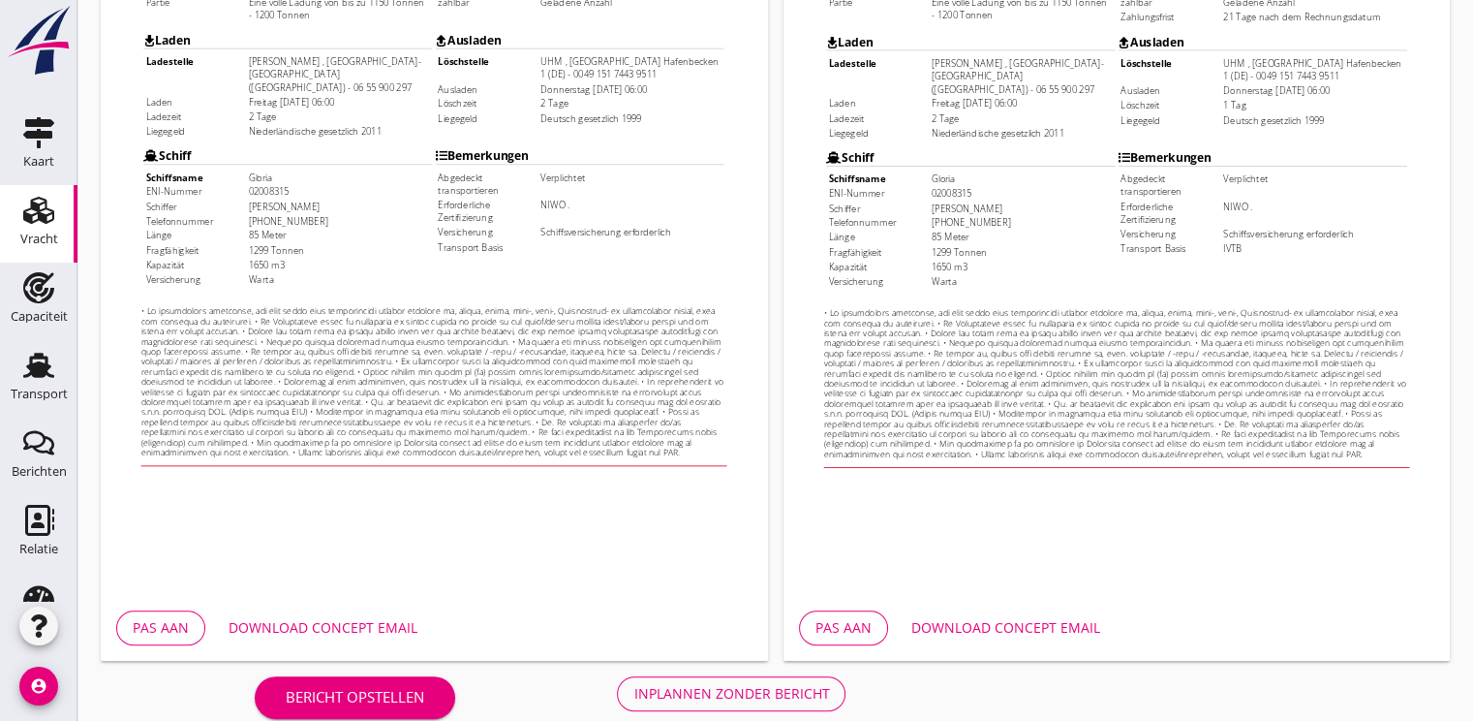
scroll to position [569, 0]
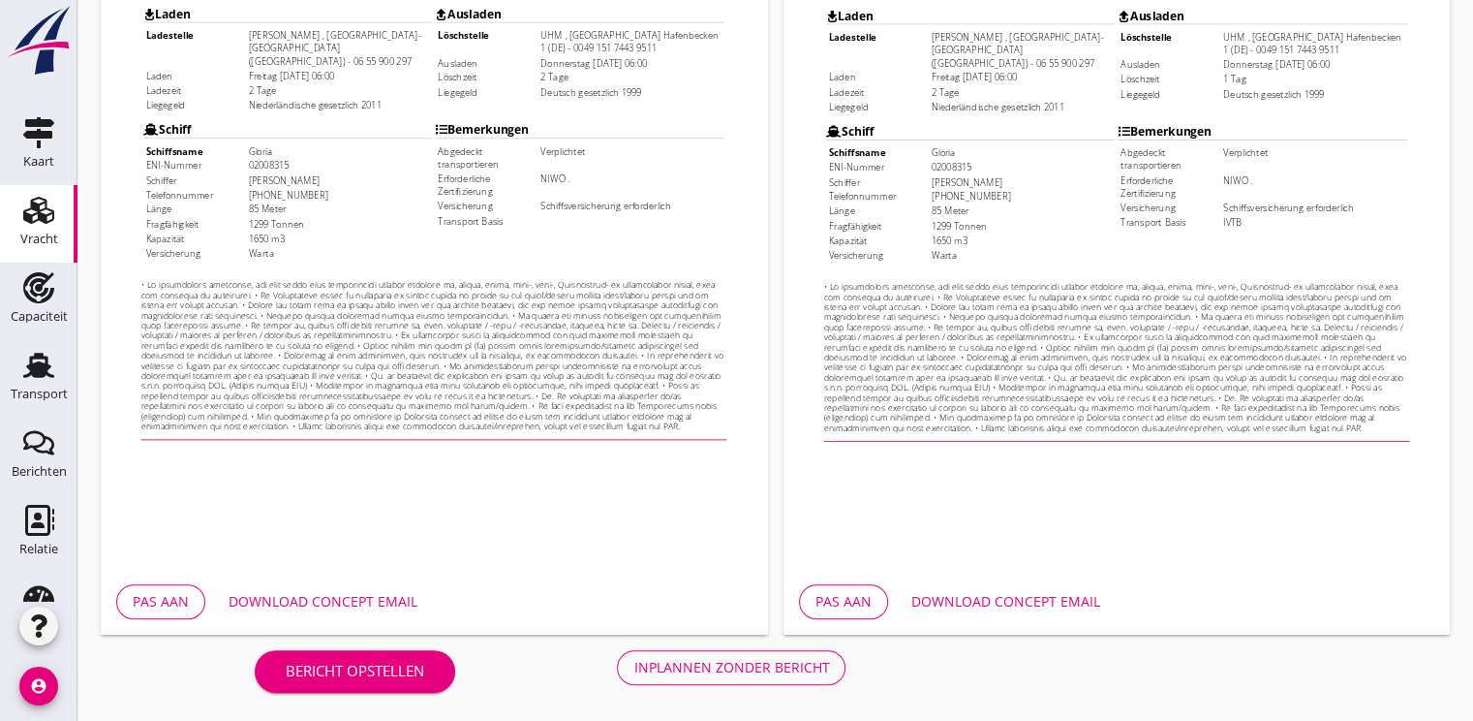
click at [352, 604] on div "Download concept email" at bounding box center [323, 601] width 189 height 20
click at [696, 678] on button "Inplannen zonder bericht" at bounding box center [731, 667] width 229 height 35
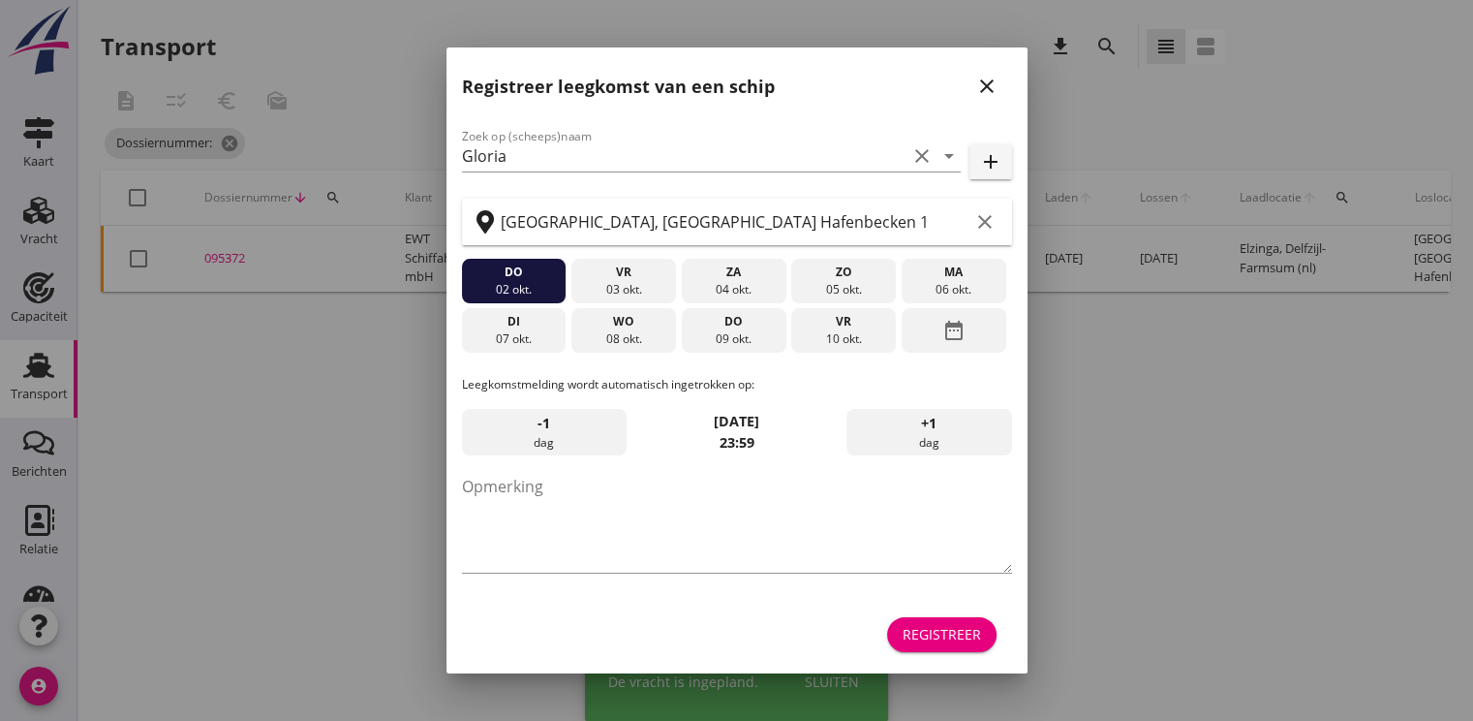
click at [963, 643] on div "Registreer" at bounding box center [942, 634] width 78 height 20
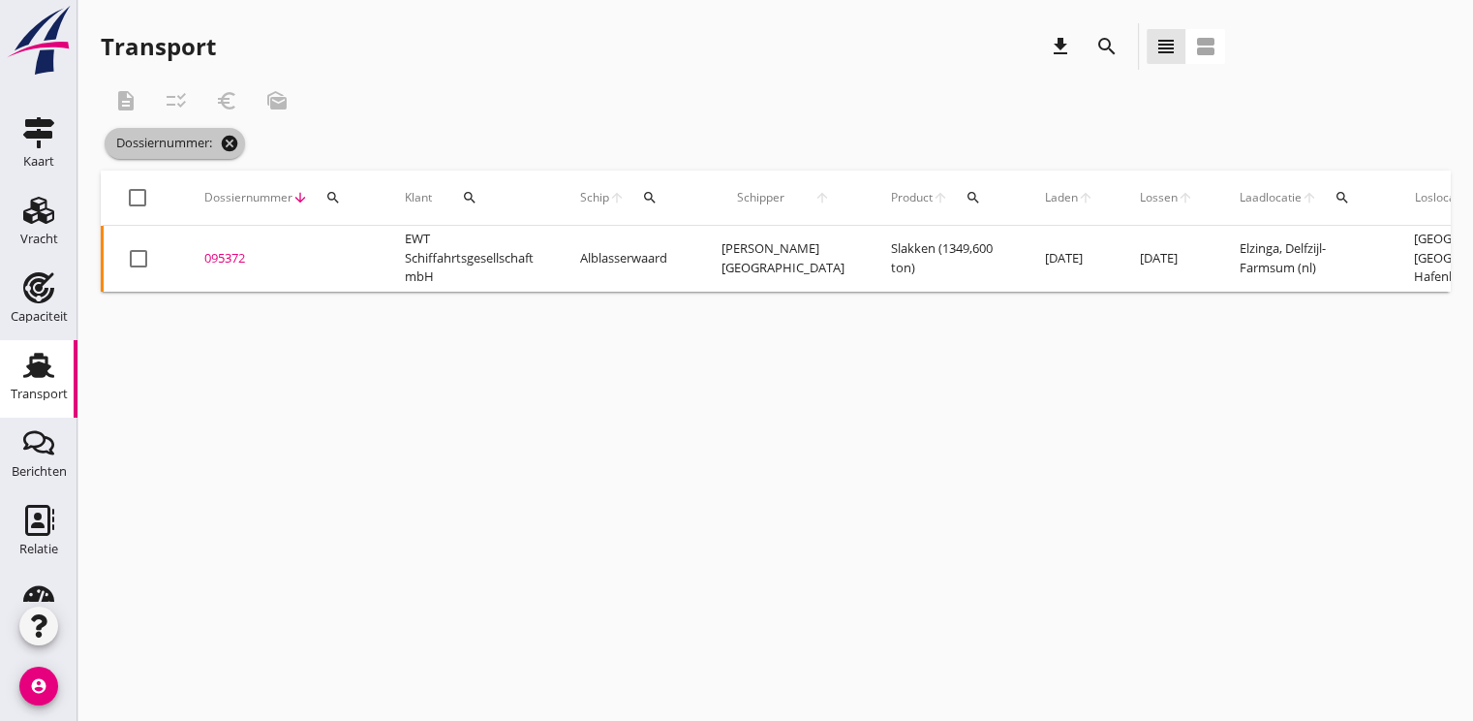
click at [238, 148] on icon "cancel" at bounding box center [229, 143] width 19 height 19
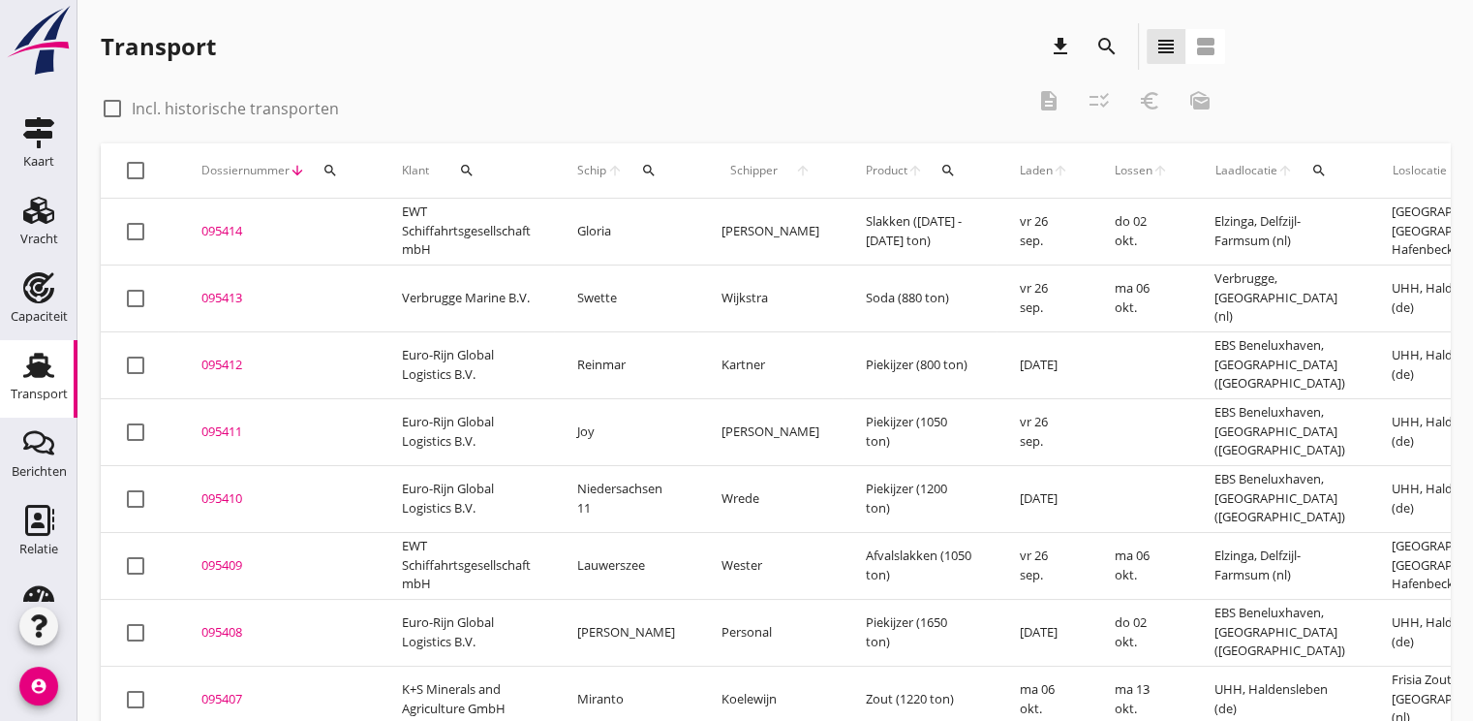
click at [229, 295] on div "095413" at bounding box center [278, 298] width 154 height 19
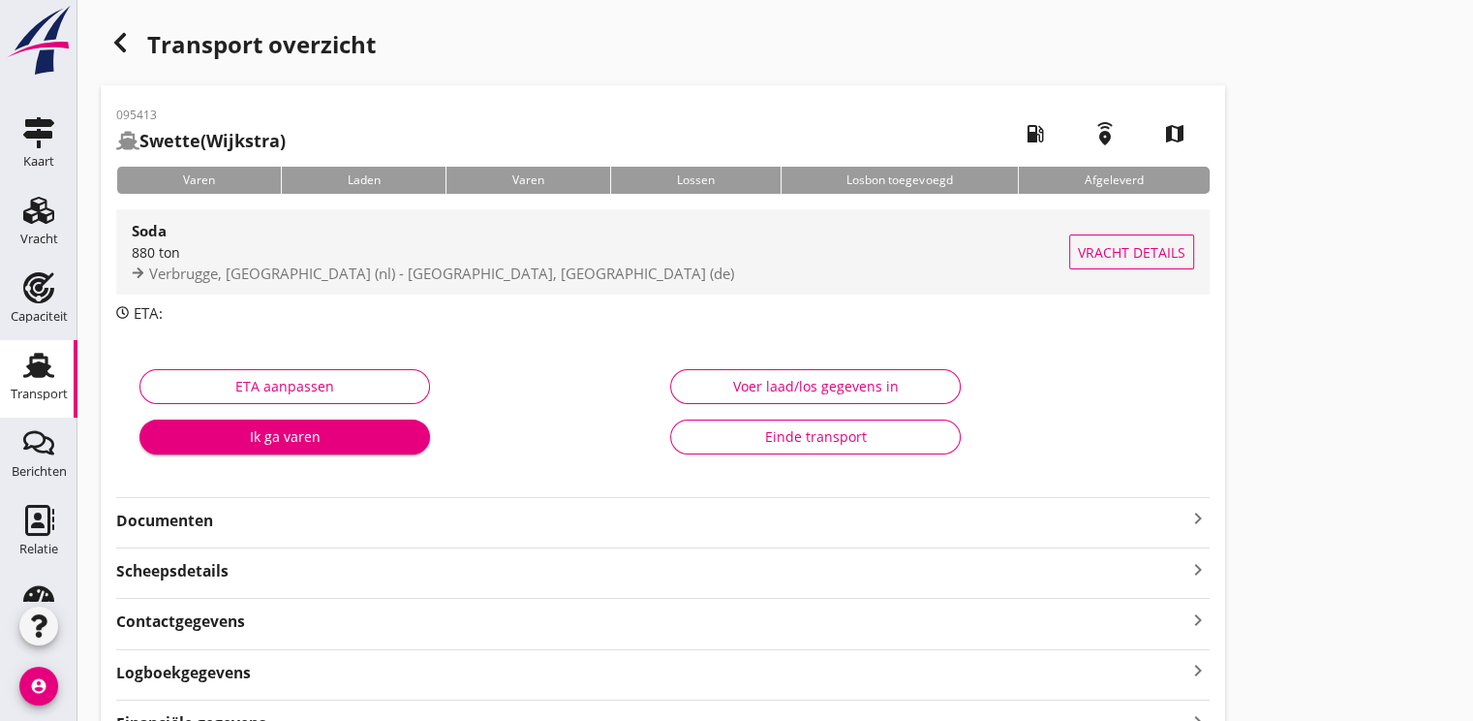
click at [343, 263] on span "Verbrugge, [GEOGRAPHIC_DATA] (nl) - [GEOGRAPHIC_DATA], [GEOGRAPHIC_DATA] (de)" at bounding box center [441, 272] width 585 height 19
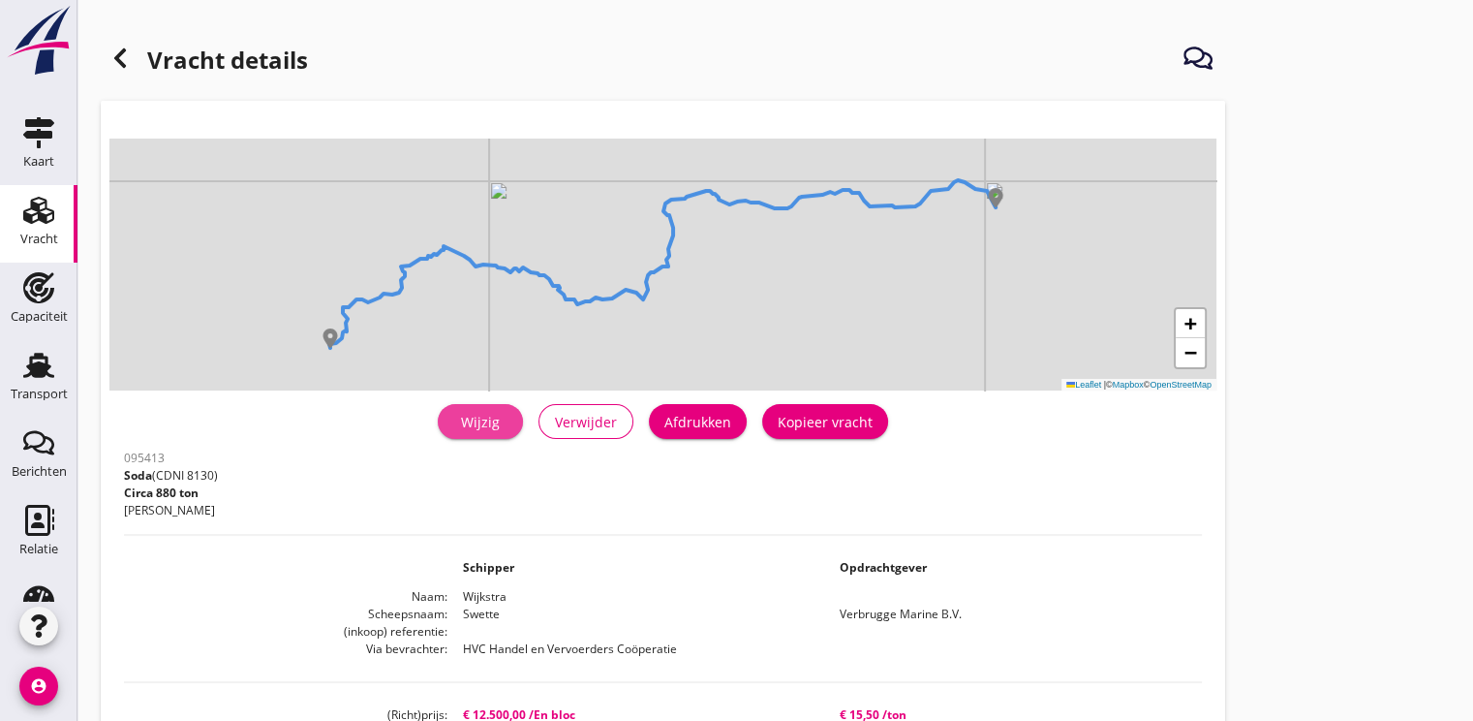
click at [465, 416] on div "Wijzig" at bounding box center [480, 422] width 54 height 20
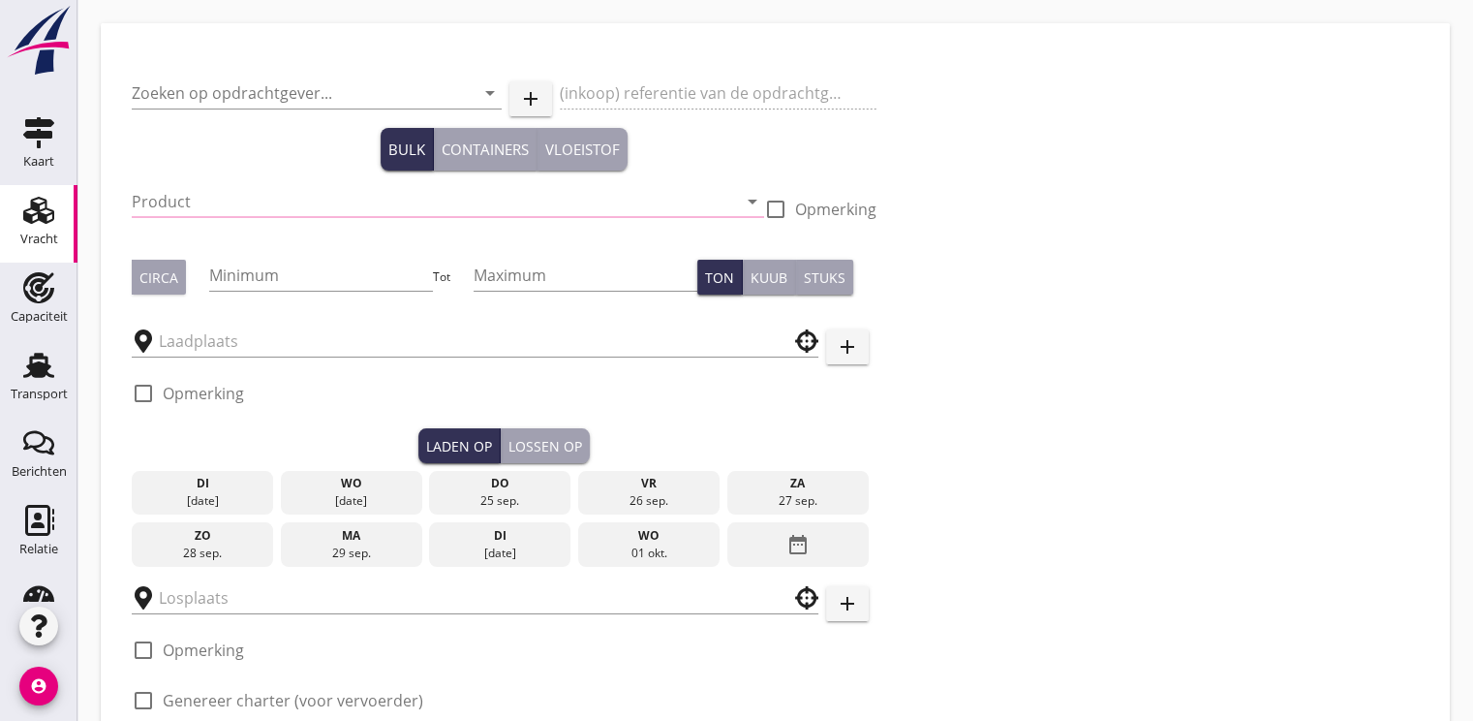
type input "Verbrugge Marine B.V."
type input "Soda (8130)"
type input "880"
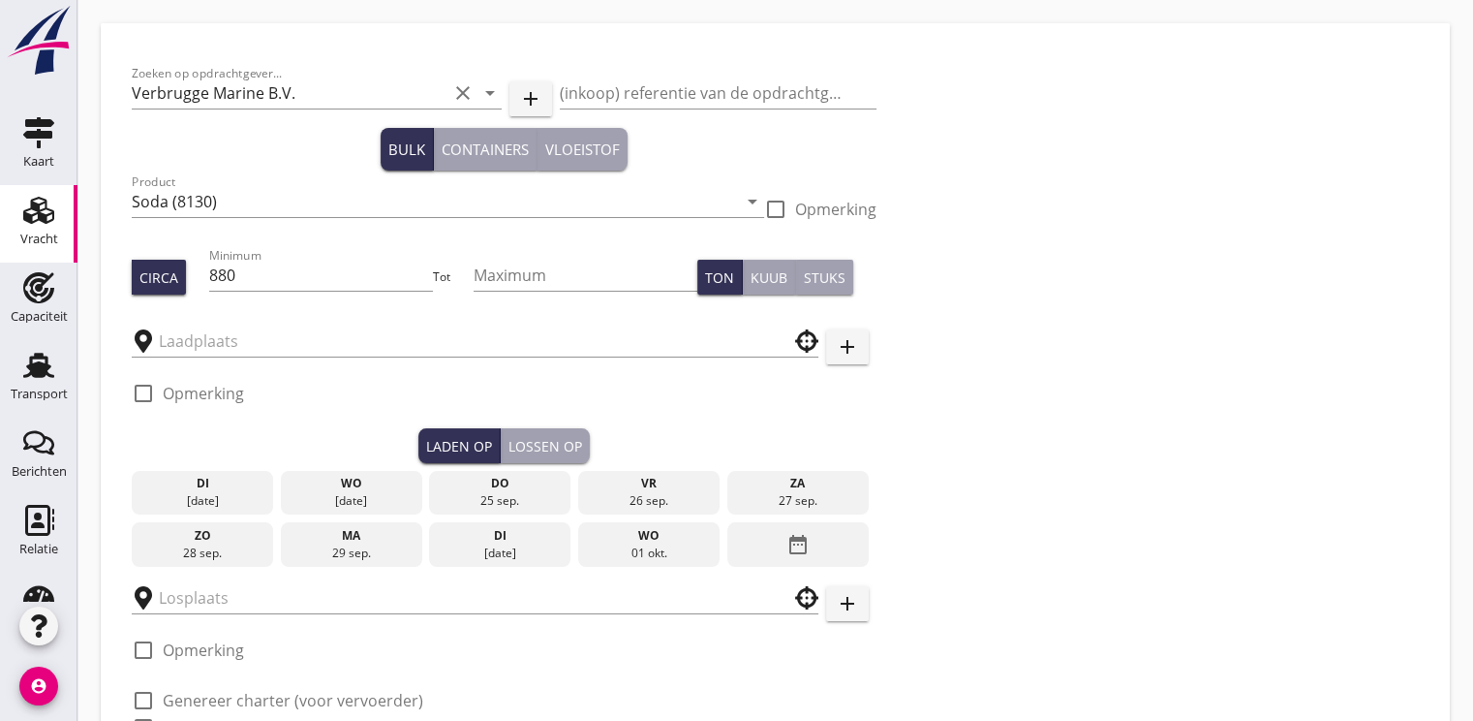
type input "Verbrugge"
type input "UHH"
checkbox input "true"
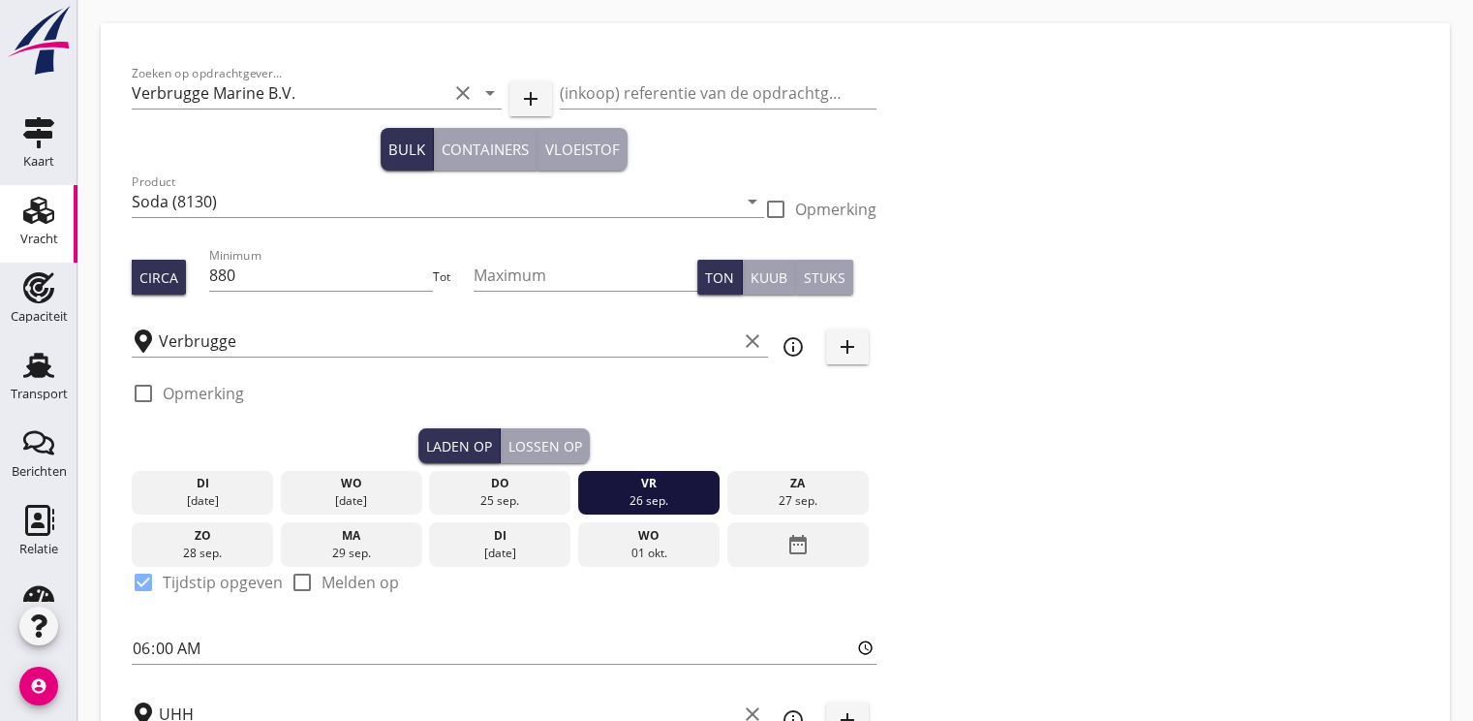
type input "12500"
checkbox input "false"
radio input "false"
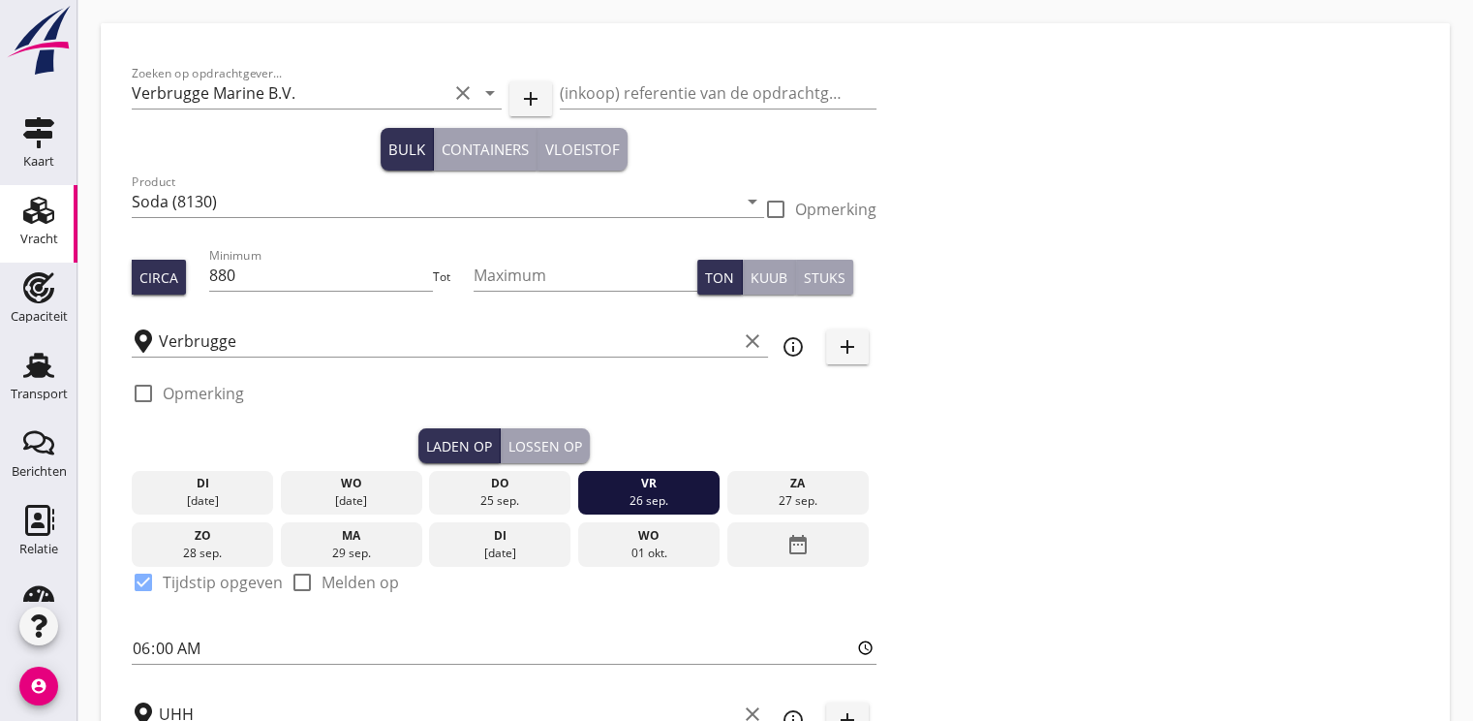
checkbox input "true"
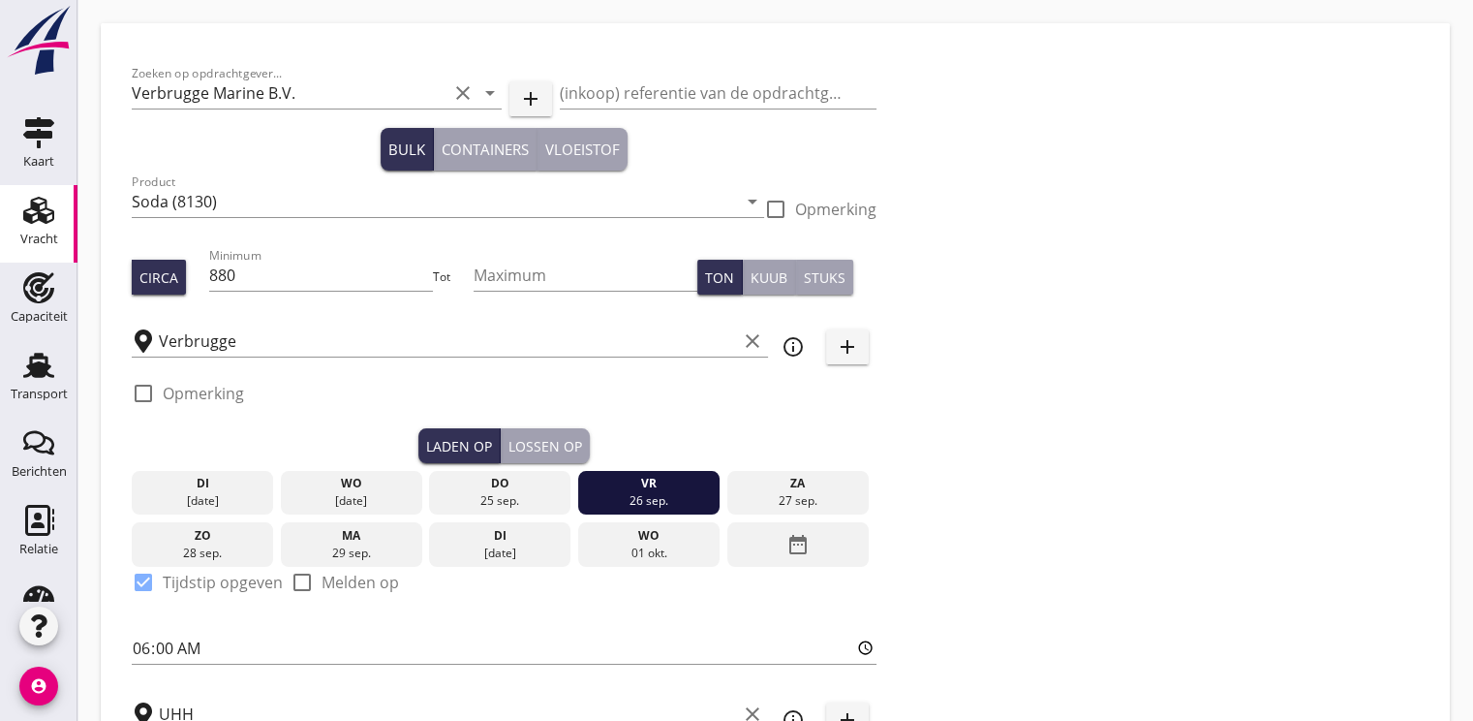
type input "2"
type input "15.5"
checkbox input "false"
radio input "false"
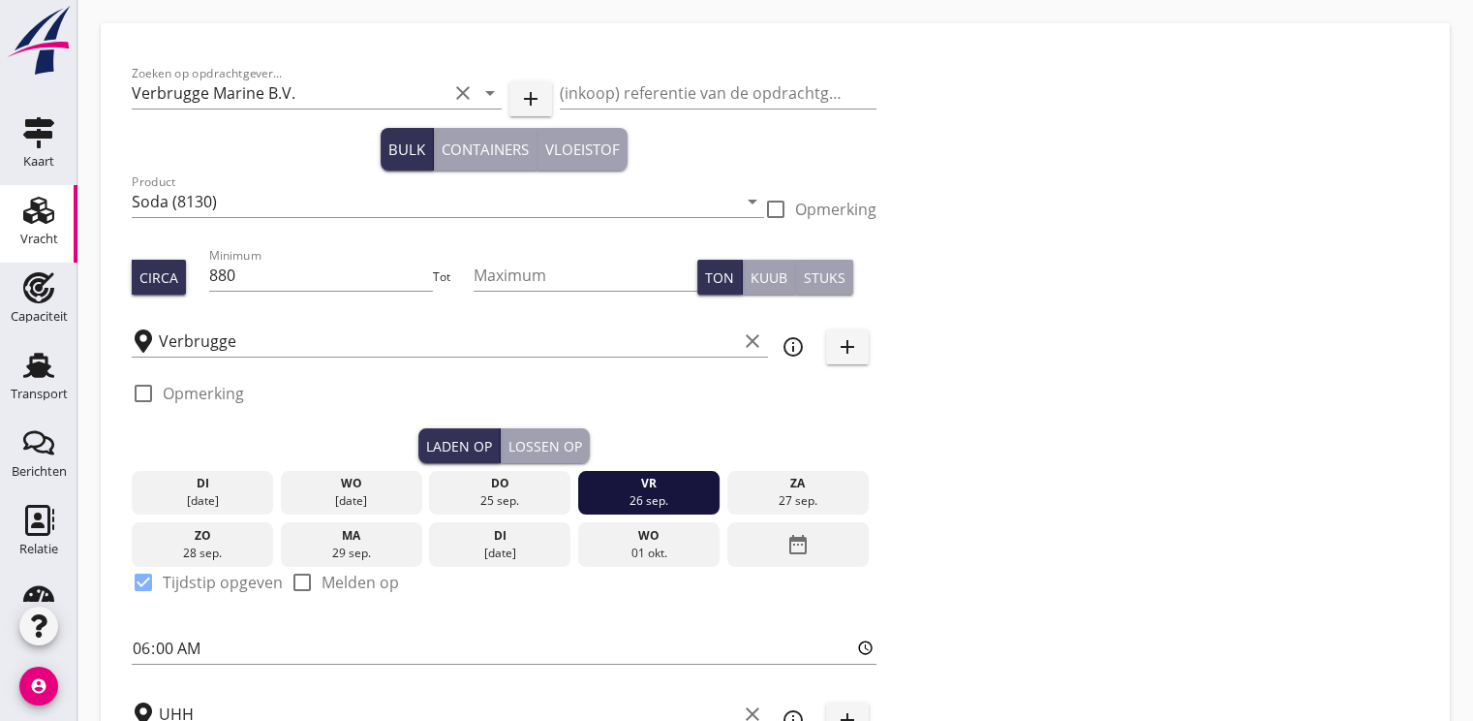
radio input "false"
checkbox input "true"
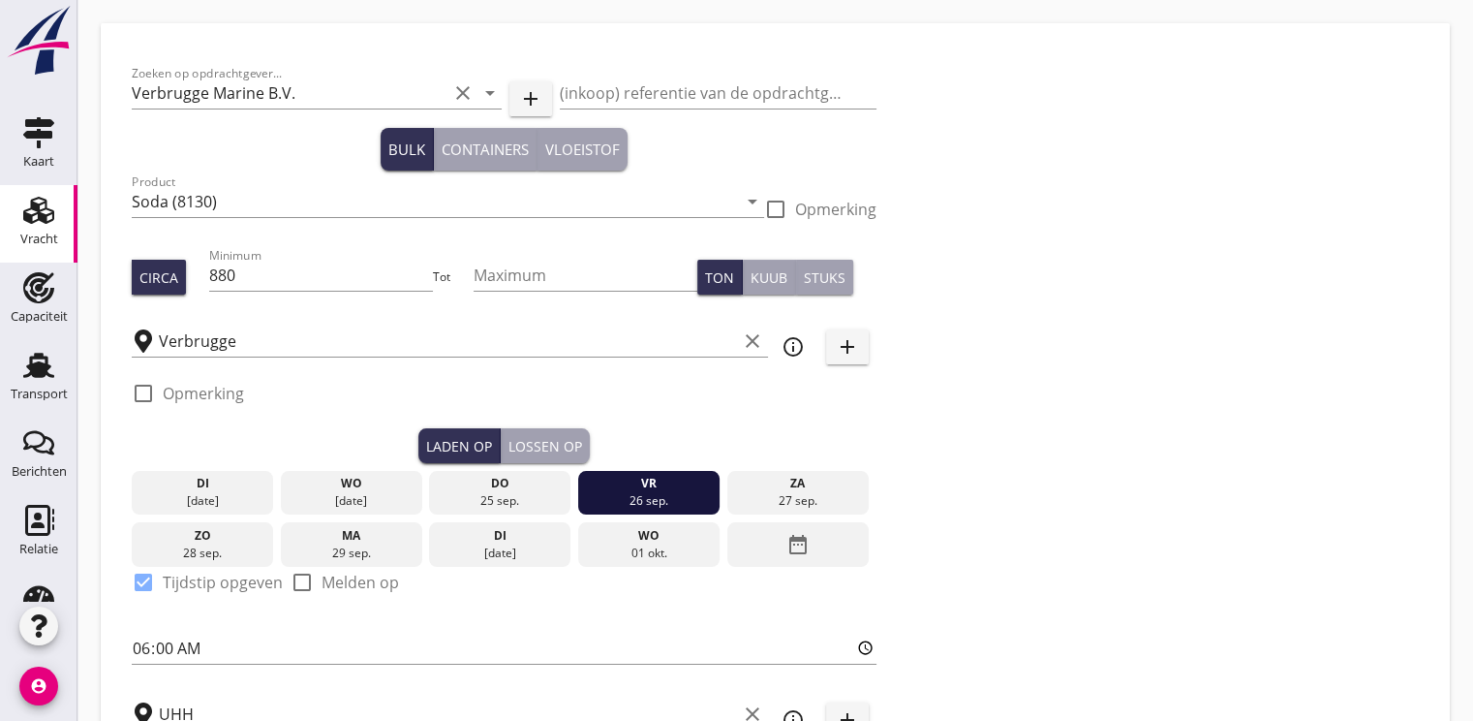
checkbox input "true"
type input "48"
type input "2"
type input "21"
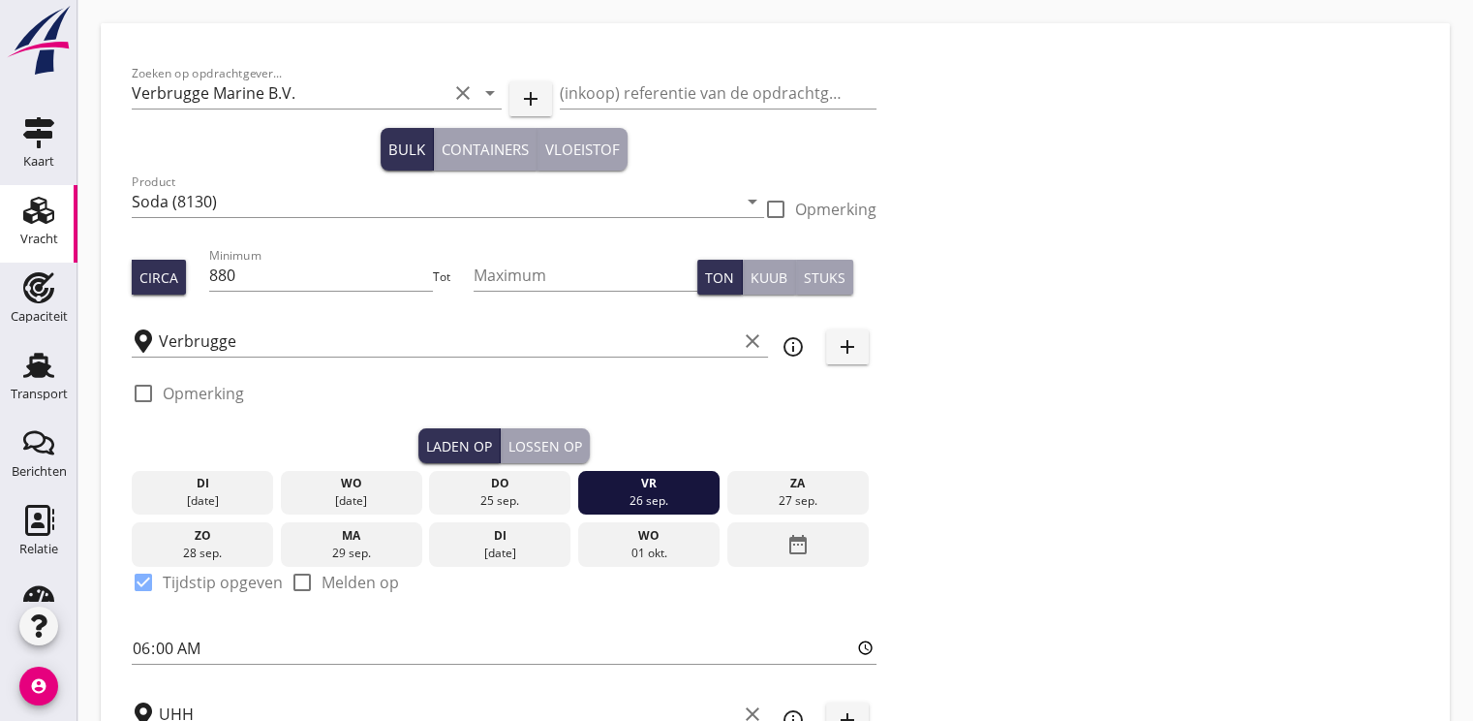
click at [503, 486] on div "do" at bounding box center [500, 483] width 132 height 17
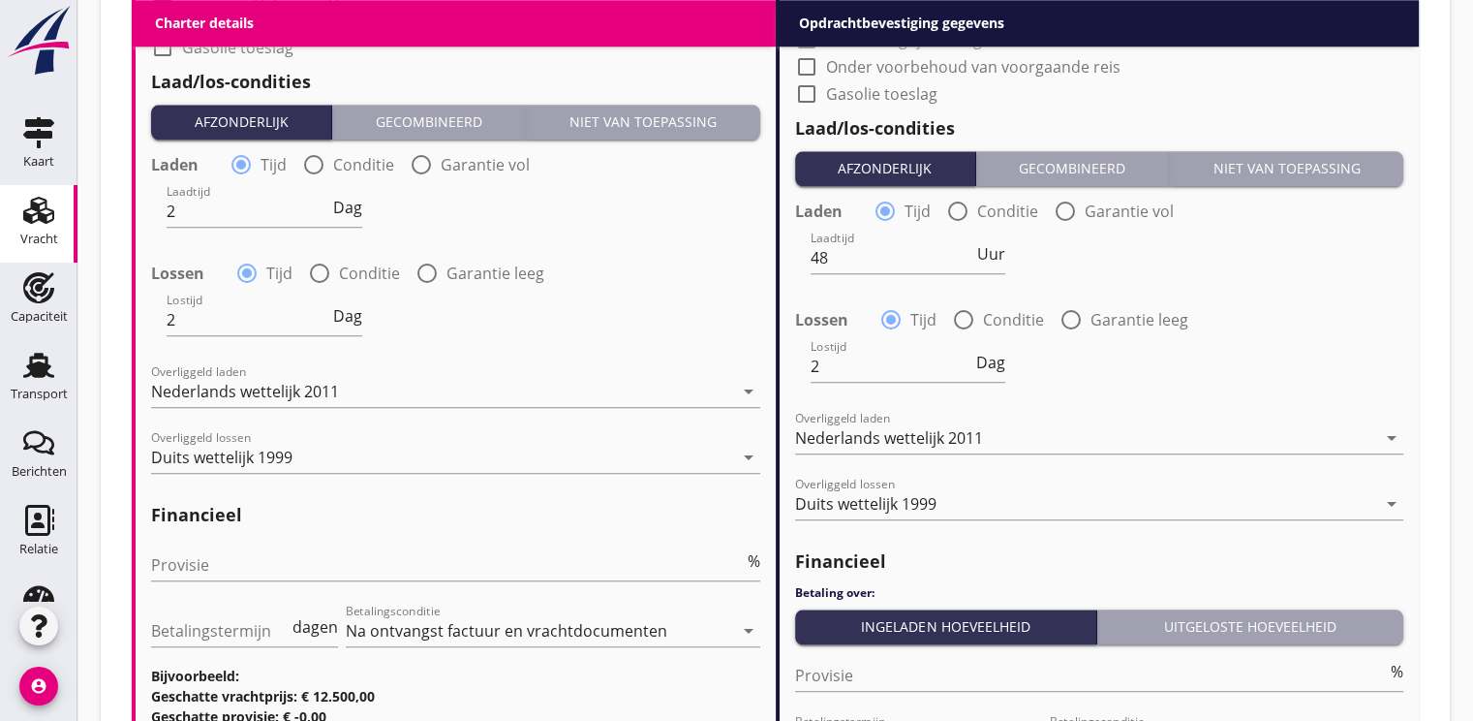
scroll to position [2291, 0]
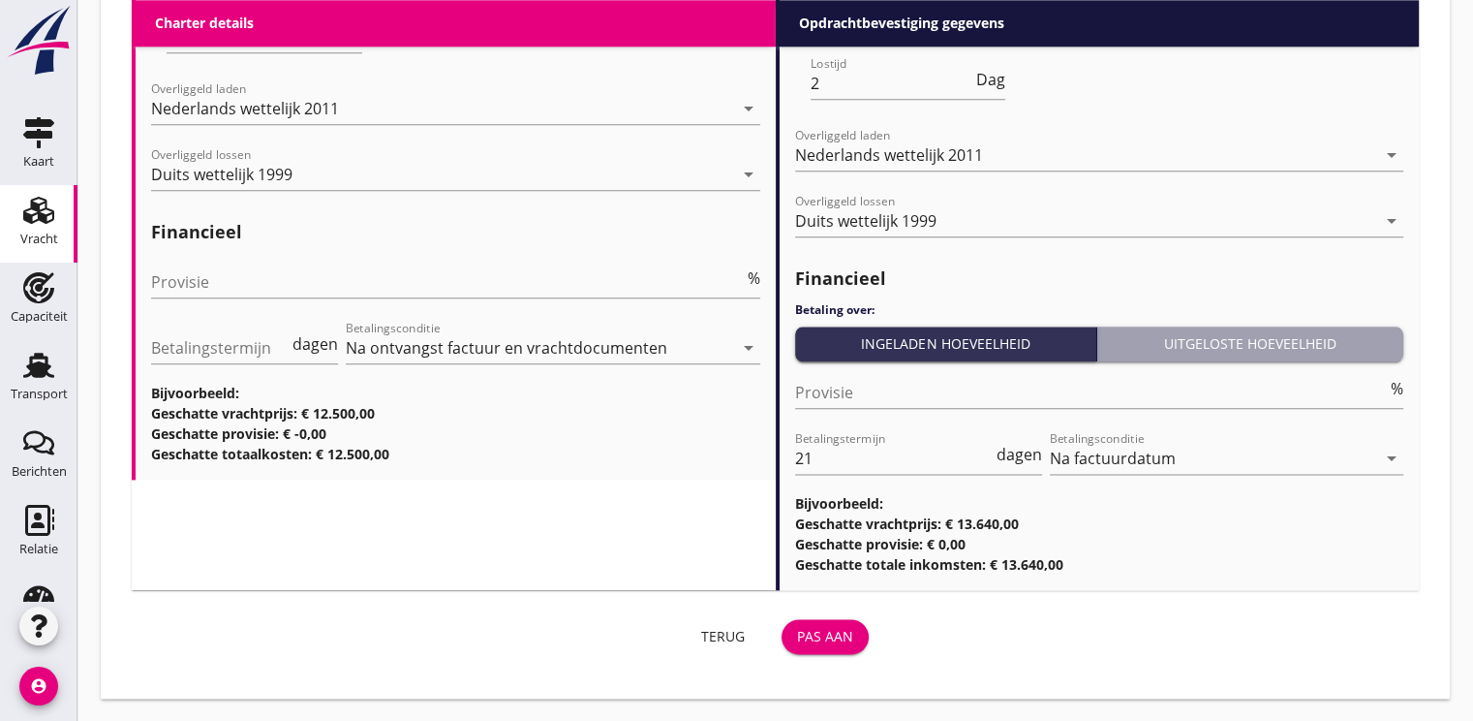
click at [848, 640] on div "Pas aan" at bounding box center [825, 636] width 56 height 20
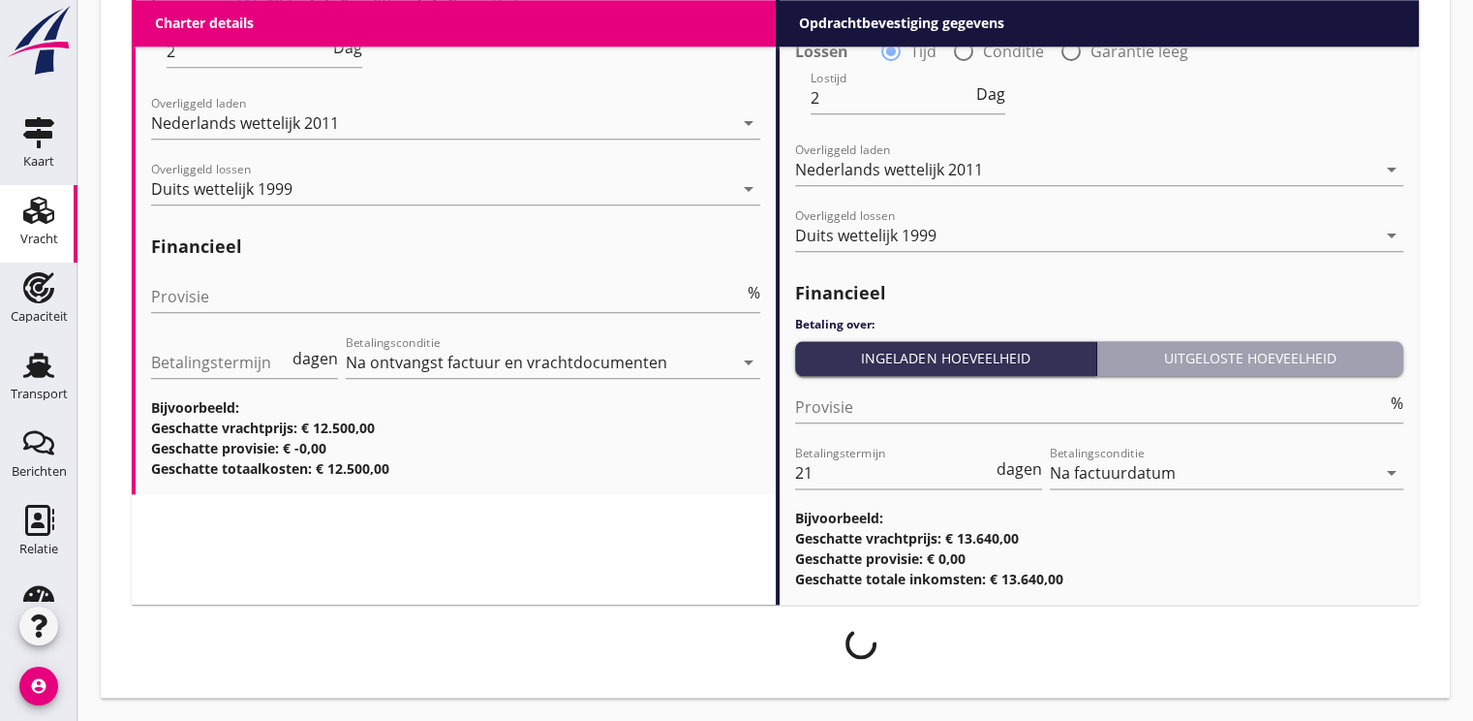
scroll to position [2275, 0]
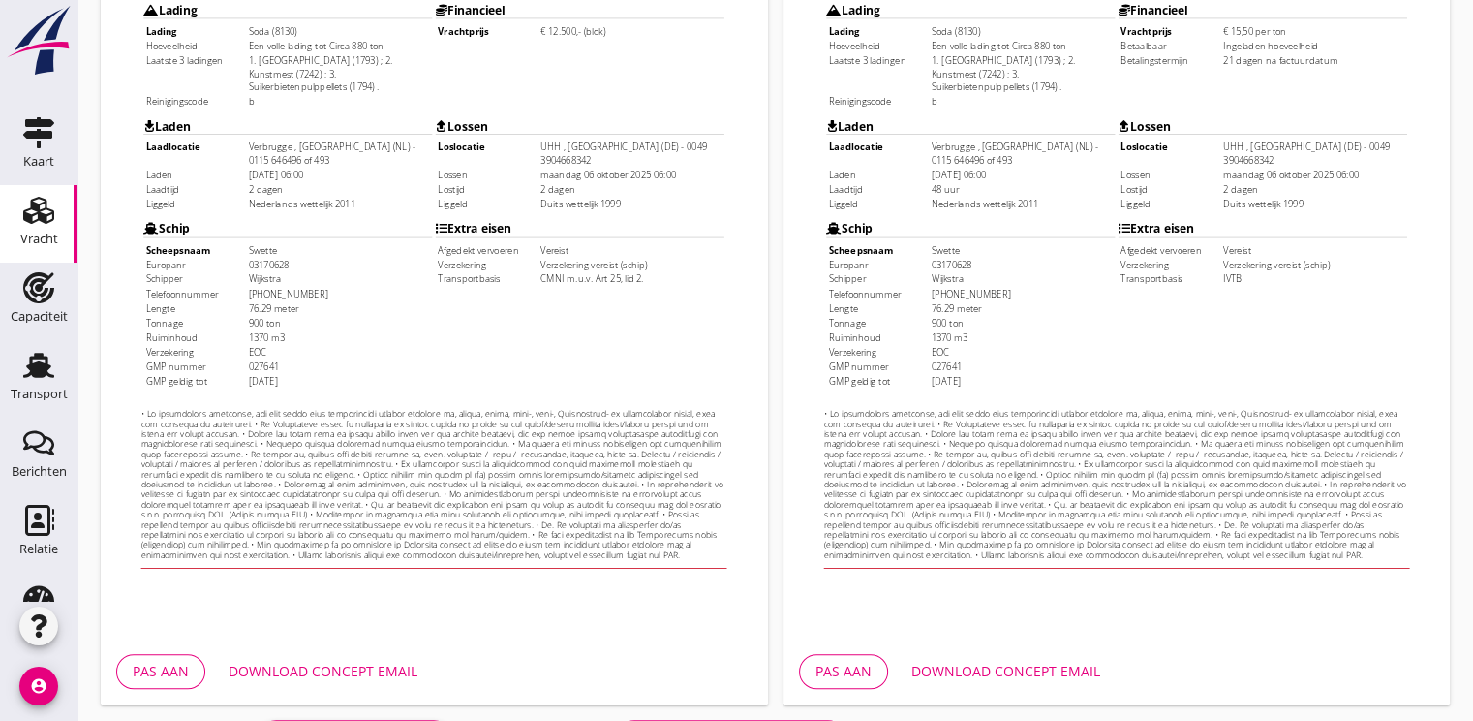
scroll to position [569, 0]
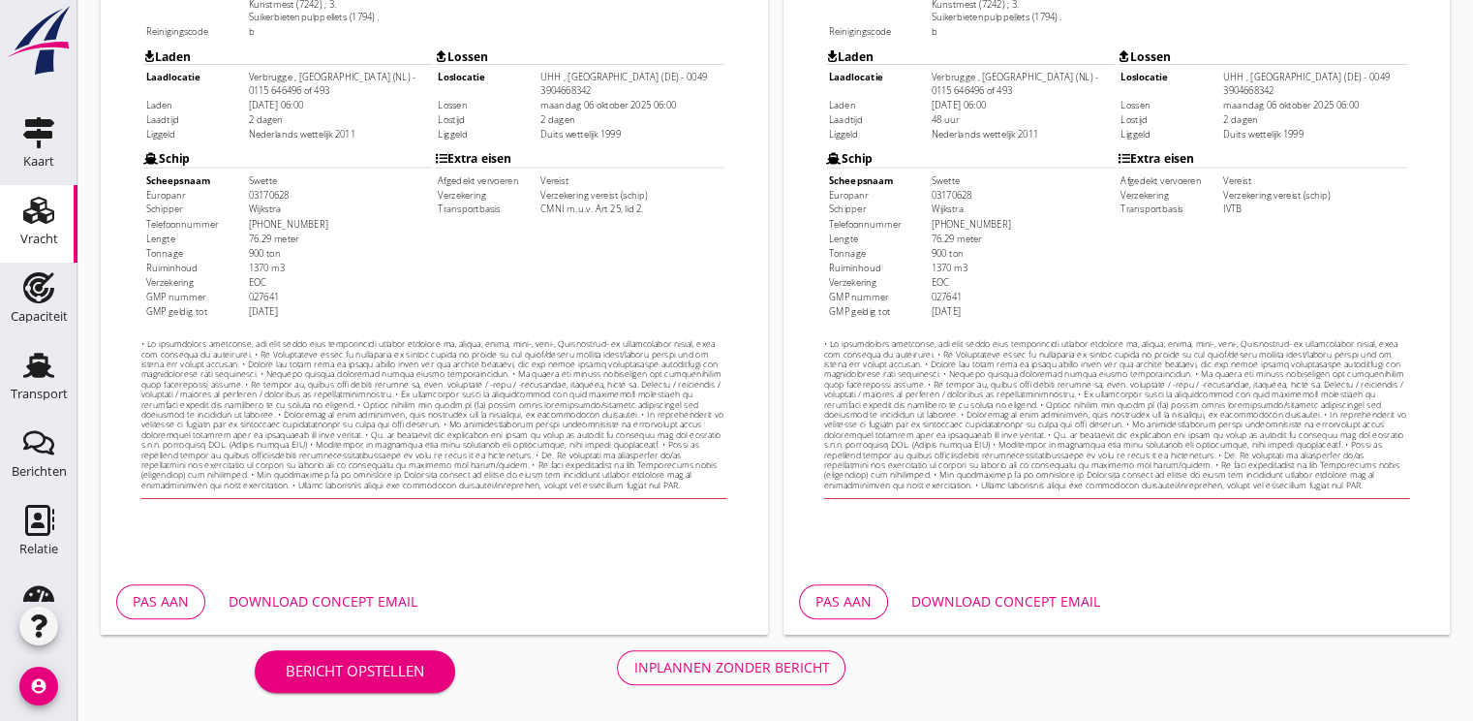
click at [688, 664] on div "Inplannen zonder bericht" at bounding box center [731, 667] width 196 height 20
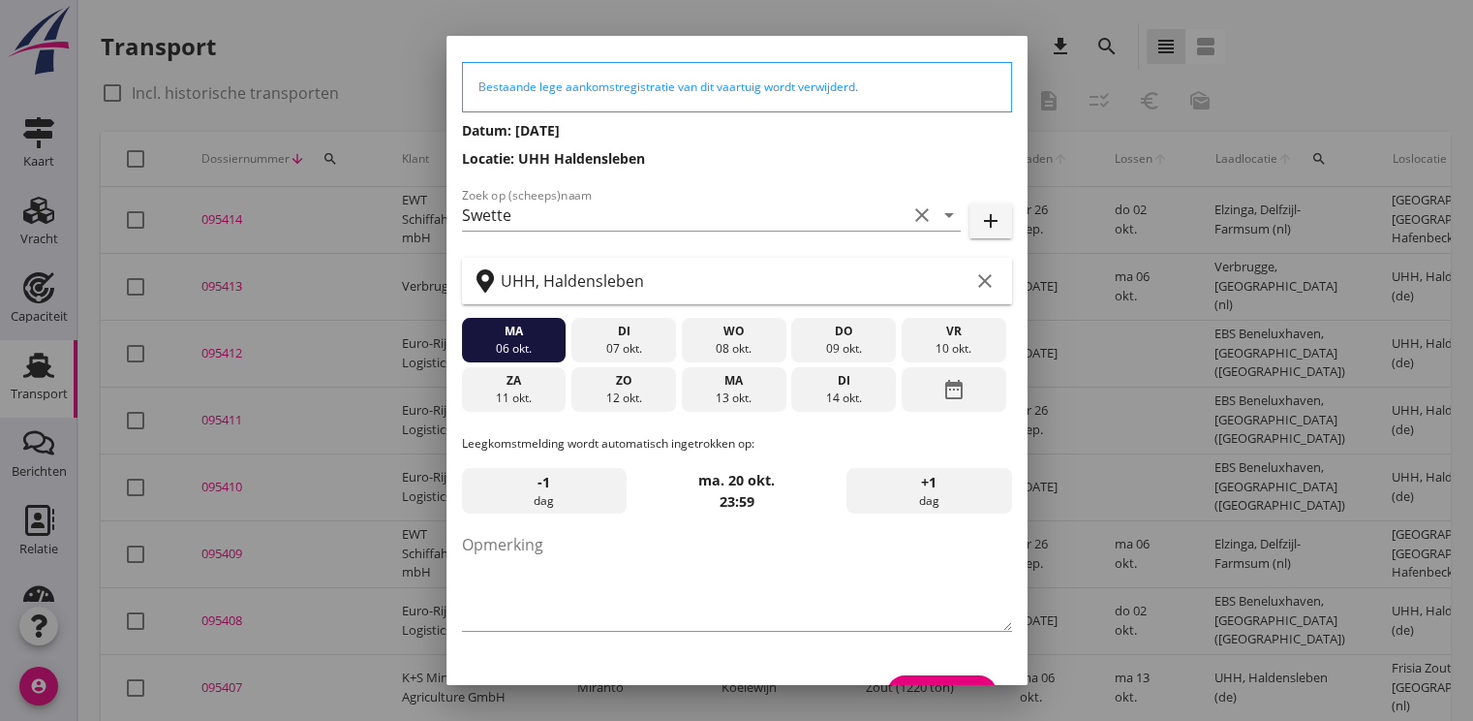
scroll to position [101, 0]
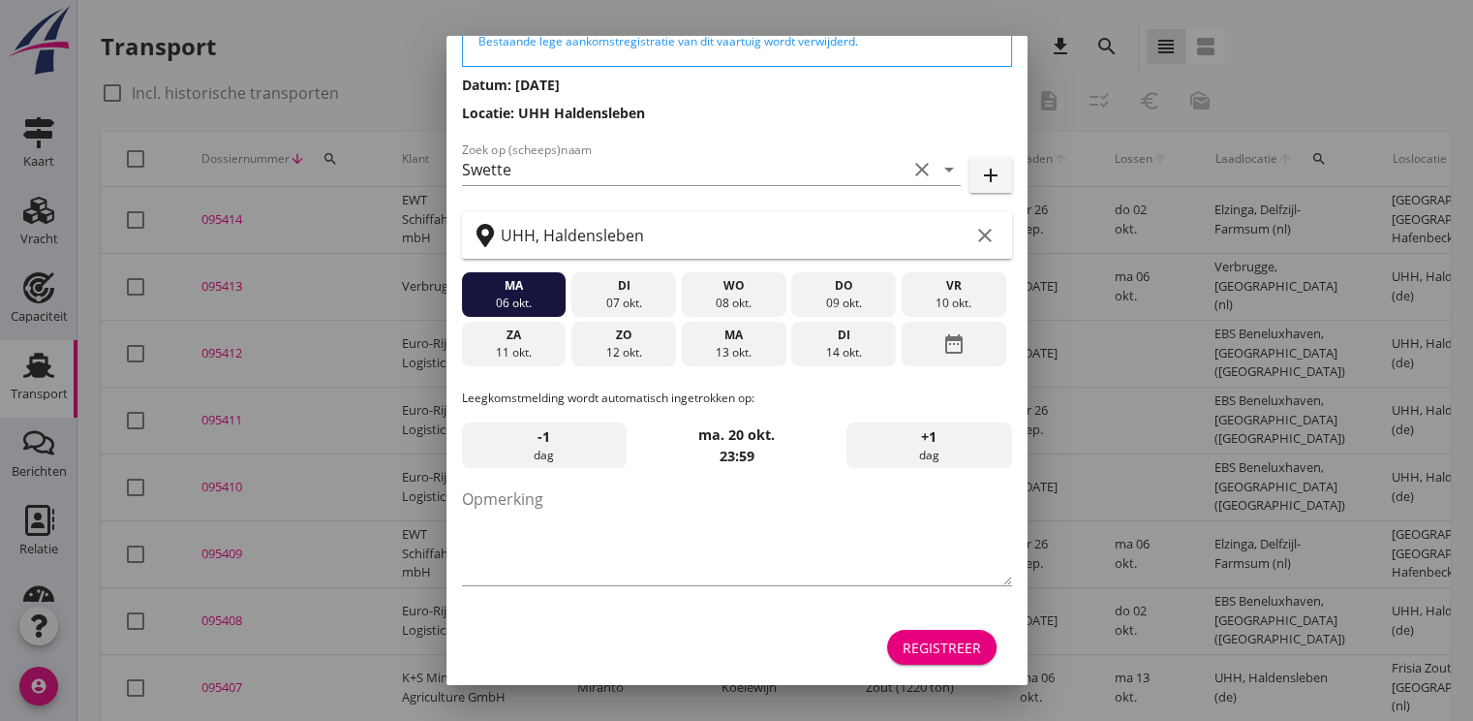
click at [955, 640] on div "Registreer" at bounding box center [942, 647] width 78 height 20
